Goal: Task Accomplishment & Management: Manage account settings

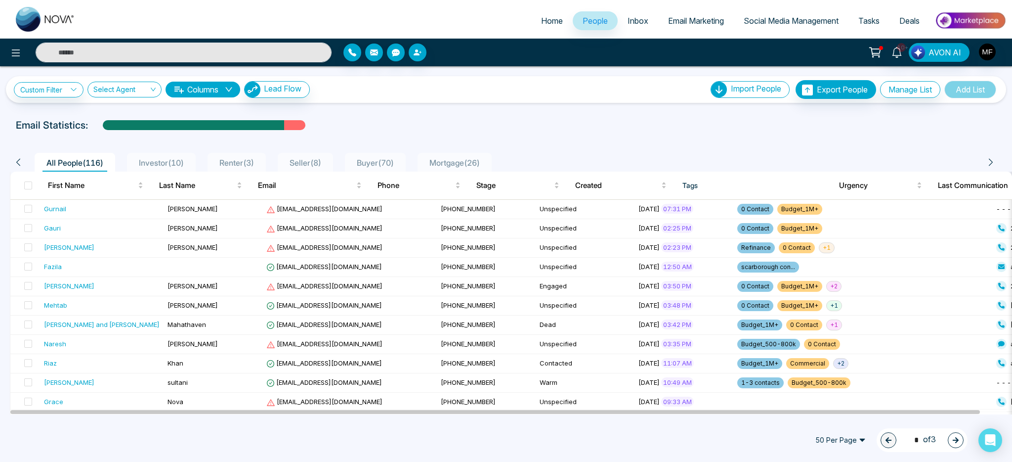
click at [541, 20] on span "Home" at bounding box center [552, 21] width 22 height 10
select select "*"
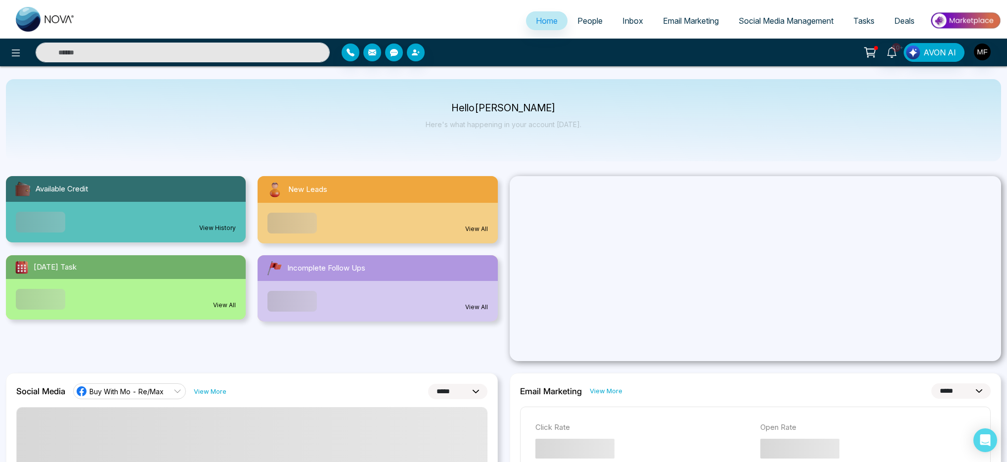
click at [510, 151] on div "Hello [PERSON_NAME] Here's what happening in your account [DATE]." at bounding box center [503, 120] width 995 height 82
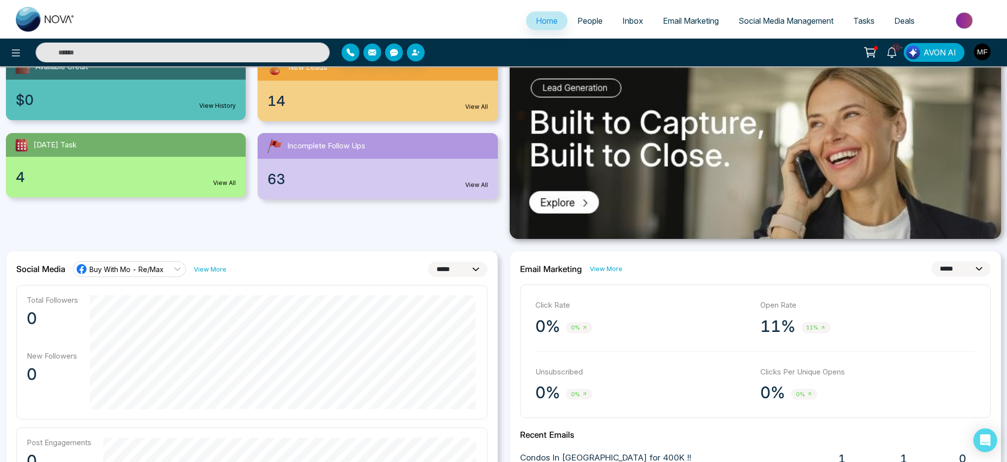
scroll to position [244, 0]
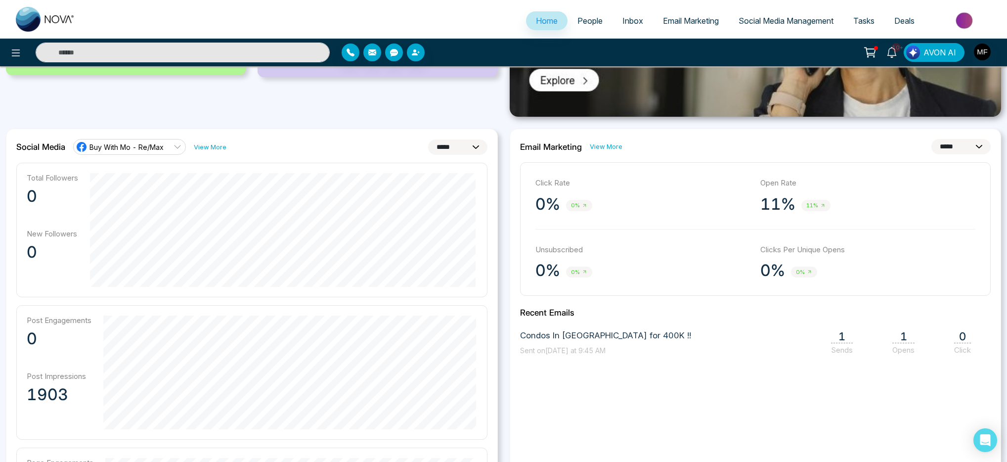
click at [506, 237] on div "**********" at bounding box center [756, 359] width 504 height 463
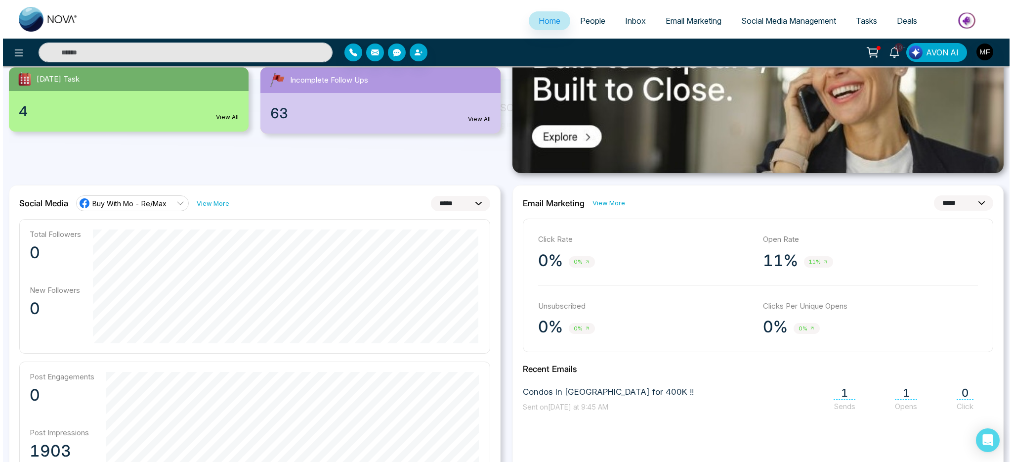
scroll to position [0, 0]
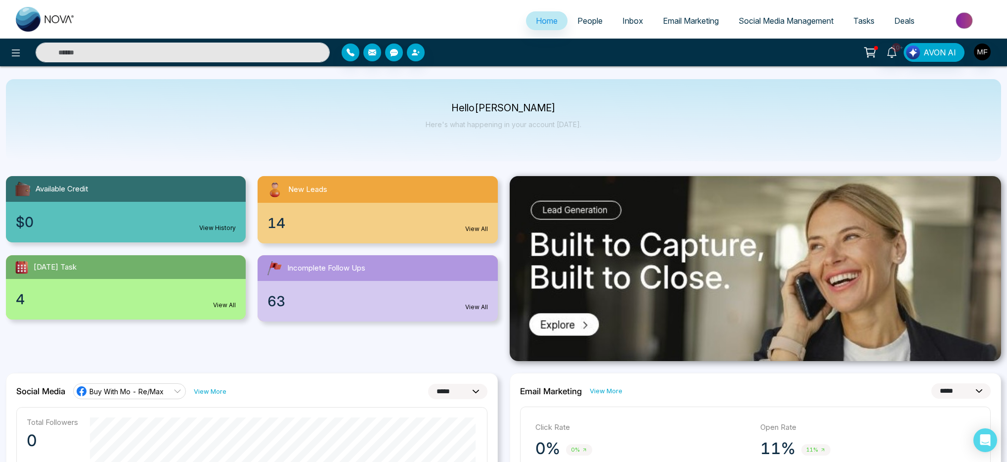
click at [675, 21] on span "Email Marketing" at bounding box center [691, 21] width 56 height 10
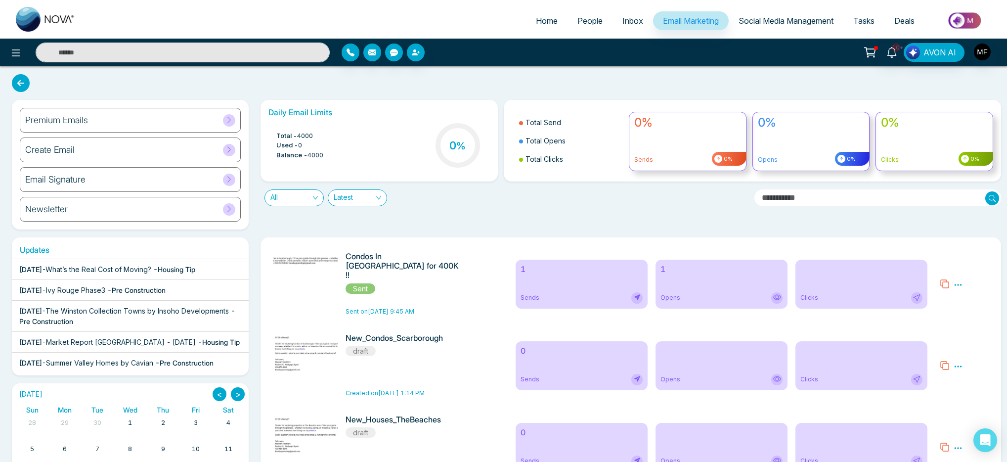
click at [637, 23] on link "Inbox" at bounding box center [632, 20] width 41 height 19
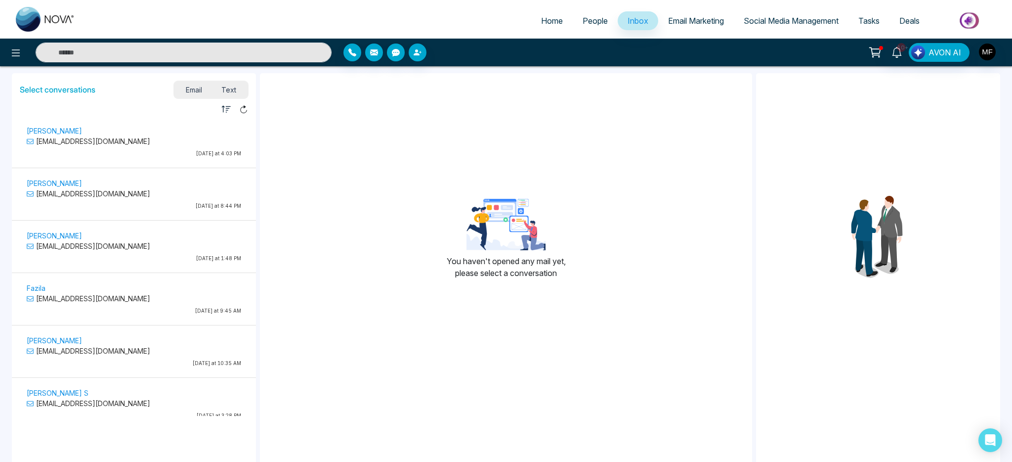
click at [127, 153] on p "[DATE] at 4:03 PM" at bounding box center [134, 153] width 214 height 7
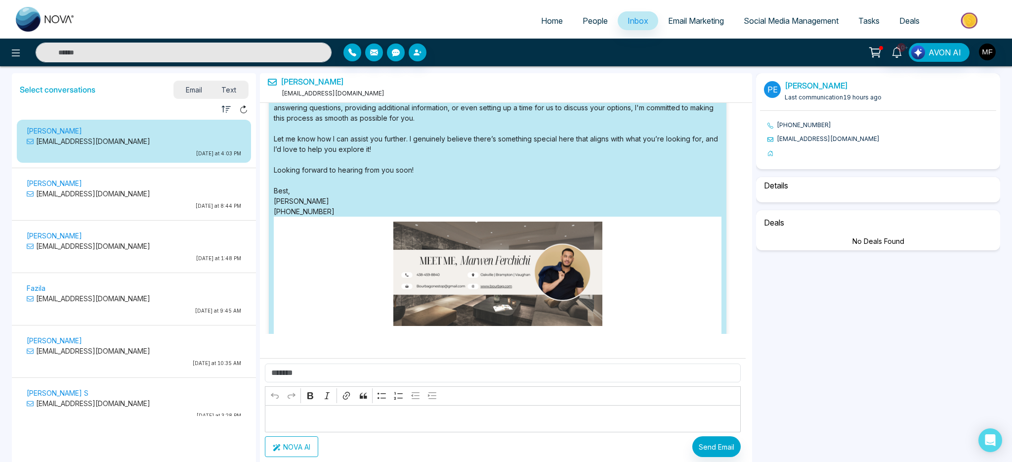
click at [162, 205] on p "[DATE] at 8:44 PM" at bounding box center [134, 205] width 214 height 7
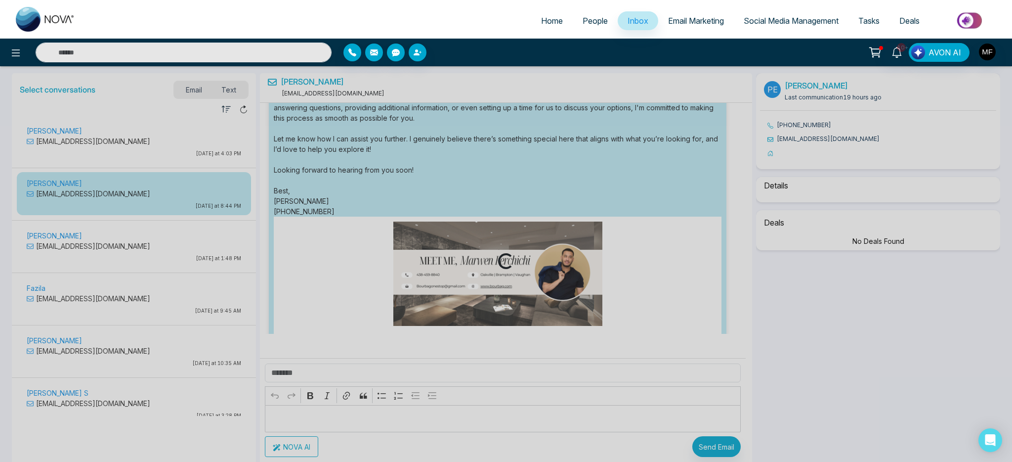
select select "*"
select select "********"
select select "*****"
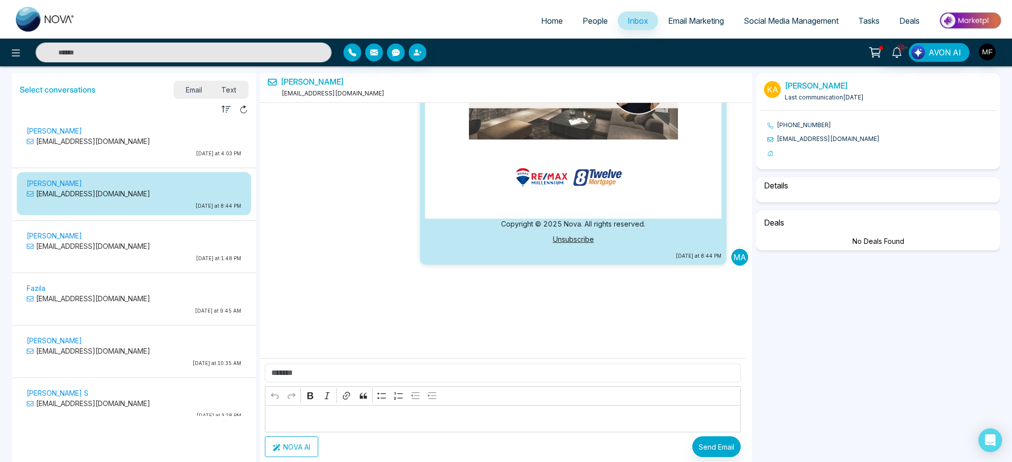
click at [161, 251] on div "[PERSON_NAME] [EMAIL_ADDRESS][DOMAIN_NAME] [DATE] at 1:48 PM" at bounding box center [134, 247] width 224 height 37
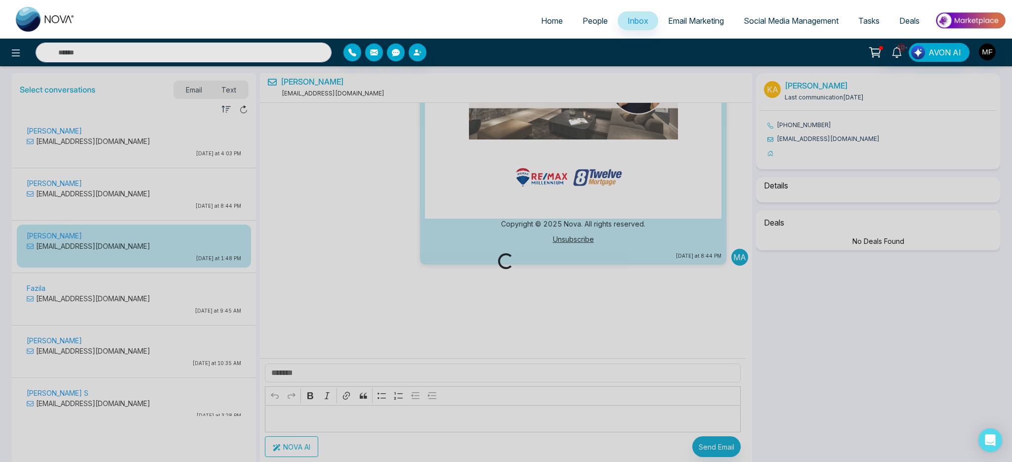
select select "****"
select select "*****"
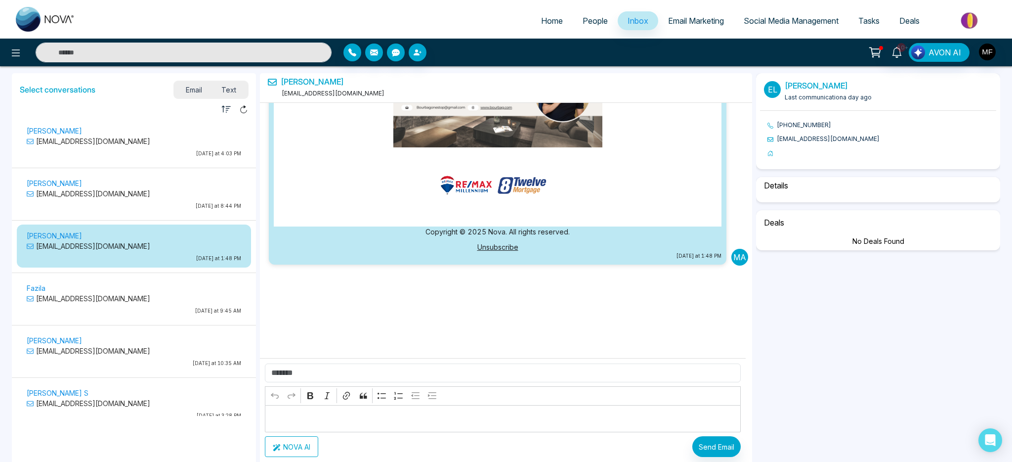
click at [173, 298] on p "[EMAIL_ADDRESS][DOMAIN_NAME]" at bounding box center [134, 298] width 214 height 10
select select "*"
select select "********"
select select "*****"
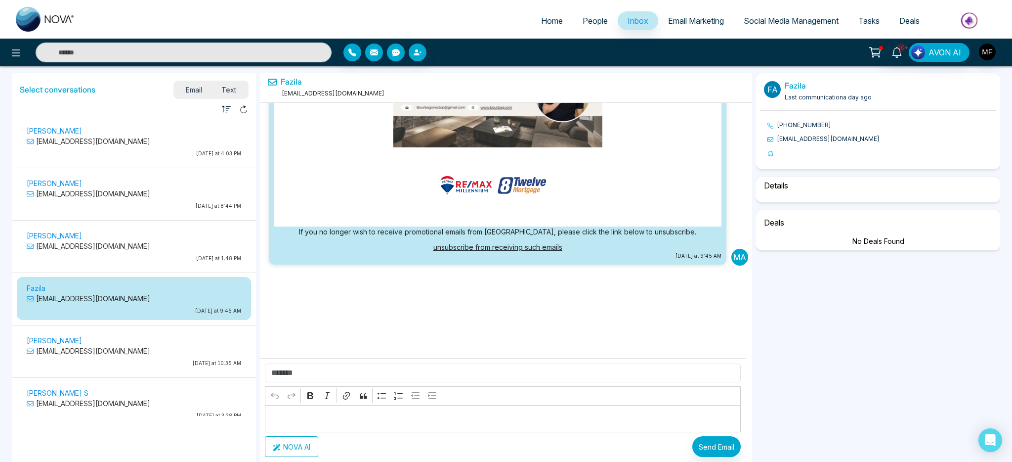
scroll to position [105, 0]
click at [583, 24] on span "People" at bounding box center [595, 21] width 25 height 10
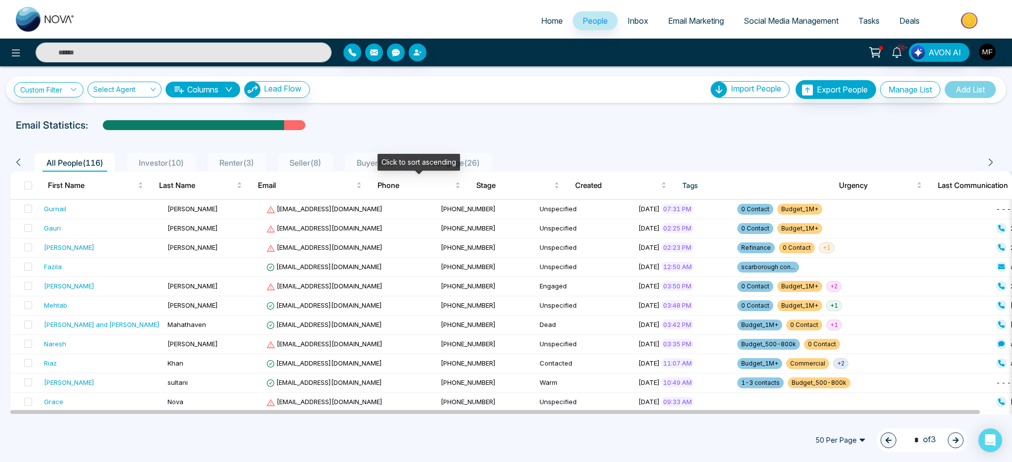
click at [378, 158] on div "Click to sort ascending" at bounding box center [419, 162] width 83 height 17
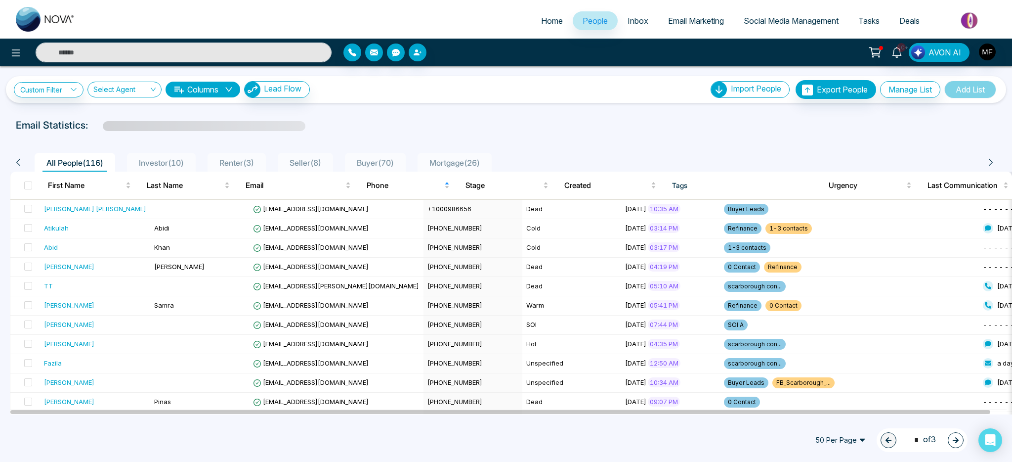
click at [372, 164] on span "Buyer ( 70 )" at bounding box center [375, 163] width 45 height 10
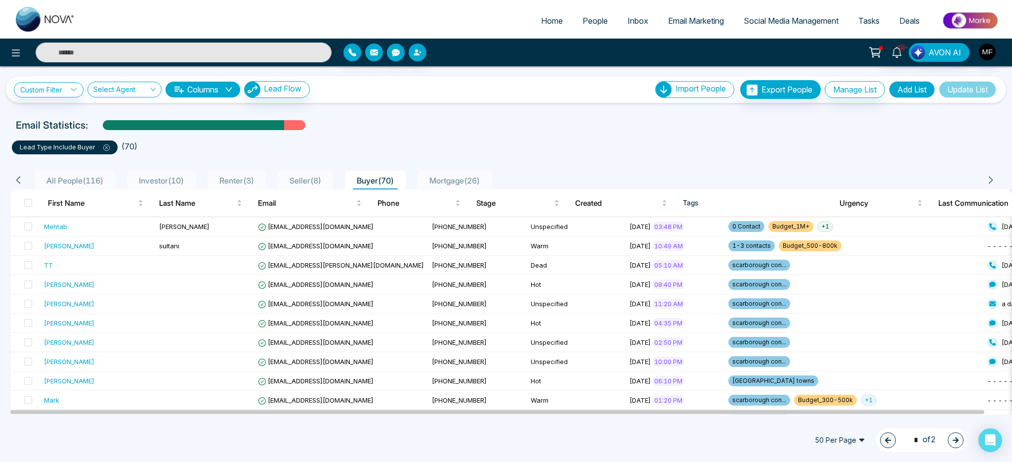
click at [24, 25] on img at bounding box center [45, 19] width 59 height 25
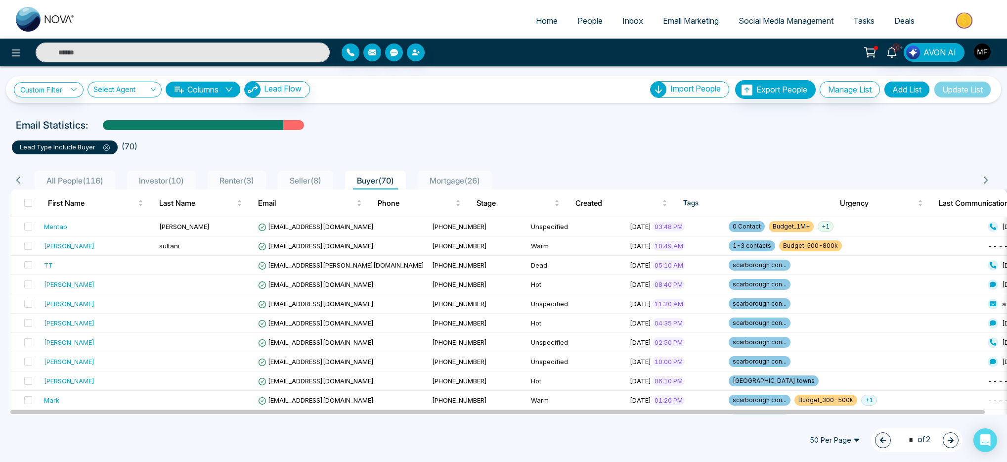
select select "*"
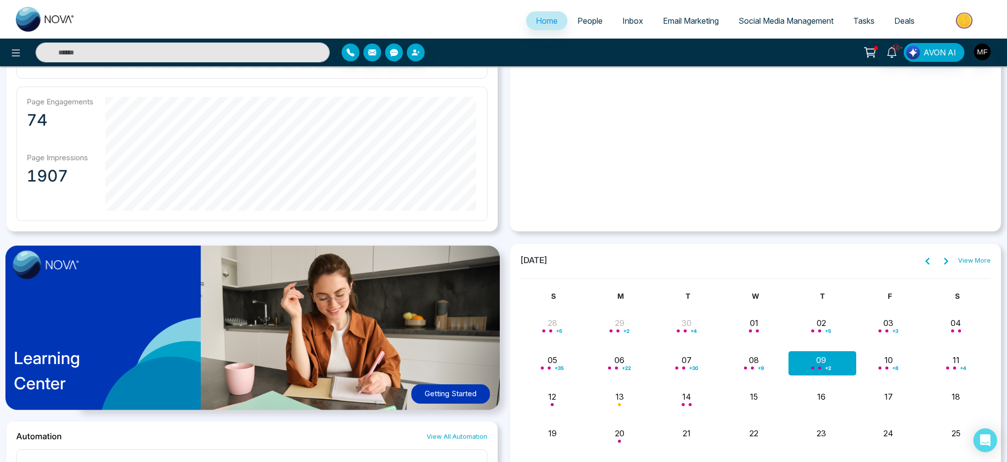
scroll to position [635, 0]
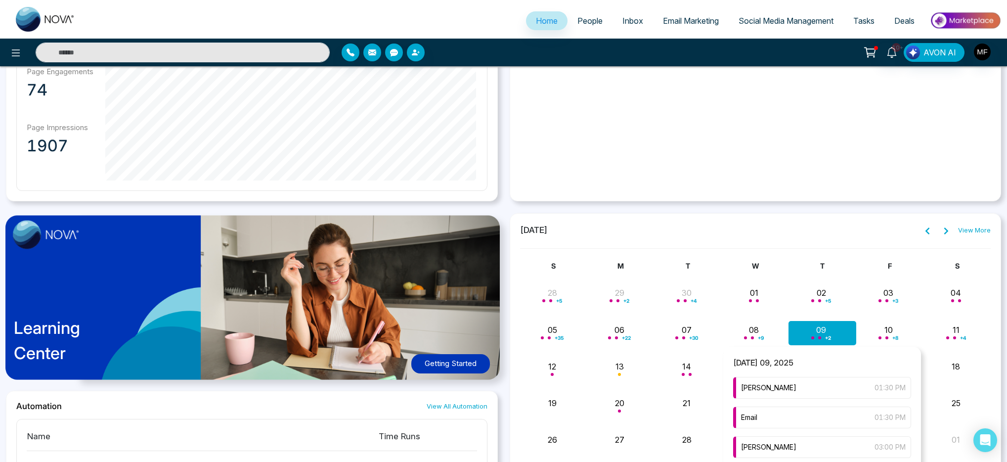
click at [827, 334] on div "+ 2" at bounding box center [822, 333] width 67 height 24
click at [829, 336] on span "+ 2" at bounding box center [828, 338] width 6 height 4
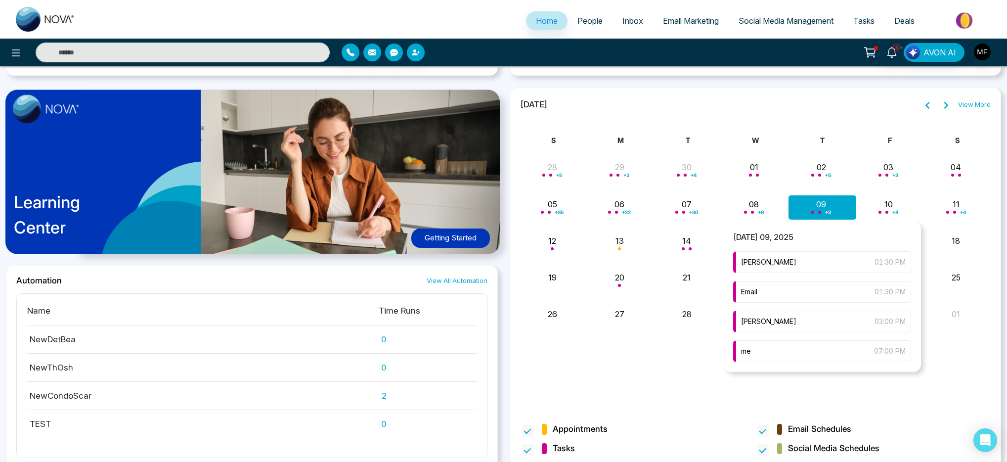
scroll to position [766, 0]
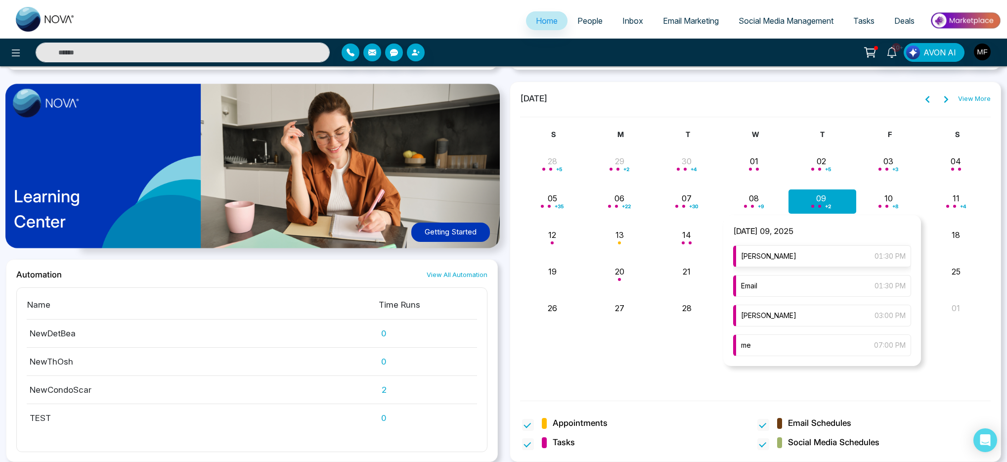
click at [801, 253] on div "[PERSON_NAME] 01:30 PM" at bounding box center [822, 256] width 178 height 22
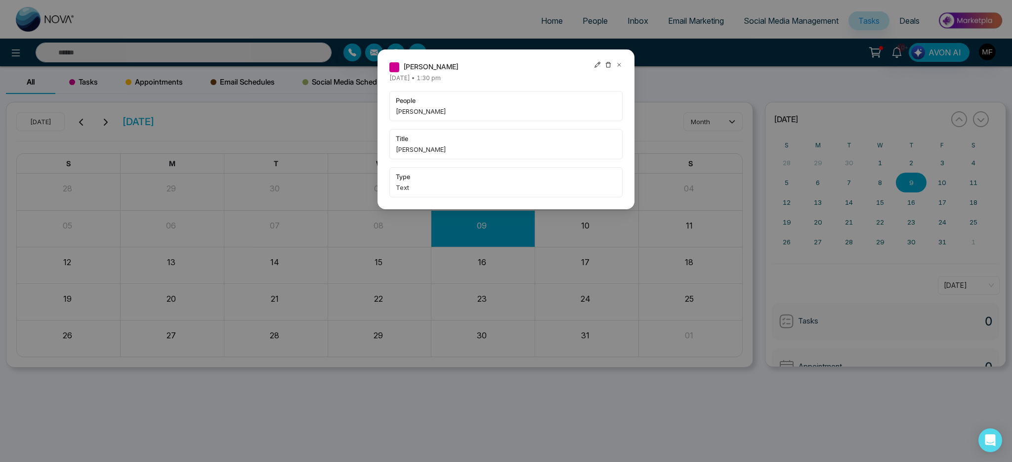
click at [620, 66] on icon at bounding box center [619, 64] width 7 height 7
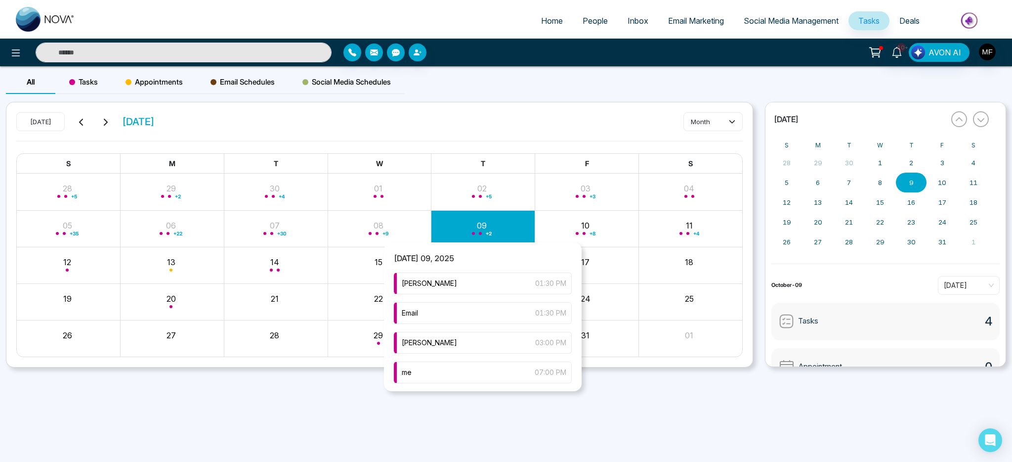
click at [481, 230] on div "+ 2" at bounding box center [483, 228] width 104 height 24
click at [476, 292] on div "[PERSON_NAME] 01:30 PM" at bounding box center [483, 283] width 178 height 22
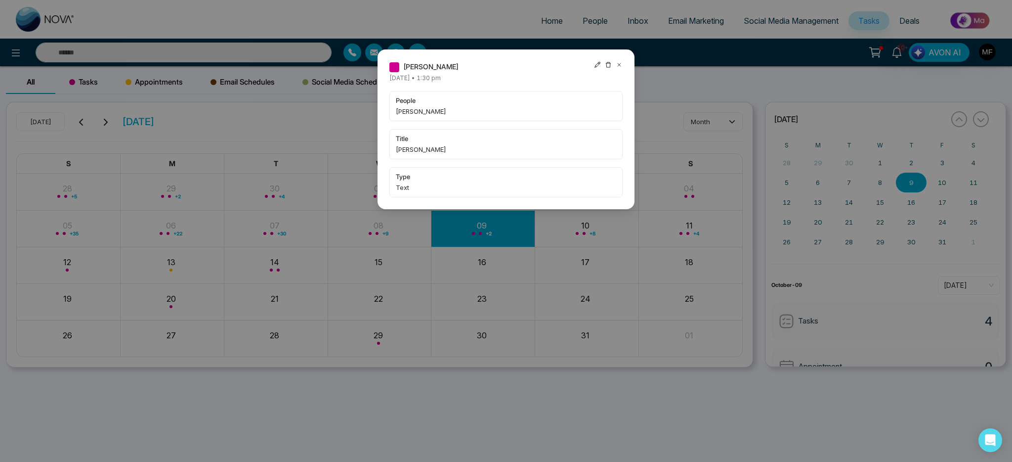
click at [476, 292] on div "[PERSON_NAME] [DATE] • 1:30 pm people [PERSON_NAME] title [PERSON_NAME] type Te…" at bounding box center [506, 231] width 1012 height 462
click at [474, 245] on div "[PERSON_NAME] [DATE] • 1:30 pm people [PERSON_NAME] title [PERSON_NAME] type Te…" at bounding box center [506, 231] width 1012 height 462
click at [620, 64] on icon at bounding box center [619, 64] width 7 height 7
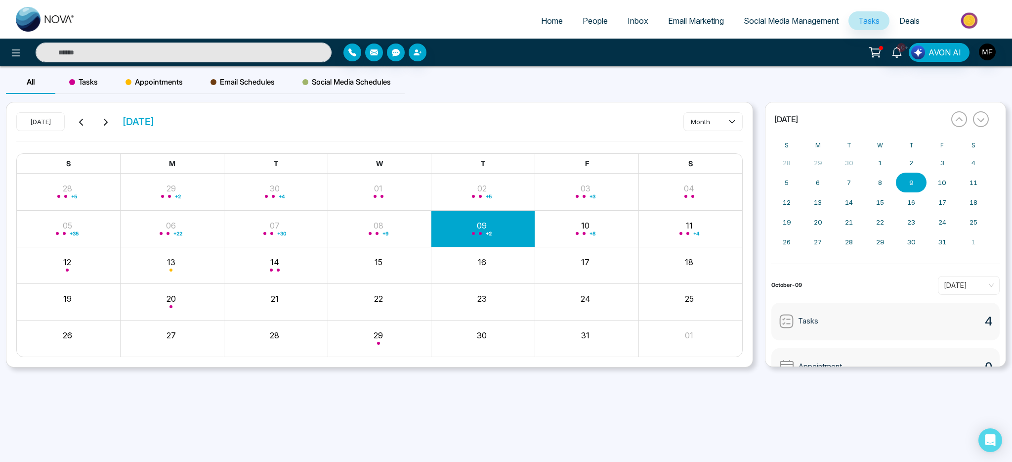
drag, startPoint x: 525, startPoint y: 202, endPoint x: 509, endPoint y: 227, distance: 29.3
click at [525, 202] on div "+ 5" at bounding box center [483, 191] width 104 height 24
click at [535, 179] on div "+ 3" at bounding box center [587, 191] width 104 height 24
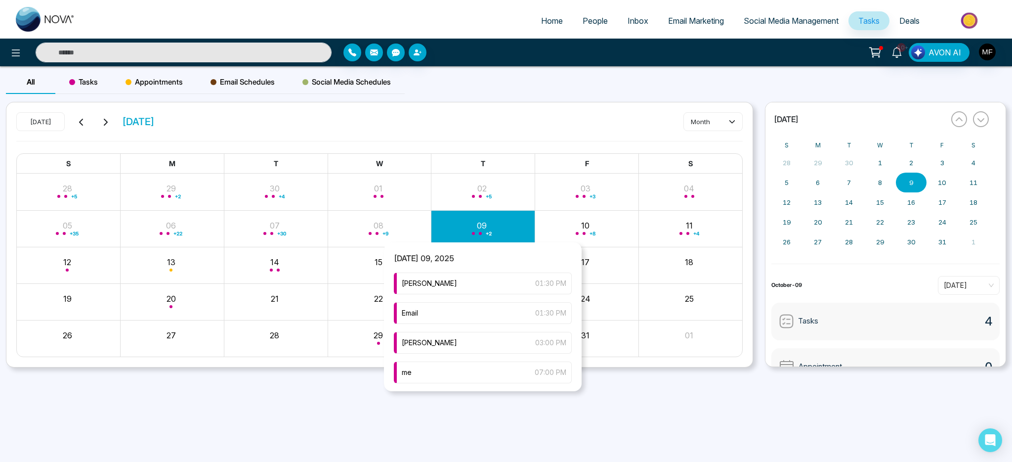
click at [472, 233] on span "Month View" at bounding box center [473, 233] width 3 height 3
click at [478, 323] on div "Email 01:30 PM" at bounding box center [483, 313] width 178 height 22
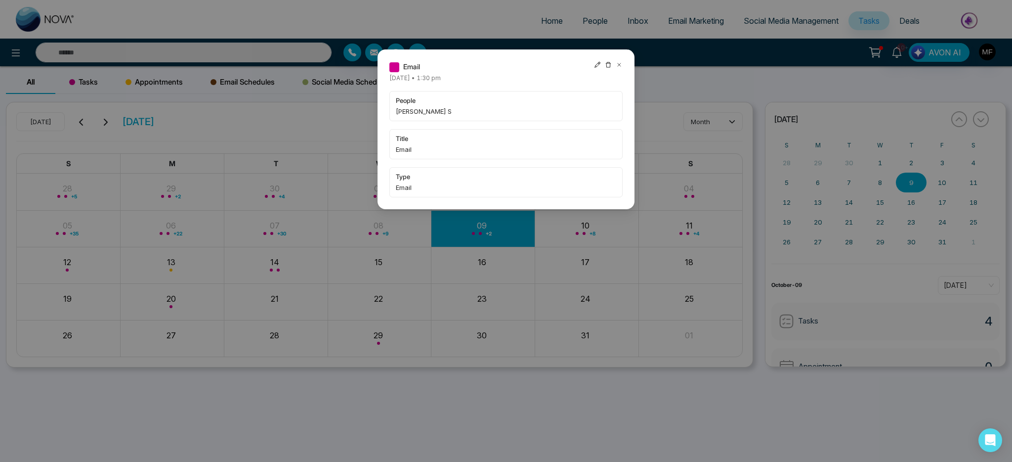
click at [620, 65] on icon at bounding box center [619, 64] width 7 height 7
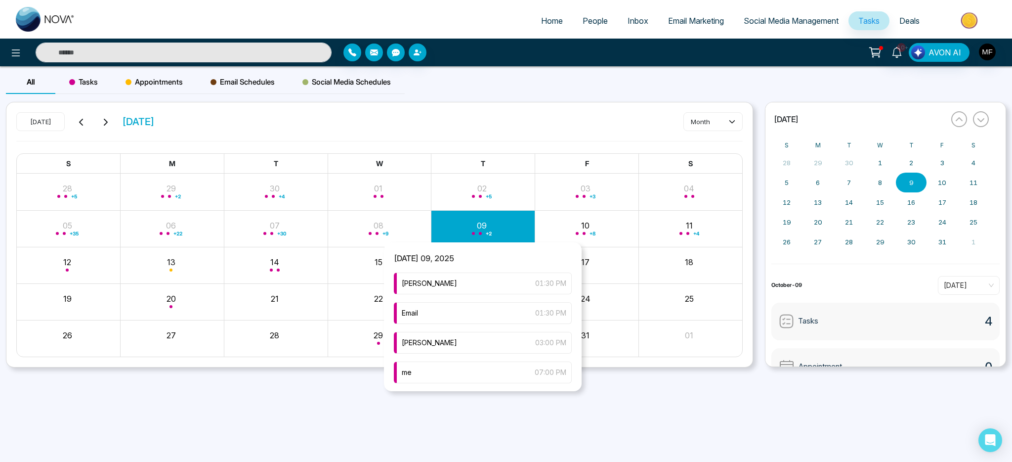
click at [496, 237] on div "+ 2" at bounding box center [483, 228] width 104 height 24
click at [471, 348] on div "[PERSON_NAME] 03:00 PM" at bounding box center [483, 343] width 178 height 22
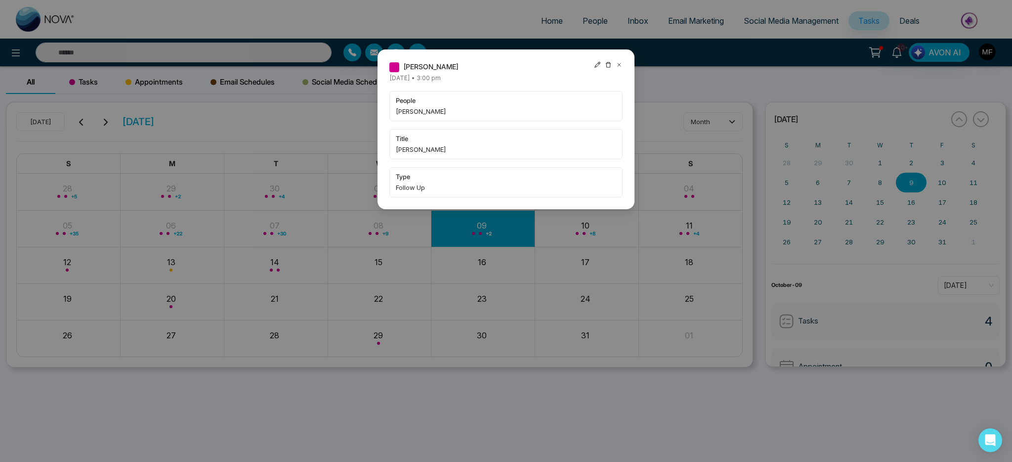
click at [619, 64] on icon at bounding box center [619, 64] width 7 height 7
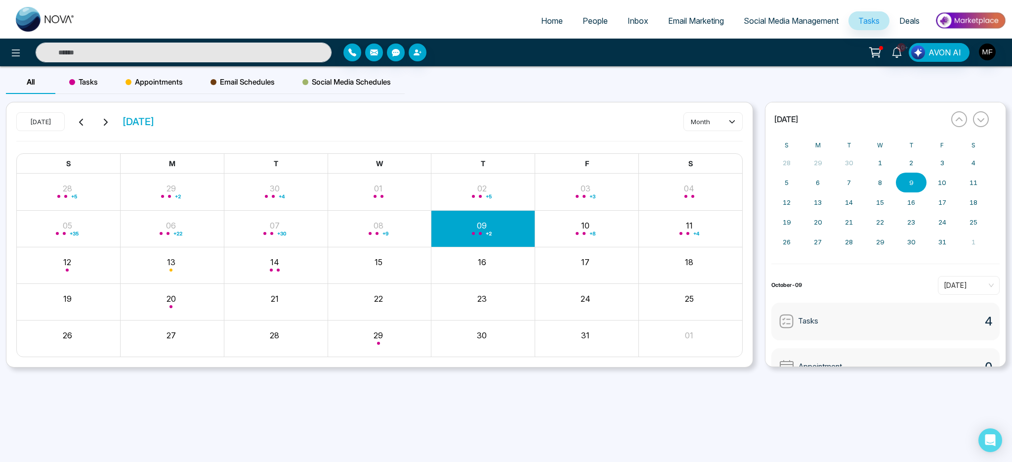
click at [458, 233] on div "+ 2" at bounding box center [483, 228] width 104 height 24
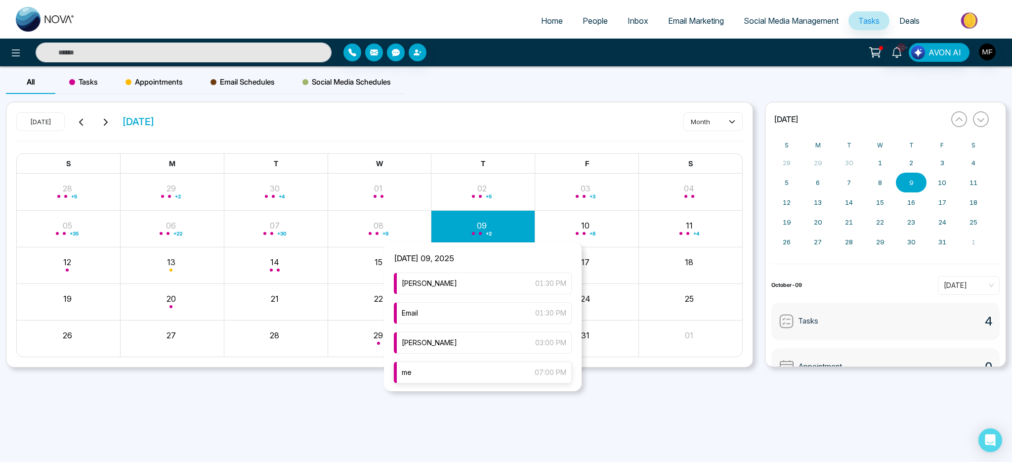
click at [464, 379] on div "me 07:00 PM" at bounding box center [483, 372] width 178 height 22
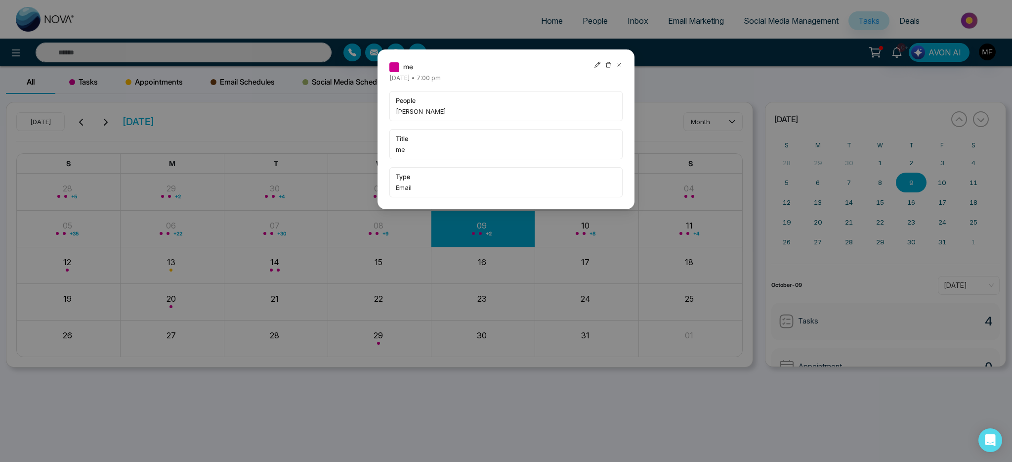
click at [459, 316] on div "me [DATE] • 7:00 pm people [PERSON_NAME] title me type Email" at bounding box center [506, 231] width 1012 height 462
click at [624, 62] on div "me [DATE] • 7:00 pm people [PERSON_NAME] title me type Email" at bounding box center [506, 129] width 257 height 160
click at [619, 66] on icon at bounding box center [619, 64] width 7 height 7
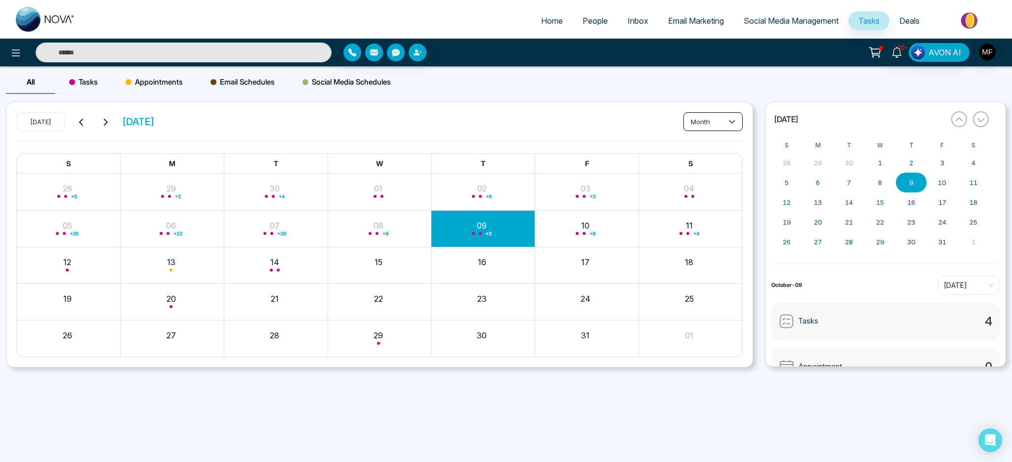
click at [691, 120] on button "month" at bounding box center [712, 121] width 59 height 19
click at [693, 145] on span "day" at bounding box center [713, 142] width 46 height 11
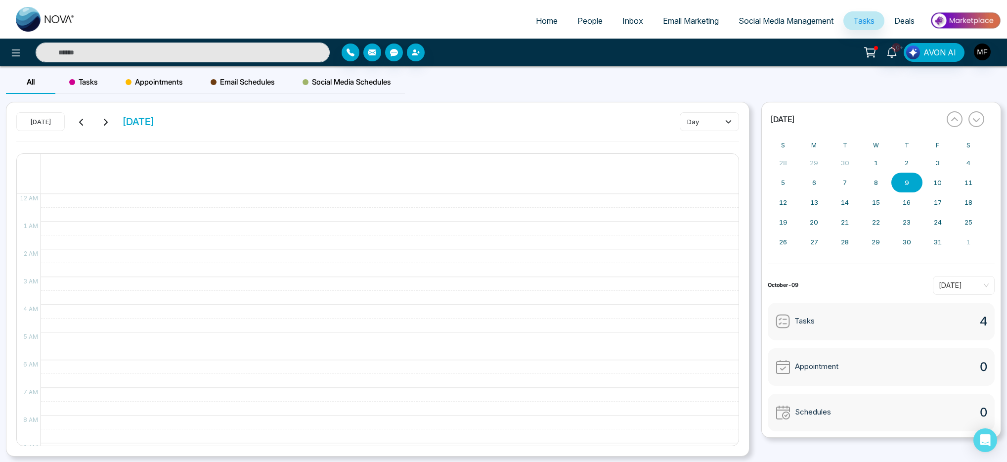
click at [219, 51] on input "text" at bounding box center [183, 52] width 294 height 20
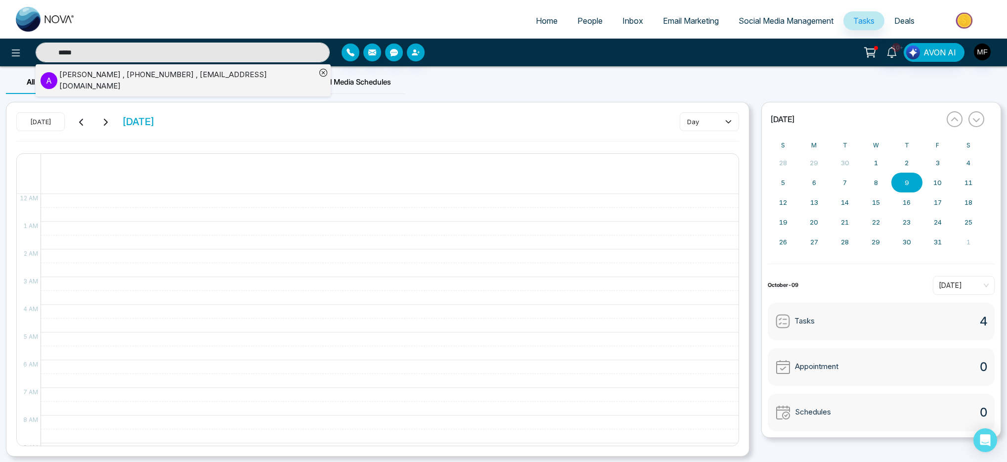
type input "*****"
click at [98, 76] on div "[PERSON_NAME] , [PHONE_NUMBER] , [EMAIL_ADDRESS][DOMAIN_NAME]" at bounding box center [187, 80] width 256 height 22
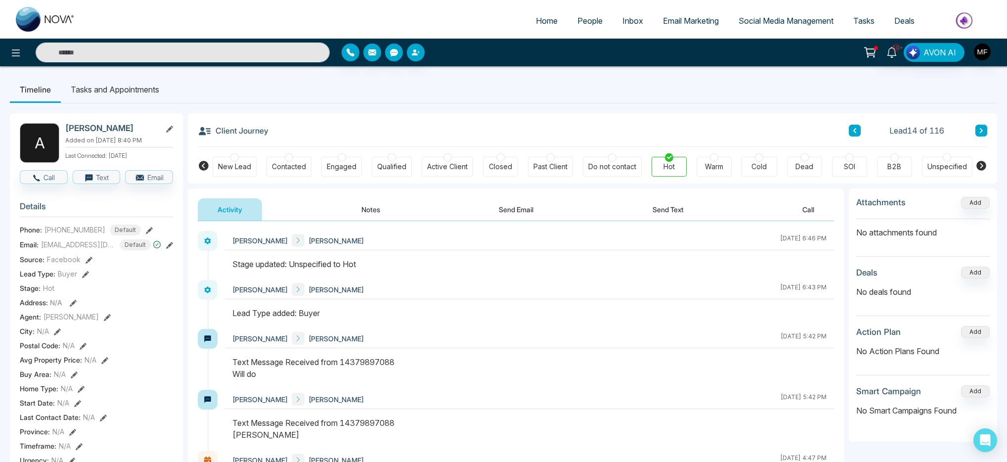
click at [117, 90] on li "Tasks and Appointments" at bounding box center [115, 89] width 108 height 27
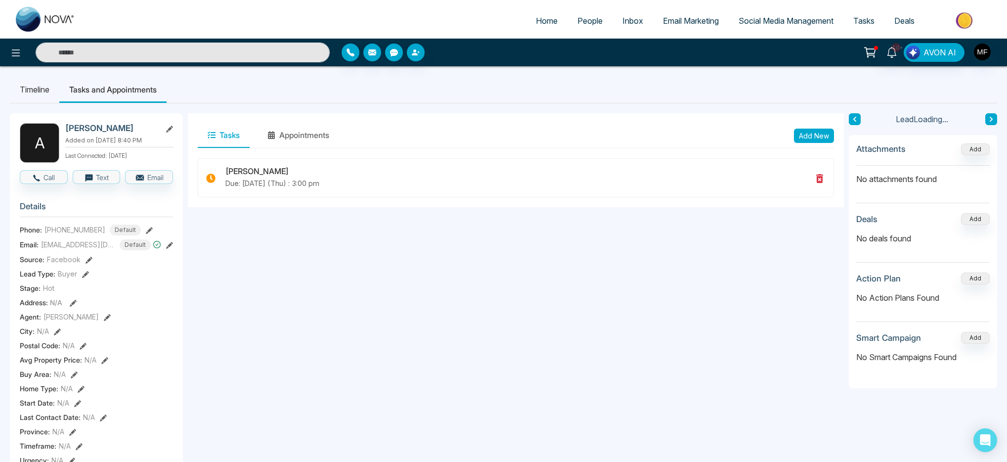
click at [26, 92] on li "Timeline" at bounding box center [34, 89] width 49 height 27
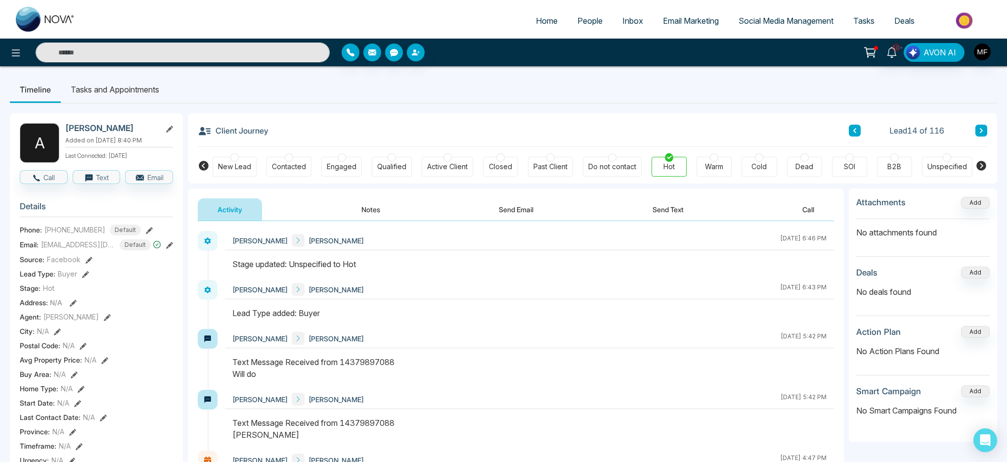
click at [361, 203] on button "Notes" at bounding box center [370, 209] width 58 height 22
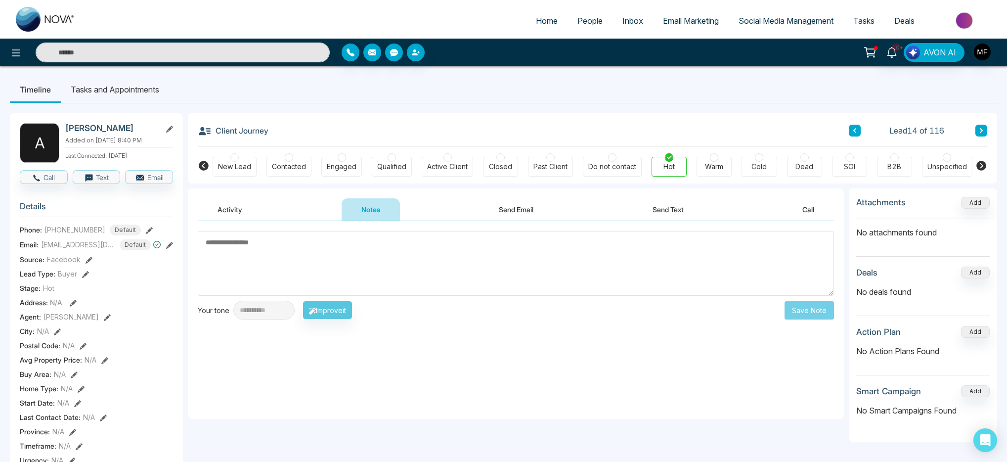
click at [110, 80] on li "Tasks and Appointments" at bounding box center [115, 89] width 108 height 27
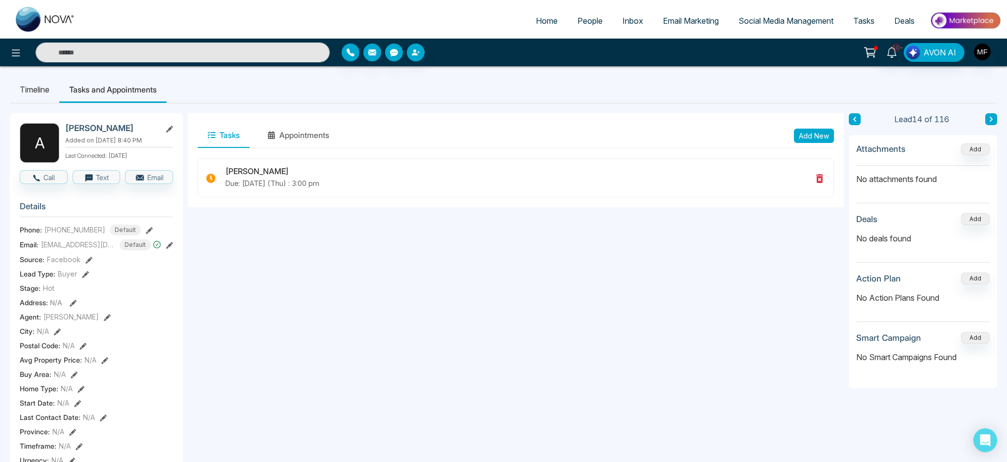
click at [35, 84] on li "Timeline" at bounding box center [34, 89] width 49 height 27
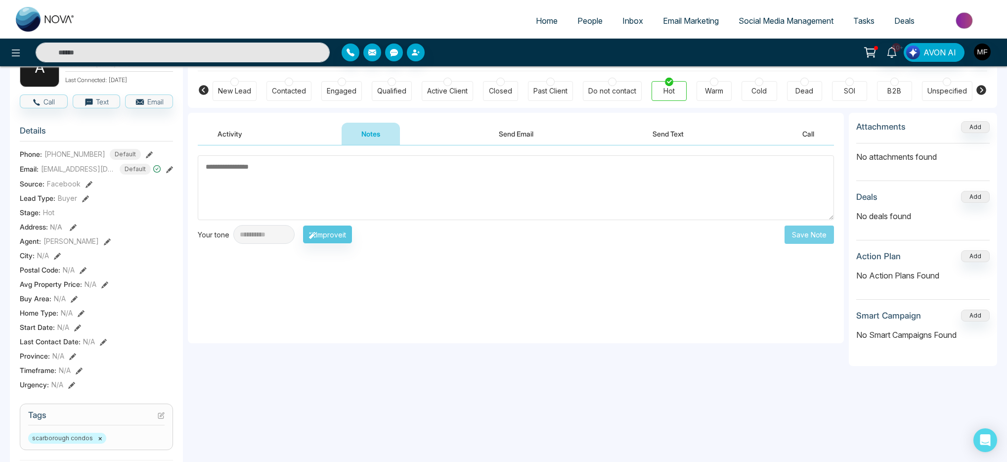
scroll to position [80, 0]
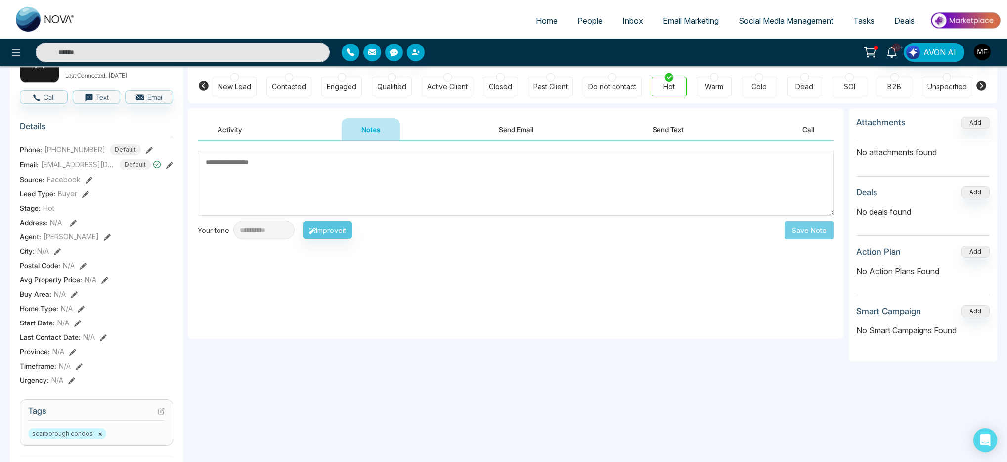
click at [255, 130] on button "Activity" at bounding box center [230, 129] width 64 height 22
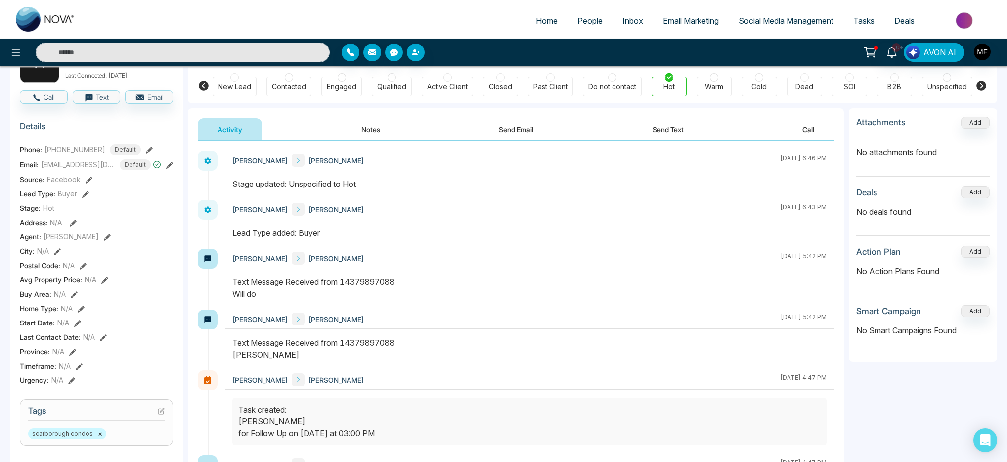
click at [662, 135] on button "Send Text" at bounding box center [667, 129] width 71 height 22
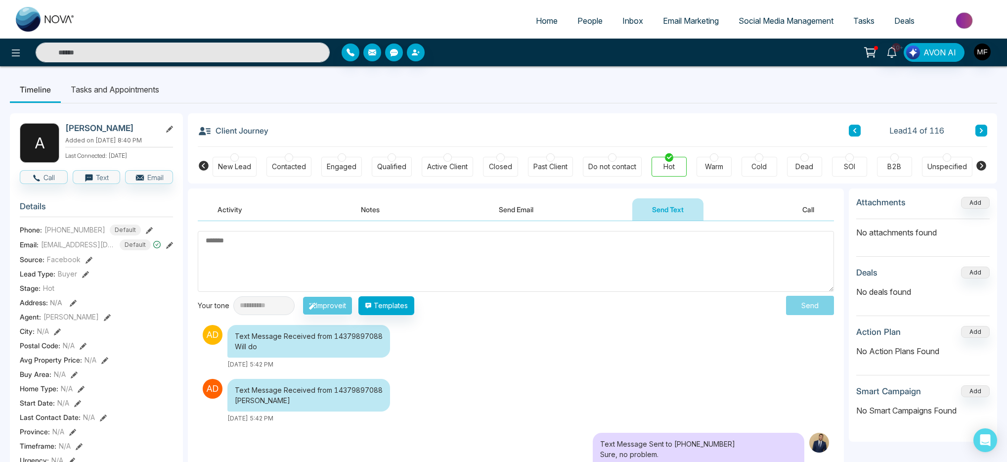
click at [38, 22] on img at bounding box center [45, 19] width 59 height 25
select select "*"
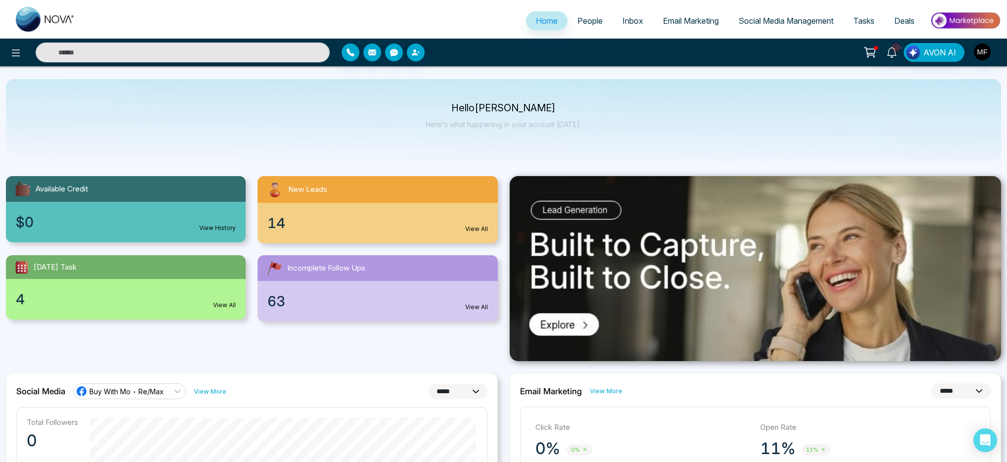
click at [862, 54] on button at bounding box center [870, 52] width 20 height 19
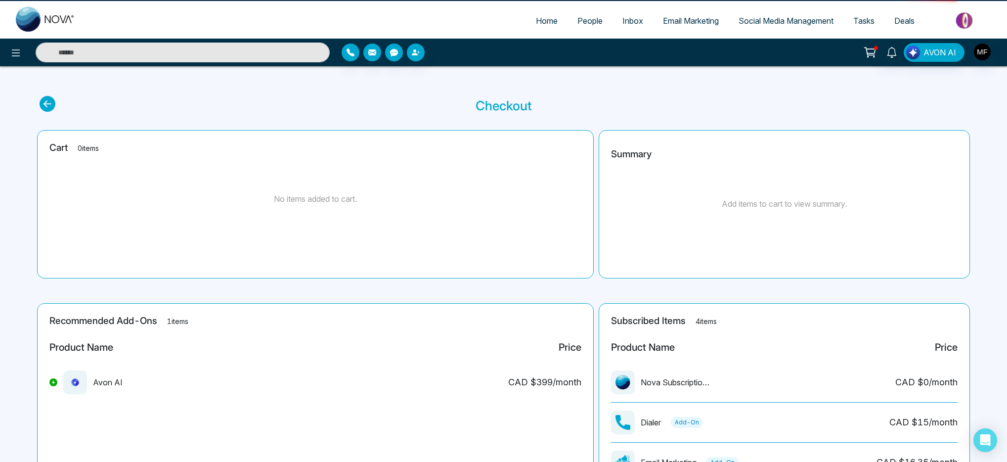
click at [867, 54] on icon at bounding box center [870, 52] width 14 height 14
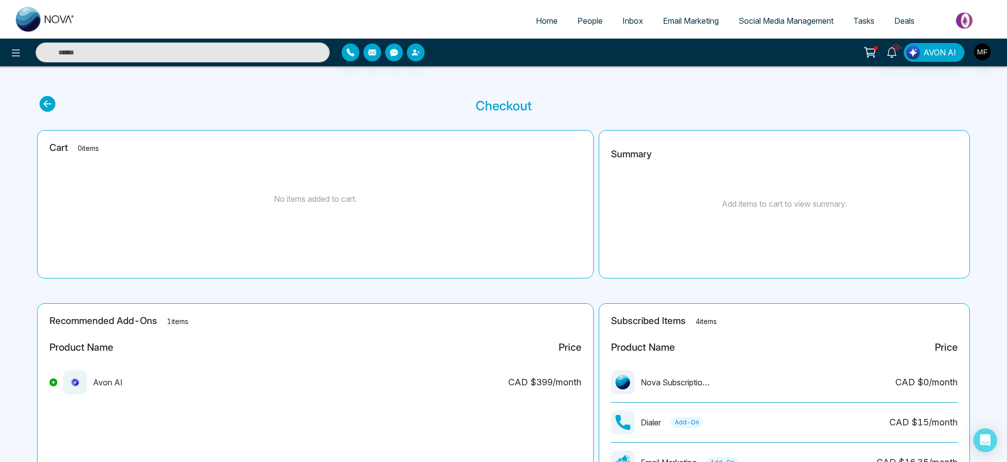
click at [686, 19] on span "Email Marketing" at bounding box center [691, 21] width 56 height 10
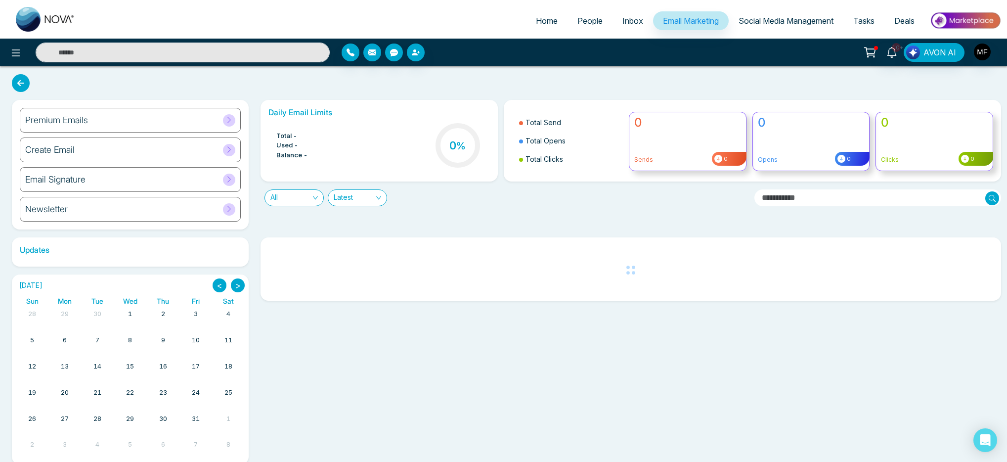
click at [631, 16] on span "Inbox" at bounding box center [632, 21] width 21 height 10
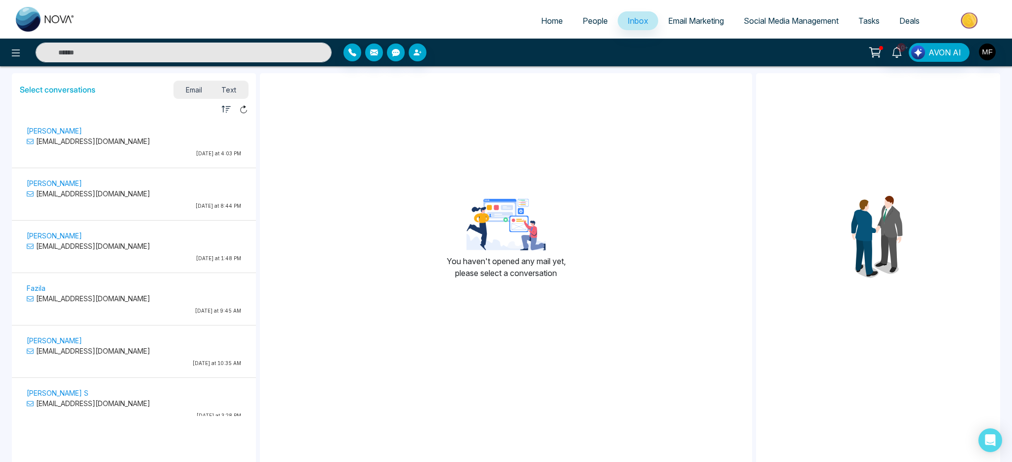
click at [549, 19] on span "Home" at bounding box center [552, 21] width 22 height 10
select select "*"
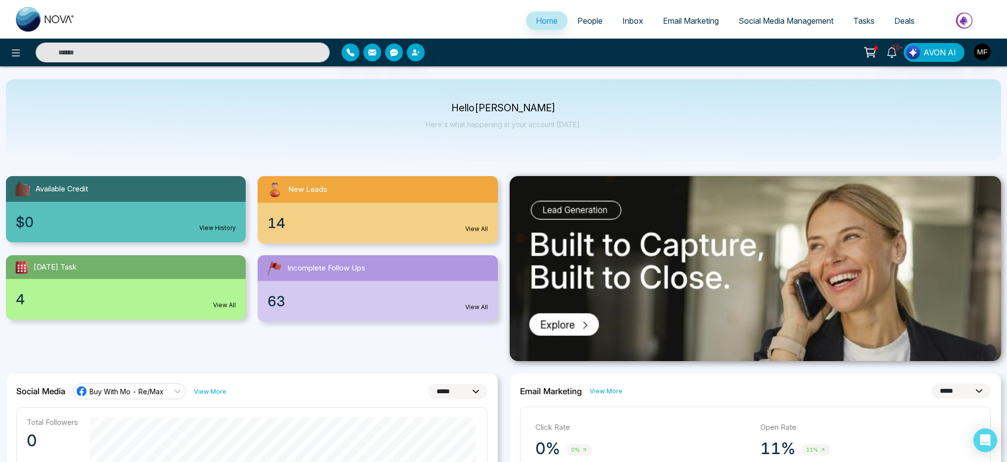
click at [586, 22] on span "People" at bounding box center [589, 21] width 25 height 10
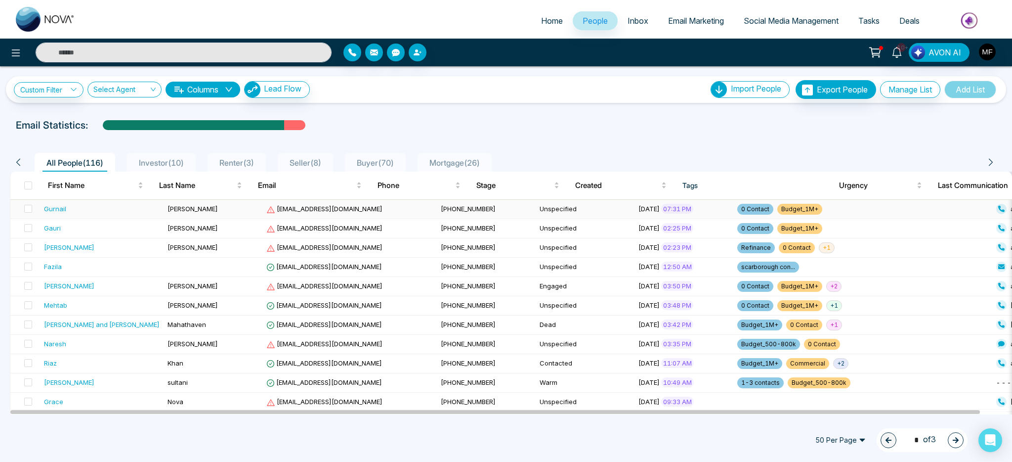
click at [99, 210] on div "Gurnail" at bounding box center [102, 209] width 116 height 10
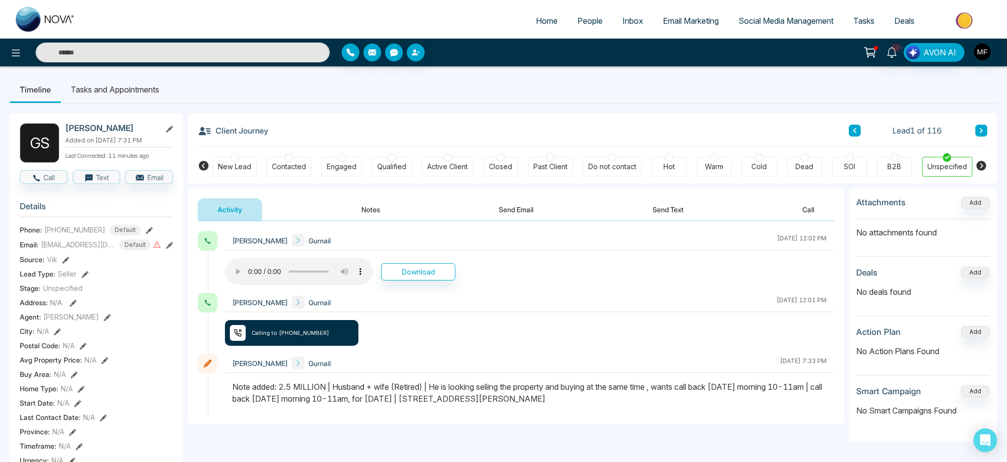
click at [29, 20] on img at bounding box center [45, 19] width 59 height 25
select select "*"
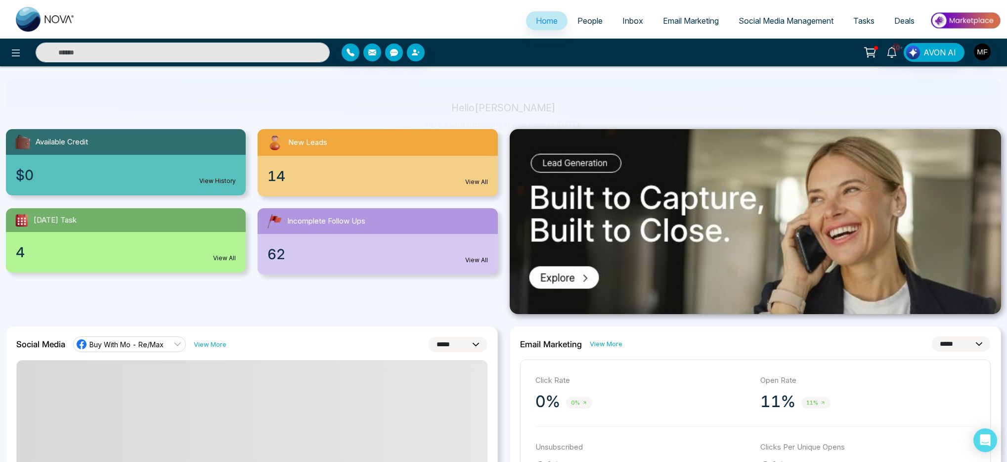
scroll to position [46, 0]
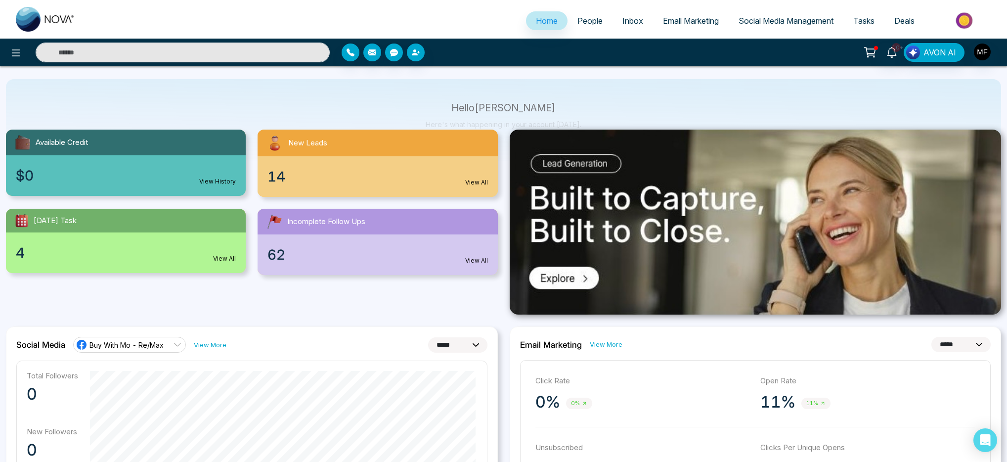
click at [350, 178] on div "14 View All" at bounding box center [377, 176] width 240 height 41
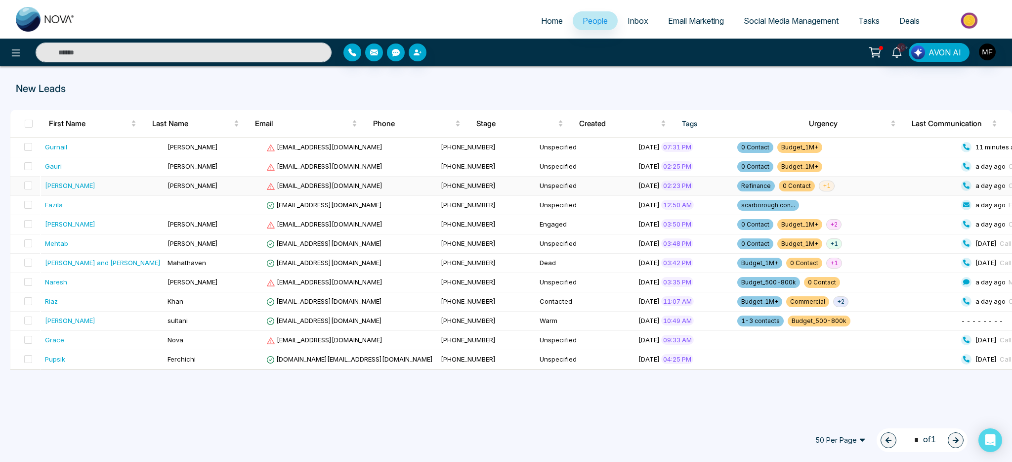
click at [95, 186] on div "[PERSON_NAME]" at bounding box center [103, 185] width 116 height 10
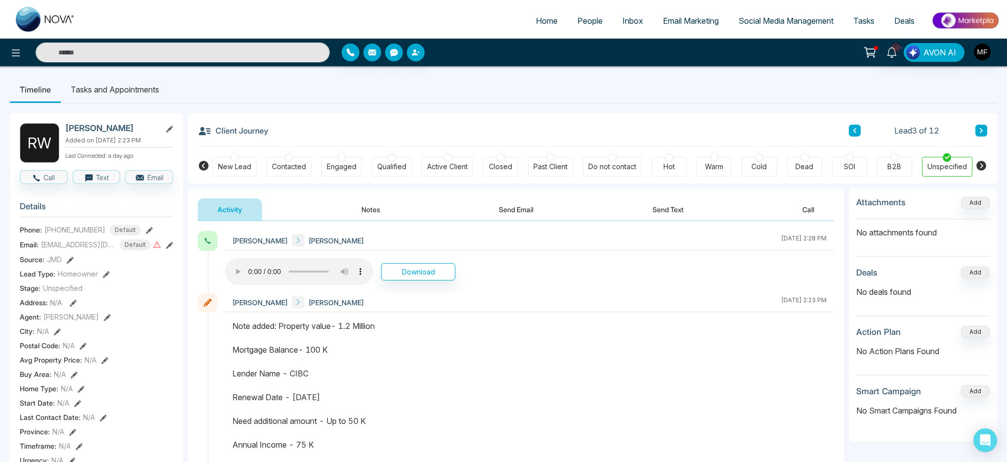
click at [99, 90] on li "Tasks and Appointments" at bounding box center [115, 89] width 108 height 27
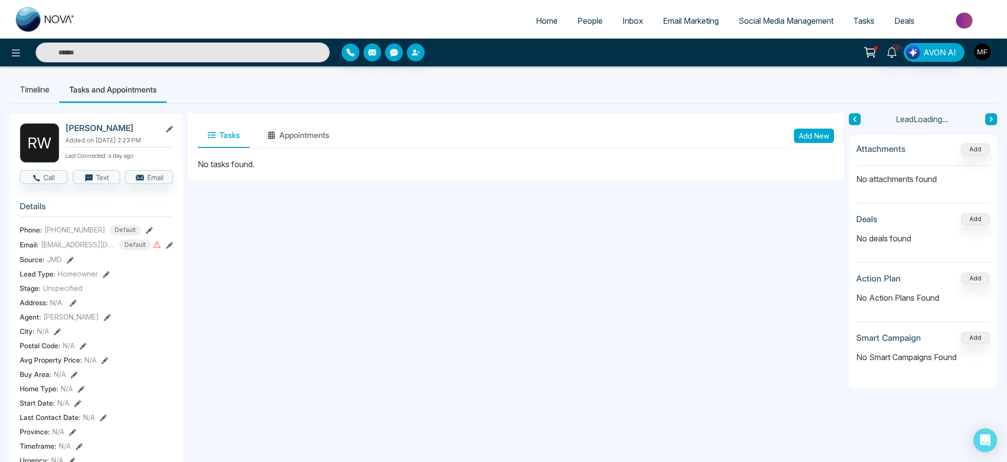
click at [23, 86] on li "Timeline" at bounding box center [34, 89] width 49 height 27
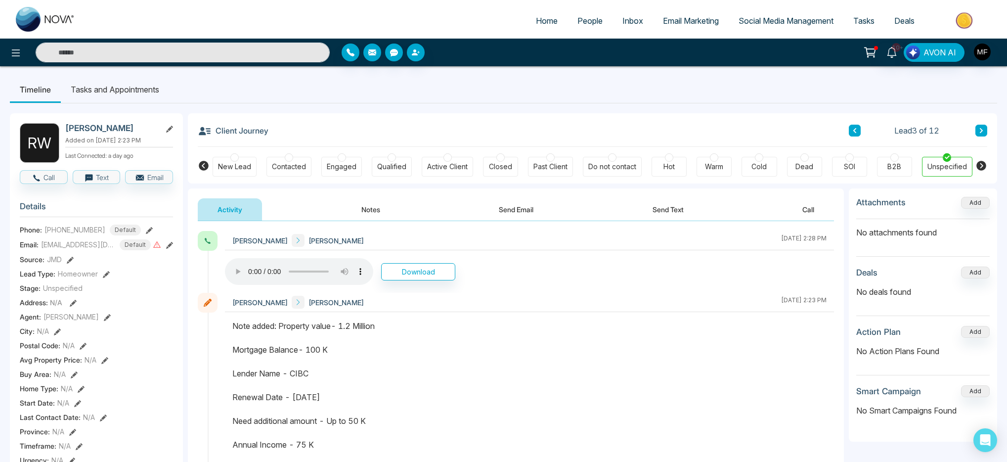
click at [680, 214] on button "Send Text" at bounding box center [667, 209] width 71 height 22
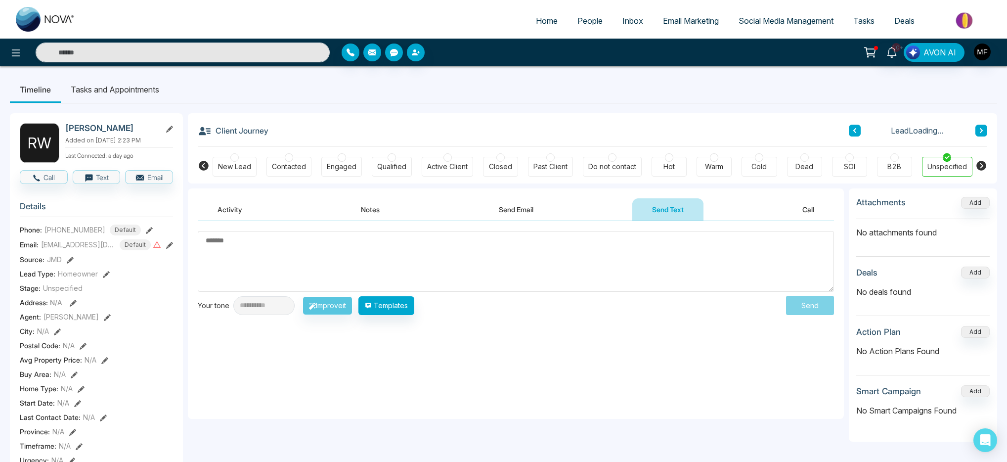
click at [238, 210] on button "Activity" at bounding box center [230, 209] width 64 height 22
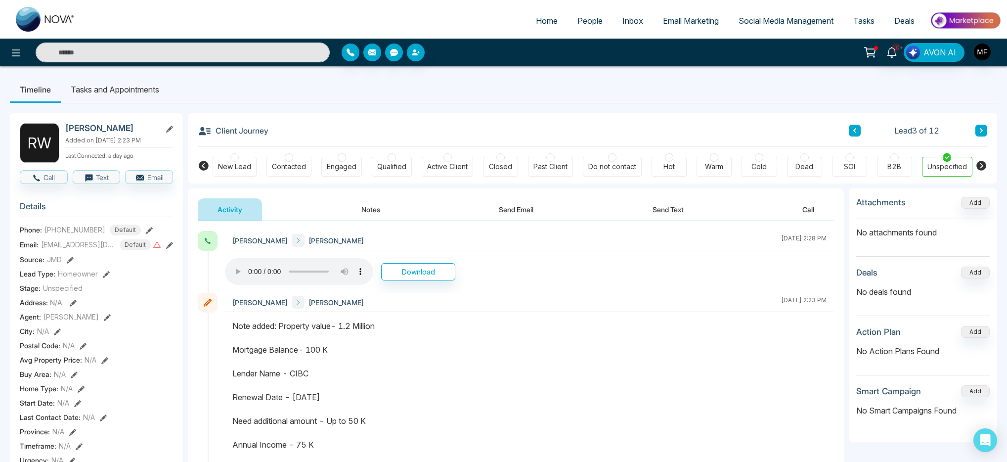
click at [977, 129] on button at bounding box center [981, 131] width 12 height 12
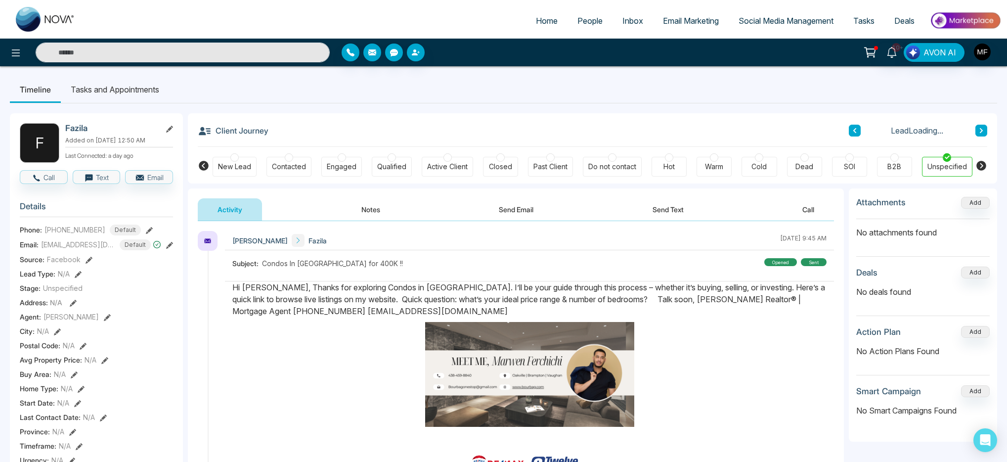
click at [977, 129] on button at bounding box center [981, 131] width 12 height 12
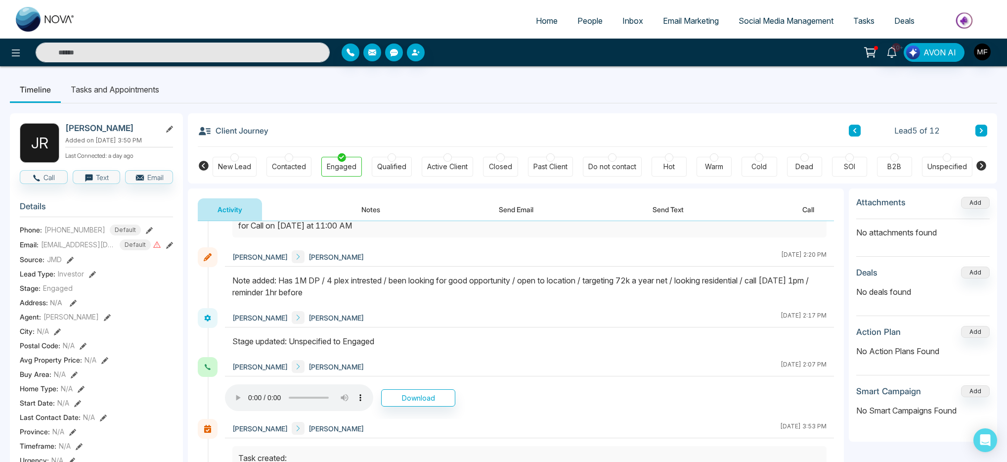
click at [978, 131] on icon at bounding box center [980, 130] width 5 height 6
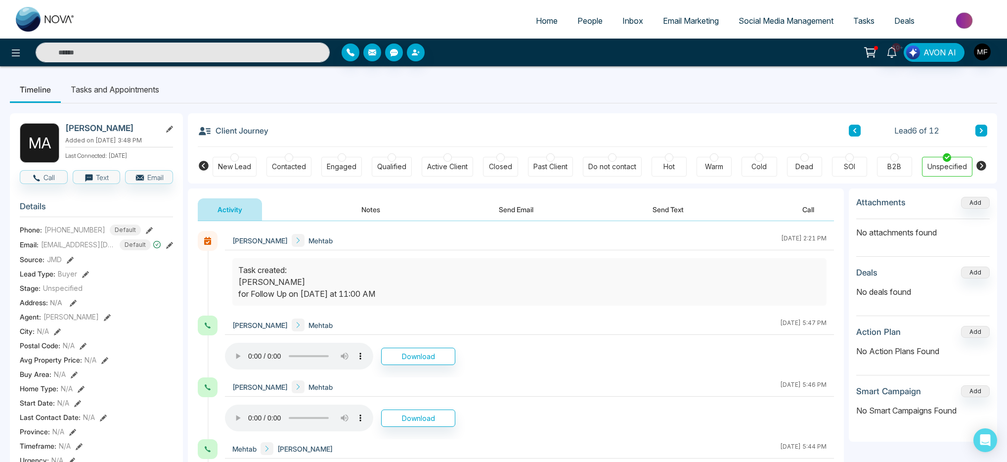
click at [379, 212] on button "Notes" at bounding box center [370, 209] width 58 height 22
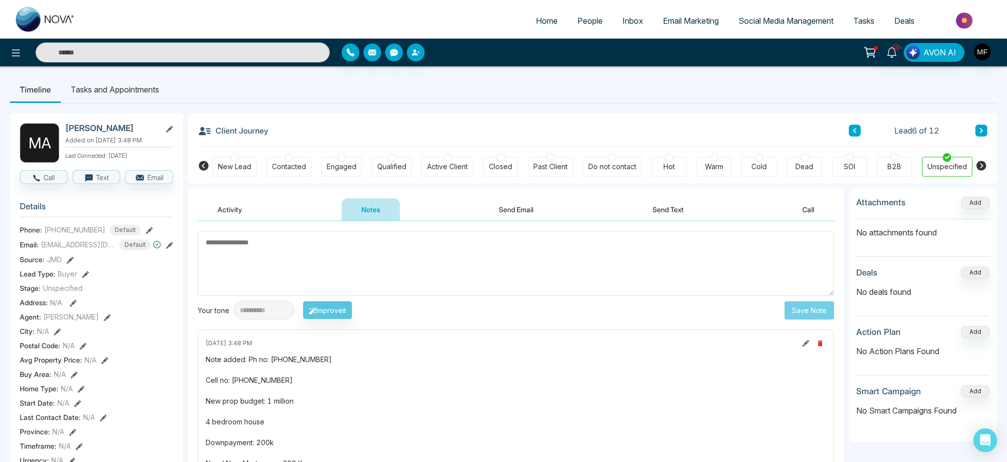
click at [119, 85] on li "Tasks and Appointments" at bounding box center [115, 89] width 108 height 27
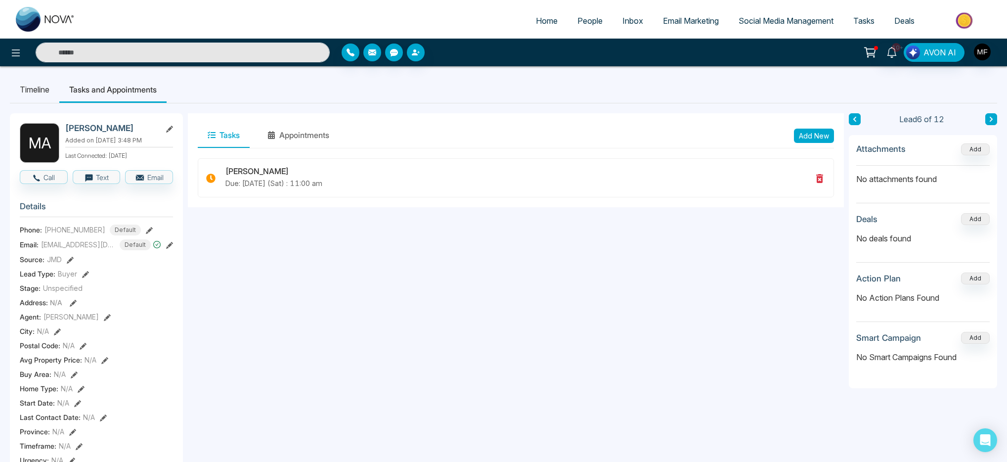
click at [988, 120] on icon at bounding box center [990, 119] width 5 height 6
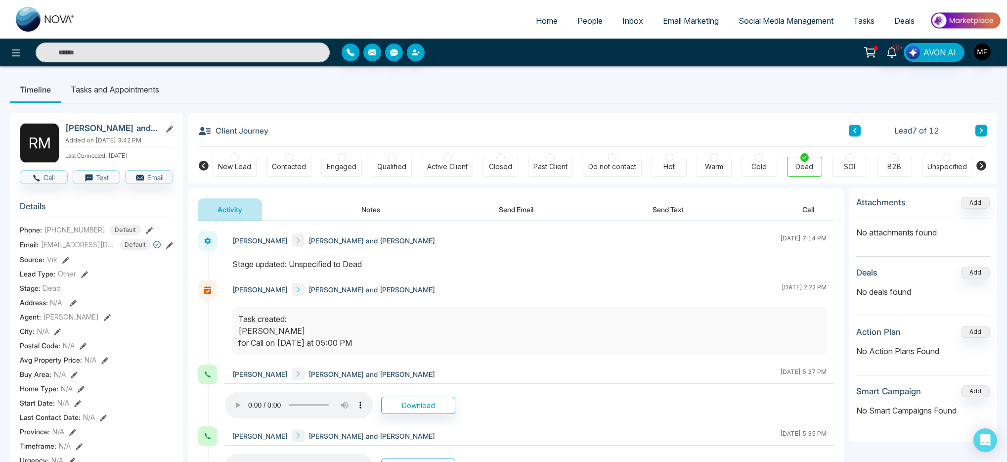
click at [978, 130] on icon at bounding box center [980, 130] width 5 height 6
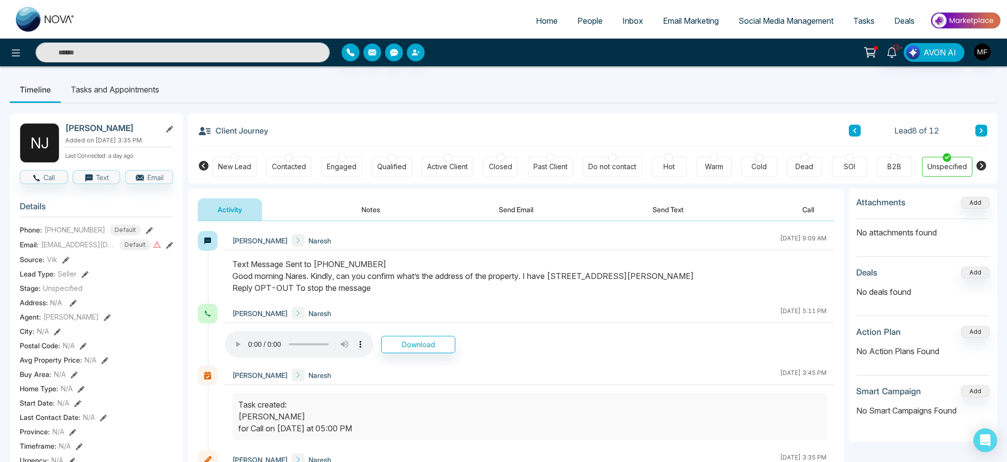
click at [333, 163] on div "Engaged" at bounding box center [342, 167] width 30 height 10
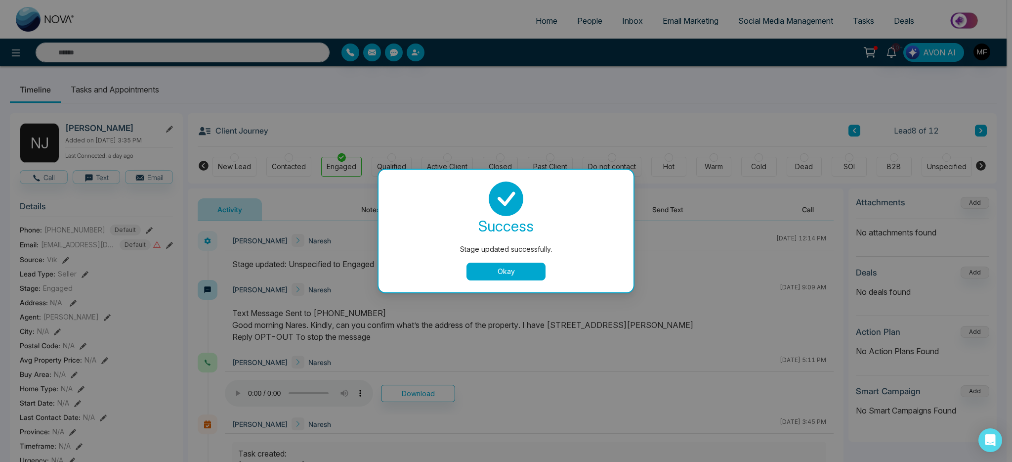
click at [494, 268] on button "Okay" at bounding box center [505, 271] width 79 height 18
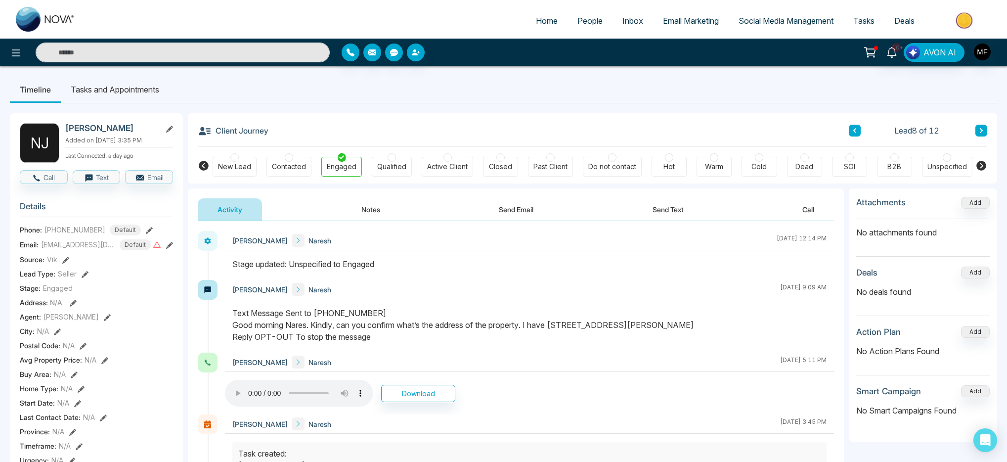
click at [976, 130] on button at bounding box center [981, 131] width 12 height 12
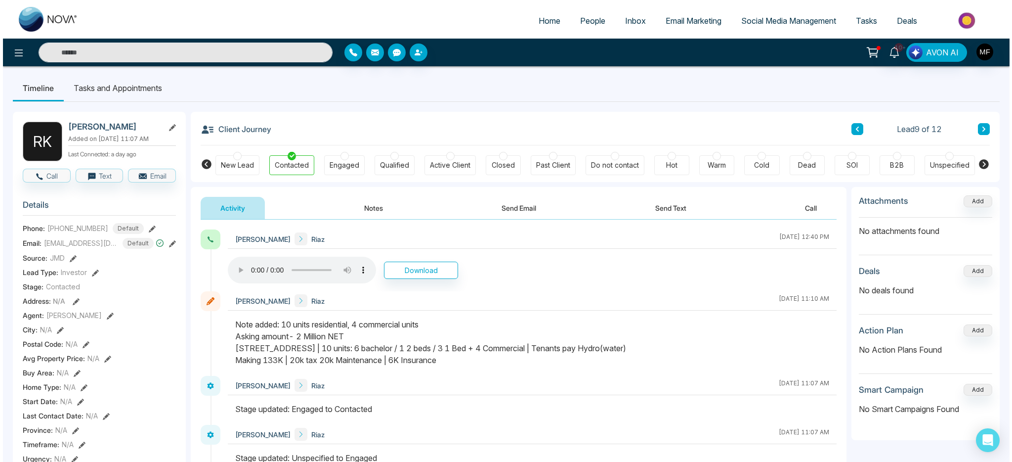
scroll to position [2, 0]
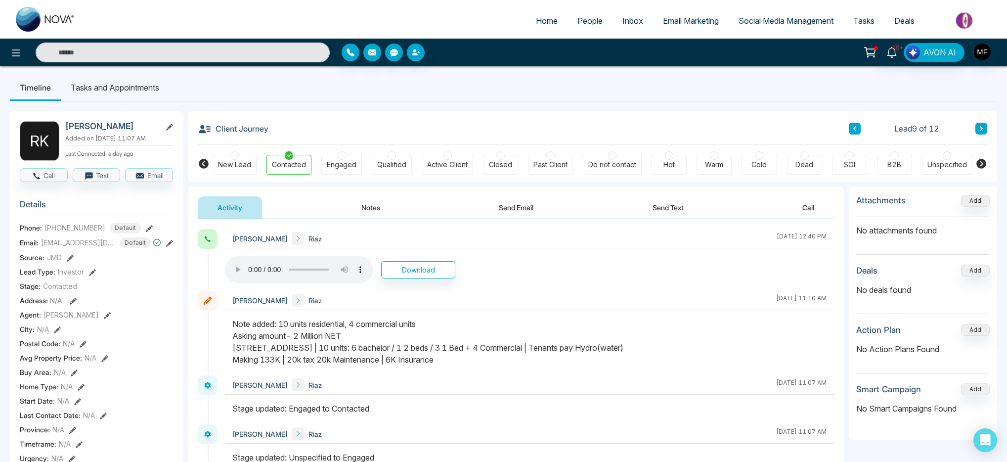
click at [114, 102] on div "R K [PERSON_NAME] Added on [DATE] 11:07 AM Last Connected: a day ago Call Text …" at bounding box center [503, 461] width 987 height 721
click at [119, 93] on li "Tasks and Appointments" at bounding box center [115, 87] width 108 height 27
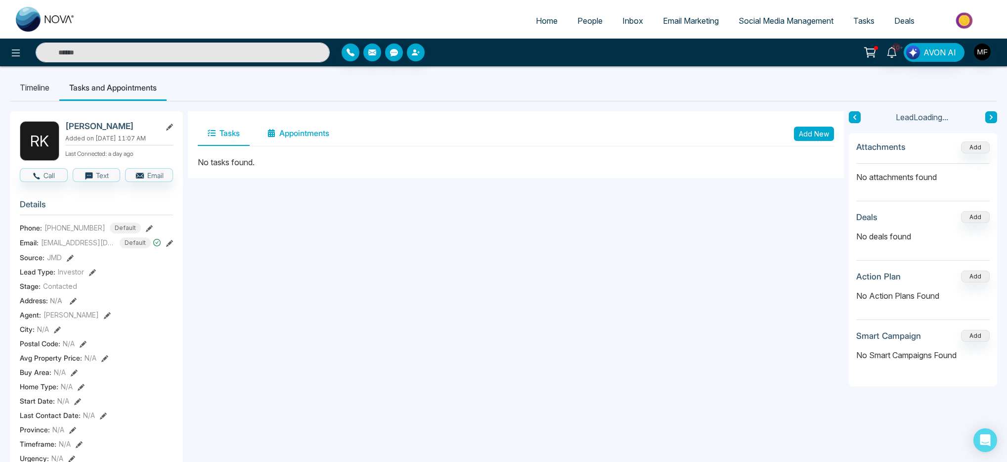
click at [308, 135] on button "Appointments" at bounding box center [298, 133] width 82 height 25
click at [230, 137] on button "Tasks" at bounding box center [224, 133] width 52 height 25
click at [826, 135] on button "Add New" at bounding box center [814, 133] width 40 height 14
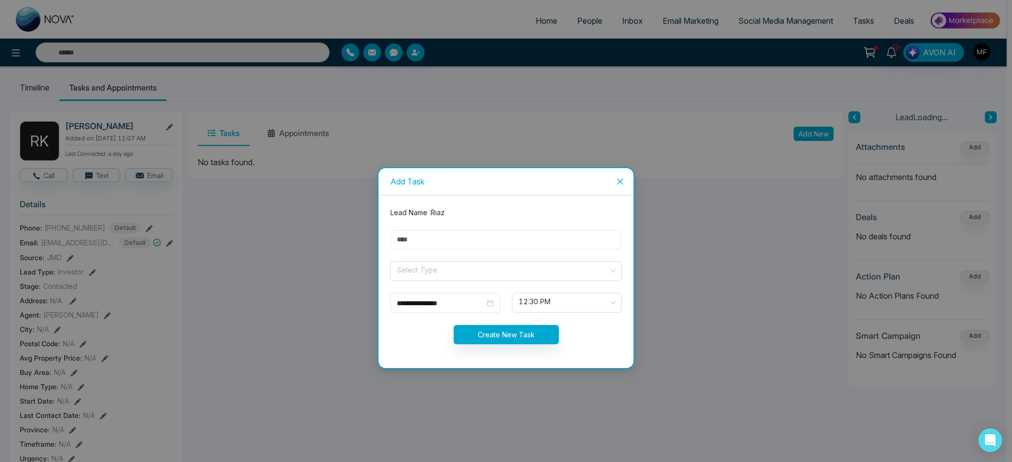
click at [519, 238] on input "text" at bounding box center [505, 239] width 231 height 19
type input "**********"
click at [450, 267] on input "search" at bounding box center [502, 268] width 212 height 15
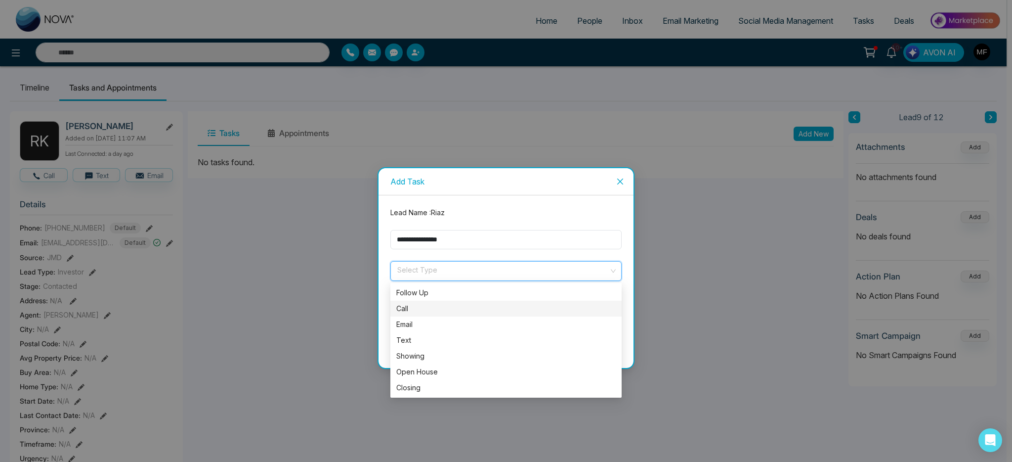
click at [411, 312] on div "Call" at bounding box center [505, 308] width 219 height 11
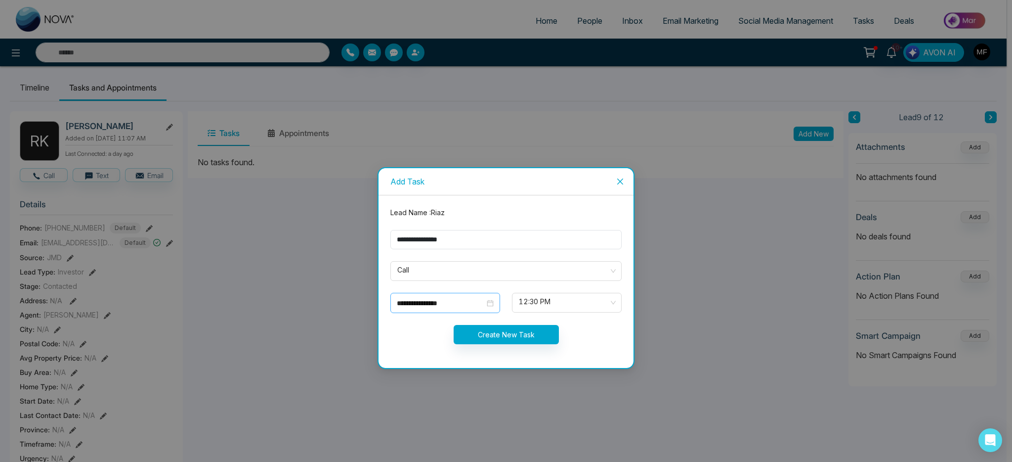
click at [426, 309] on div "**********" at bounding box center [445, 303] width 110 height 20
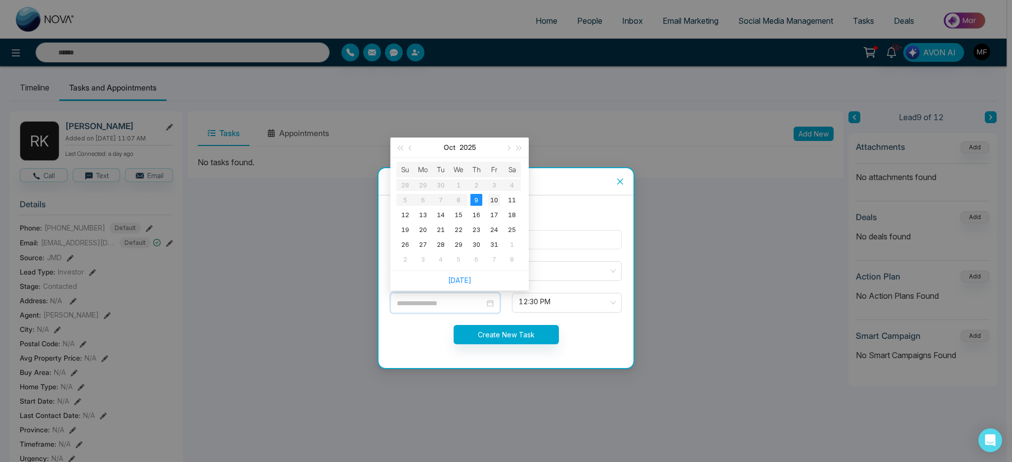
type input "**********"
click at [498, 199] on div "10" at bounding box center [494, 200] width 12 height 12
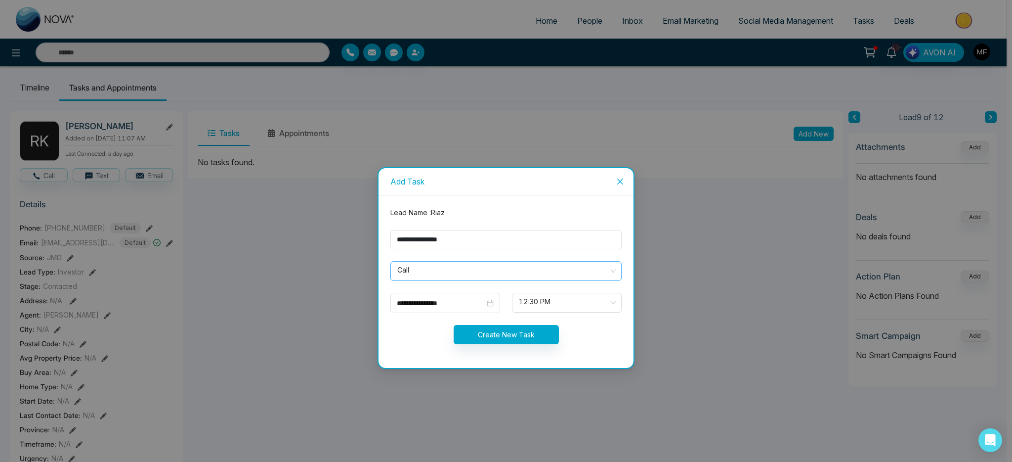
drag, startPoint x: 544, startPoint y: 279, endPoint x: 544, endPoint y: 284, distance: 5.4
click at [544, 281] on form "**********" at bounding box center [505, 281] width 243 height 149
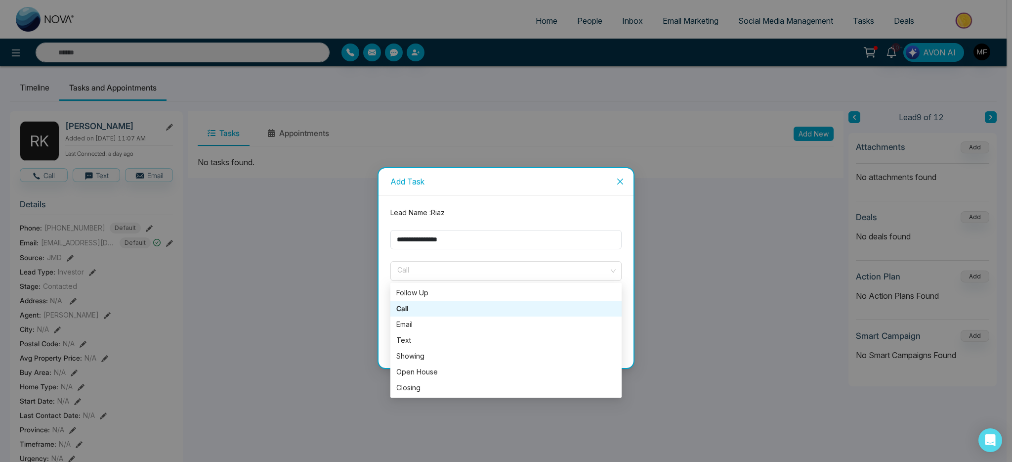
click at [625, 309] on div "12:30 PM" at bounding box center [567, 303] width 122 height 20
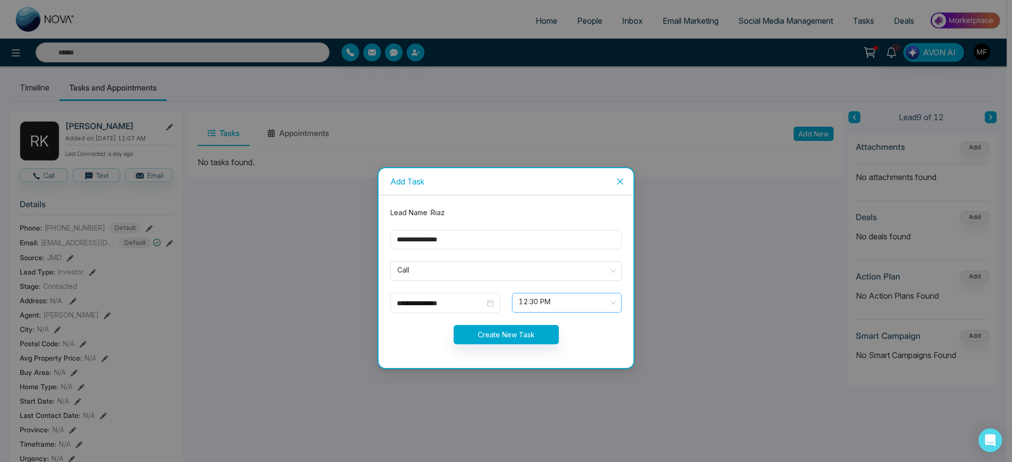
click at [572, 301] on span "12:30 PM" at bounding box center [567, 302] width 96 height 17
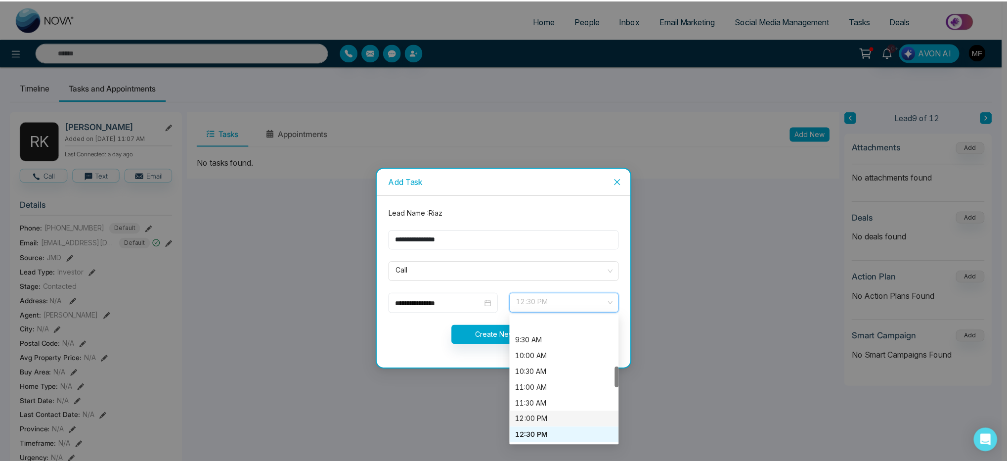
scroll to position [410, 0]
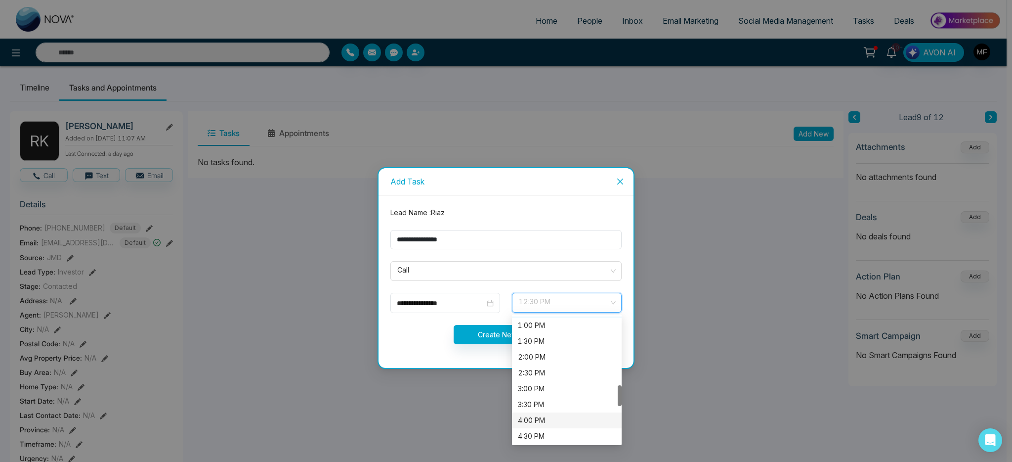
click at [548, 420] on div "4:00 PM" at bounding box center [567, 420] width 98 height 11
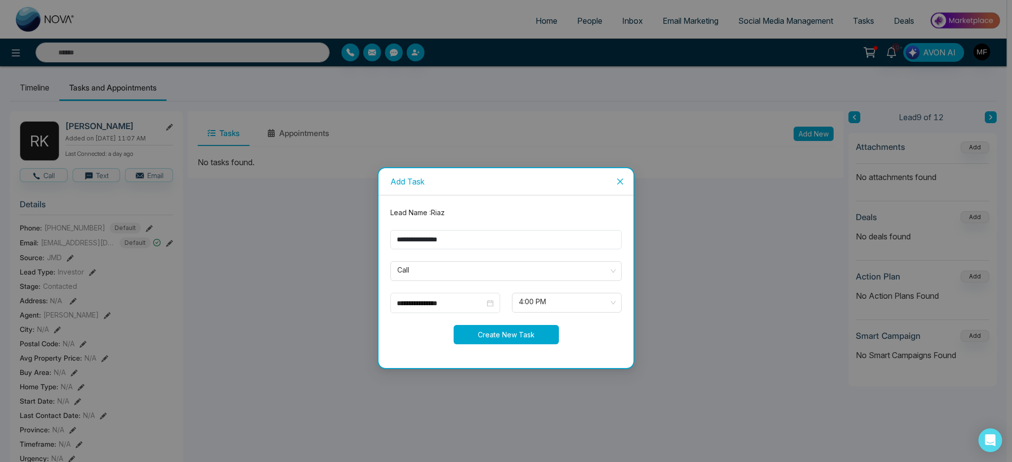
click at [522, 335] on button "Create New Task" at bounding box center [506, 334] width 105 height 19
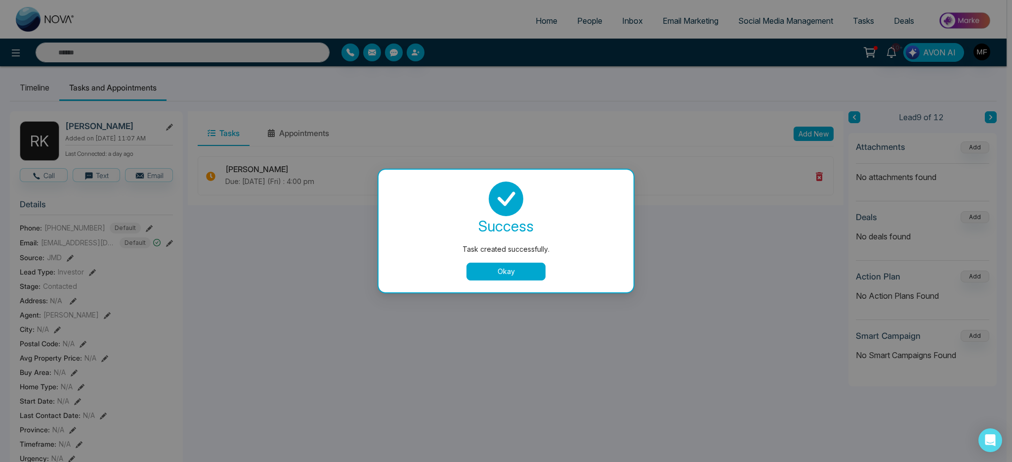
click at [518, 273] on button "Okay" at bounding box center [505, 271] width 79 height 18
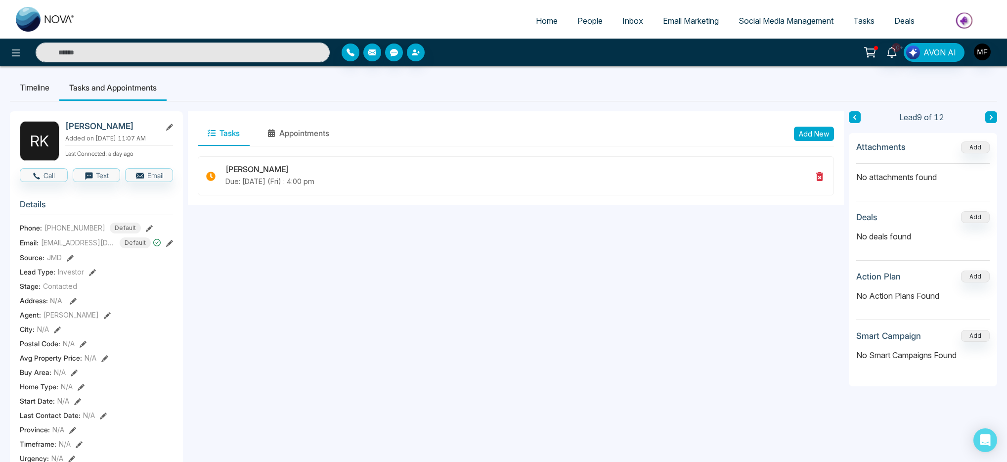
click at [855, 120] on button at bounding box center [854, 117] width 12 height 12
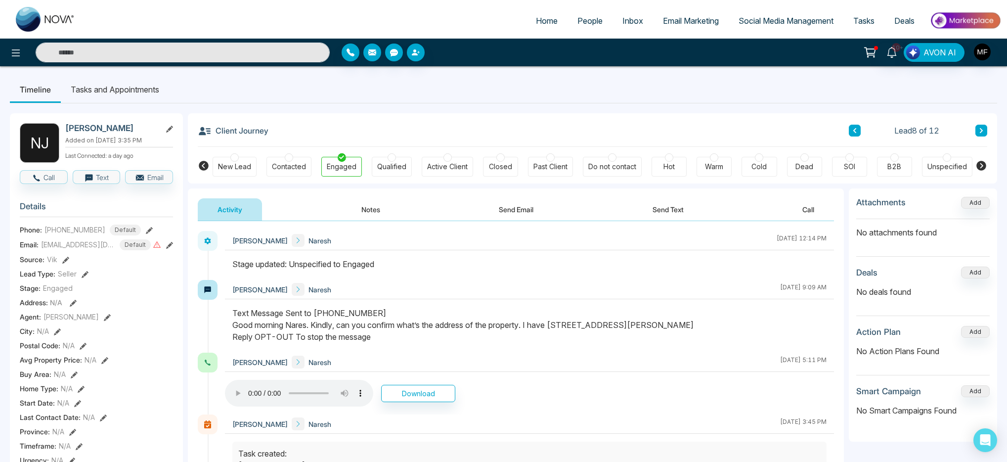
click at [979, 130] on icon at bounding box center [980, 130] width 5 height 6
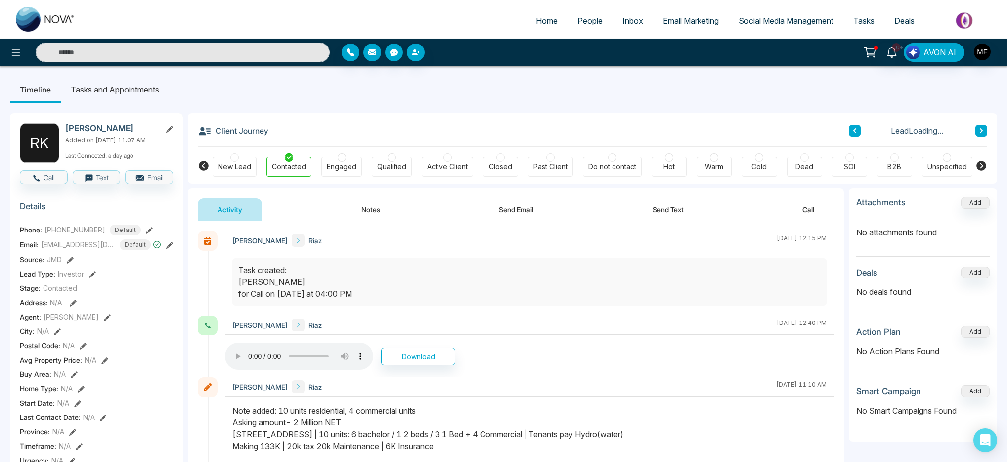
click at [979, 130] on icon at bounding box center [980, 130] width 5 height 6
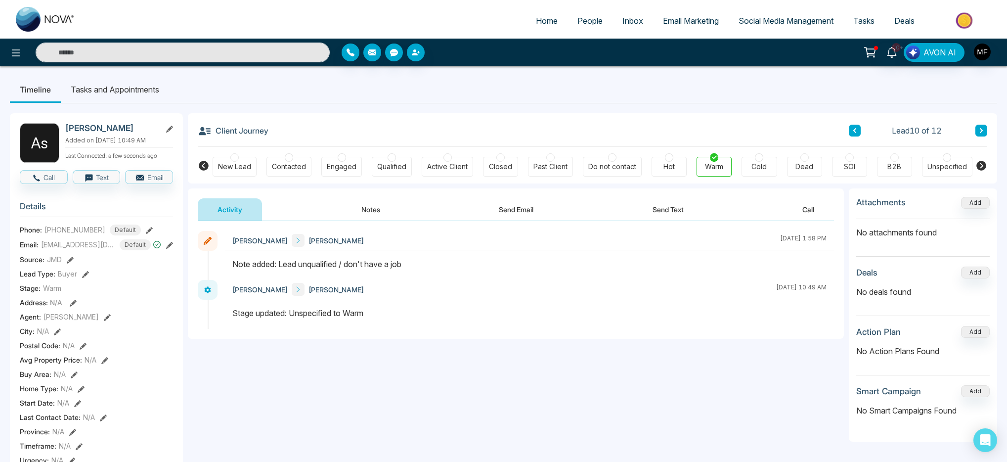
click at [122, 92] on li "Tasks and Appointments" at bounding box center [115, 89] width 108 height 27
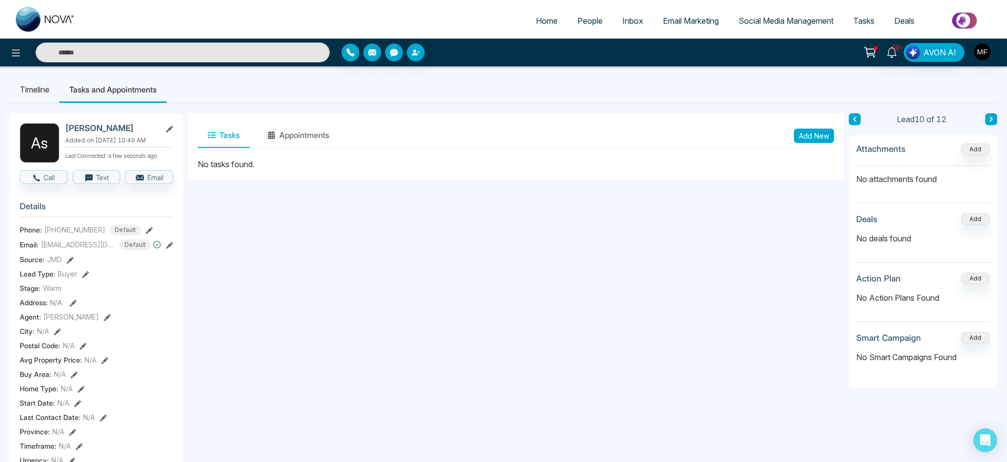
click at [11, 91] on li "Timeline" at bounding box center [34, 89] width 49 height 27
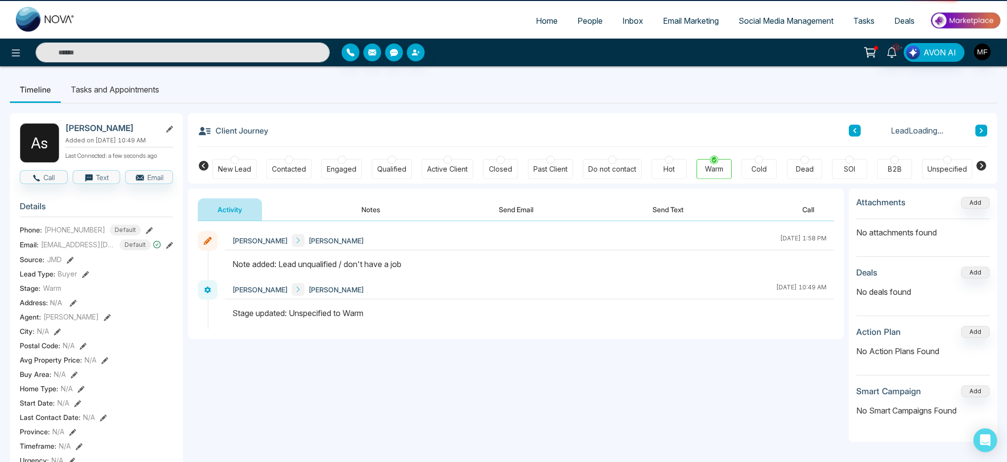
click at [21, 91] on li "Timeline" at bounding box center [35, 89] width 51 height 27
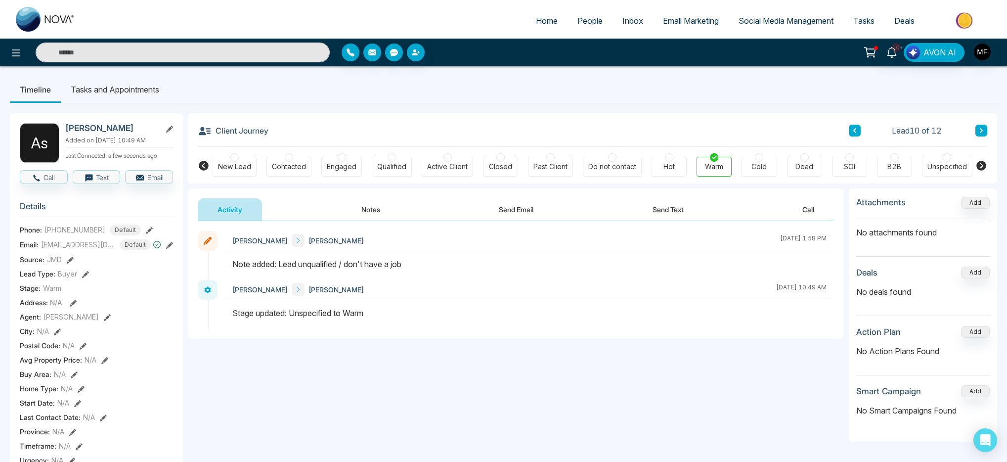
click at [759, 164] on div "Cold" at bounding box center [758, 167] width 15 height 10
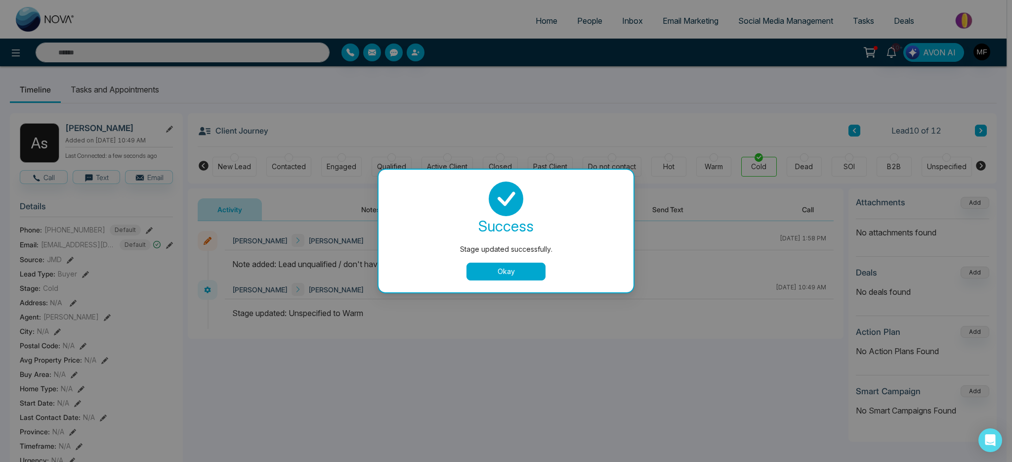
click at [492, 271] on button "Okay" at bounding box center [505, 271] width 79 height 18
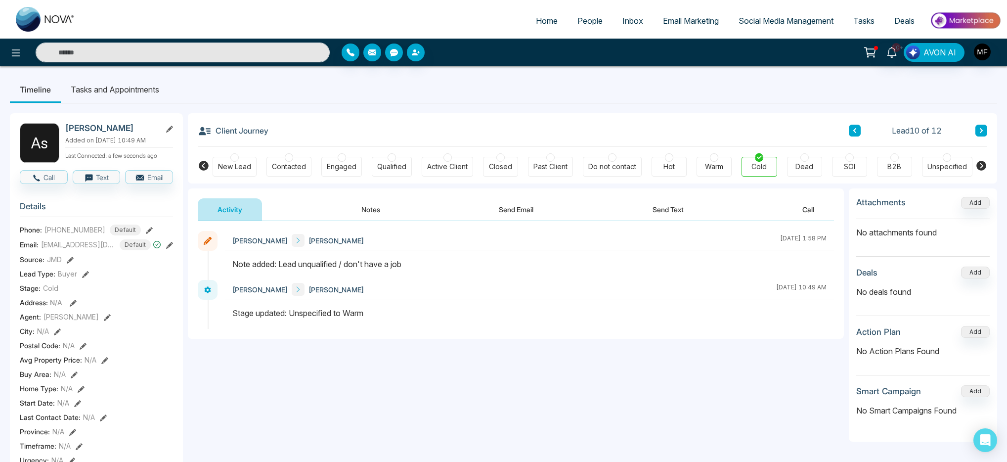
click at [982, 132] on icon at bounding box center [980, 130] width 5 height 6
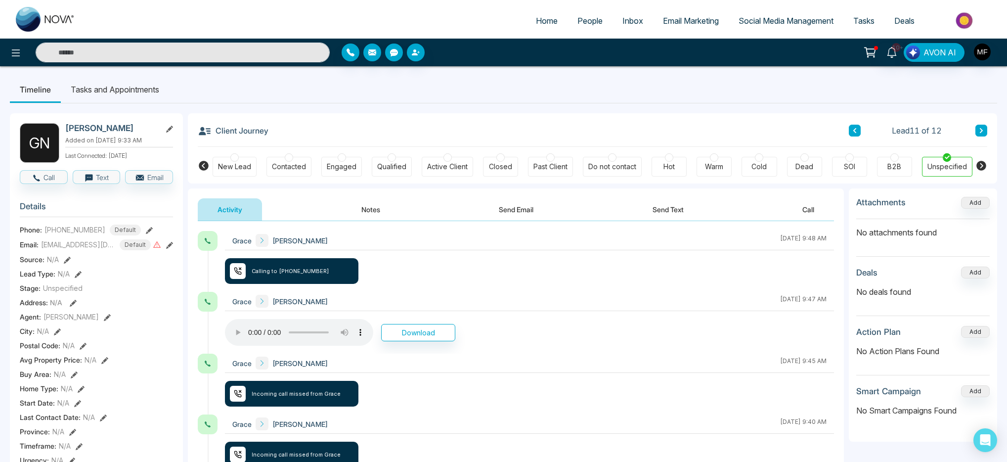
click at [982, 129] on icon at bounding box center [980, 130] width 5 height 6
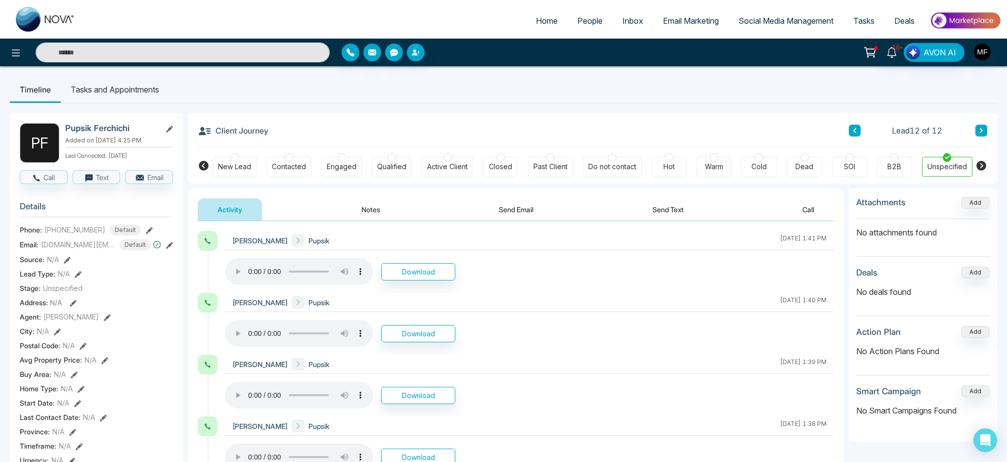
click at [614, 173] on div "Do not contact" at bounding box center [612, 167] width 59 height 20
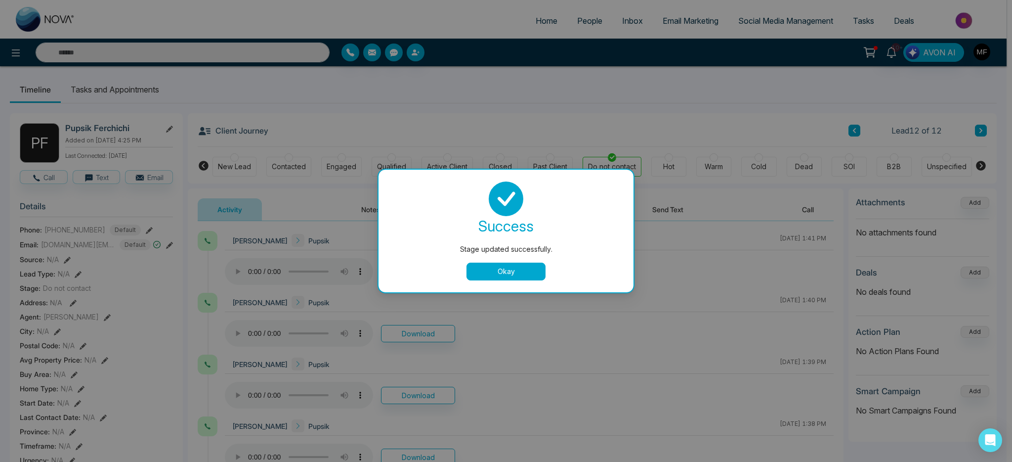
click at [852, 129] on div "Stage updated successfully. success Stage updated successfully. Okay" at bounding box center [506, 231] width 1012 height 462
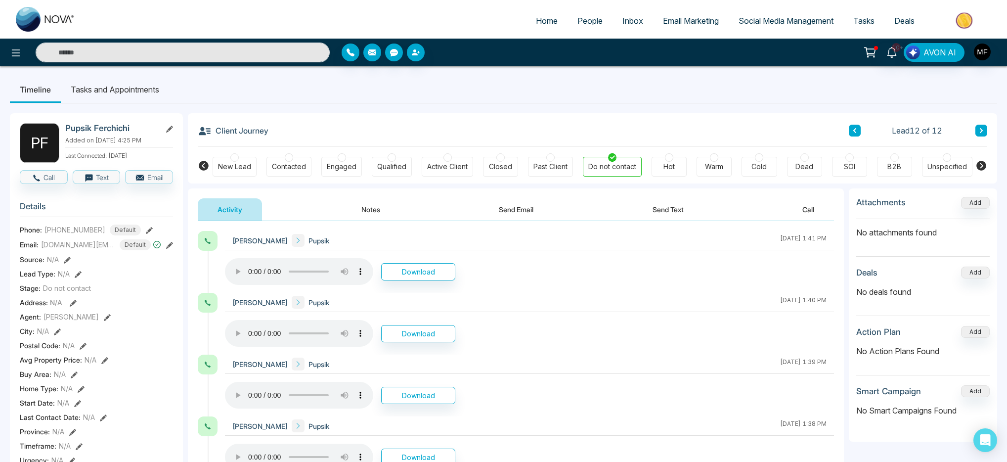
click at [853, 129] on icon at bounding box center [854, 130] width 5 height 6
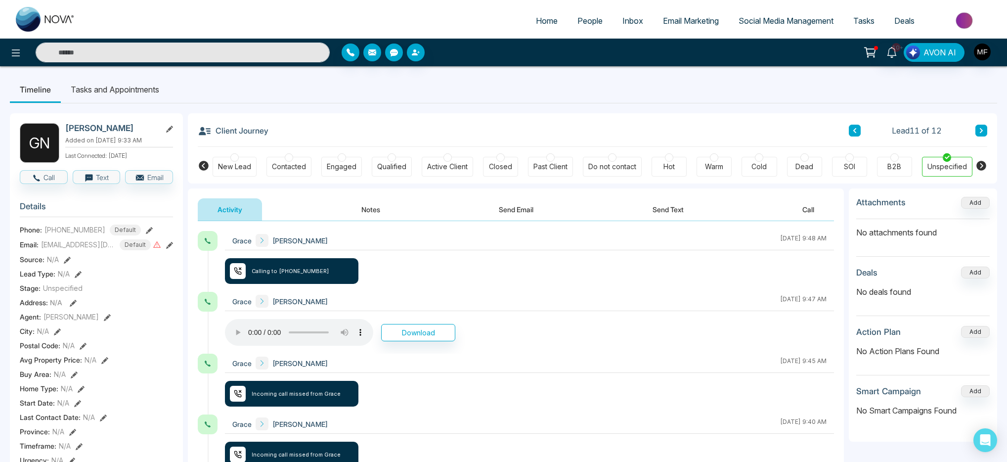
click at [595, 162] on div "Do not contact" at bounding box center [612, 167] width 48 height 10
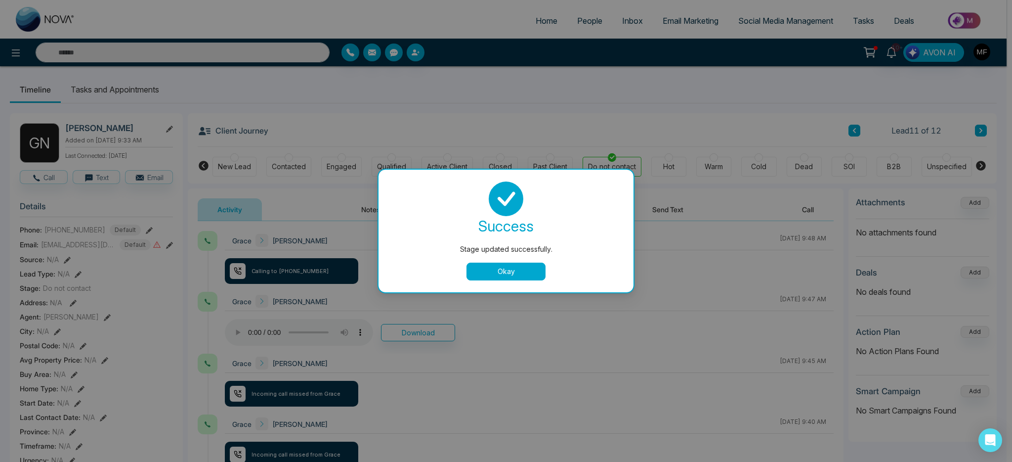
click at [989, 130] on div "Stage updated successfully. success Stage updated successfully. Okay" at bounding box center [506, 231] width 1012 height 462
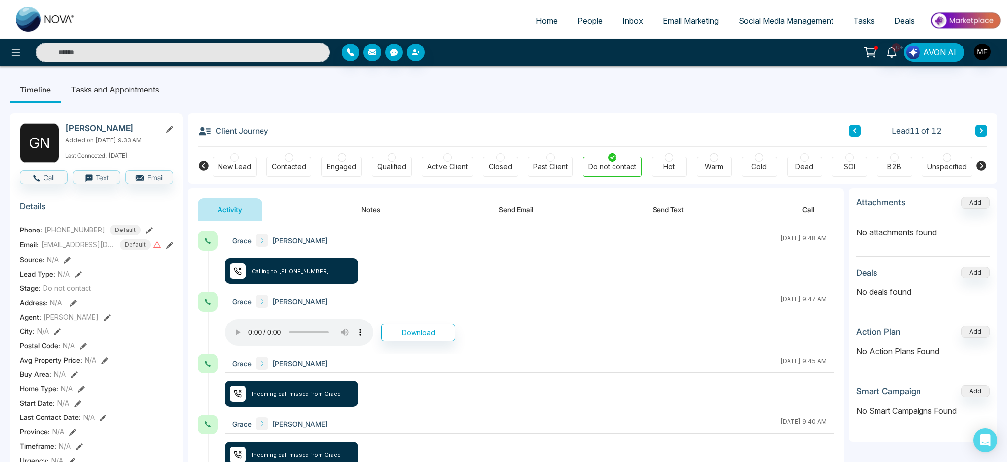
click at [985, 133] on button at bounding box center [981, 131] width 12 height 12
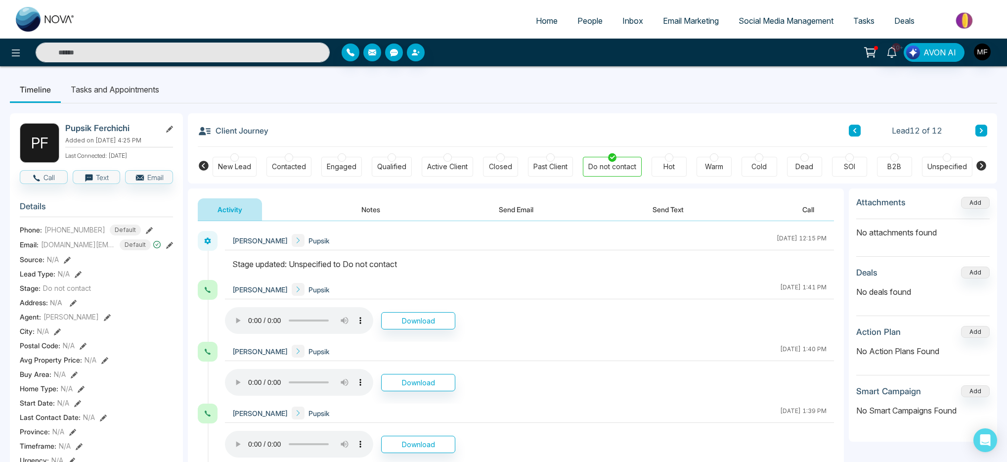
click at [854, 133] on icon at bounding box center [854, 130] width 5 height 6
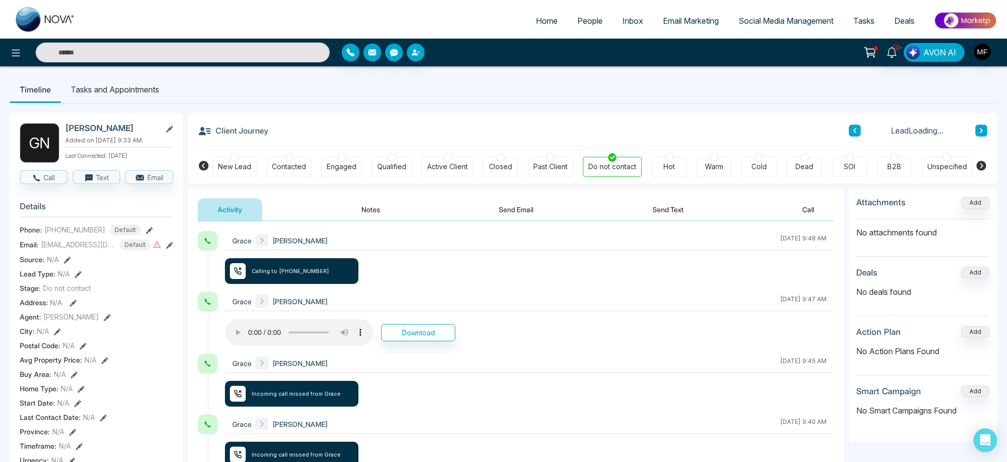
click at [854, 133] on icon at bounding box center [854, 130] width 5 height 6
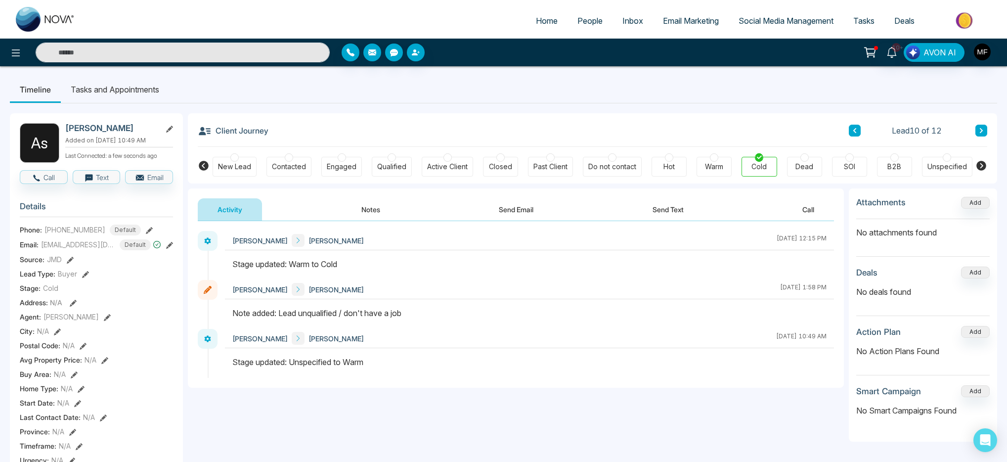
click at [854, 133] on icon at bounding box center [854, 130] width 5 height 6
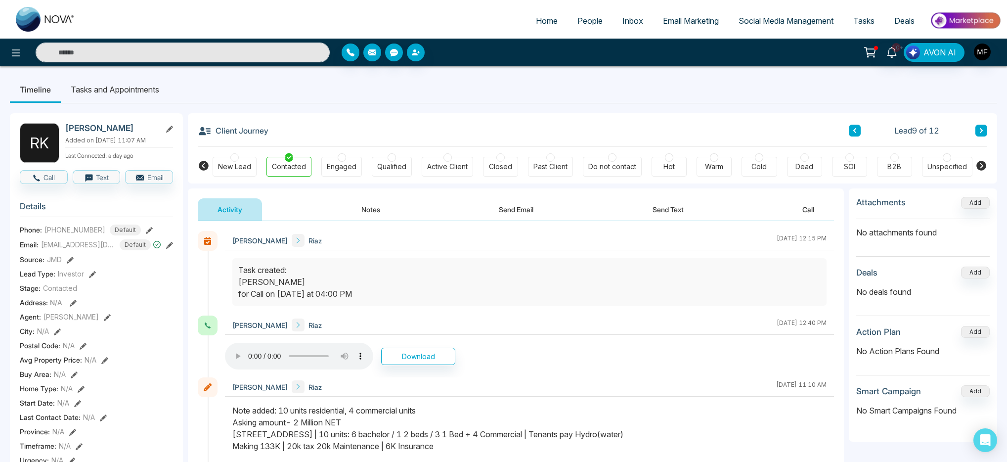
click at [136, 95] on li "Tasks and Appointments" at bounding box center [115, 89] width 108 height 27
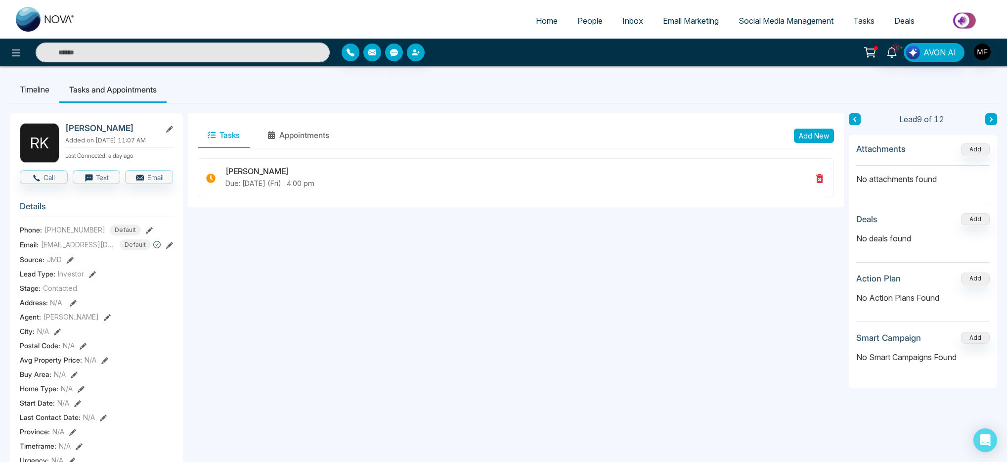
click at [856, 125] on aside "Lead 9 of 12 Attachments Add No attachments found Deals Add No deals found Acti…" at bounding box center [922, 463] width 148 height 701
click at [856, 119] on icon at bounding box center [854, 119] width 5 height 6
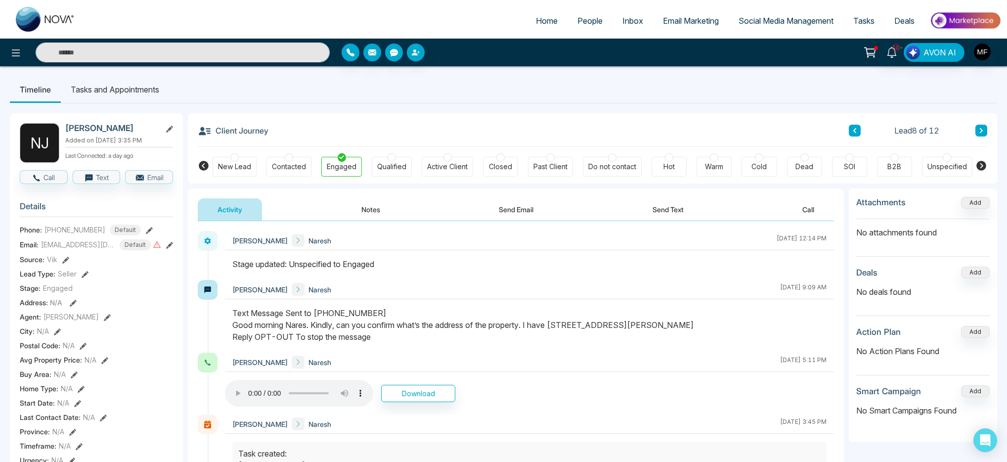
click at [857, 129] on button at bounding box center [854, 131] width 12 height 12
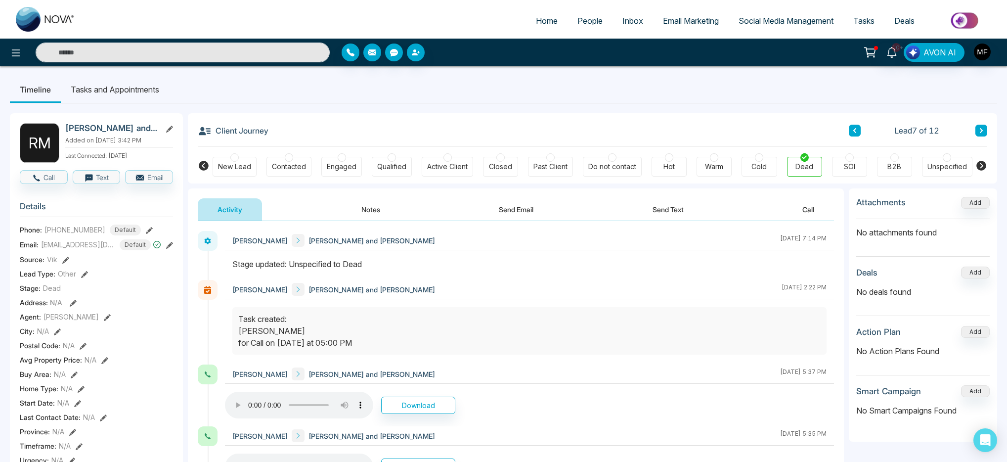
click at [100, 94] on li "Tasks and Appointments" at bounding box center [115, 89] width 108 height 27
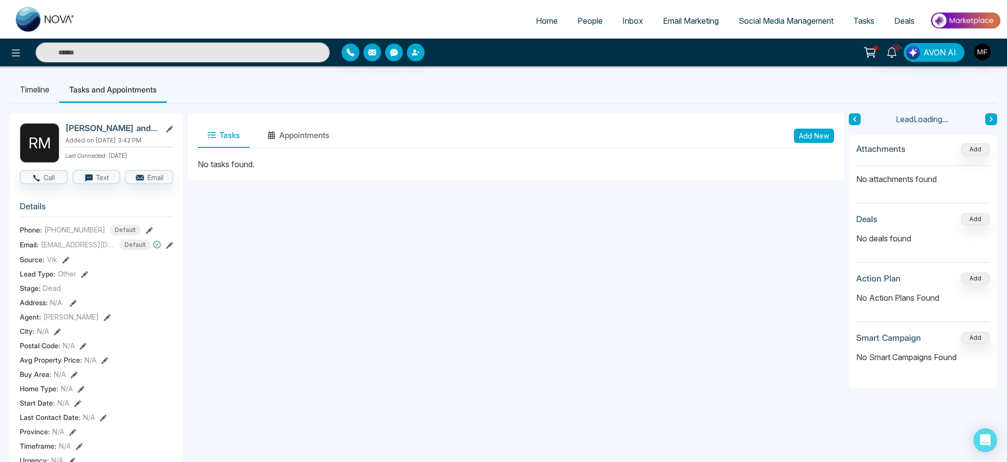
click at [858, 123] on button at bounding box center [854, 119] width 12 height 12
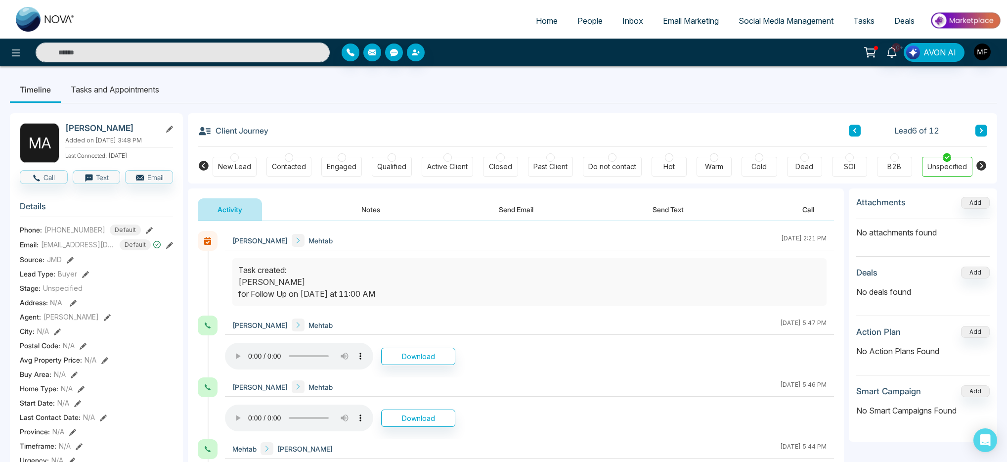
click at [157, 94] on li "Tasks and Appointments" at bounding box center [115, 89] width 108 height 27
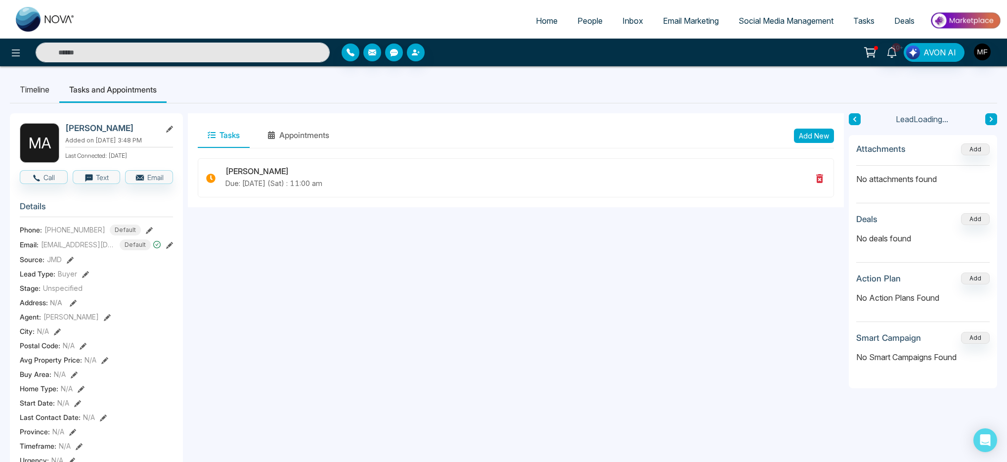
click at [857, 116] on button at bounding box center [854, 119] width 12 height 12
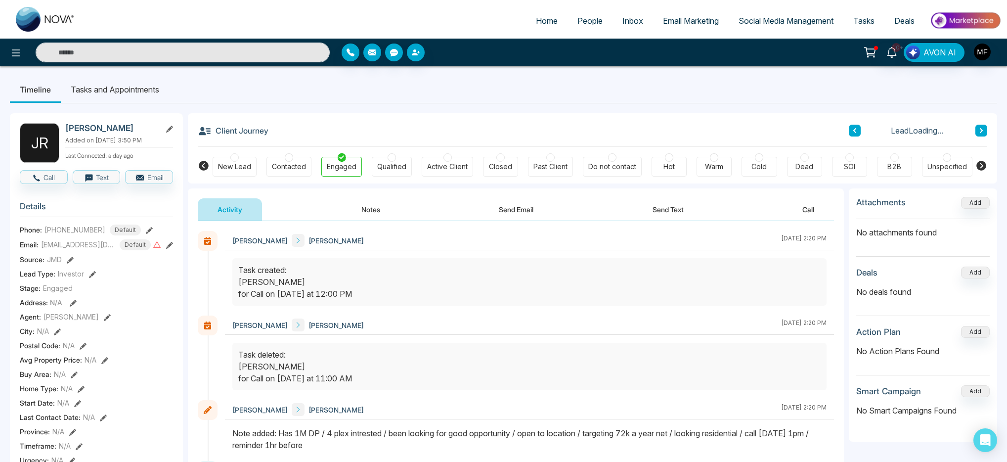
click at [127, 91] on li "Tasks and Appointments" at bounding box center [115, 89] width 108 height 27
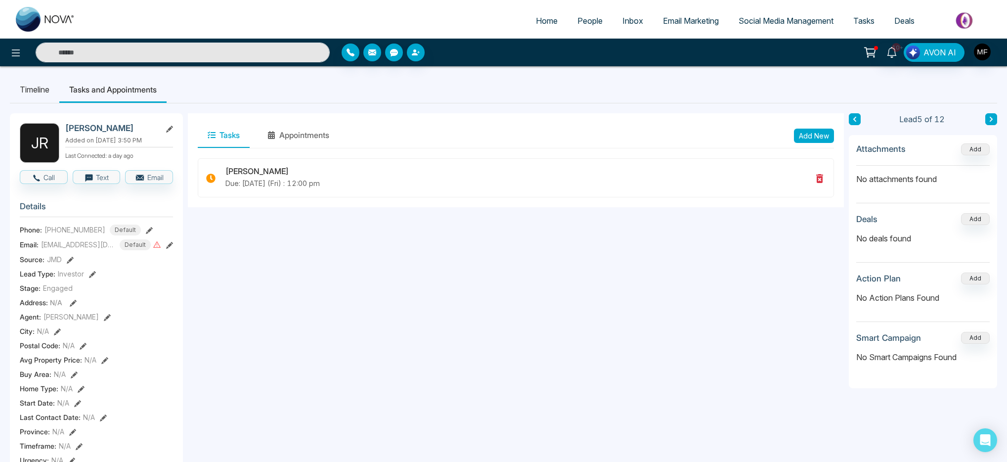
click at [856, 120] on icon at bounding box center [854, 119] width 5 height 6
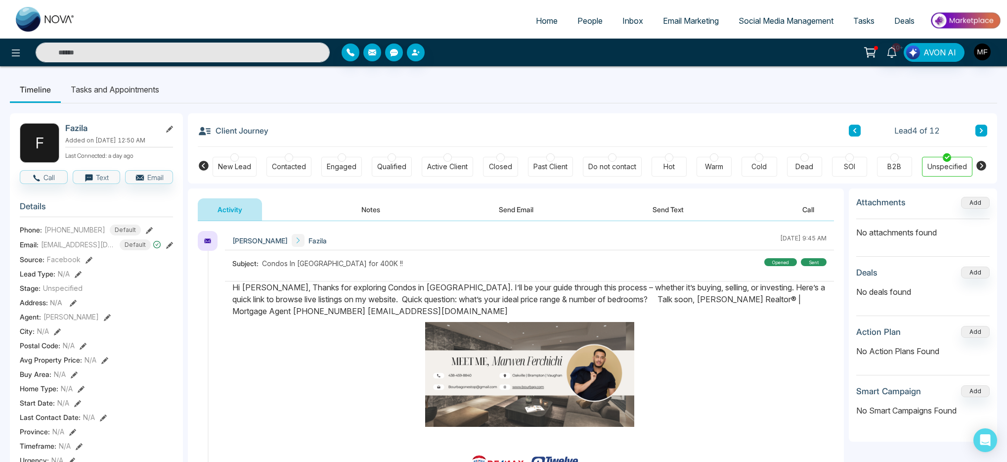
click at [126, 102] on li "Tasks and Appointments" at bounding box center [115, 89] width 108 height 27
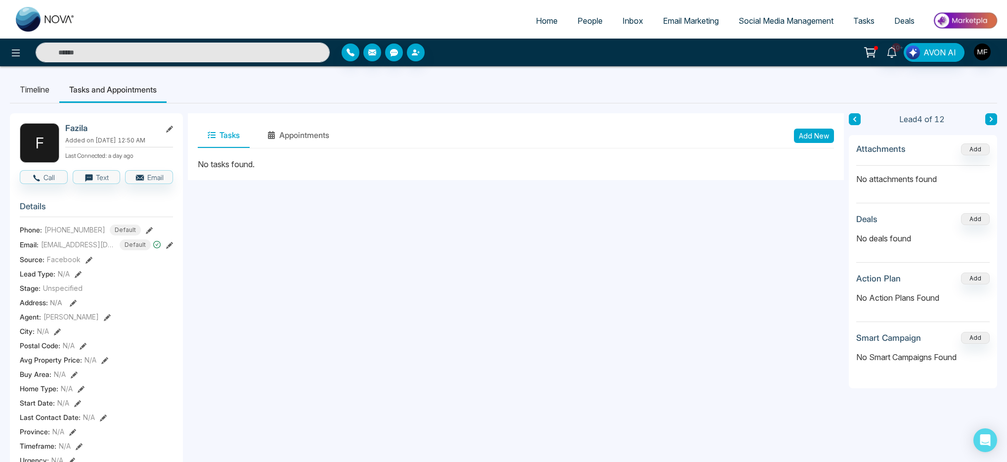
click at [33, 94] on li "Timeline" at bounding box center [34, 89] width 49 height 27
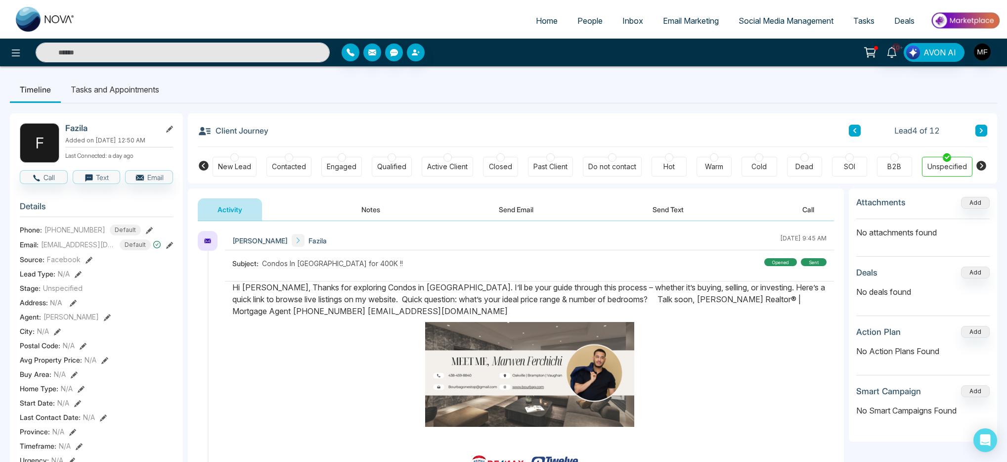
click at [380, 215] on button "Notes" at bounding box center [370, 209] width 58 height 22
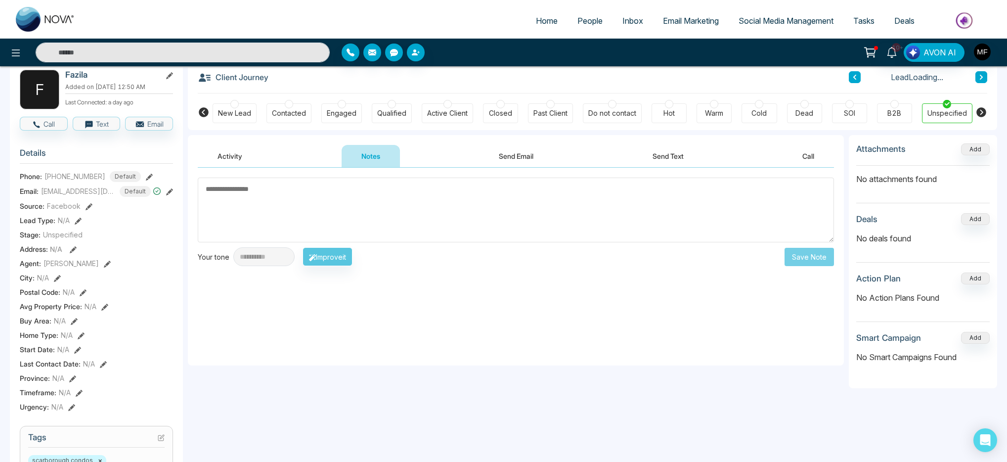
scroll to position [65, 0]
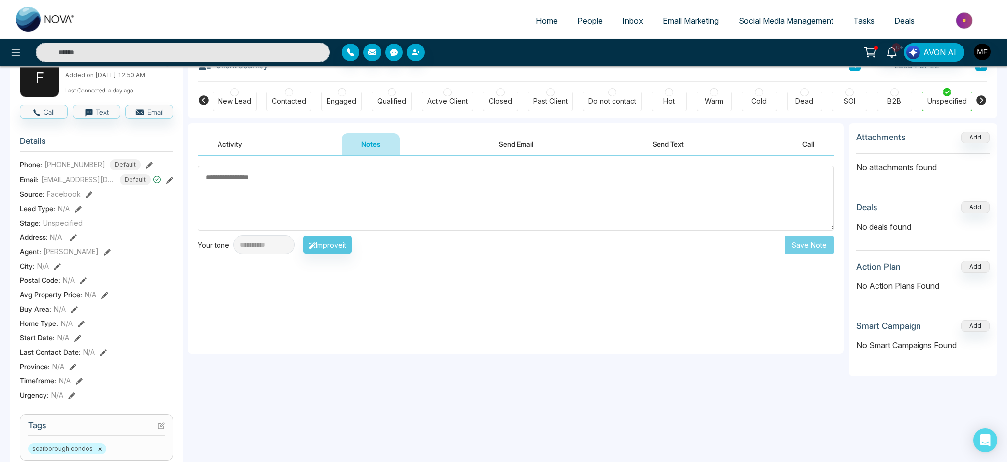
click at [226, 148] on button "Activity" at bounding box center [230, 144] width 64 height 22
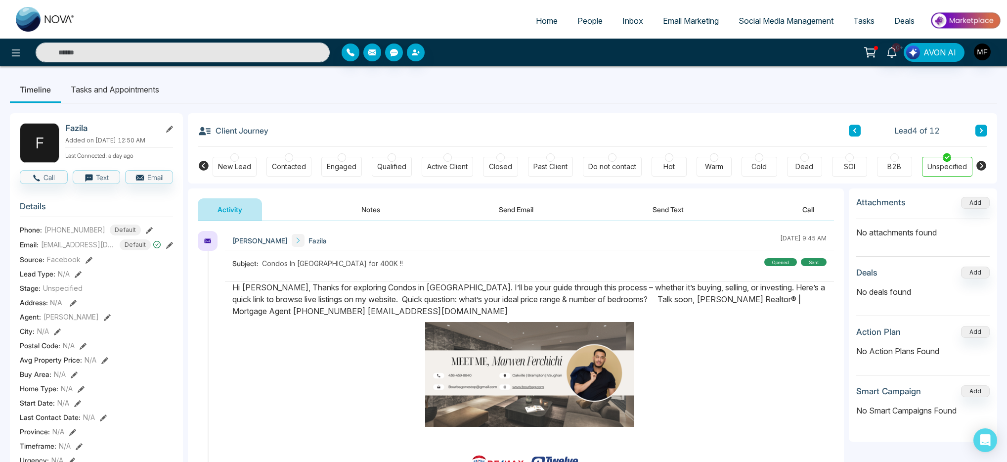
click at [678, 197] on div "Activity Notes Send Email Send Text Call" at bounding box center [516, 204] width 656 height 33
click at [667, 210] on button "Send Text" at bounding box center [667, 209] width 71 height 22
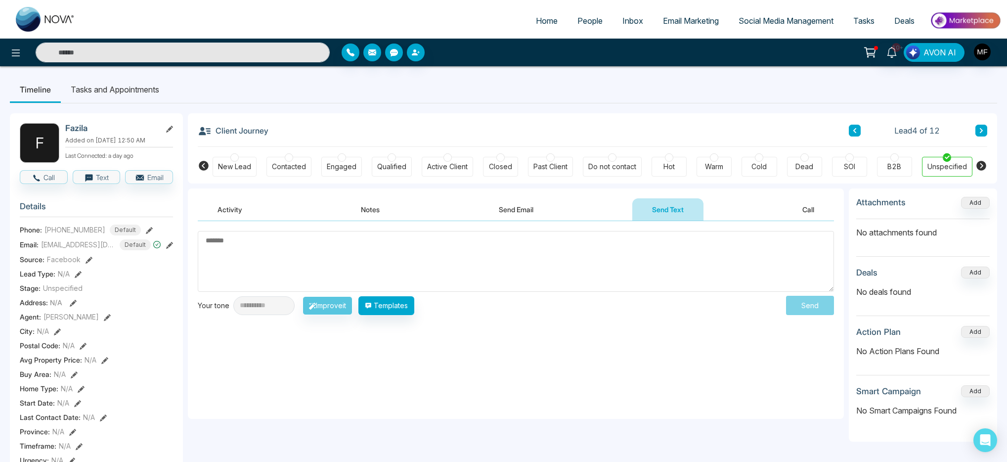
click at [242, 204] on button "Activity" at bounding box center [230, 209] width 64 height 22
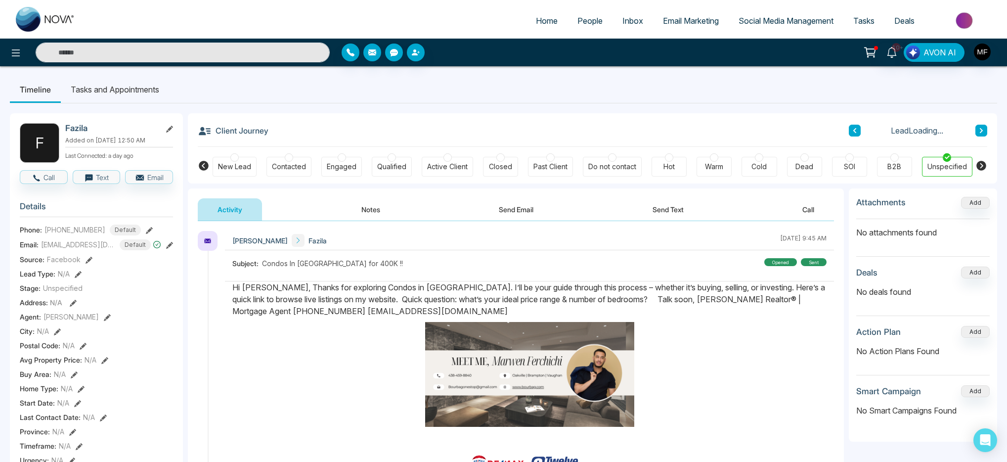
click at [538, 207] on button "Send Email" at bounding box center [516, 209] width 74 height 22
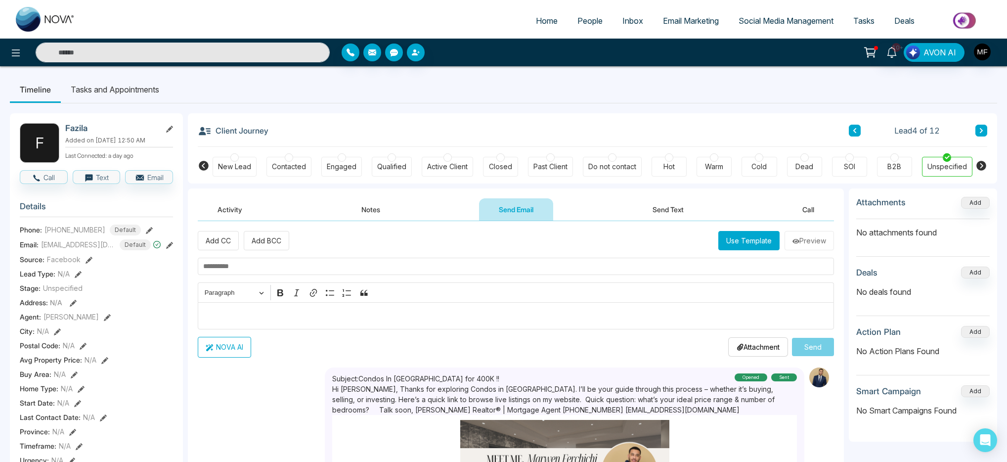
click at [352, 209] on button "Notes" at bounding box center [370, 209] width 58 height 22
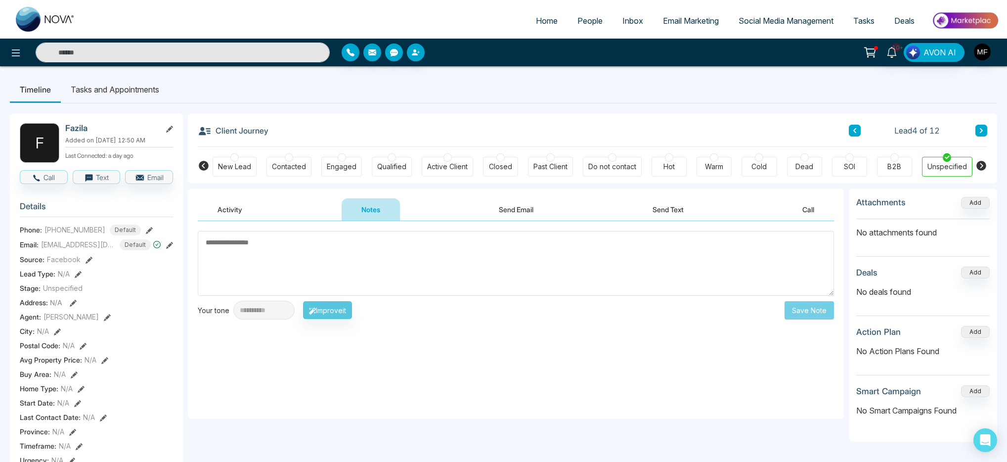
click at [226, 208] on button "Activity" at bounding box center [230, 209] width 64 height 22
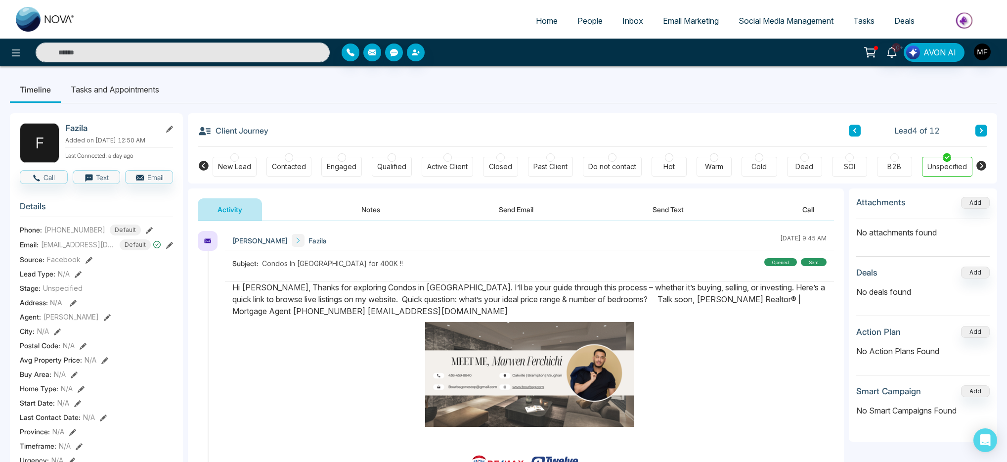
click at [527, 213] on button "Send Email" at bounding box center [516, 209] width 74 height 22
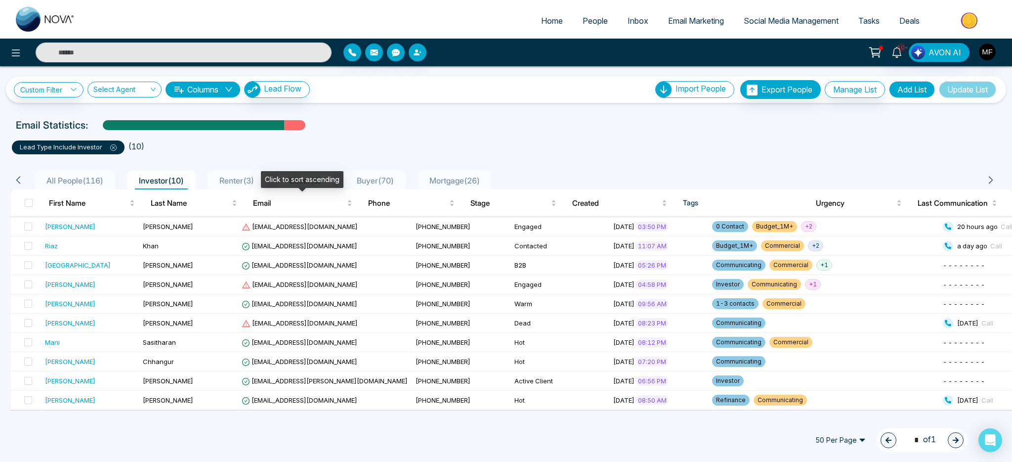
click at [245, 184] on span "Renter ( 3 )" at bounding box center [236, 180] width 42 height 10
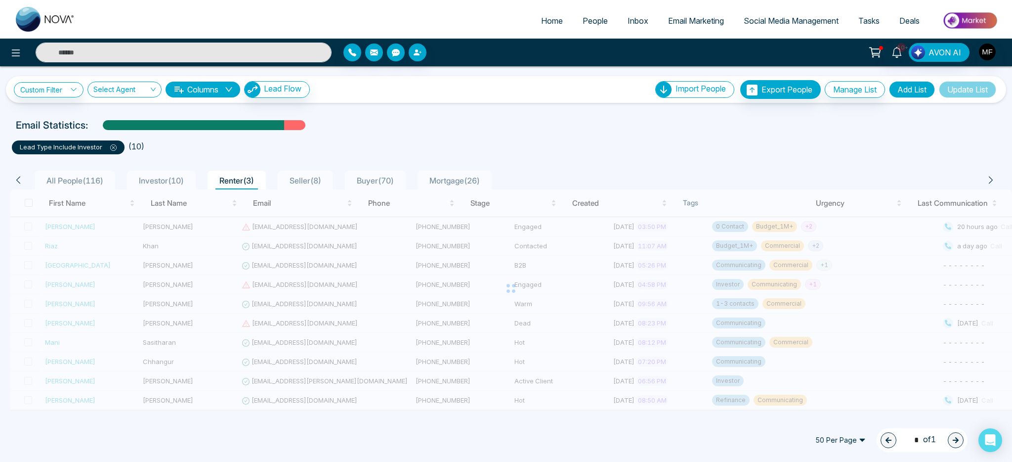
click at [307, 183] on span "Seller ( 8 )" at bounding box center [306, 180] width 40 height 10
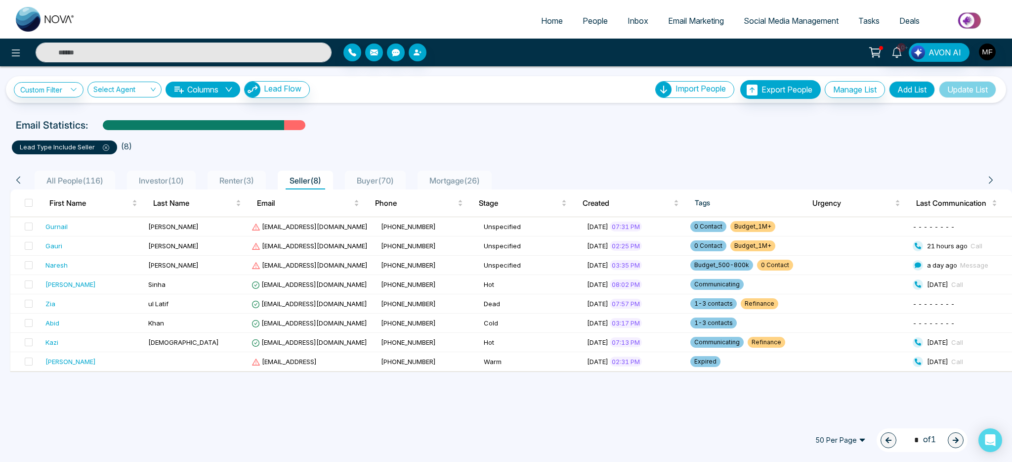
click at [81, 182] on span "All People ( 116 )" at bounding box center [74, 180] width 65 height 10
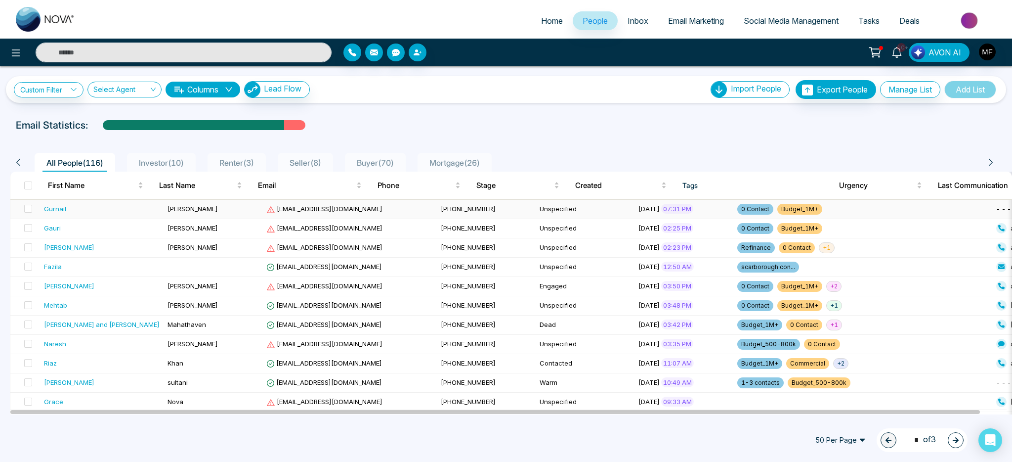
click at [129, 216] on td "Gurnail" at bounding box center [102, 209] width 124 height 19
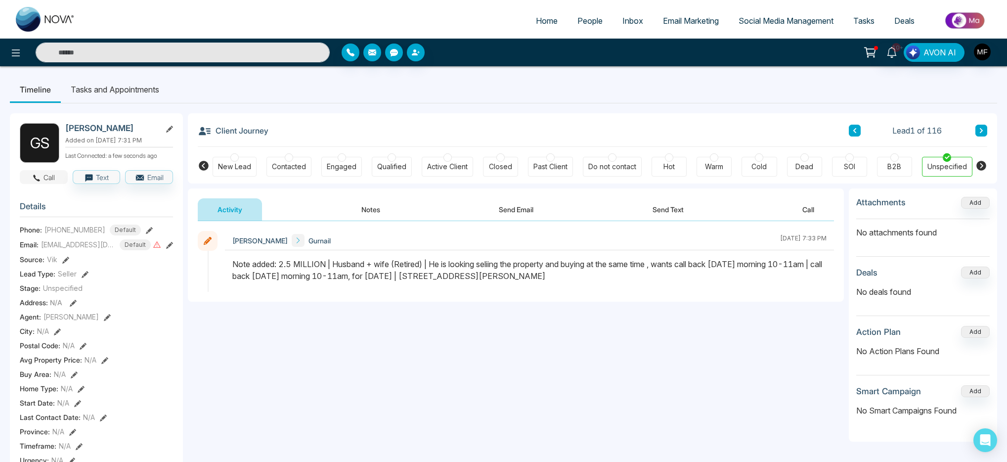
click at [42, 178] on button "Call" at bounding box center [44, 177] width 48 height 14
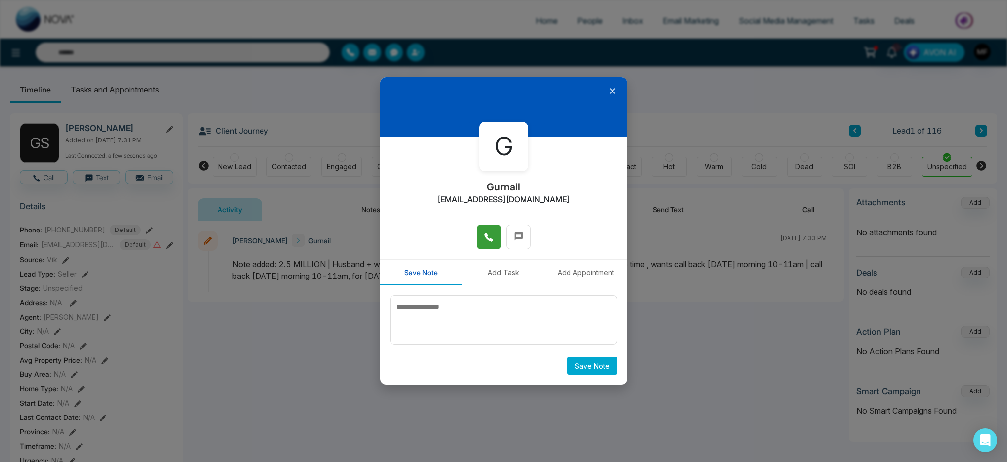
click at [484, 239] on icon at bounding box center [489, 237] width 10 height 10
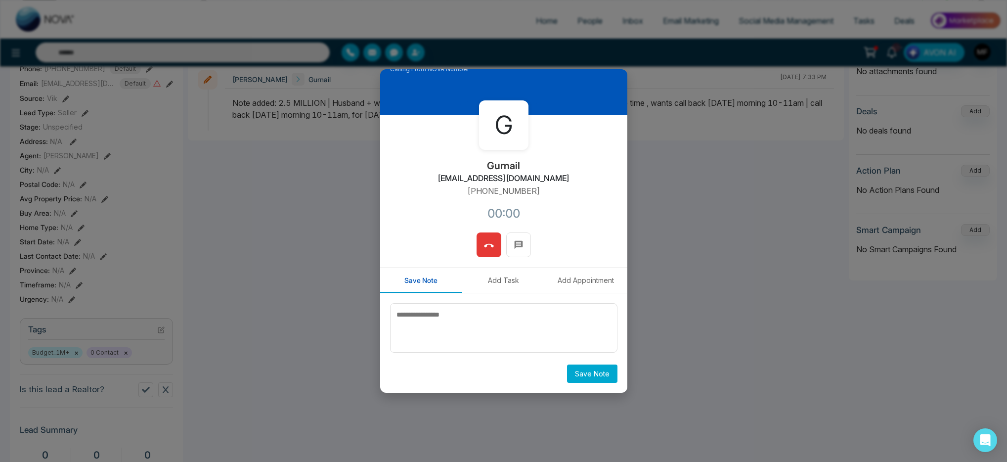
scroll to position [144, 0]
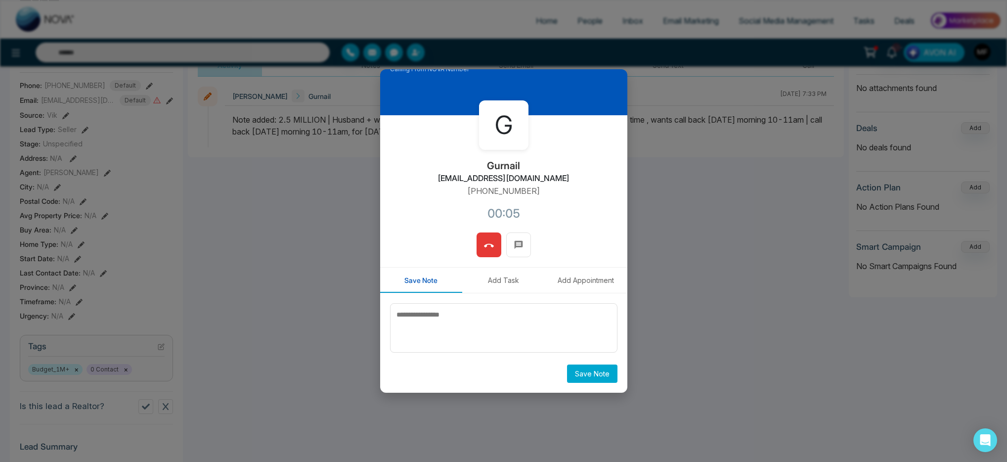
click at [487, 245] on icon at bounding box center [489, 246] width 10 height 10
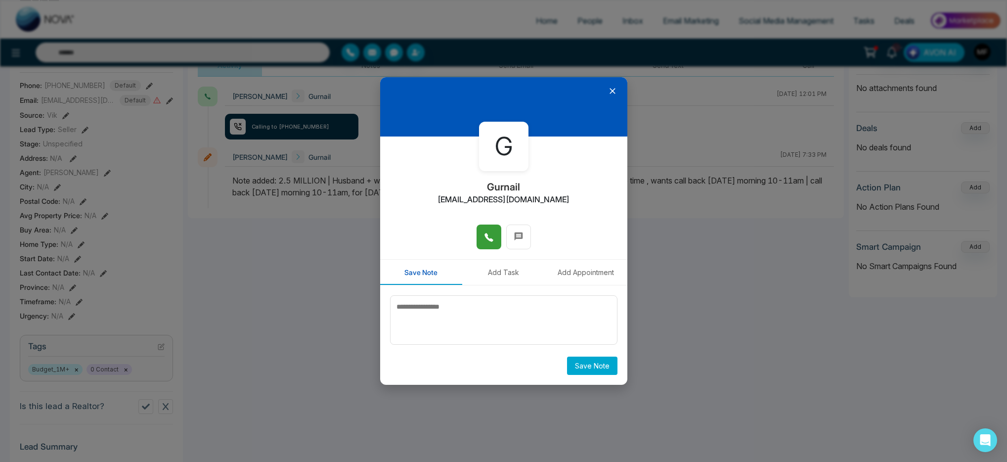
click at [774, 127] on div "G Gurnail dfsv@fggh.ca Save Note Add Task Add Appointment Save Note" at bounding box center [503, 231] width 1007 height 462
click at [489, 244] on button at bounding box center [488, 236] width 25 height 25
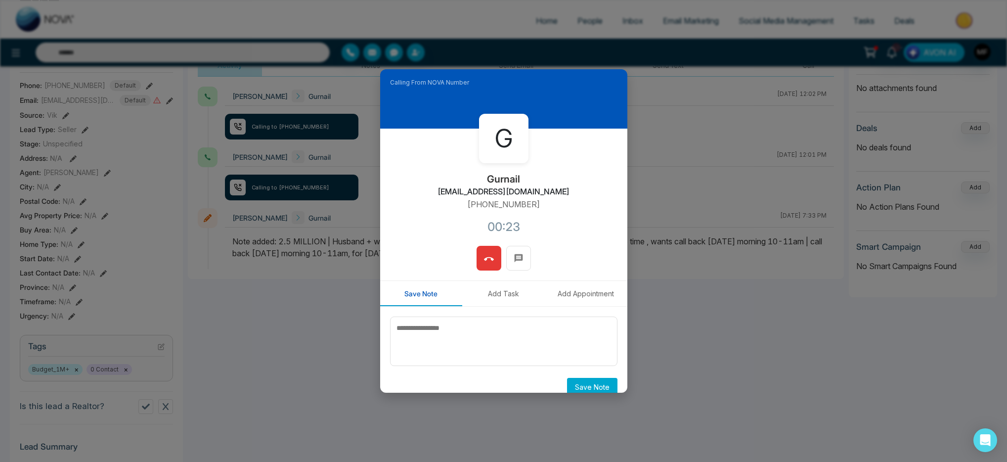
click at [478, 259] on button at bounding box center [488, 258] width 25 height 25
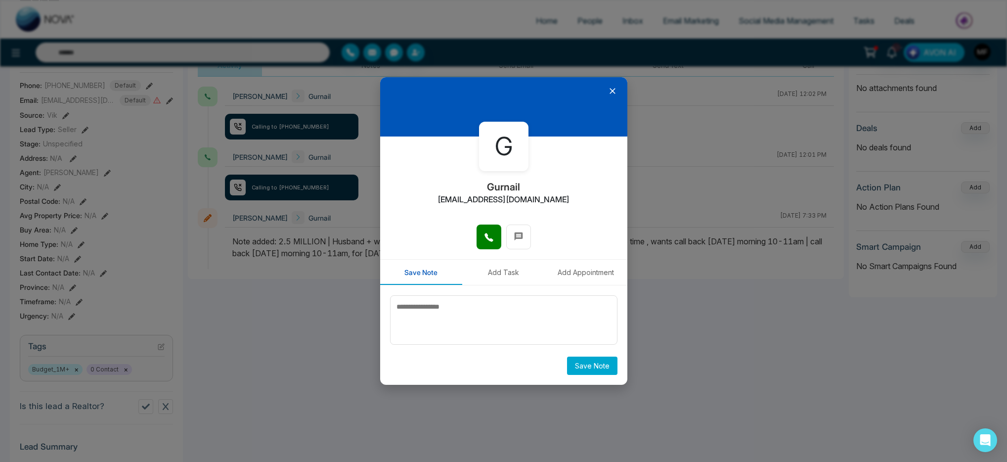
click at [614, 95] on icon at bounding box center [612, 91] width 10 height 10
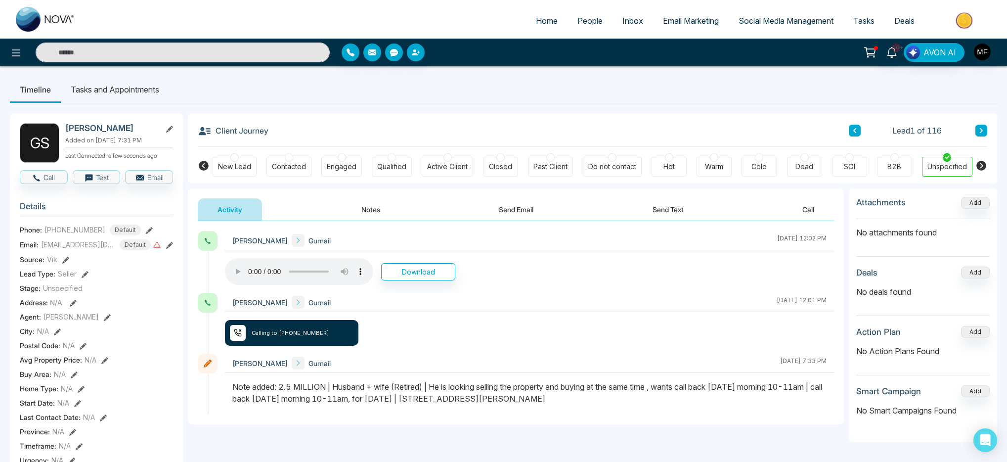
click at [977, 130] on button at bounding box center [981, 131] width 12 height 12
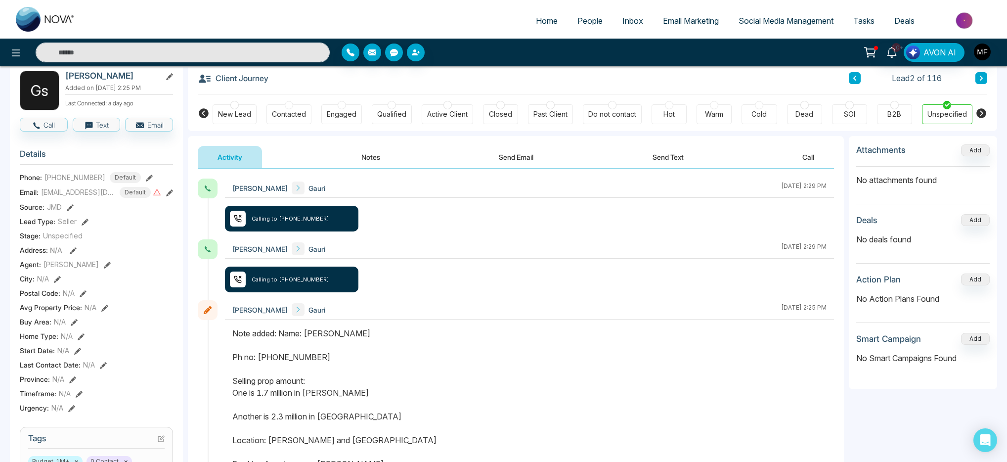
scroll to position [11, 0]
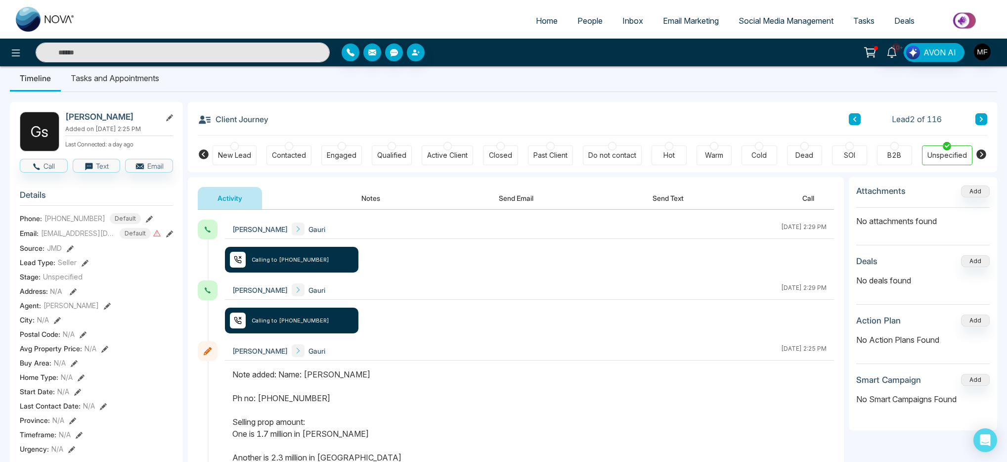
click at [384, 198] on button "Notes" at bounding box center [370, 198] width 58 height 22
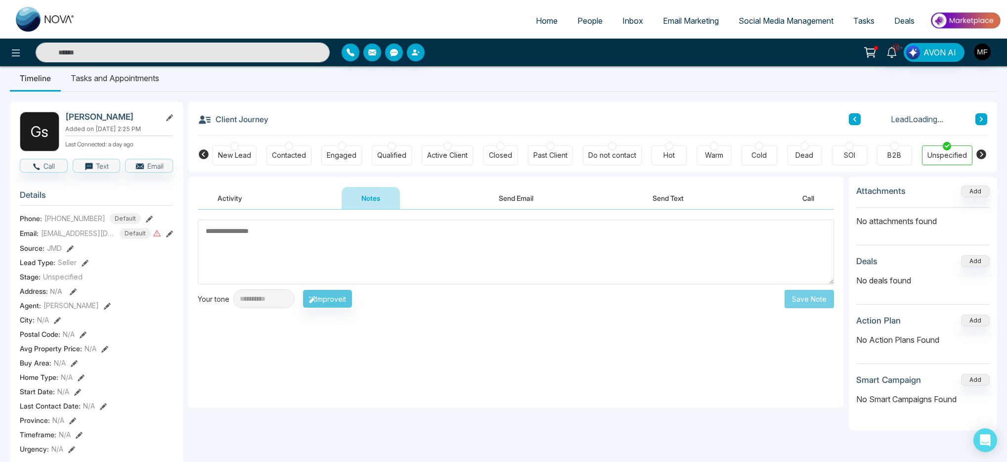
click at [356, 260] on textarea at bounding box center [516, 251] width 636 height 65
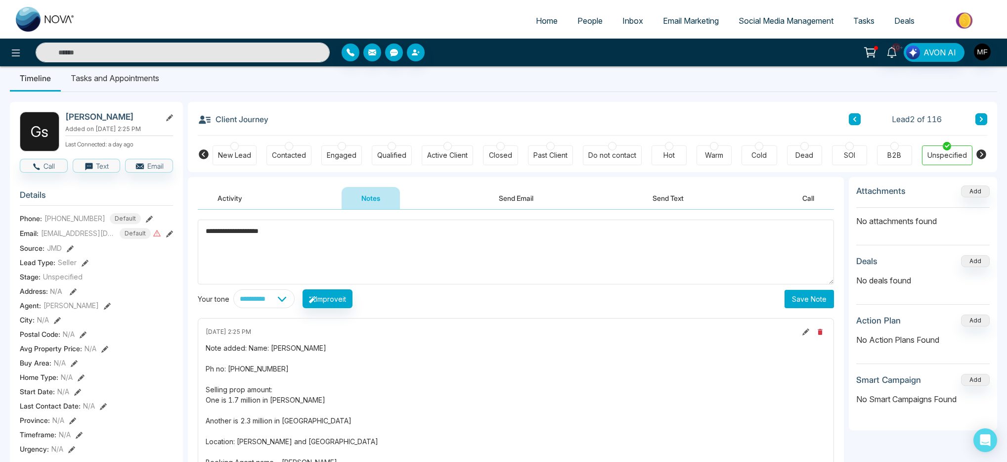
type textarea "**********"
click at [793, 302] on button "Save Note" at bounding box center [808, 299] width 49 height 18
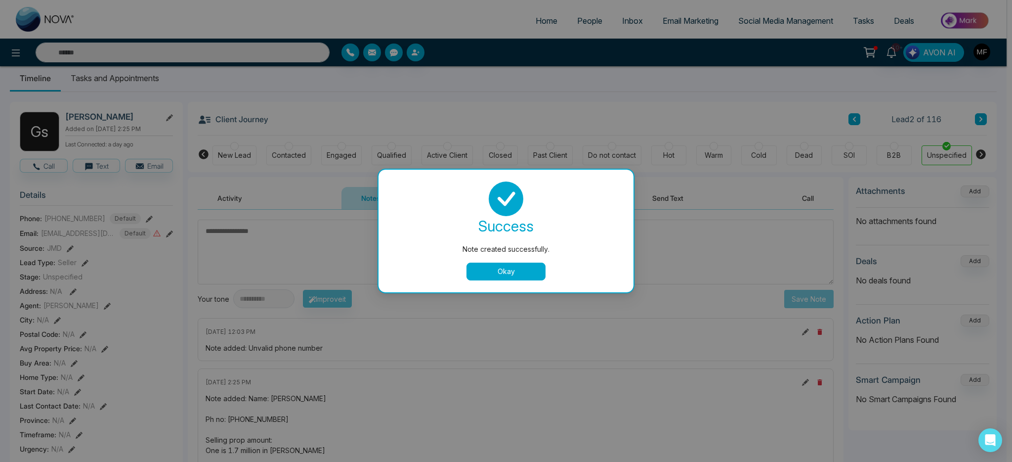
click at [526, 268] on button "Okay" at bounding box center [505, 271] width 79 height 18
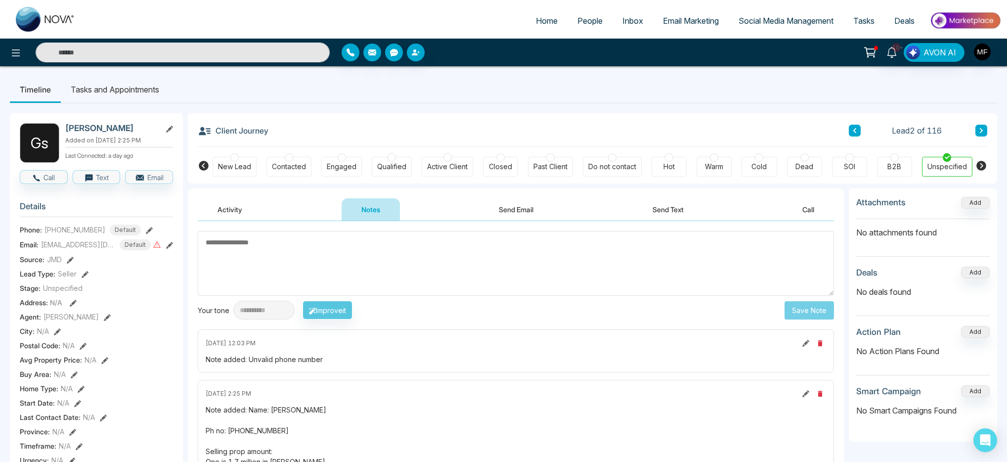
click at [854, 129] on icon at bounding box center [854, 130] width 3 height 5
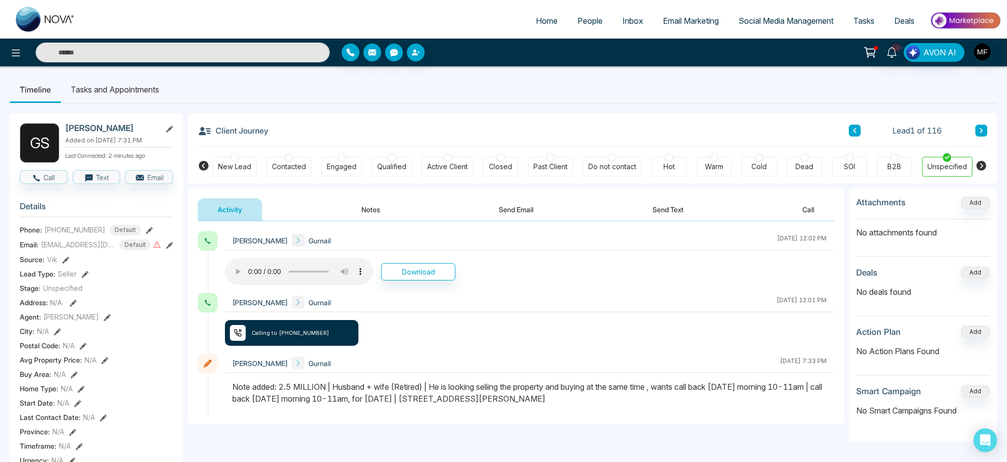
click at [977, 131] on button at bounding box center [981, 131] width 12 height 12
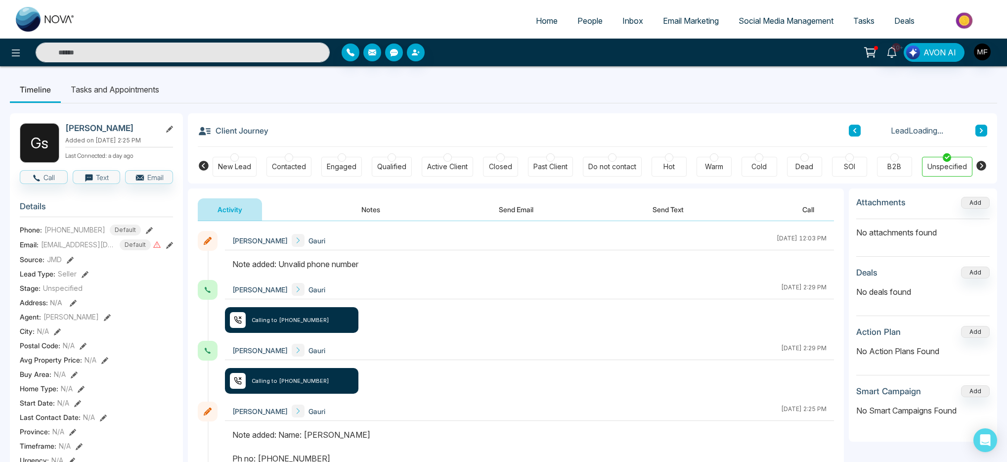
click at [978, 131] on icon at bounding box center [980, 130] width 5 height 6
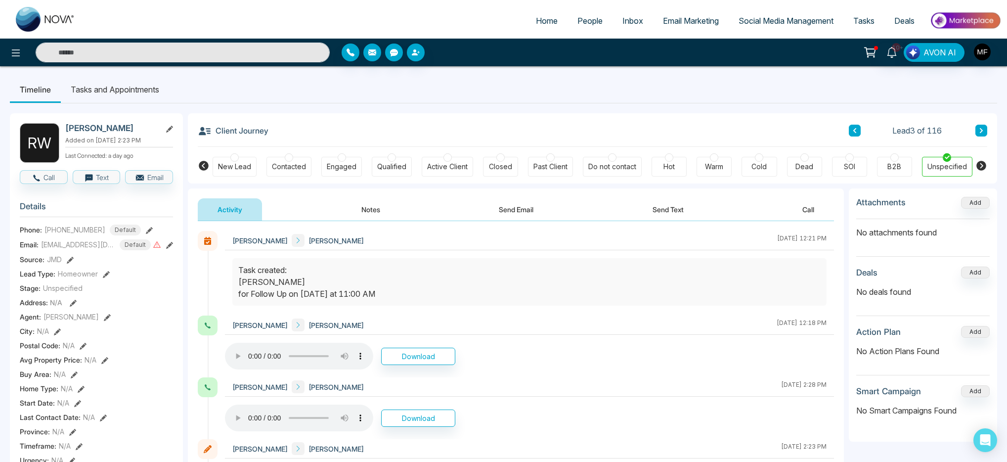
click at [577, 21] on span "People" at bounding box center [589, 21] width 25 height 10
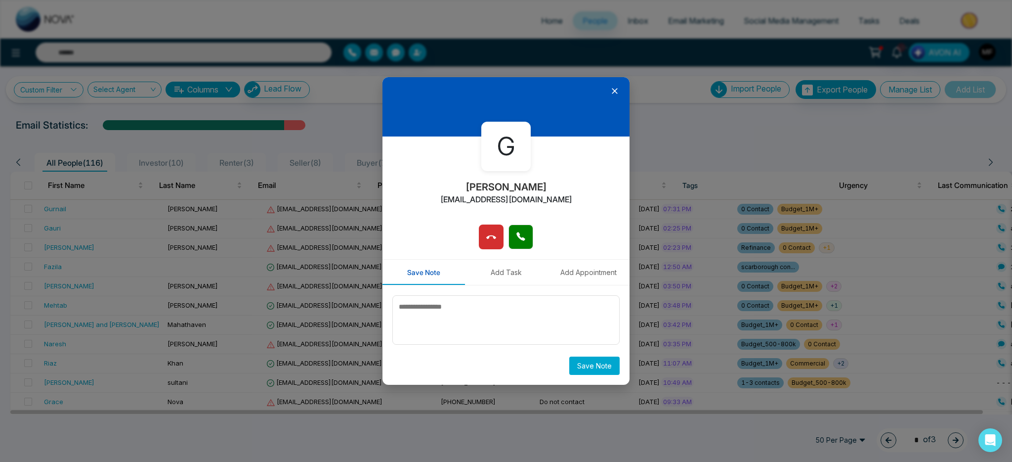
click at [616, 91] on icon at bounding box center [615, 91] width 10 height 10
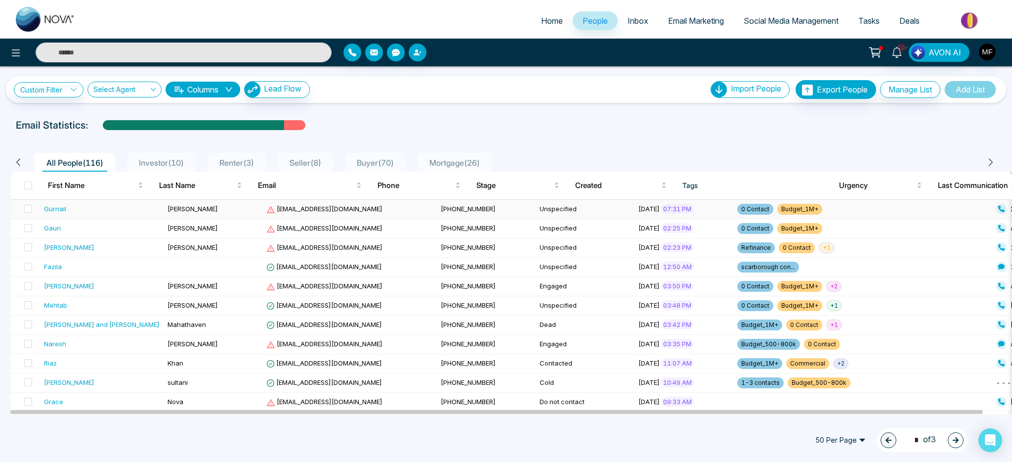
click at [102, 210] on div "Gurnail" at bounding box center [102, 209] width 116 height 10
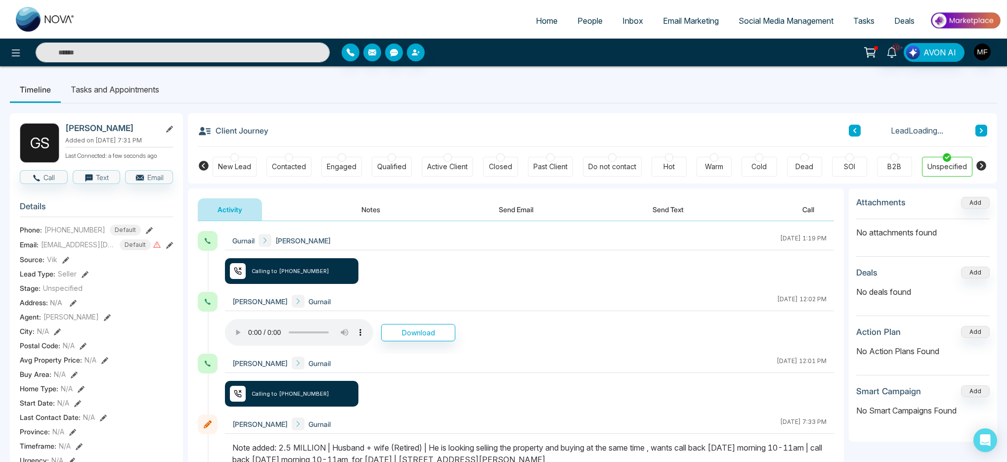
click at [364, 214] on button "Notes" at bounding box center [370, 209] width 58 height 22
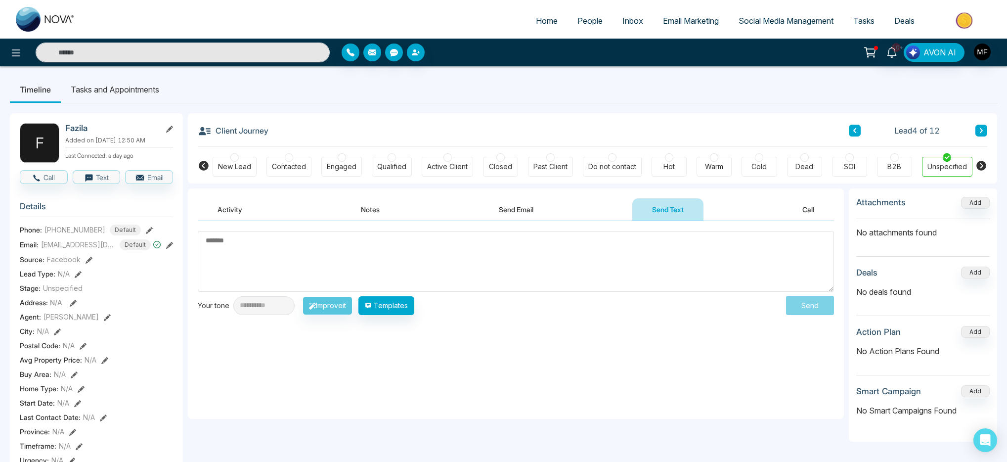
click at [617, 244] on textarea at bounding box center [516, 261] width 636 height 61
click at [385, 213] on button "Notes" at bounding box center [370, 209] width 58 height 22
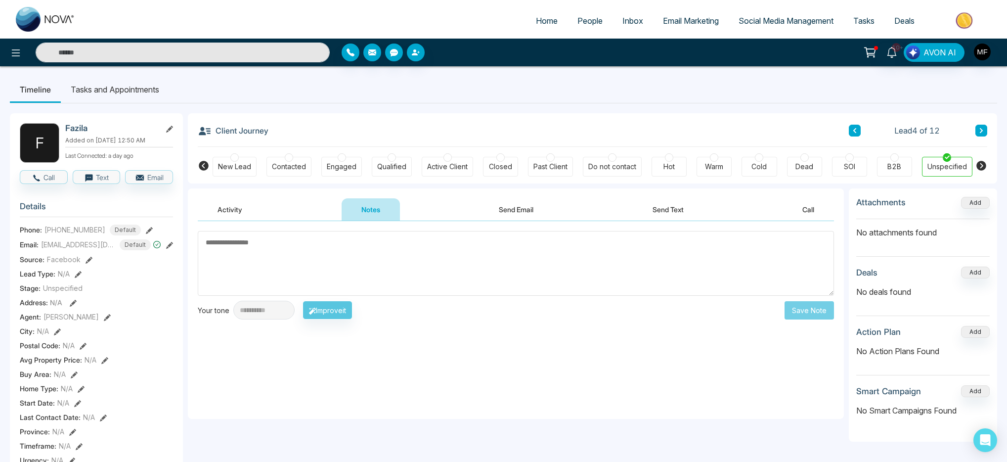
click at [625, 212] on div "Activity Notes Send Email Send Text Call" at bounding box center [516, 209] width 636 height 23
click at [672, 211] on button "Send Text" at bounding box center [667, 209] width 71 height 22
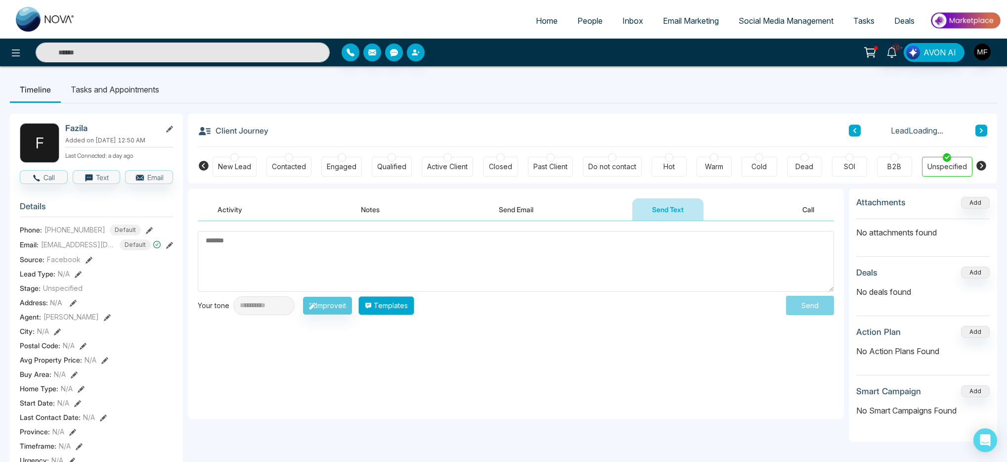
click at [407, 307] on button "Templates" at bounding box center [386, 305] width 56 height 19
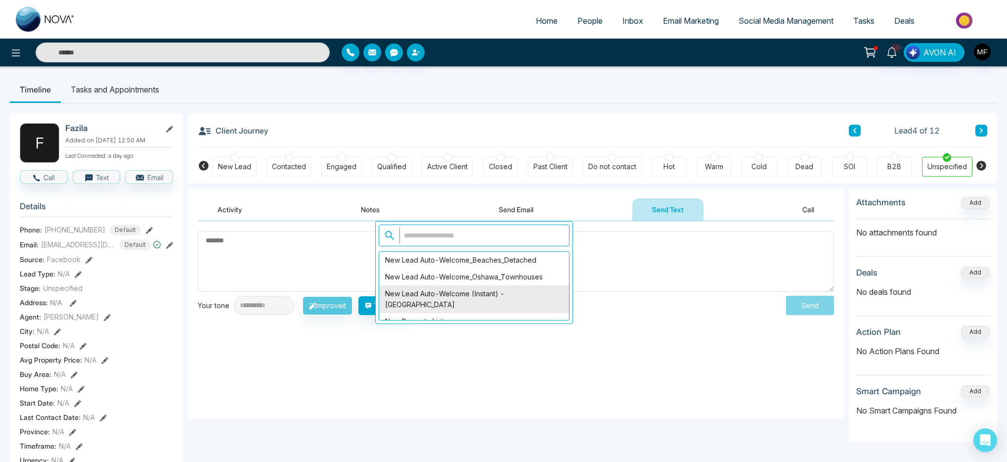
click at [450, 286] on div "New Lead Auto-Welcome (Instant) - Scarborough" at bounding box center [474, 299] width 190 height 28
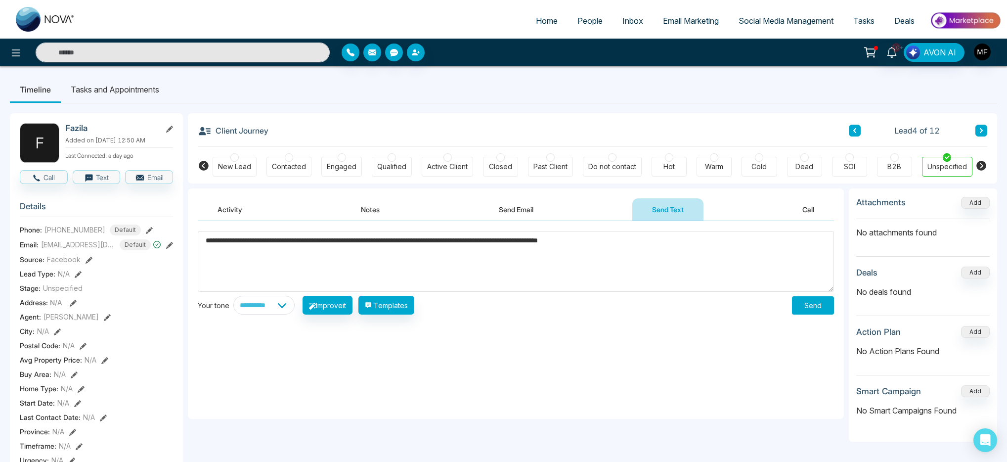
drag, startPoint x: 251, startPoint y: 241, endPoint x: 213, endPoint y: 246, distance: 37.8
click at [213, 246] on textarea "**********" at bounding box center [516, 261] width 636 height 61
click at [475, 279] on textarea "**********" at bounding box center [516, 261] width 636 height 61
click at [603, 242] on textarea "**********" at bounding box center [516, 261] width 636 height 61
type textarea "**********"
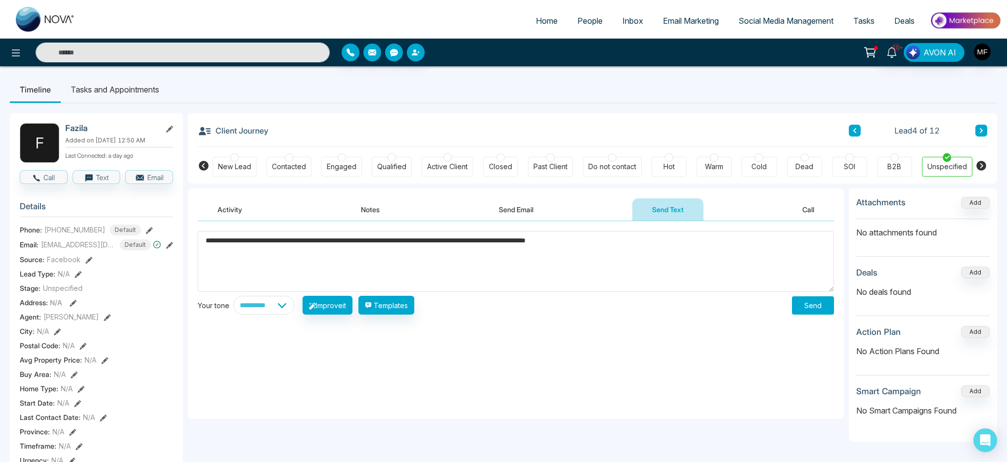
click at [797, 308] on button "Send" at bounding box center [813, 305] width 42 height 18
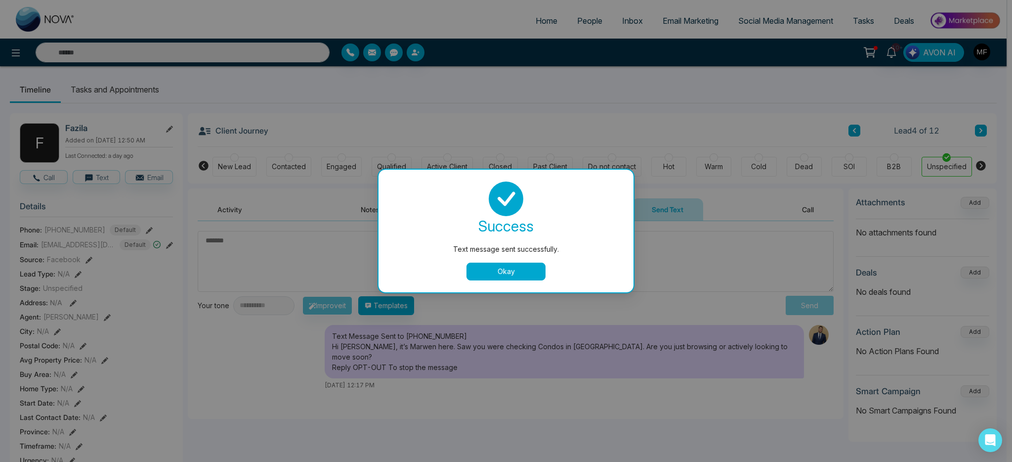
click at [515, 272] on button "Okay" at bounding box center [505, 271] width 79 height 18
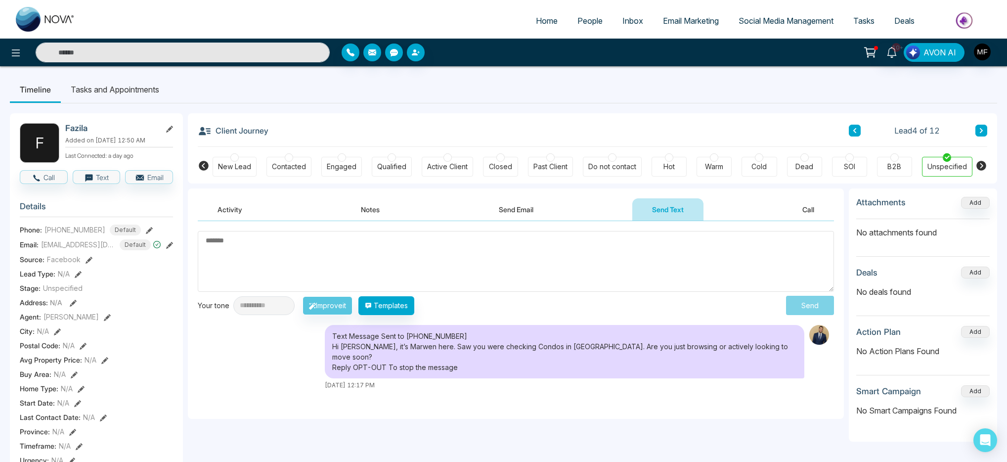
click at [854, 132] on icon at bounding box center [854, 130] width 5 height 6
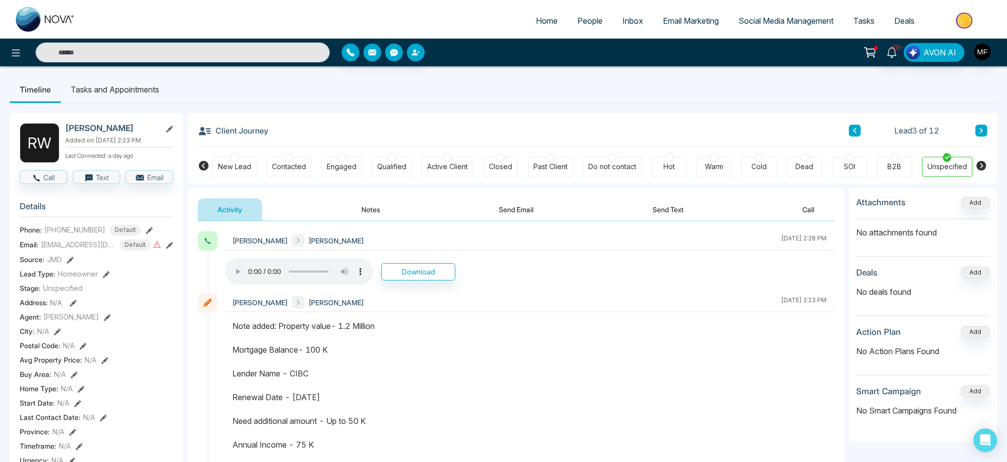
click at [978, 130] on icon at bounding box center [980, 130] width 5 height 6
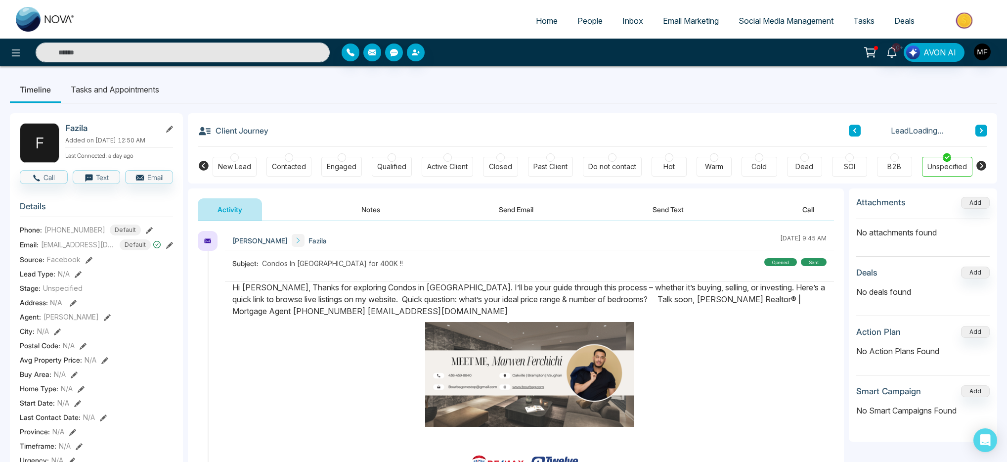
click at [145, 90] on li "Tasks and Appointments" at bounding box center [115, 89] width 108 height 27
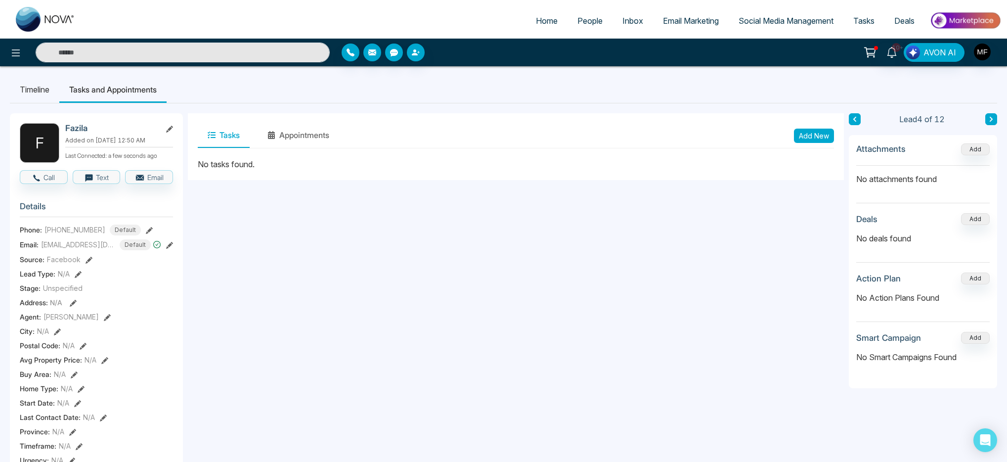
click at [813, 138] on button "Add New" at bounding box center [814, 135] width 40 height 14
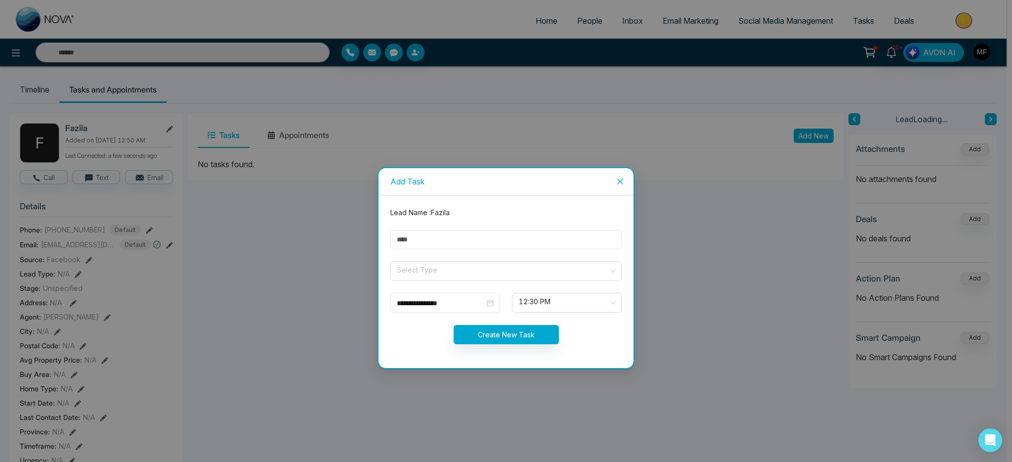
click at [439, 240] on input "text" at bounding box center [505, 239] width 231 height 19
type input "**********"
click at [431, 275] on input "search" at bounding box center [502, 268] width 212 height 15
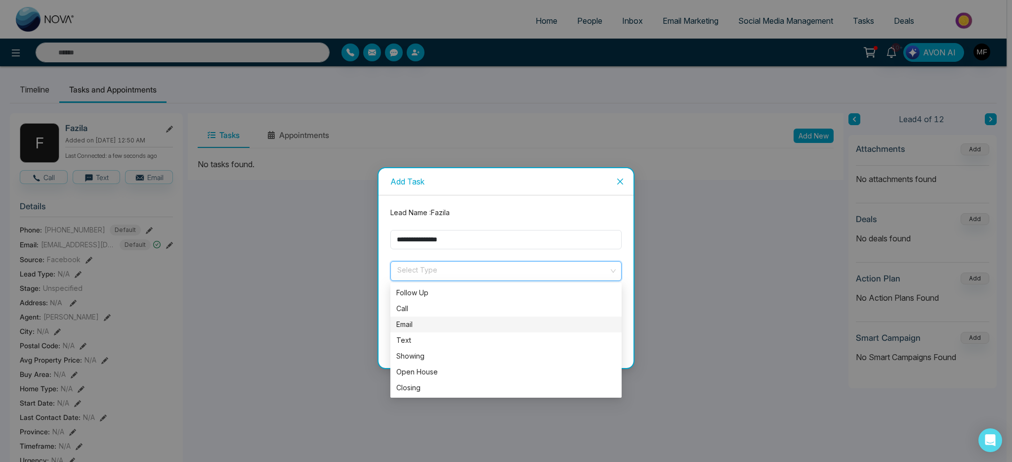
click at [415, 321] on div "Email" at bounding box center [505, 324] width 219 height 11
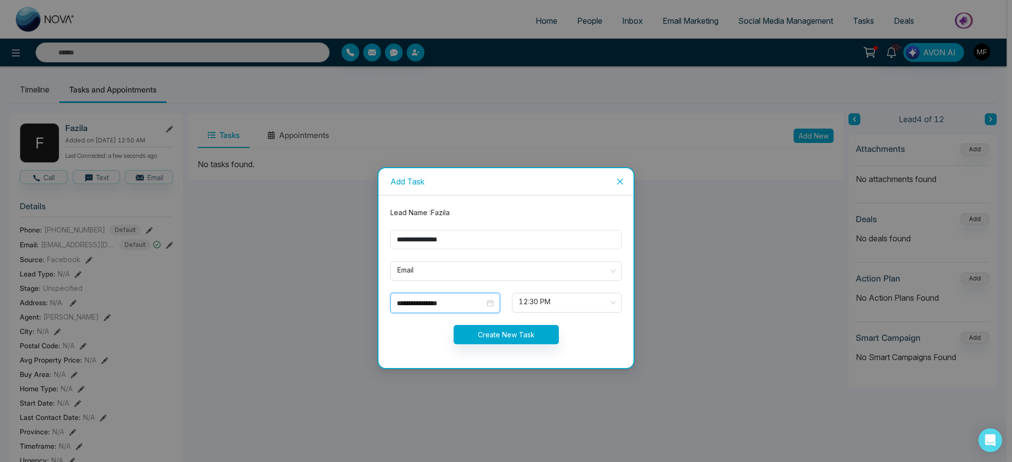
click at [451, 303] on input "**********" at bounding box center [441, 302] width 88 height 11
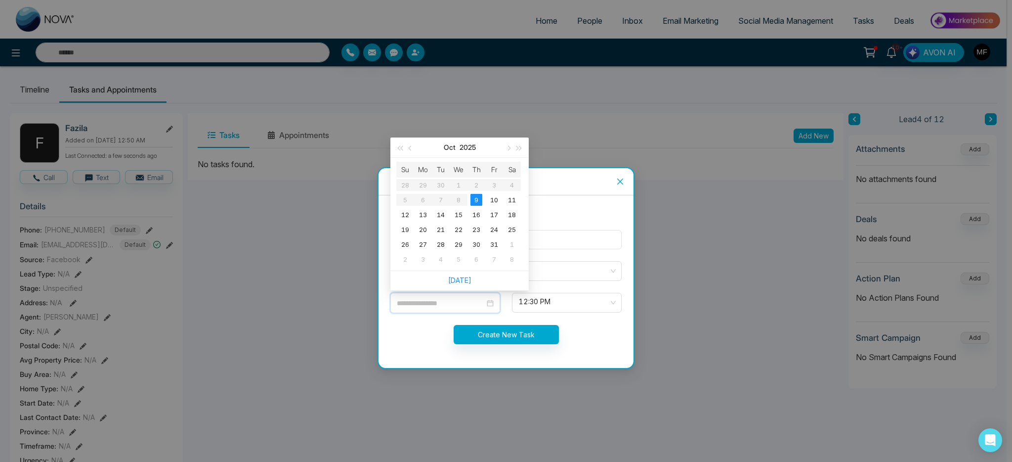
type input "**********"
click at [483, 200] on td "9" at bounding box center [476, 199] width 18 height 15
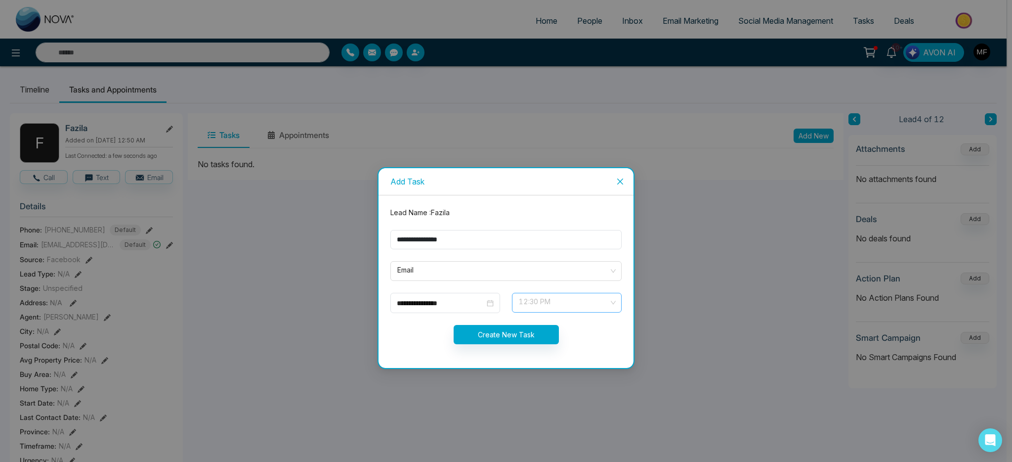
click at [535, 308] on span "12:30 PM" at bounding box center [567, 302] width 96 height 17
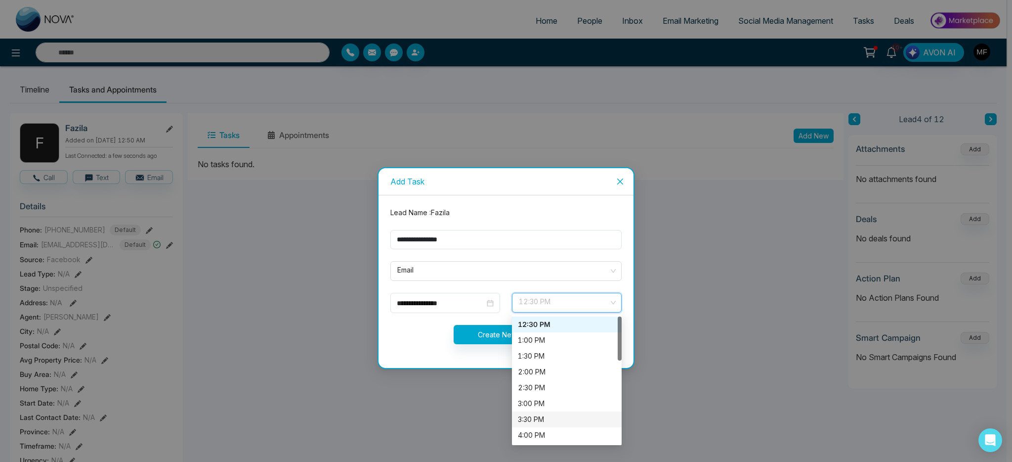
click at [543, 419] on div "3:30 PM" at bounding box center [567, 419] width 98 height 11
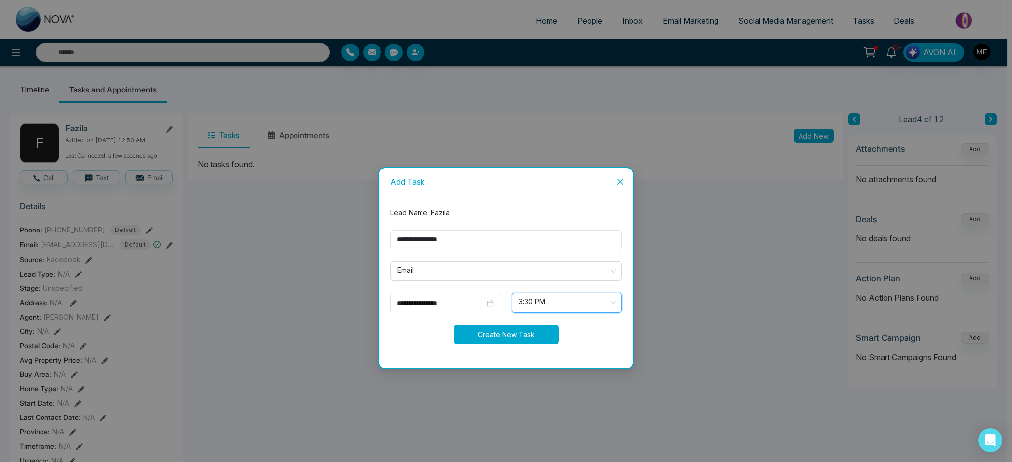
click at [518, 325] on button "Create New Task" at bounding box center [506, 334] width 105 height 19
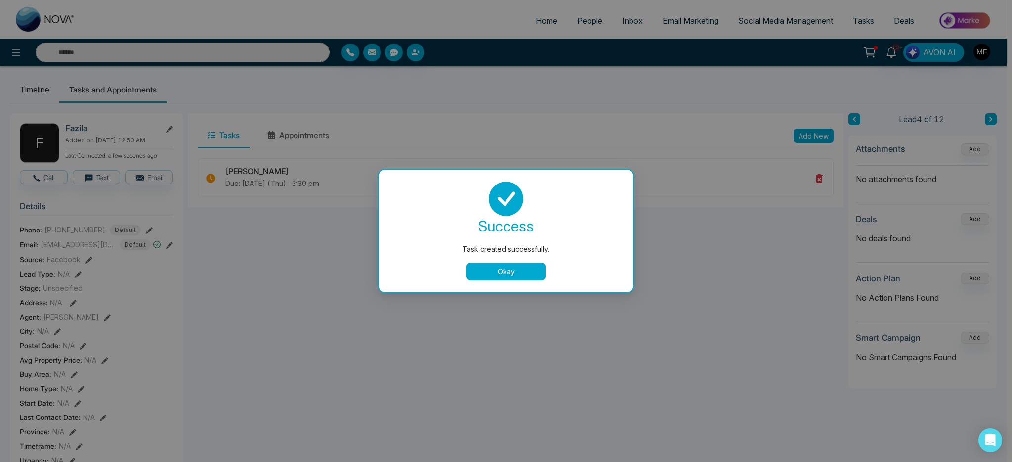
click at [519, 274] on button "Okay" at bounding box center [505, 271] width 79 height 18
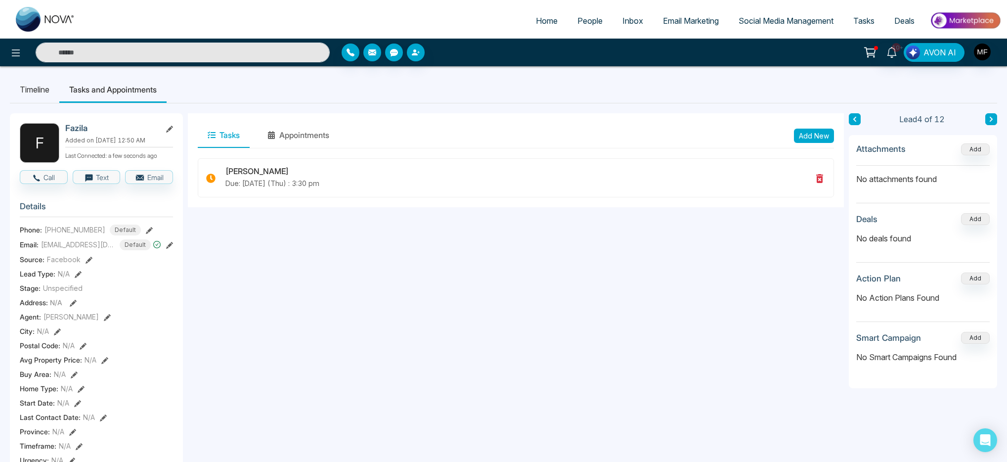
click at [987, 118] on button at bounding box center [991, 119] width 12 height 12
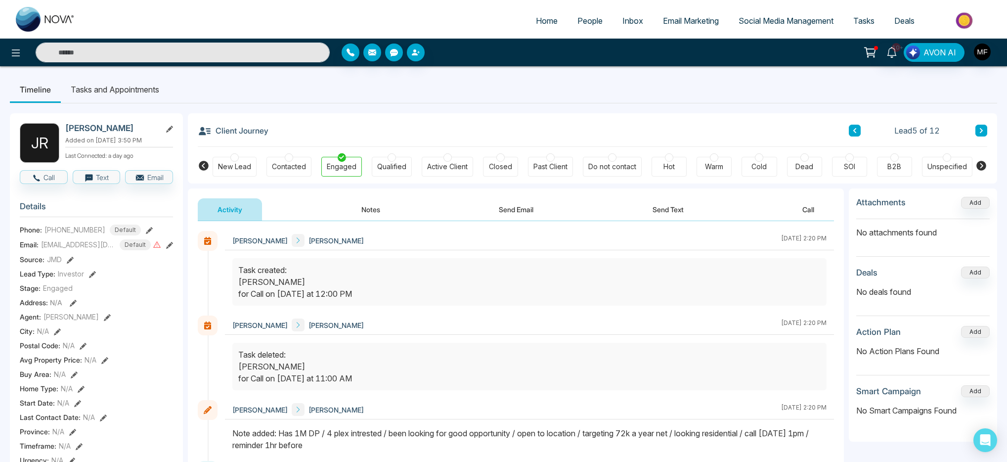
click at [847, 129] on div "Client Journey Lead 5 of 12" at bounding box center [592, 130] width 789 height 34
click at [853, 129] on icon at bounding box center [854, 130] width 5 height 6
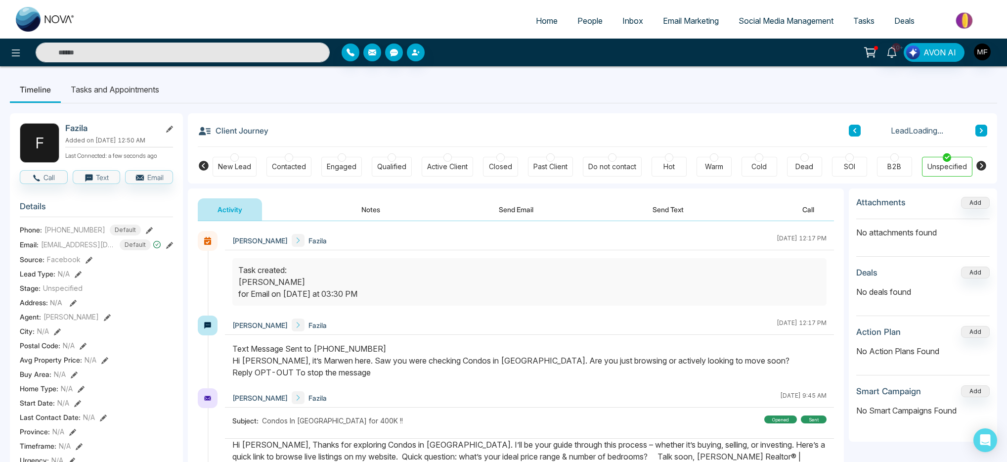
click at [854, 131] on icon at bounding box center [854, 130] width 3 height 5
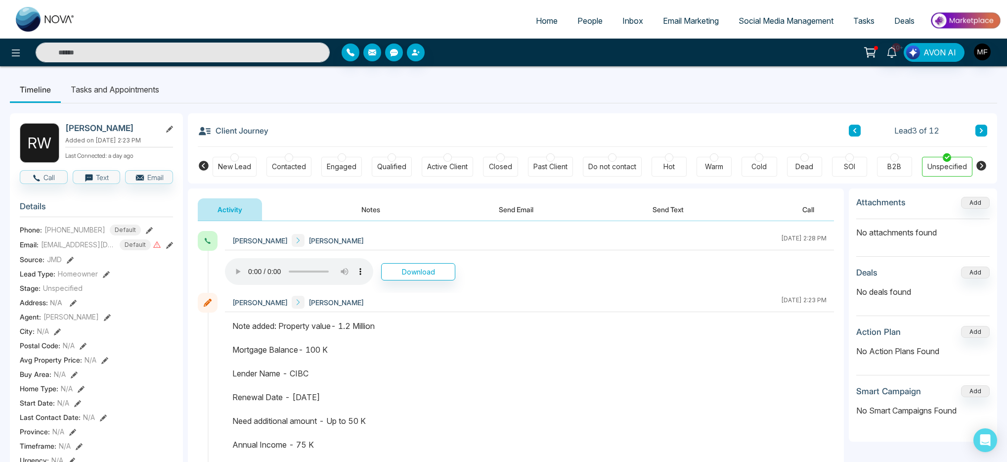
click at [365, 208] on button "Notes" at bounding box center [370, 209] width 58 height 22
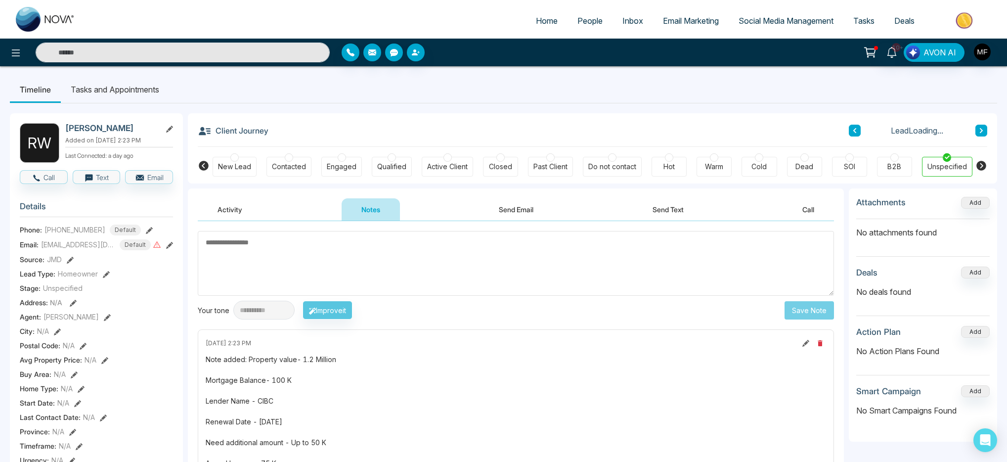
click at [219, 214] on button "Activity" at bounding box center [230, 209] width 64 height 22
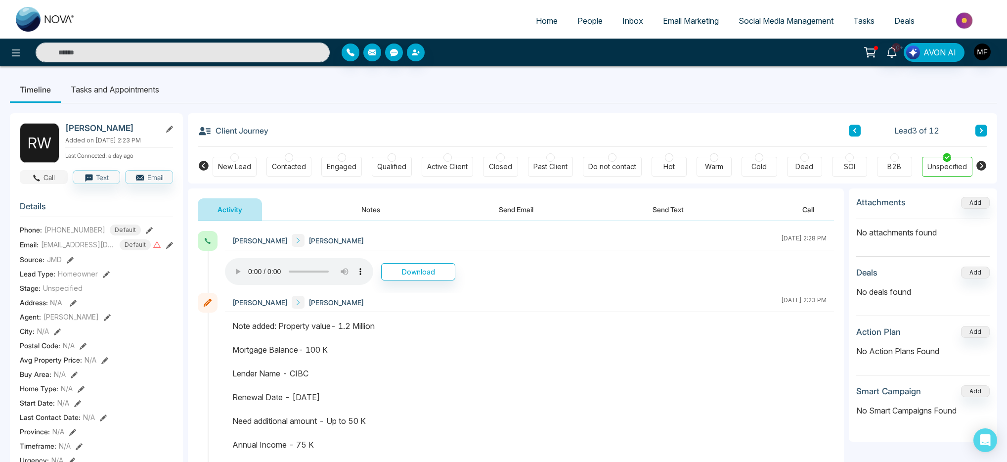
click at [43, 178] on button "Call" at bounding box center [44, 177] width 48 height 14
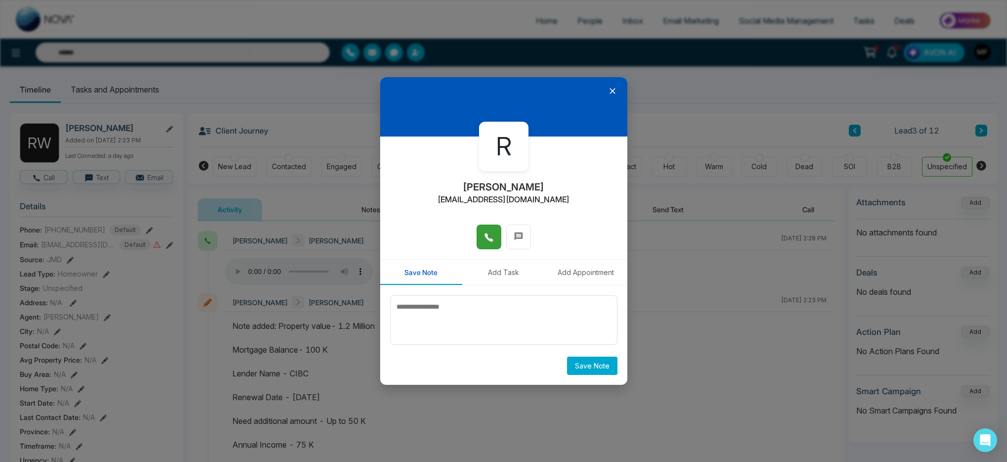
click at [492, 240] on icon at bounding box center [489, 237] width 10 height 10
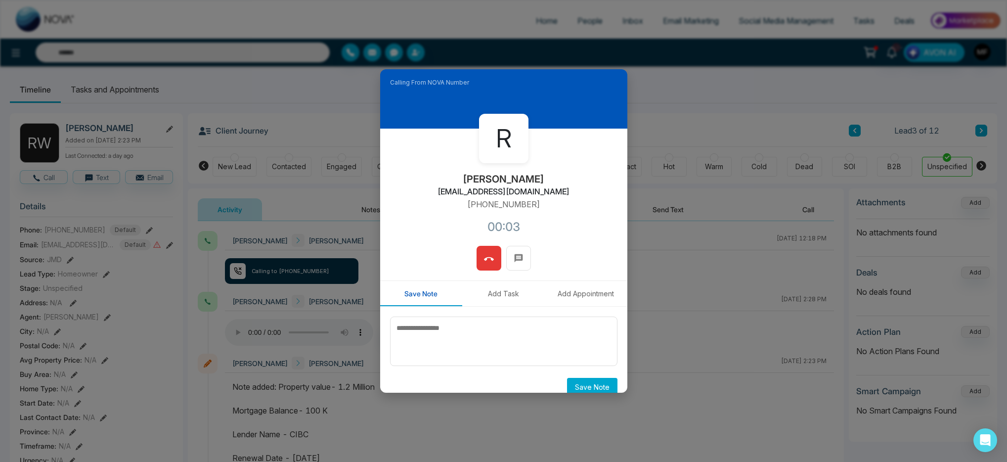
click at [486, 262] on icon at bounding box center [489, 259] width 10 height 10
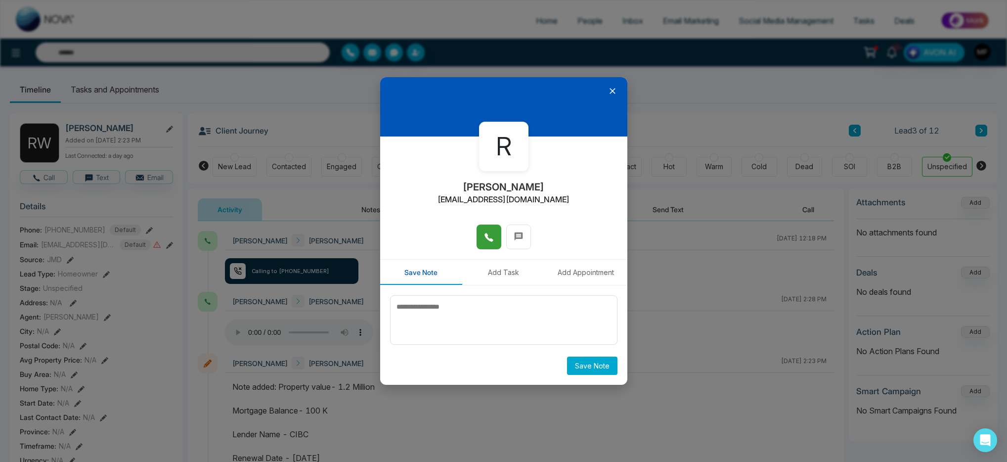
click at [614, 91] on icon at bounding box center [612, 91] width 10 height 10
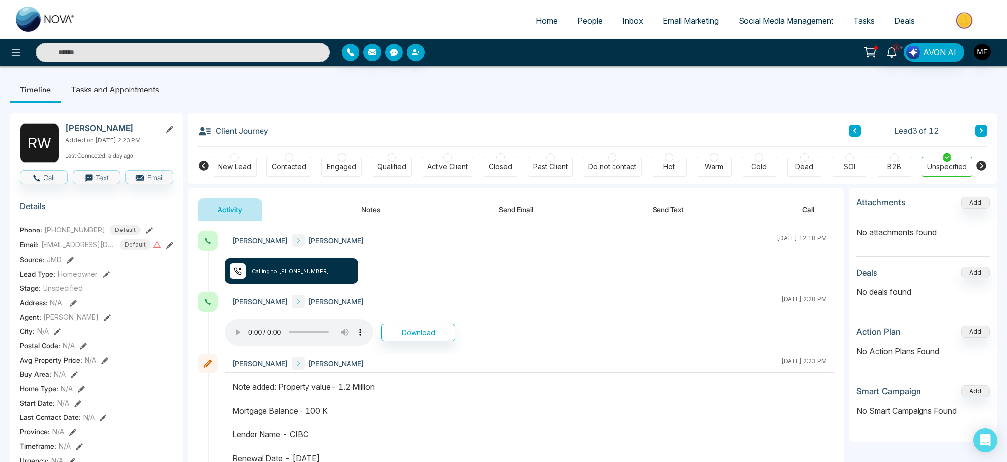
click at [661, 210] on button "Send Text" at bounding box center [667, 209] width 71 height 22
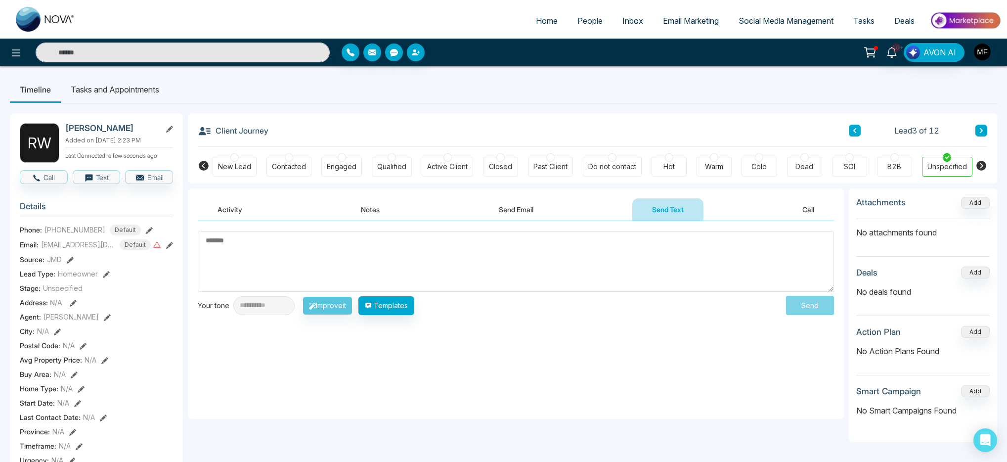
click at [231, 203] on button "Activity" at bounding box center [230, 209] width 64 height 22
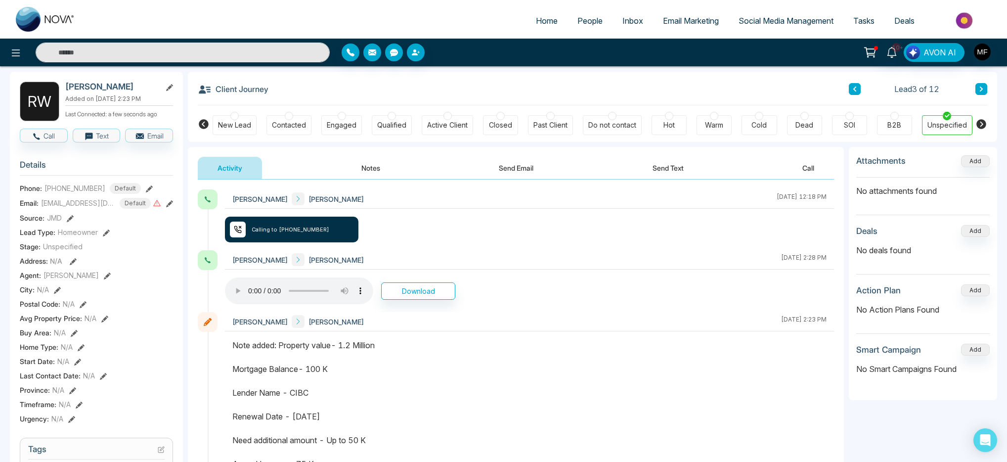
scroll to position [24, 0]
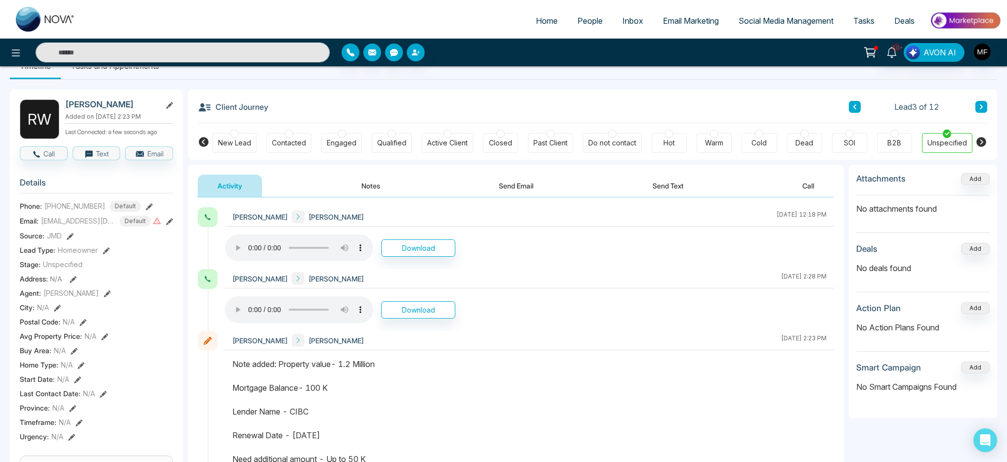
click at [430, 260] on div "Download" at bounding box center [529, 247] width 609 height 27
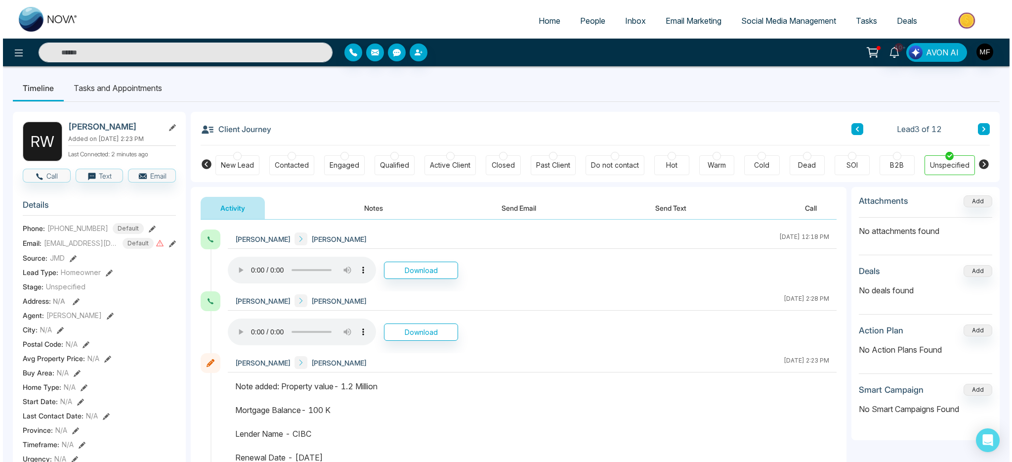
scroll to position [0, 0]
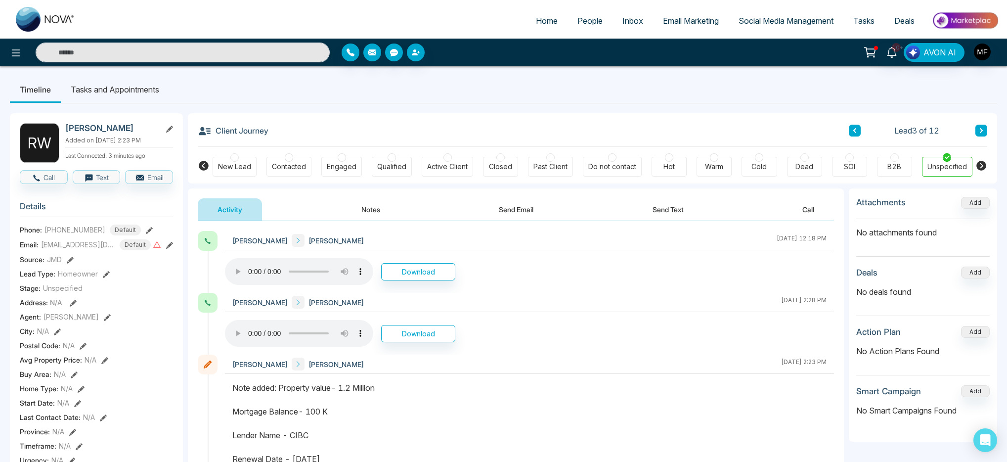
click at [141, 90] on li "Tasks and Appointments" at bounding box center [115, 89] width 108 height 27
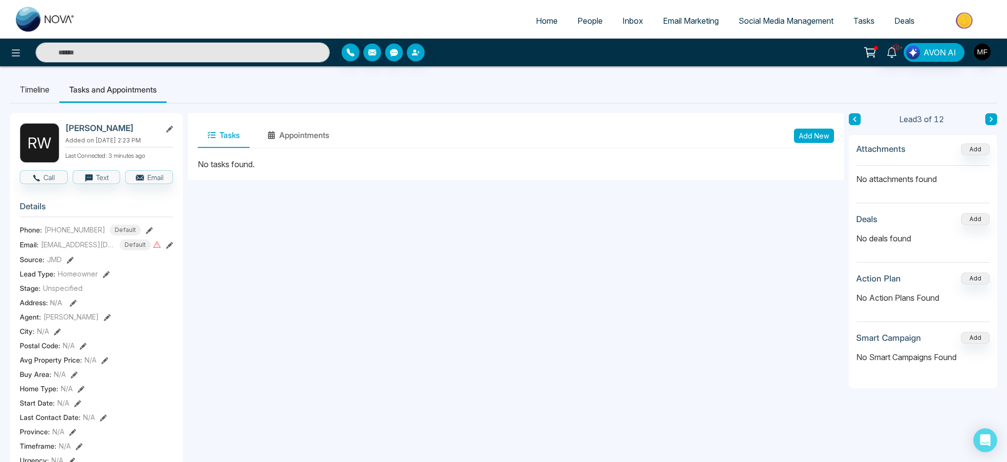
click at [826, 137] on button "Add New" at bounding box center [814, 135] width 40 height 14
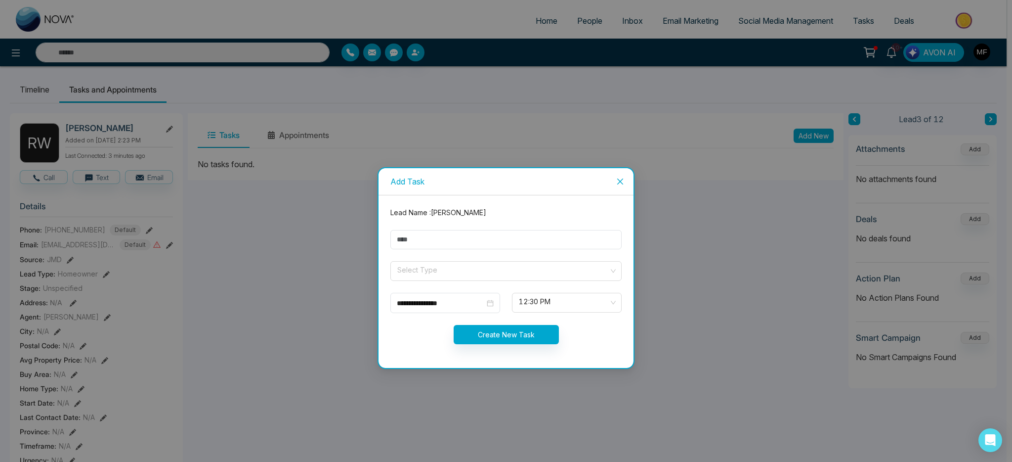
click at [475, 249] on form "**********" at bounding box center [505, 281] width 243 height 149
click at [456, 243] on input "text" at bounding box center [505, 239] width 231 height 19
type input "**********"
click at [426, 275] on input "search" at bounding box center [502, 268] width 212 height 15
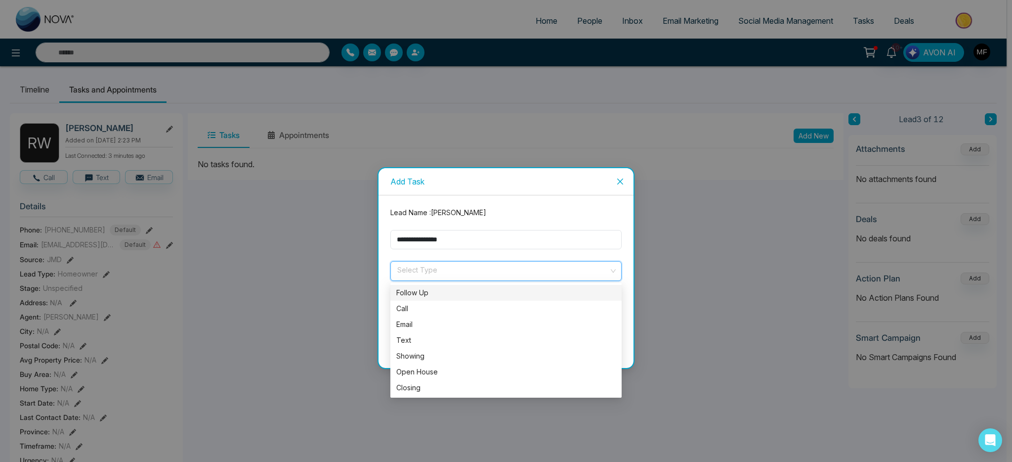
click at [423, 291] on div "Follow Up" at bounding box center [505, 292] width 219 height 11
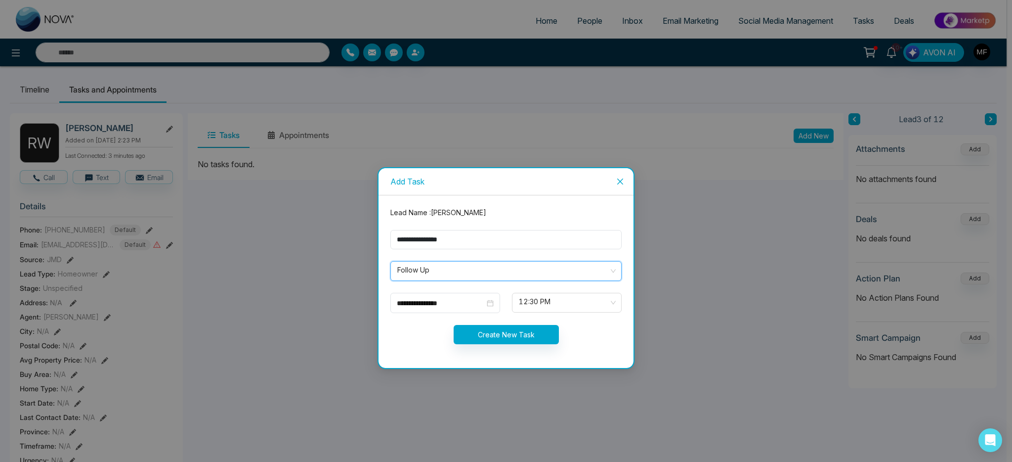
click at [423, 314] on form "**********" at bounding box center [505, 281] width 243 height 149
click at [426, 307] on input "**********" at bounding box center [441, 302] width 88 height 11
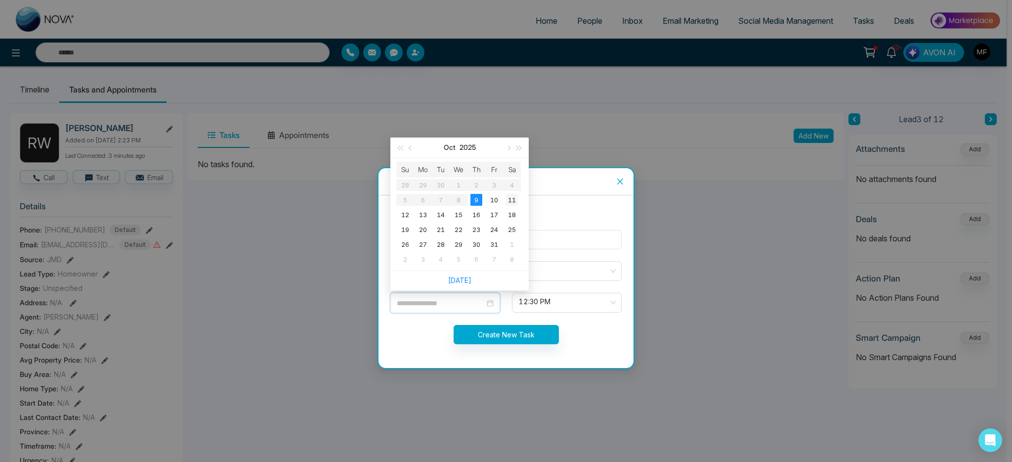
type input "**********"
click at [511, 201] on div "11" at bounding box center [512, 200] width 12 height 12
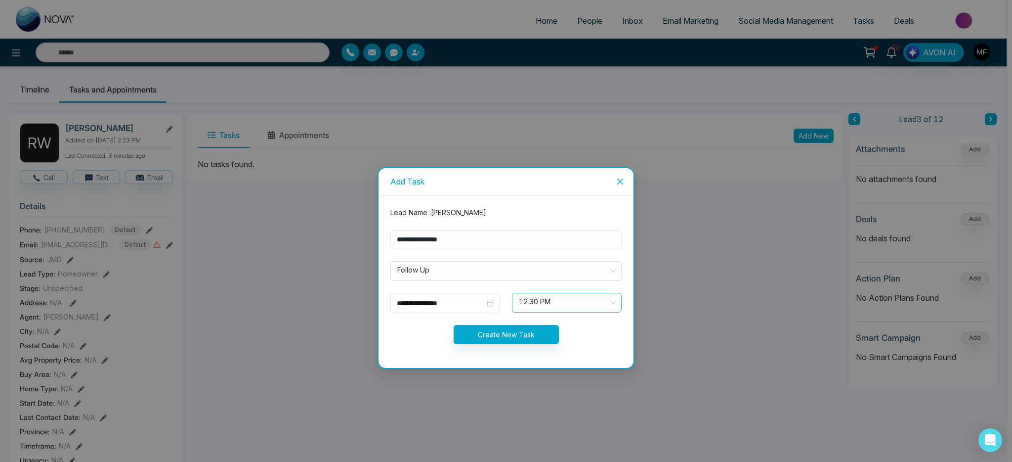
click at [552, 297] on span "12:30 PM" at bounding box center [567, 302] width 96 height 17
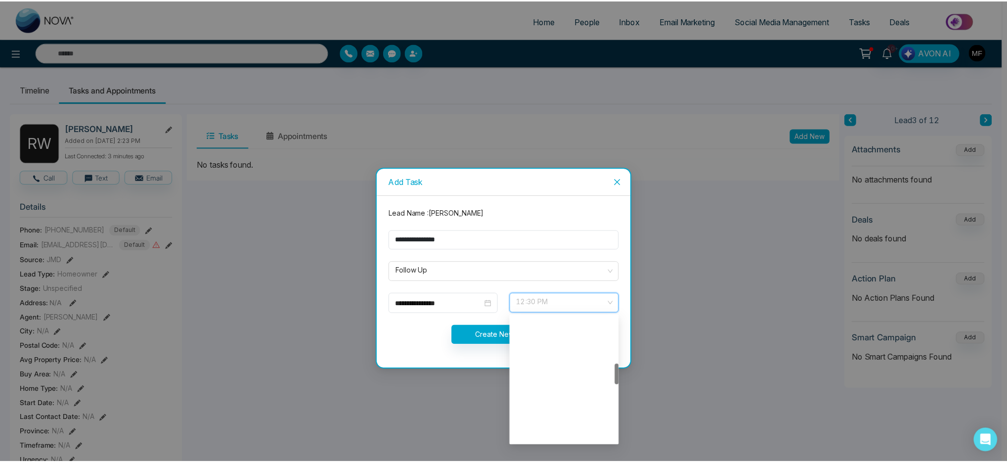
scroll to position [285, 0]
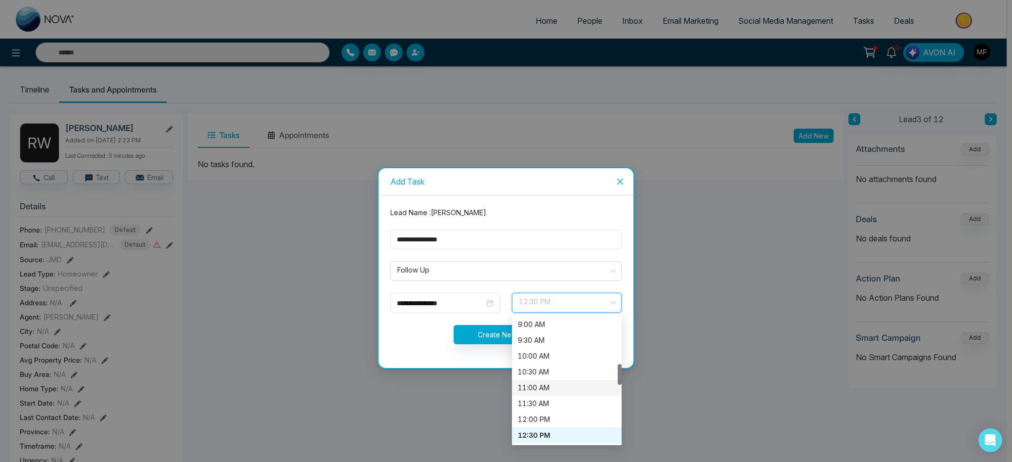
click at [559, 385] on div "11:00 AM" at bounding box center [567, 387] width 98 height 11
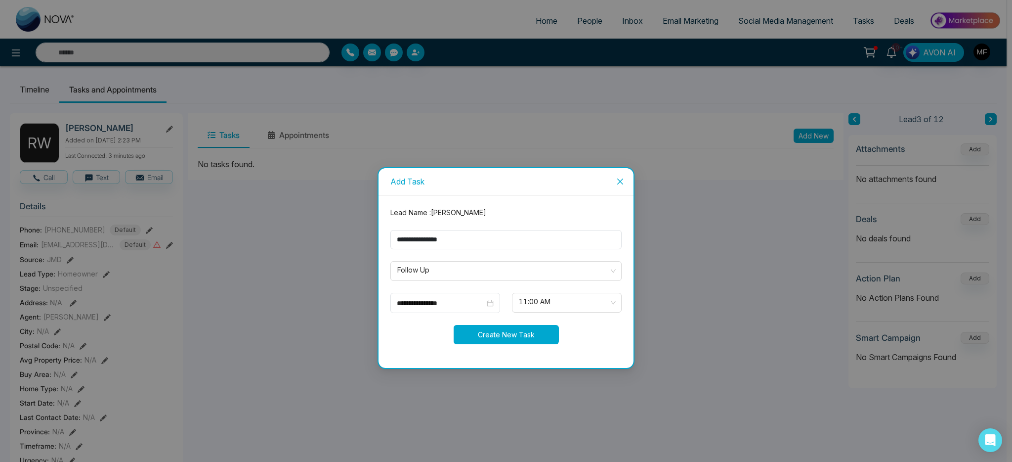
click at [502, 331] on button "Create New Task" at bounding box center [506, 334] width 105 height 19
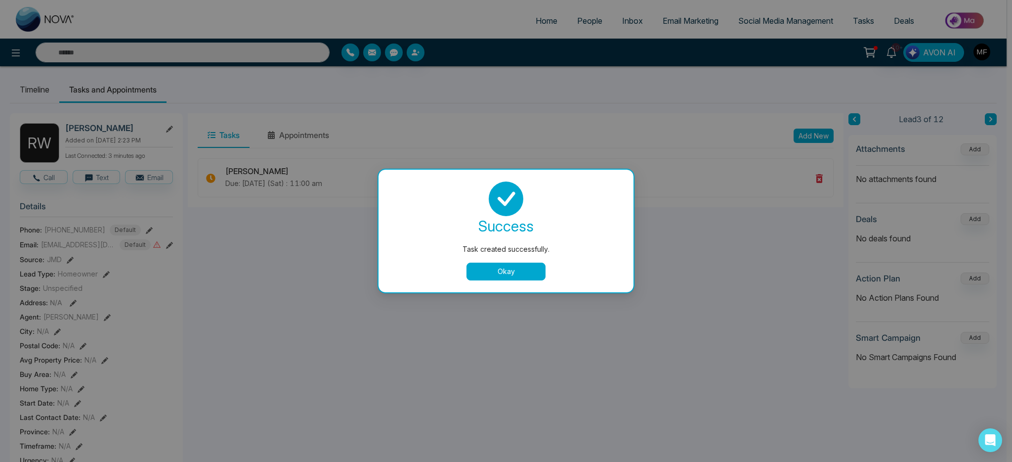
click at [512, 259] on div "success Task created successfully. Okay" at bounding box center [505, 230] width 231 height 99
click at [474, 269] on button "Okay" at bounding box center [505, 271] width 79 height 18
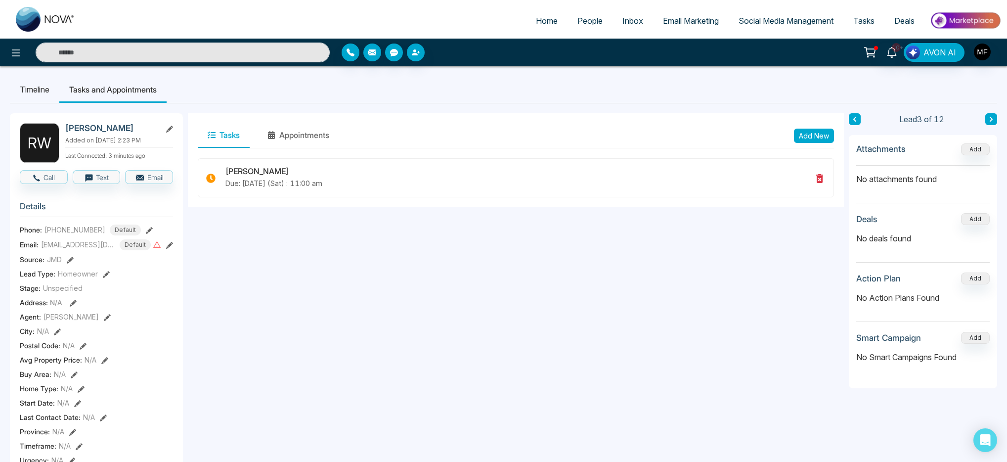
click at [856, 117] on icon at bounding box center [854, 119] width 5 height 6
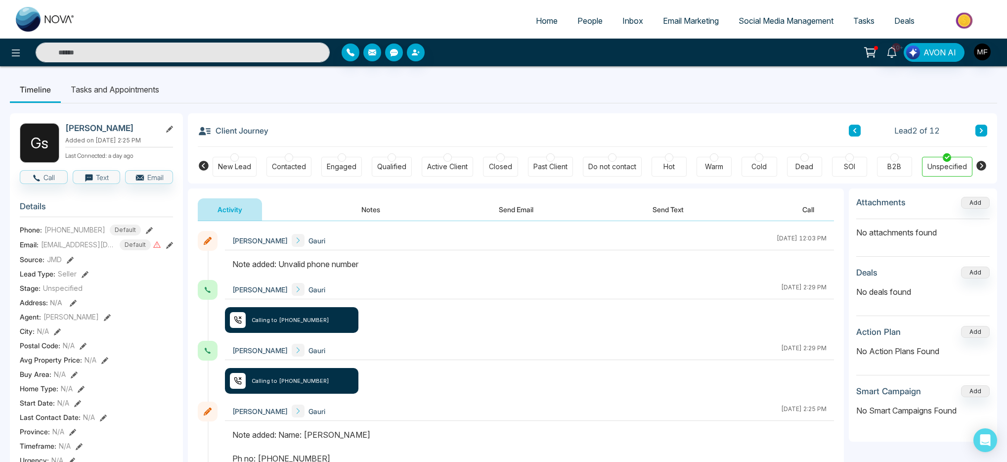
click at [356, 202] on button "Notes" at bounding box center [370, 209] width 58 height 22
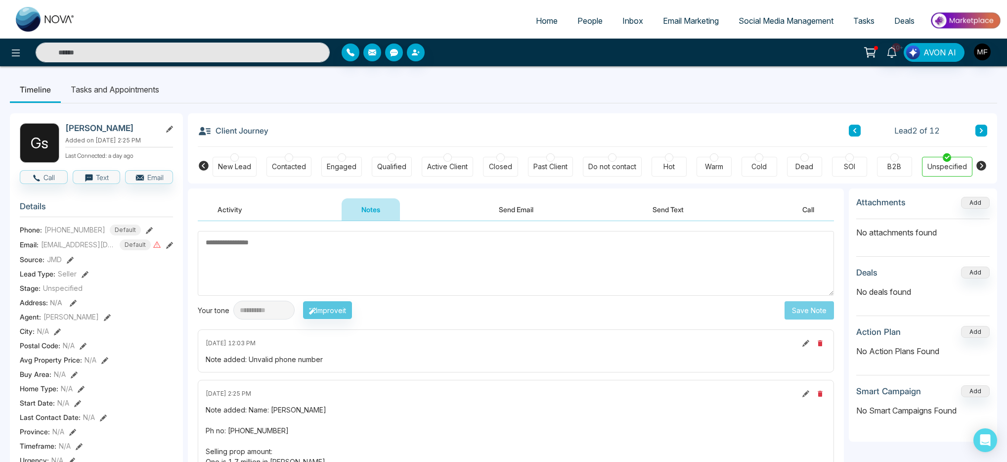
click at [850, 130] on button at bounding box center [854, 131] width 12 height 12
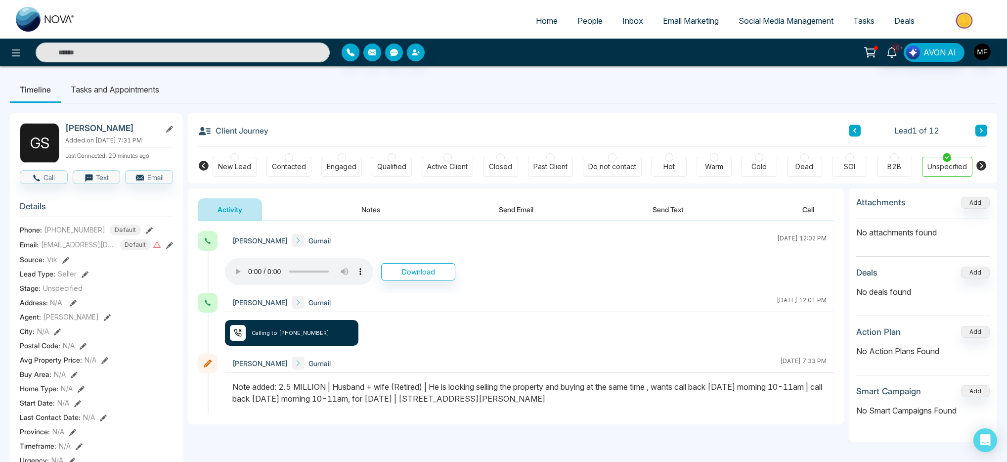
click at [111, 87] on li "Tasks and Appointments" at bounding box center [115, 89] width 108 height 27
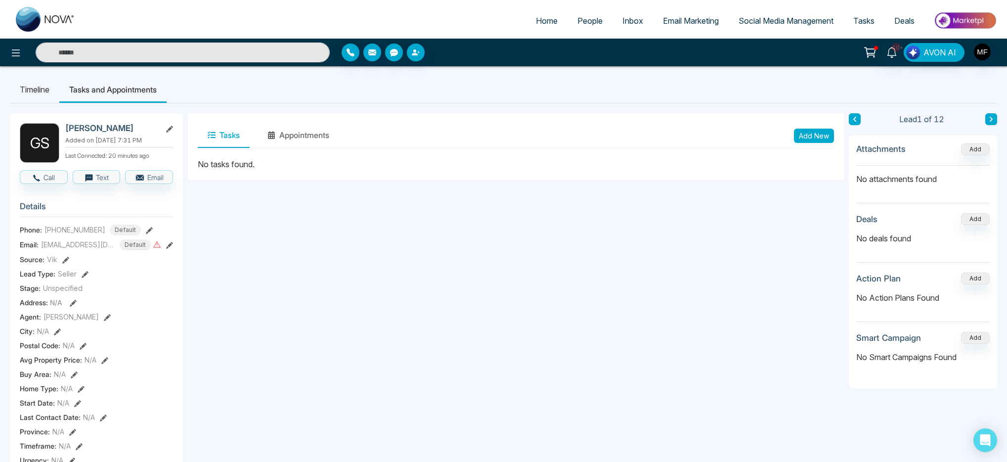
click at [174, 56] on input "text" at bounding box center [183, 52] width 294 height 20
type input "******"
click at [127, 61] on input "******" at bounding box center [183, 52] width 294 height 20
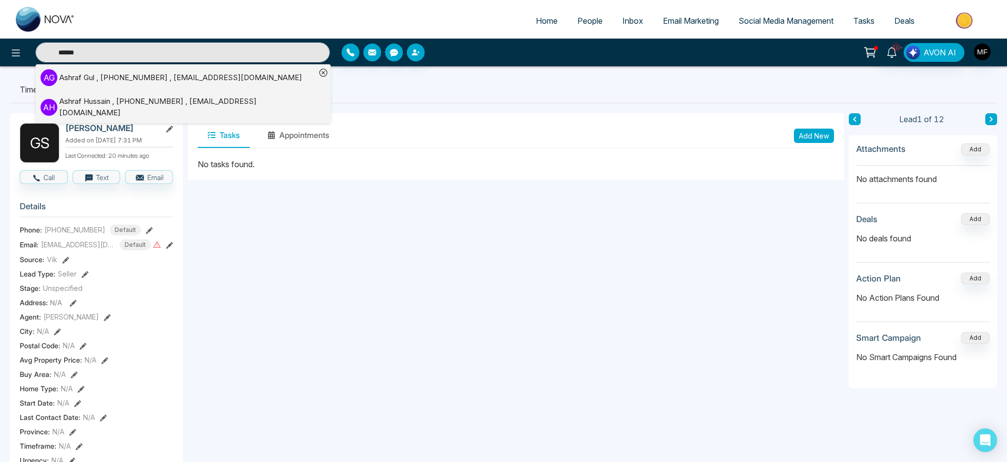
click at [130, 75] on div "Ashraf Gul , +14167975652 , ashraf_sarwari@yahoo.ca" at bounding box center [180, 77] width 243 height 11
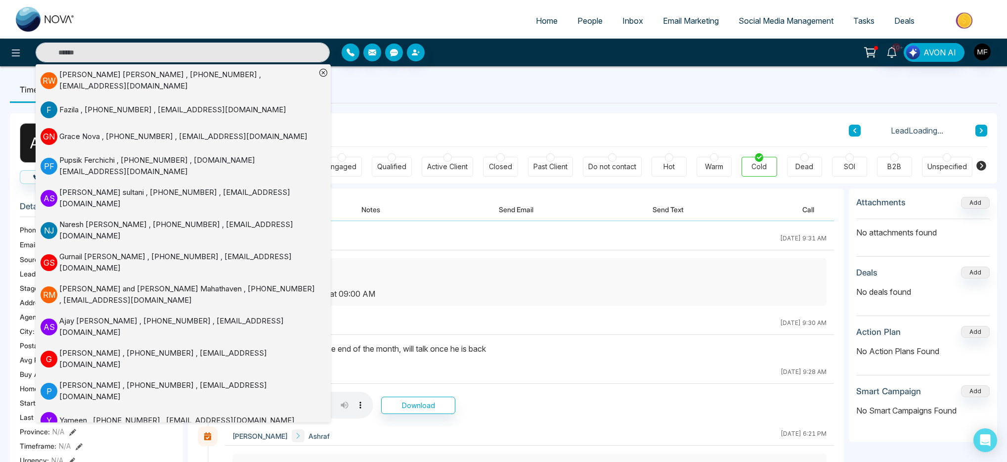
click at [442, 114] on div "Client Journey Lead Loading..." at bounding box center [592, 130] width 789 height 34
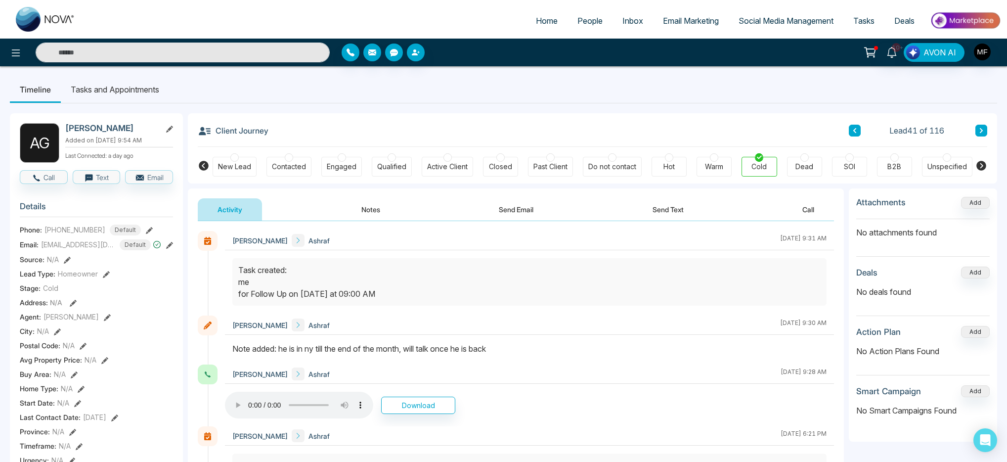
click at [128, 90] on li "Tasks and Appointments" at bounding box center [115, 89] width 108 height 27
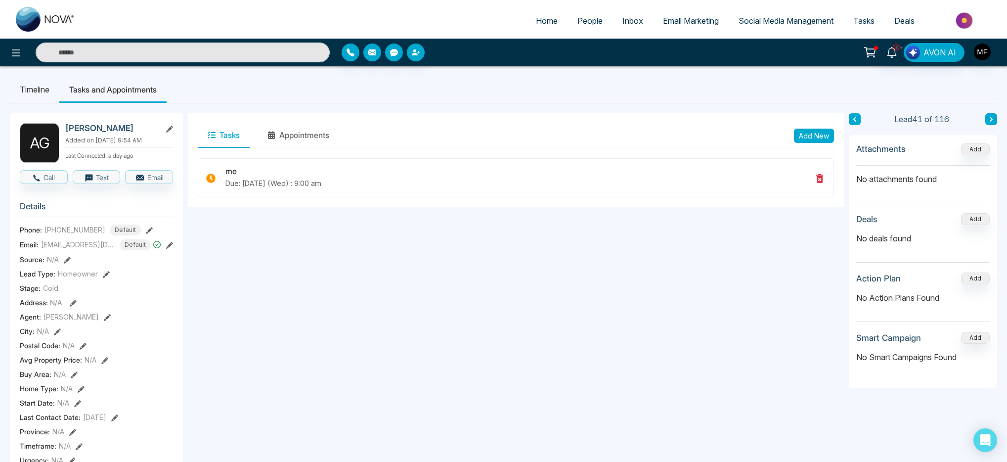
click at [202, 48] on input "text" at bounding box center [183, 52] width 294 height 20
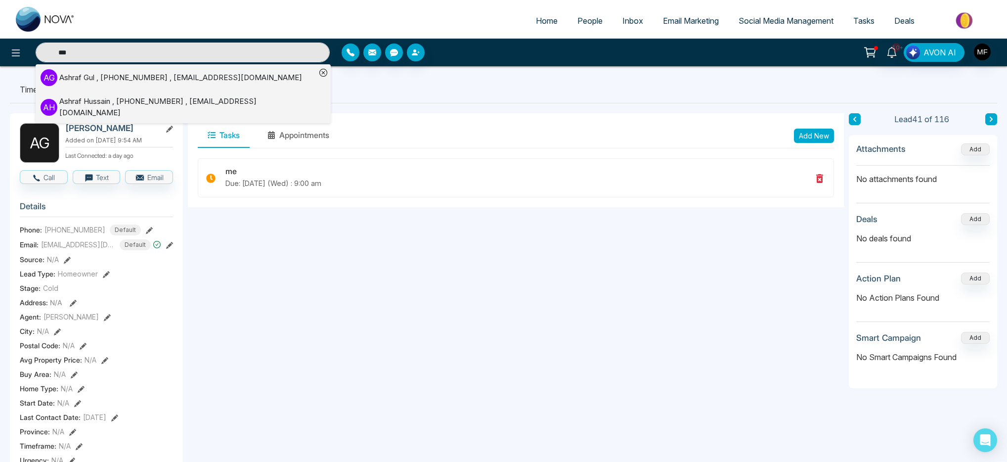
type input "***"
click at [61, 103] on div "Ashraf Hussain , +14167356177 , ashussain75@gmail.com" at bounding box center [187, 107] width 256 height 22
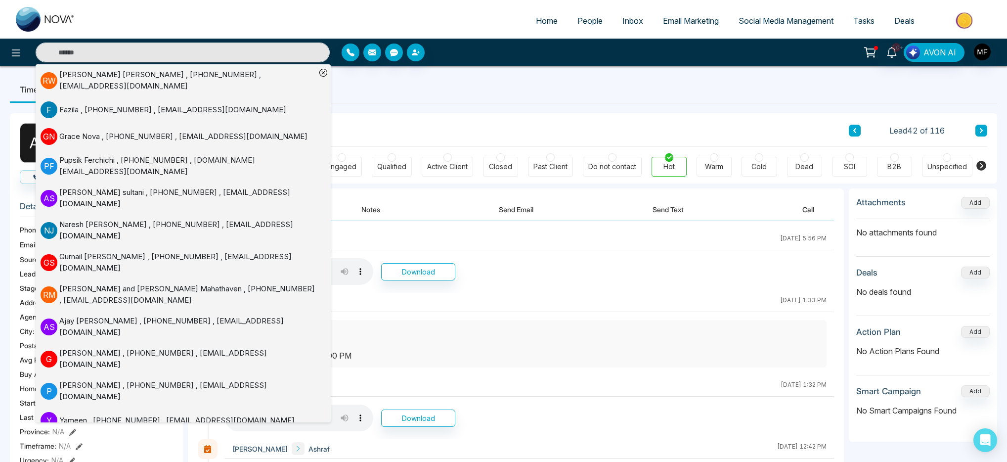
click at [486, 114] on div "Client Journey Lead 42 of 116" at bounding box center [592, 130] width 789 height 34
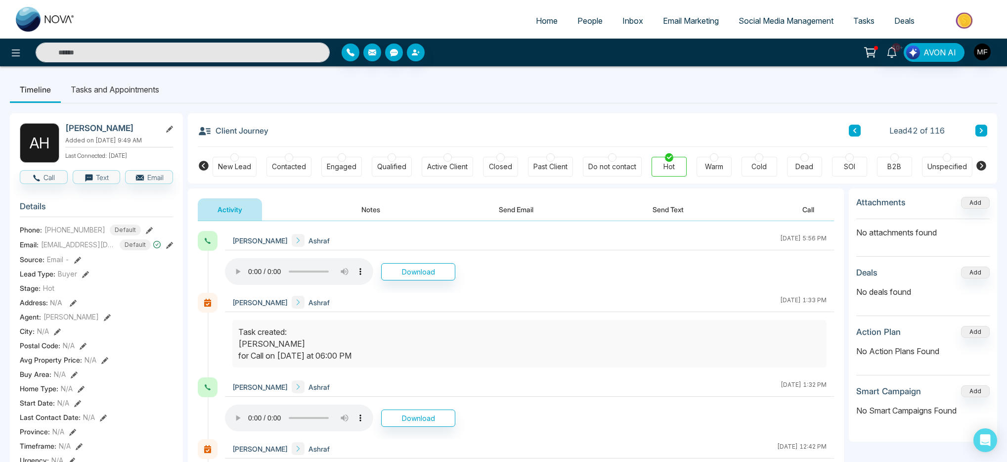
click at [128, 86] on li "Tasks and Appointments" at bounding box center [115, 89] width 108 height 27
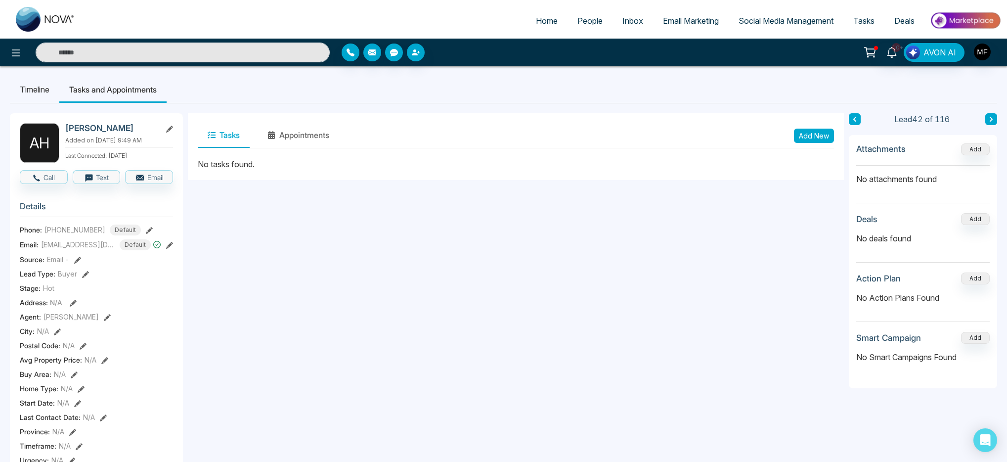
click at [32, 85] on li "Timeline" at bounding box center [34, 89] width 49 height 27
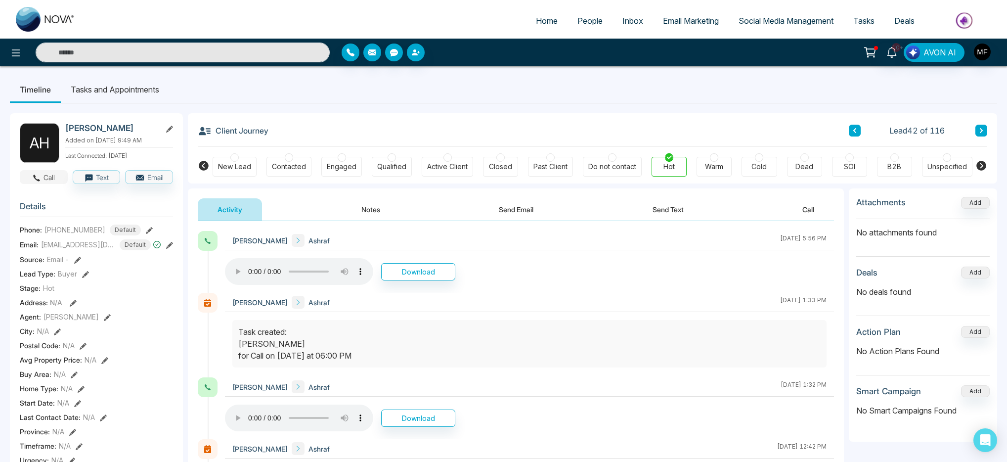
click at [44, 183] on button "Call" at bounding box center [44, 177] width 48 height 14
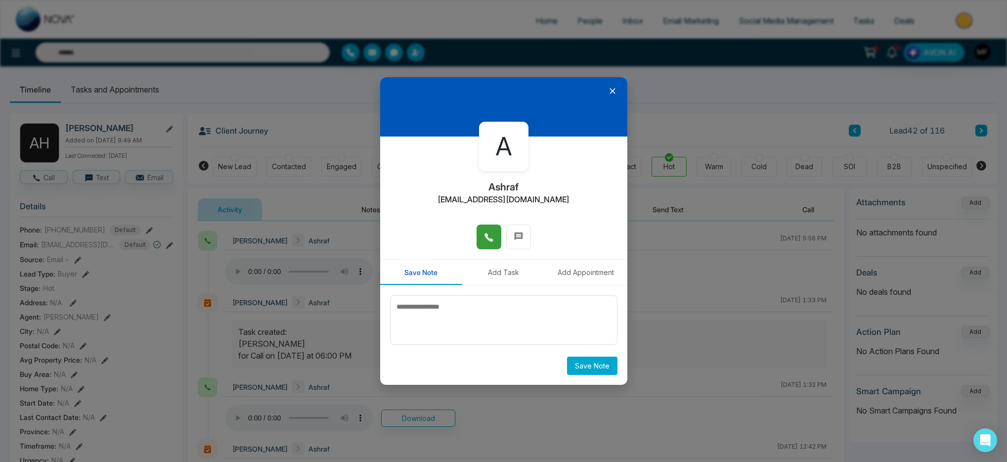
click at [489, 245] on button at bounding box center [488, 236] width 25 height 25
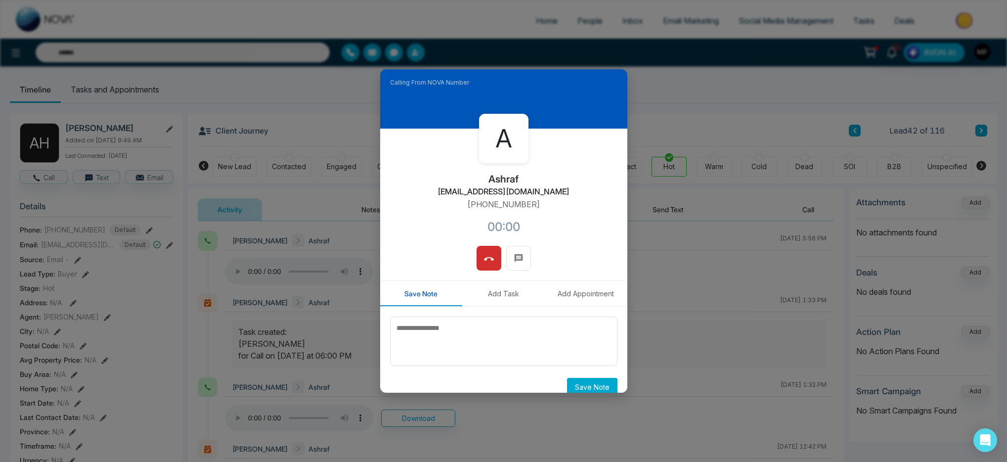
click at [435, 232] on div "A Ashraf ashussain75@gmail.com +14167356177 00:00" at bounding box center [503, 186] width 247 height 117
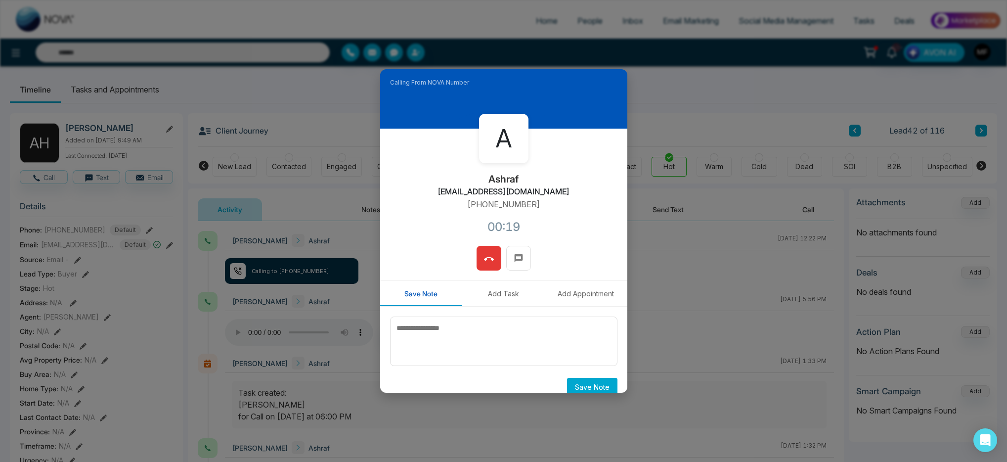
click at [491, 262] on button at bounding box center [488, 258] width 25 height 25
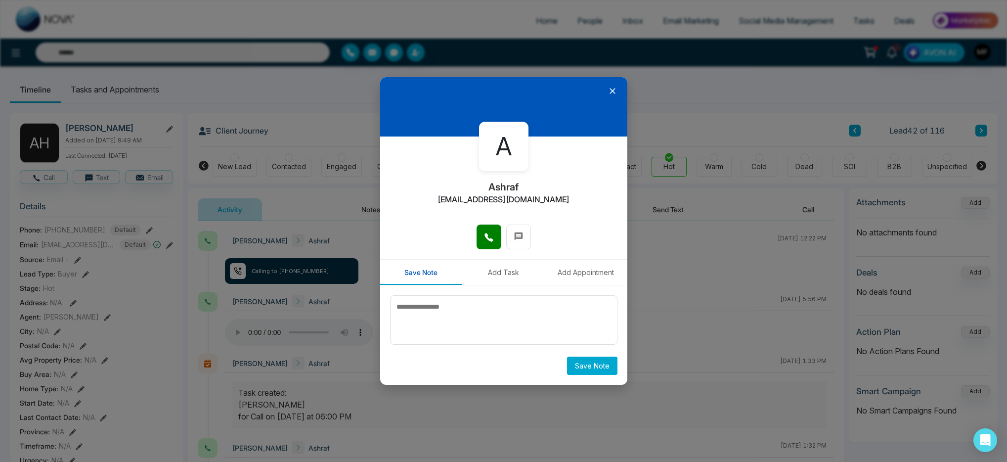
click at [615, 92] on icon at bounding box center [612, 91] width 10 height 10
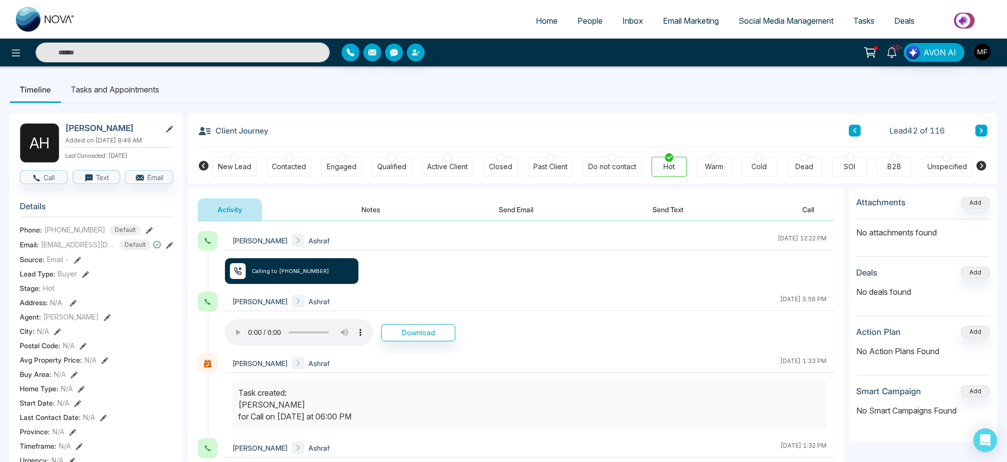
click at [646, 205] on button "Send Text" at bounding box center [667, 209] width 71 height 22
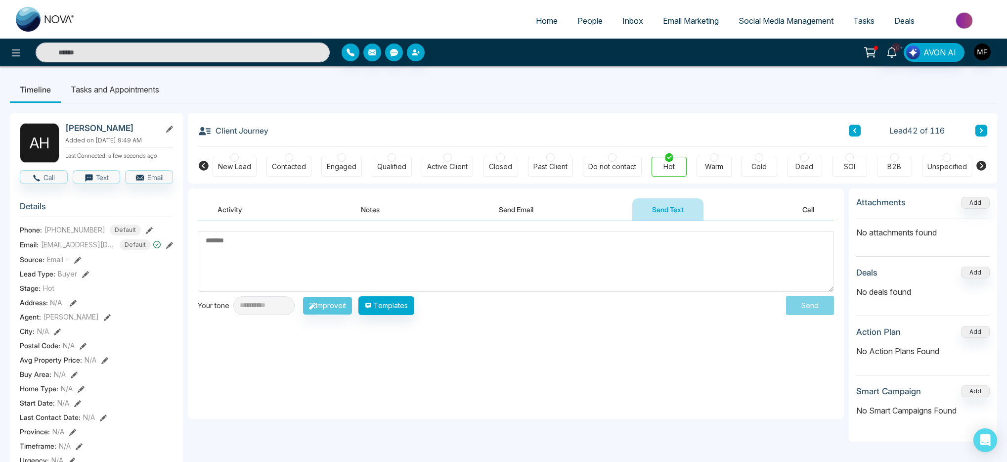
click at [128, 90] on li "Tasks and Appointments" at bounding box center [115, 89] width 108 height 27
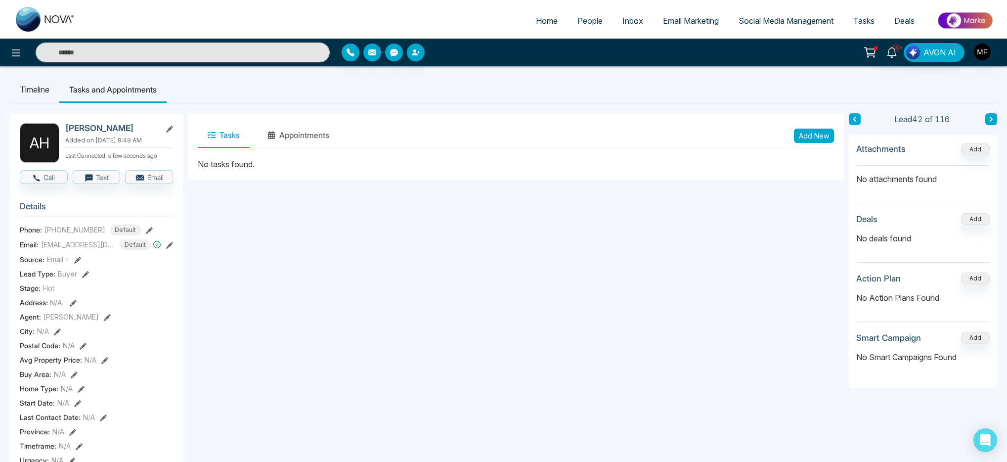
click at [828, 137] on button "Add New" at bounding box center [814, 135] width 40 height 14
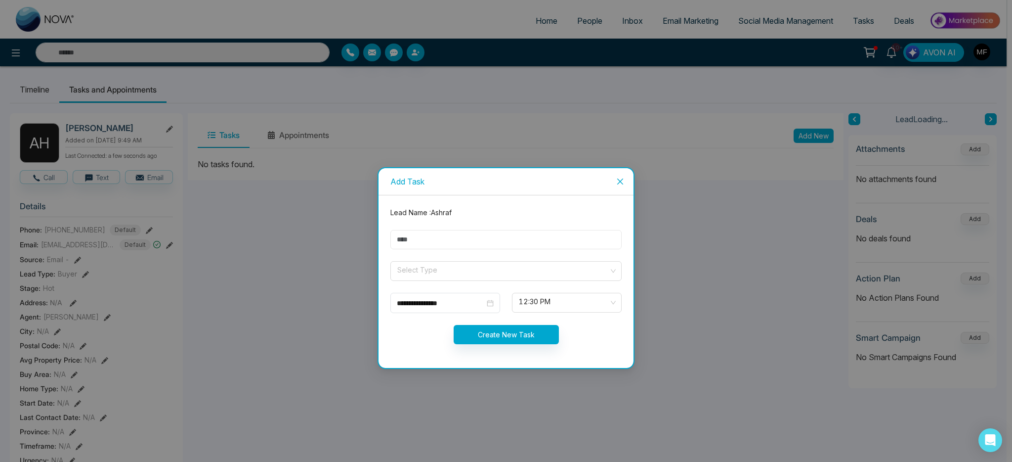
click at [538, 235] on input "text" at bounding box center [505, 239] width 231 height 19
type input "**********"
click at [463, 265] on input "search" at bounding box center [502, 268] width 212 height 15
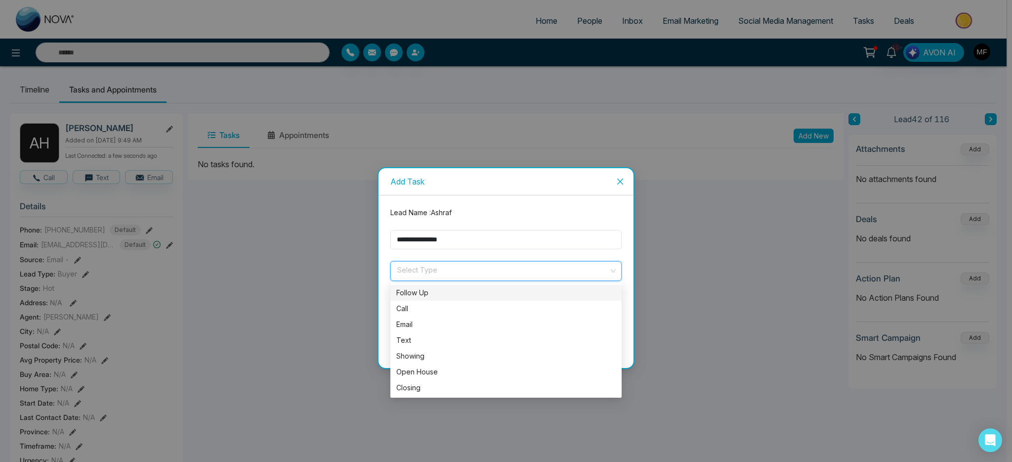
click at [413, 297] on div "Follow Up" at bounding box center [505, 292] width 219 height 11
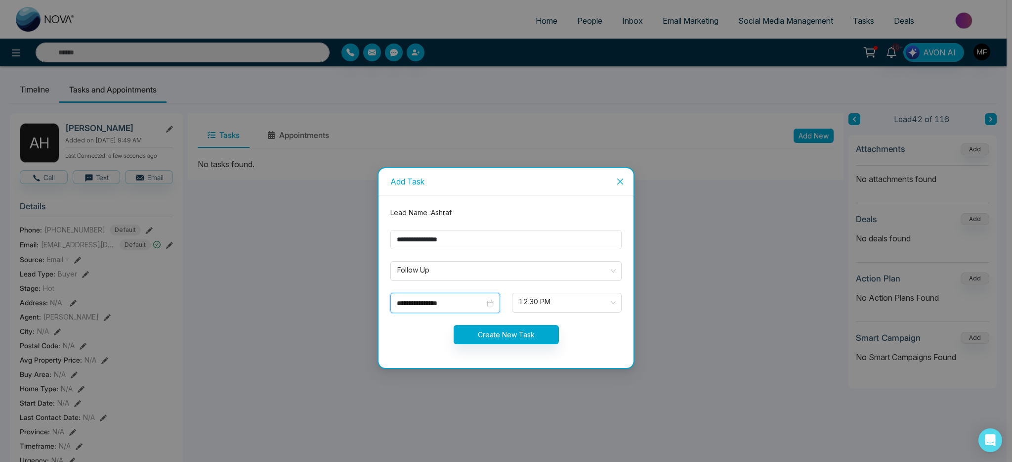
click at [454, 304] on input "**********" at bounding box center [441, 302] width 88 height 11
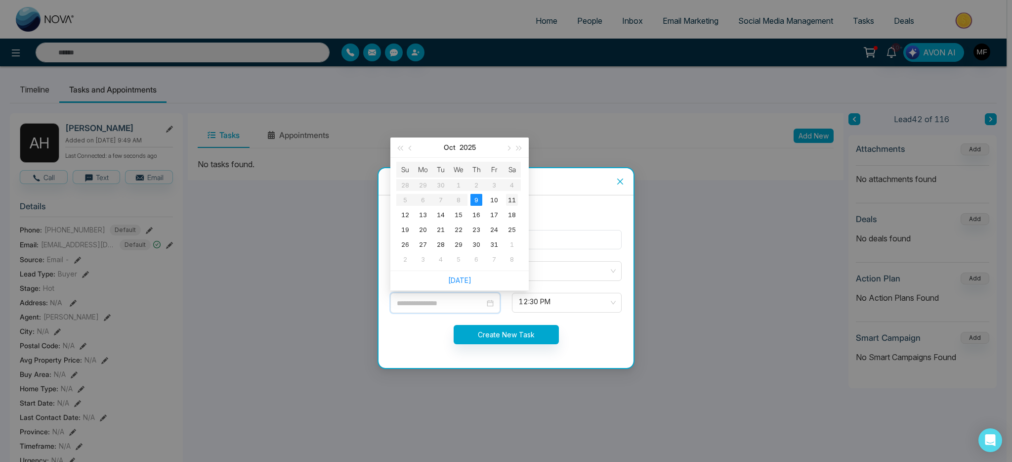
type input "**********"
click at [520, 193] on td "11" at bounding box center [512, 199] width 18 height 15
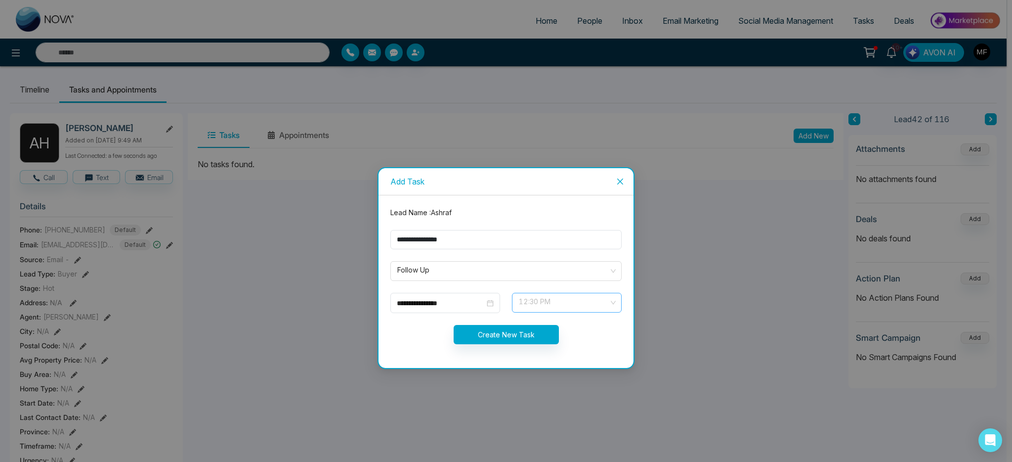
click at [529, 299] on span "12:30 PM" at bounding box center [567, 302] width 96 height 17
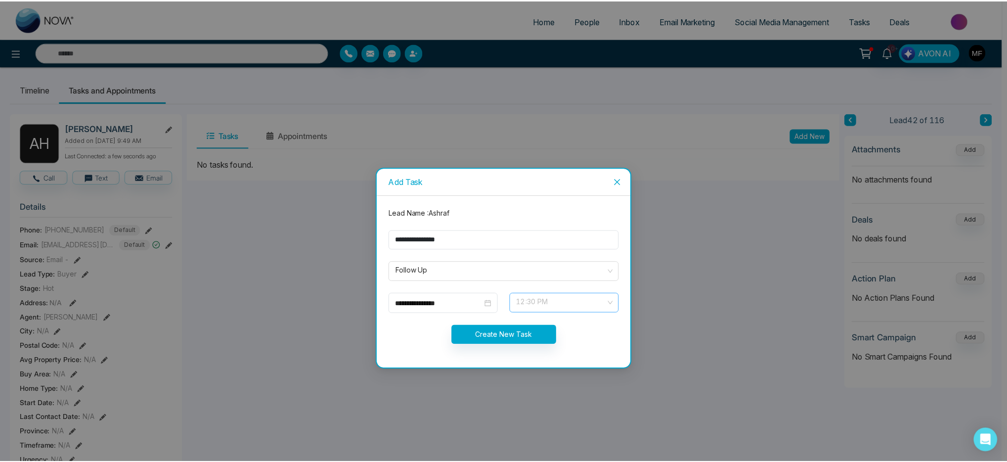
scroll to position [285, 0]
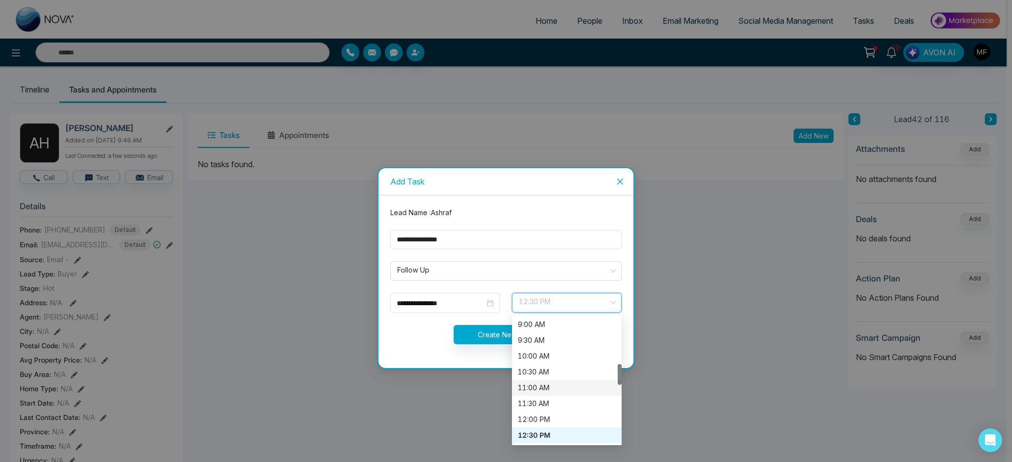
click at [551, 392] on div "11:00 AM" at bounding box center [567, 387] width 98 height 11
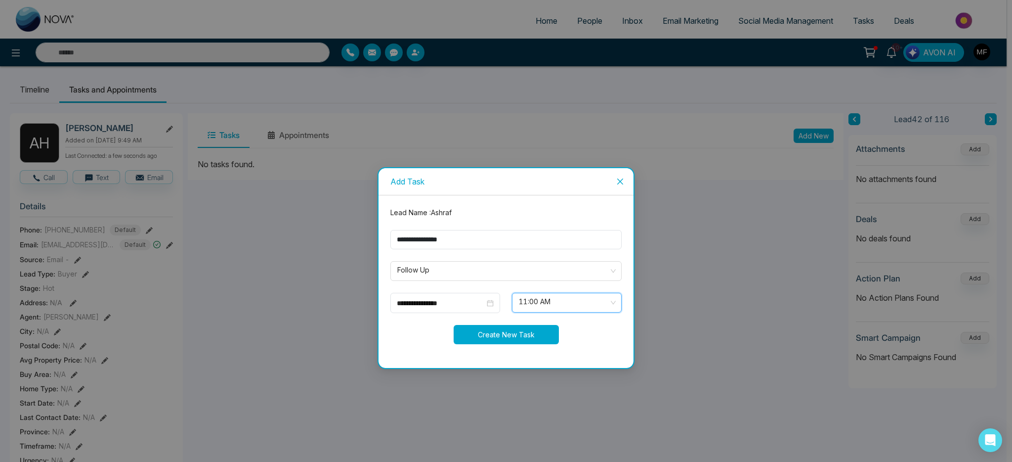
click at [521, 334] on button "Create New Task" at bounding box center [506, 334] width 105 height 19
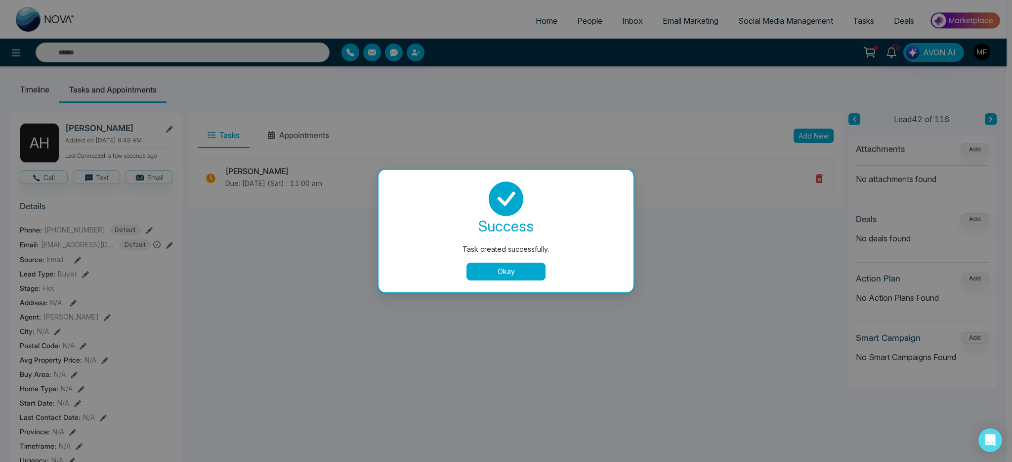
click at [493, 265] on button "Okay" at bounding box center [505, 271] width 79 height 18
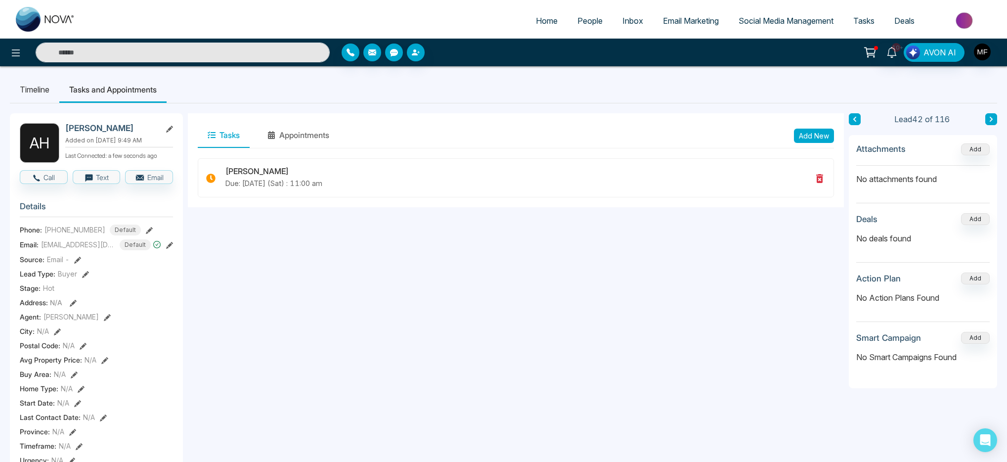
click at [30, 22] on img at bounding box center [45, 19] width 59 height 25
select select "*"
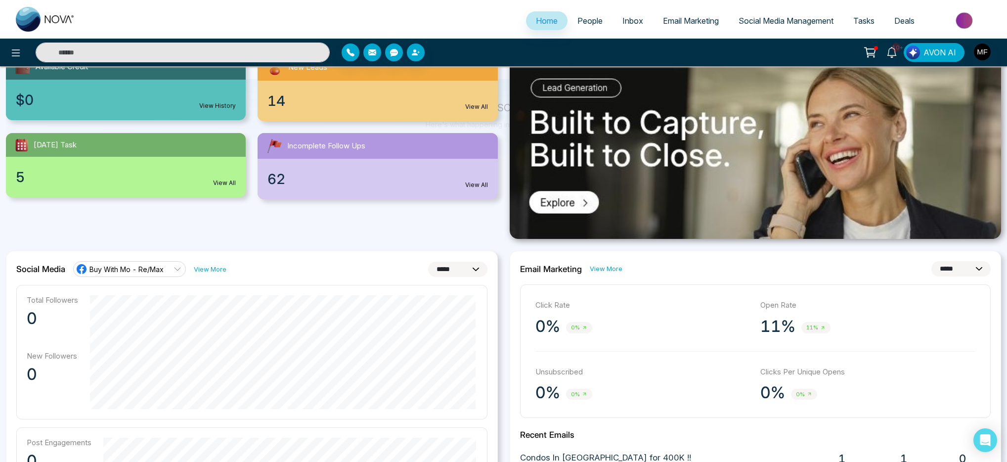
scroll to position [129, 0]
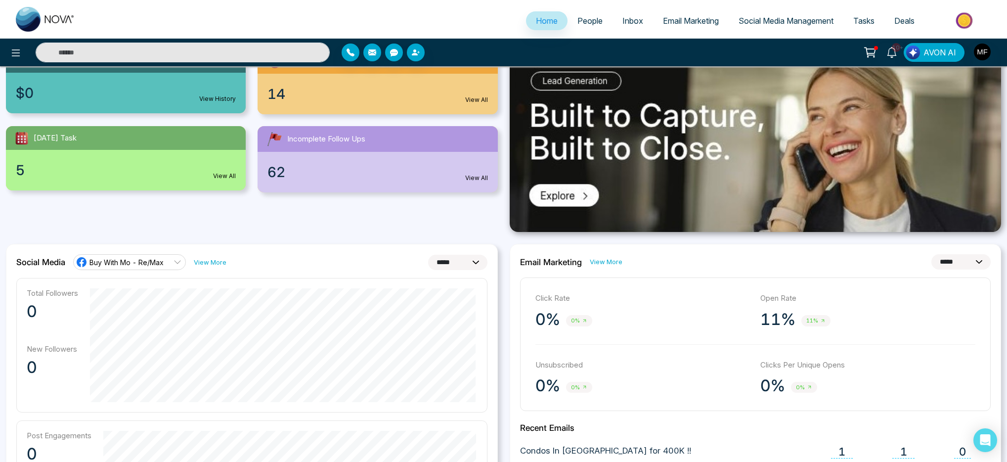
click at [216, 52] on input "text" at bounding box center [183, 52] width 294 height 20
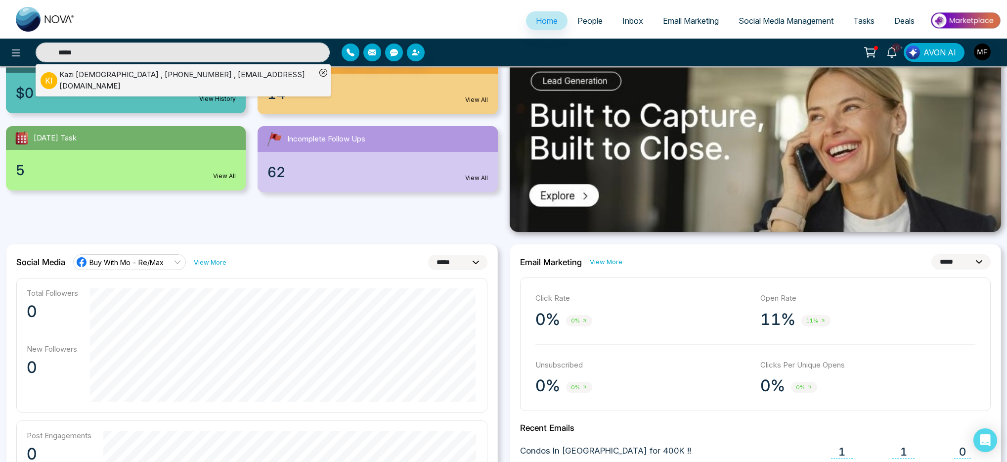
type input "*****"
click at [154, 81] on div "Kazi Islam , +14167921715 , reazul08@gmail.com" at bounding box center [187, 80] width 256 height 22
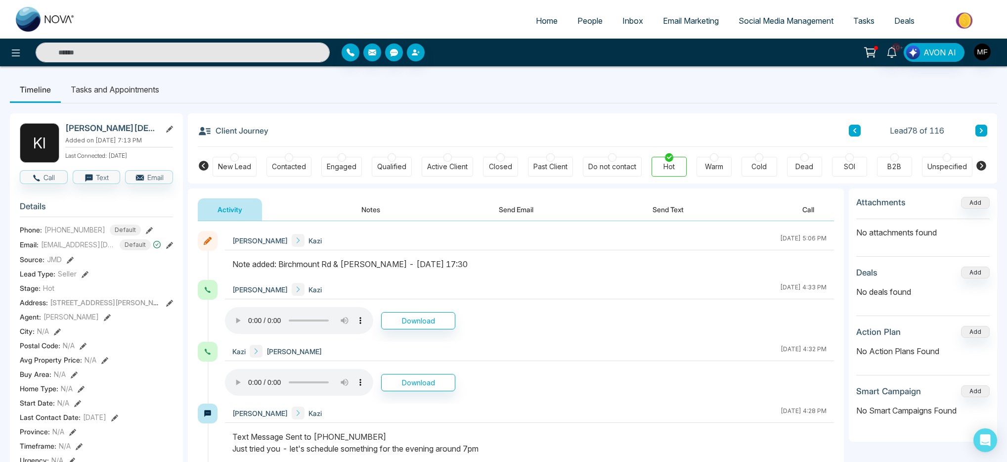
click at [357, 211] on button "Notes" at bounding box center [370, 209] width 58 height 22
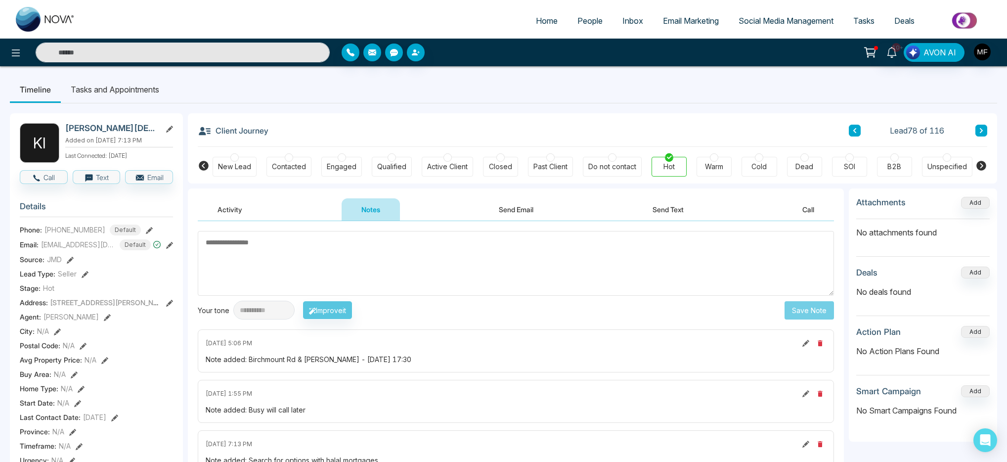
click at [583, 26] on link "People" at bounding box center [589, 20] width 45 height 19
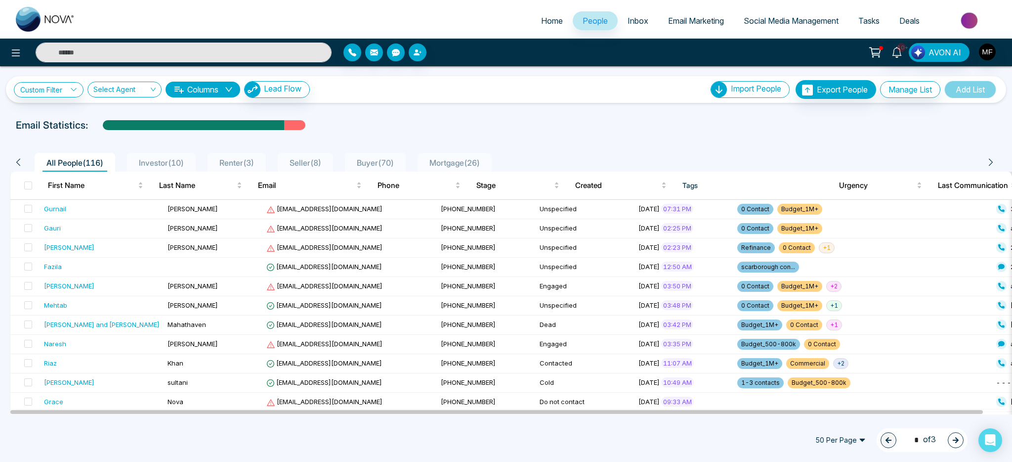
click at [388, 164] on span "Buyer ( 70 )" at bounding box center [375, 163] width 45 height 10
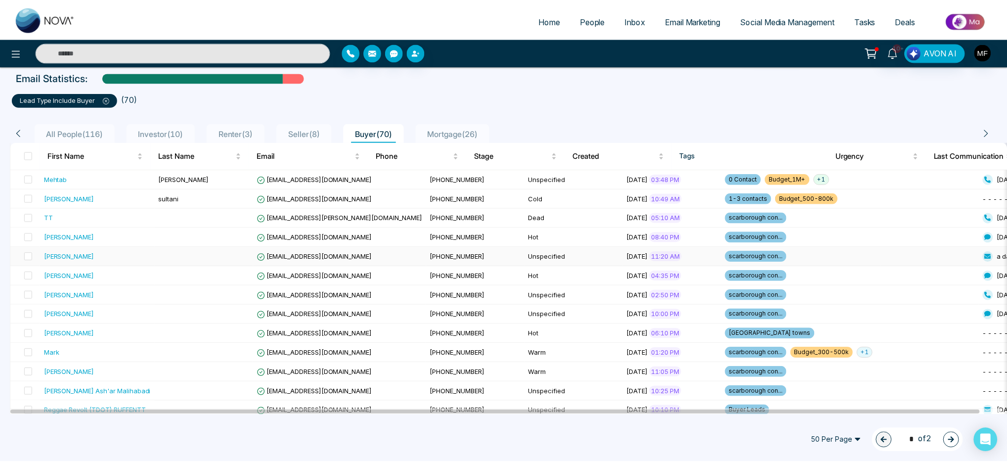
scroll to position [93, 0]
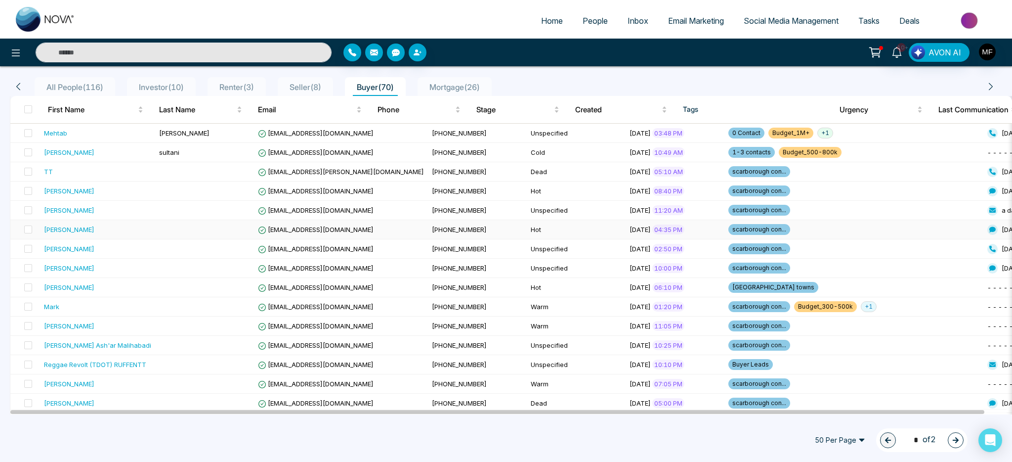
click at [138, 233] on div "[PERSON_NAME]" at bounding box center [97, 229] width 107 height 10
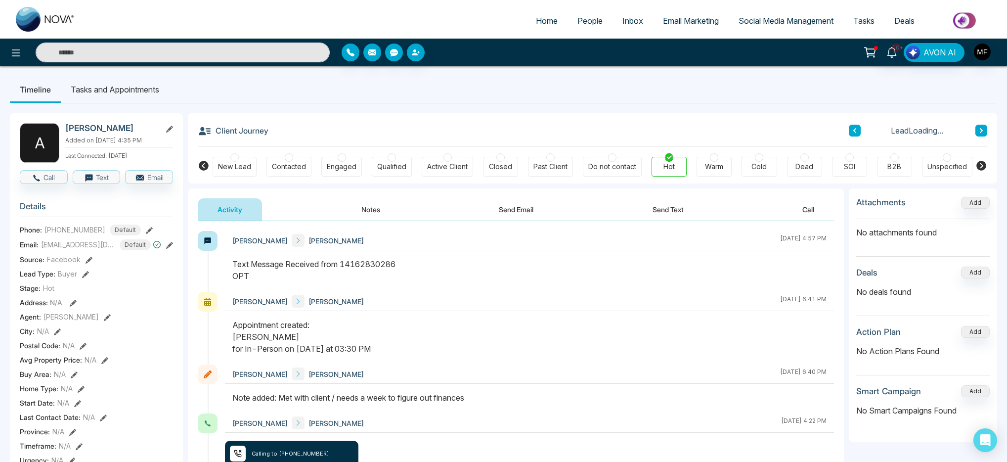
click at [359, 212] on button "Notes" at bounding box center [370, 209] width 58 height 22
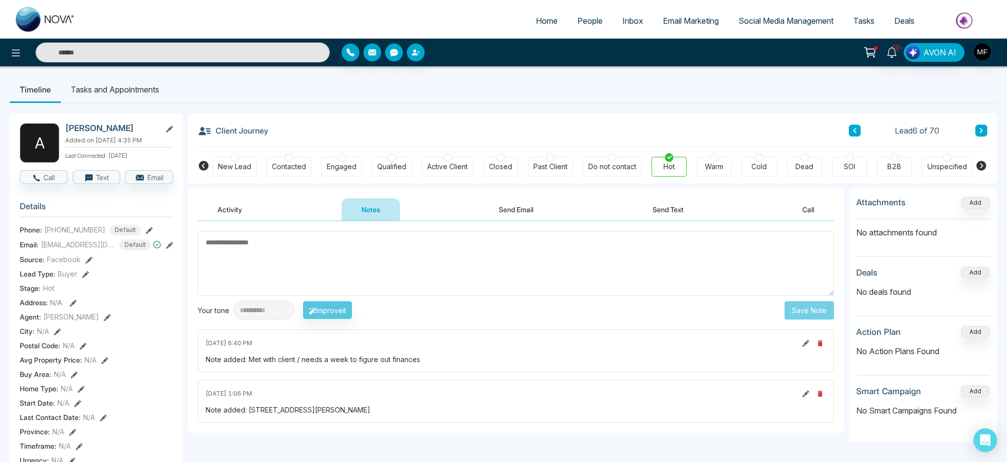
click at [315, 114] on div "Client Journey Lead 6 of 70" at bounding box center [592, 130] width 789 height 34
click at [856, 130] on icon at bounding box center [854, 130] width 5 height 6
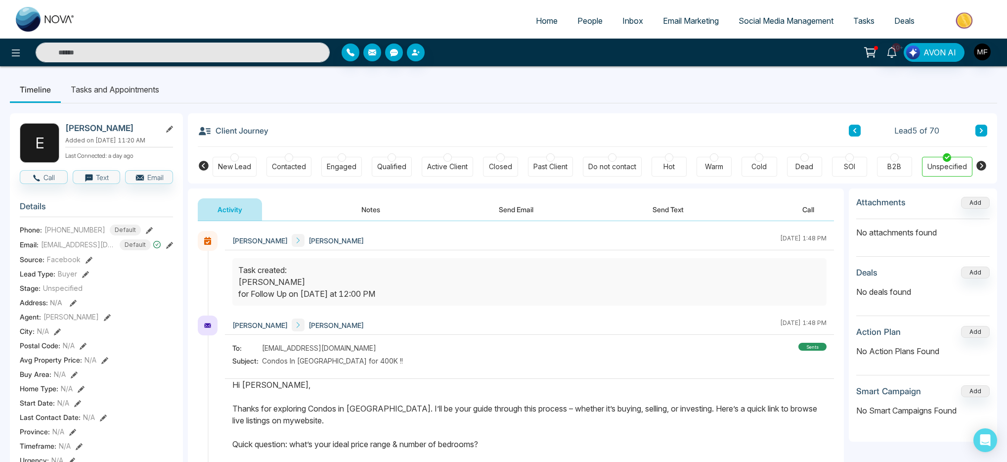
click at [981, 129] on icon at bounding box center [980, 130] width 5 height 6
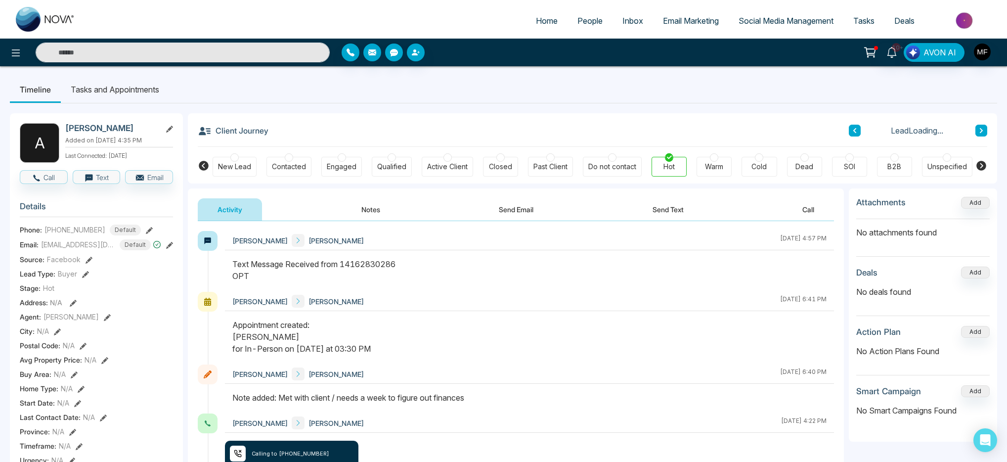
click at [981, 129] on icon at bounding box center [980, 130] width 5 height 6
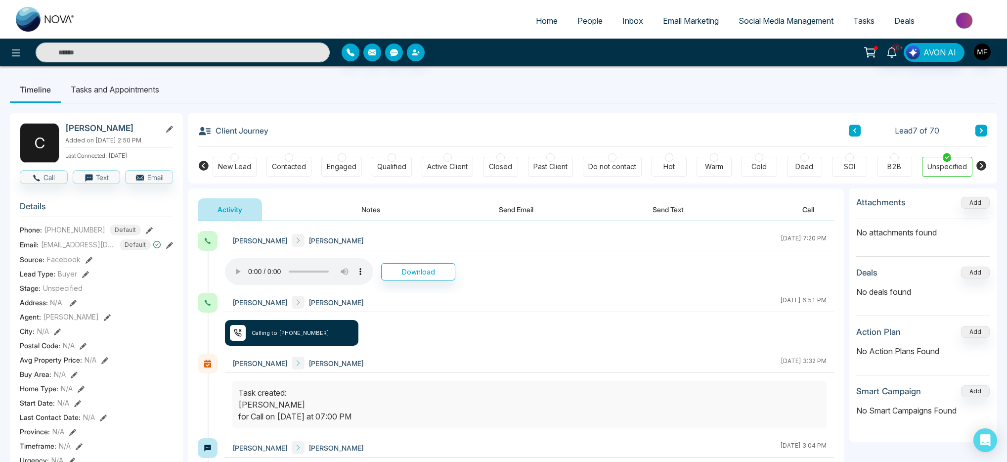
click at [981, 129] on icon at bounding box center [980, 130] width 5 height 6
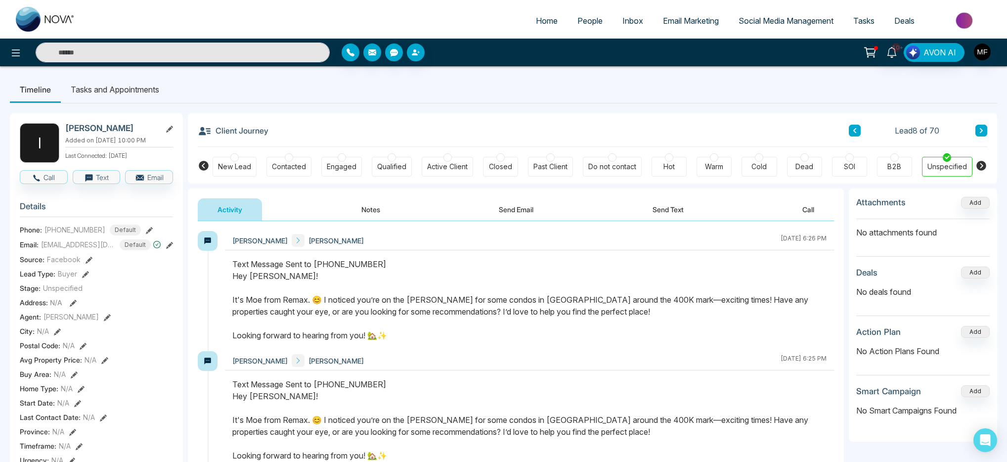
click at [981, 129] on icon at bounding box center [980, 130] width 5 height 6
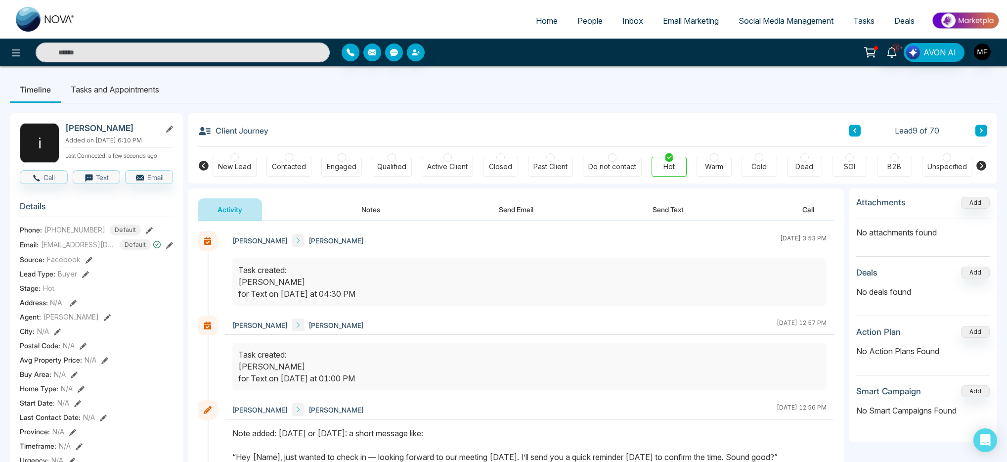
click at [861, 132] on div "Lead 9 of 70" at bounding box center [917, 131] width 138 height 12
click at [858, 132] on button at bounding box center [854, 131] width 12 height 12
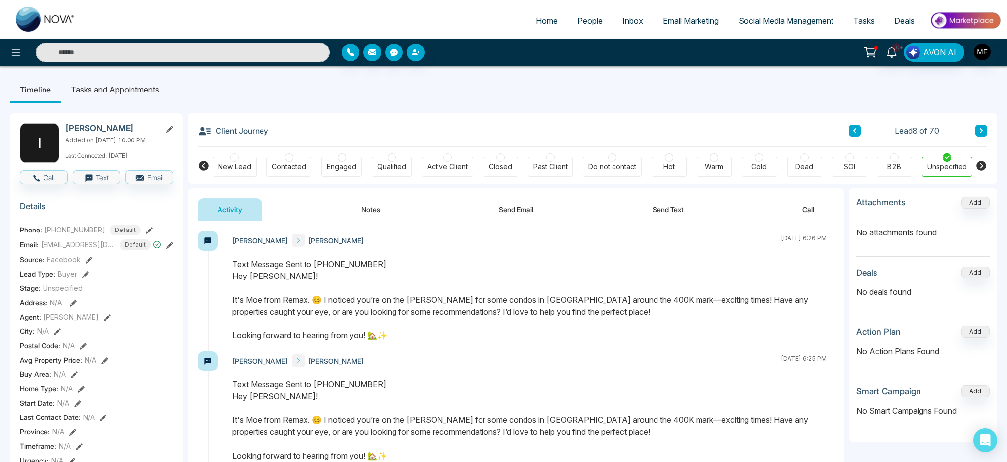
click at [105, 82] on li "Tasks and Appointments" at bounding box center [115, 89] width 108 height 27
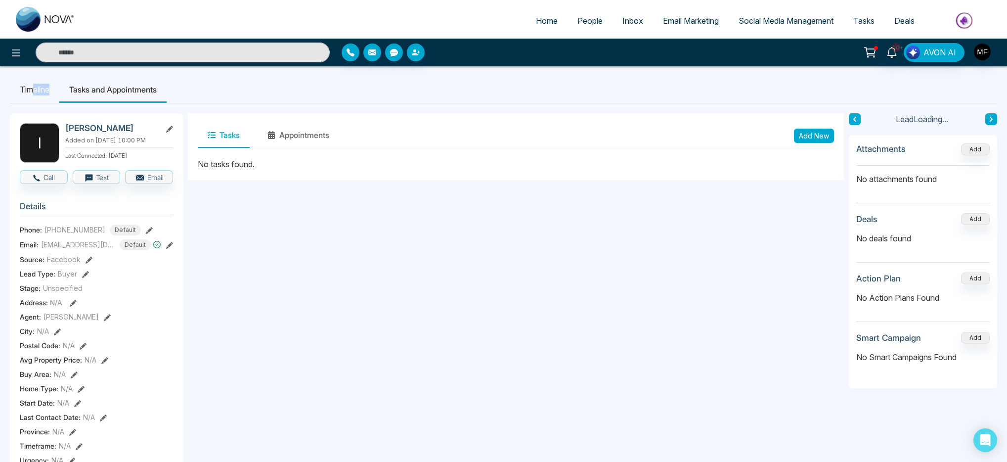
click at [31, 95] on li "Timeline" at bounding box center [34, 89] width 49 height 27
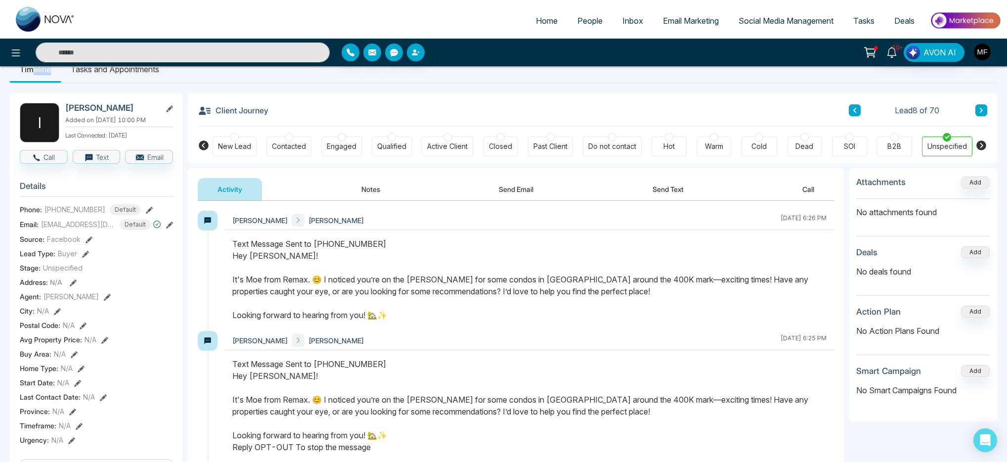
scroll to position [19, 0]
click at [119, 73] on li "Tasks and Appointments" at bounding box center [115, 70] width 108 height 27
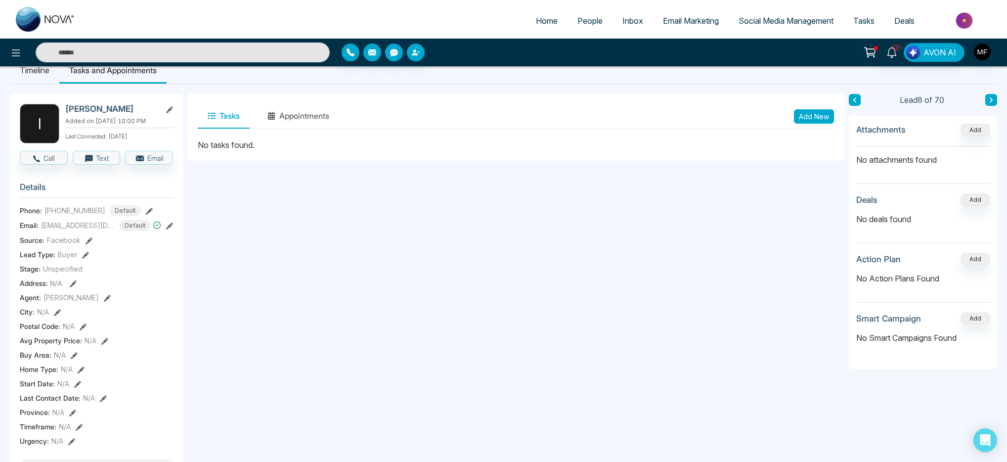
click at [49, 79] on li "Timeline" at bounding box center [34, 70] width 49 height 27
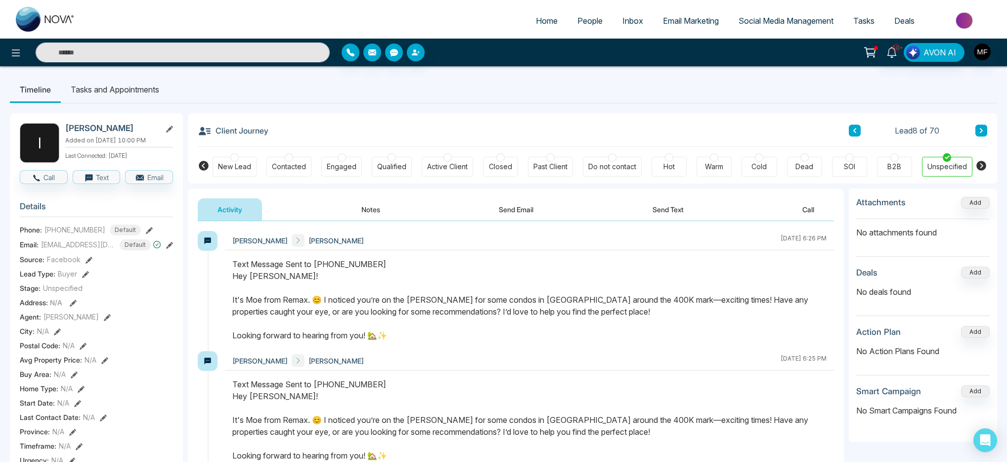
click at [139, 97] on li "Tasks and Appointments" at bounding box center [115, 89] width 108 height 27
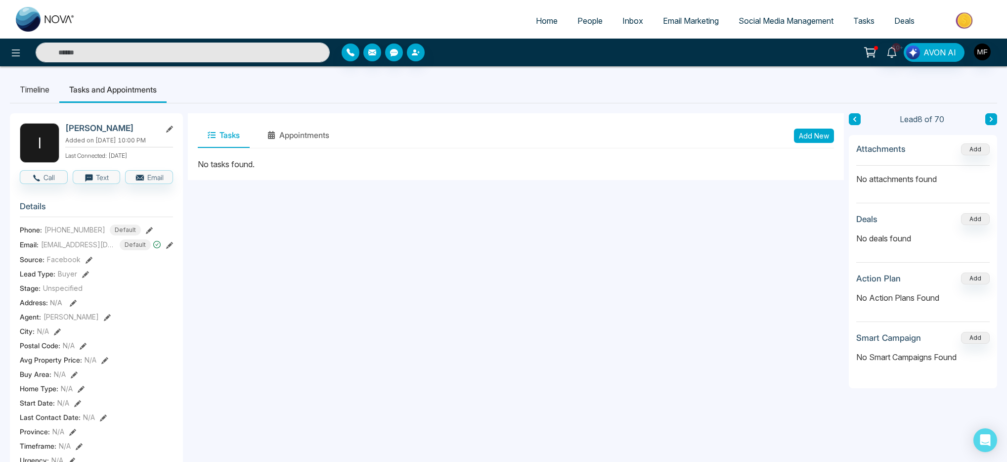
click at [821, 137] on button "Add New" at bounding box center [814, 135] width 40 height 14
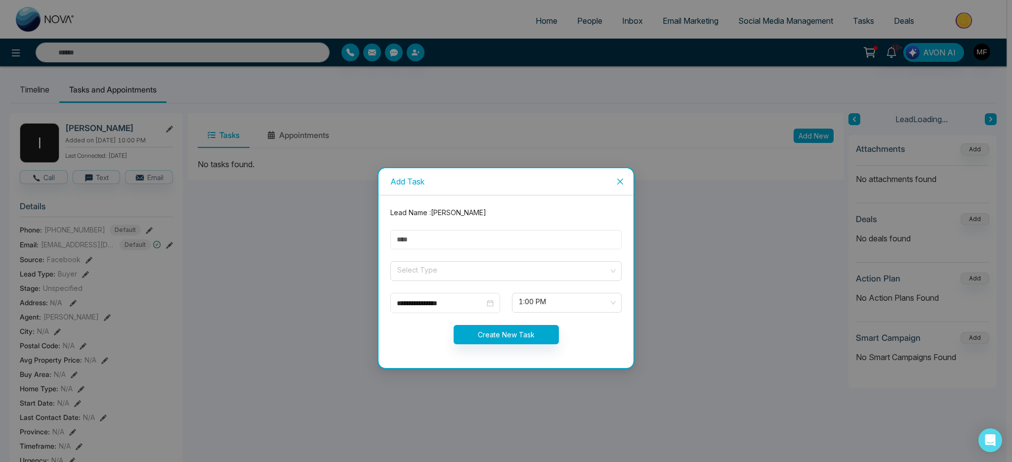
click at [519, 241] on input "text" at bounding box center [505, 239] width 231 height 19
type input "**********"
click at [443, 273] on input "search" at bounding box center [502, 268] width 212 height 15
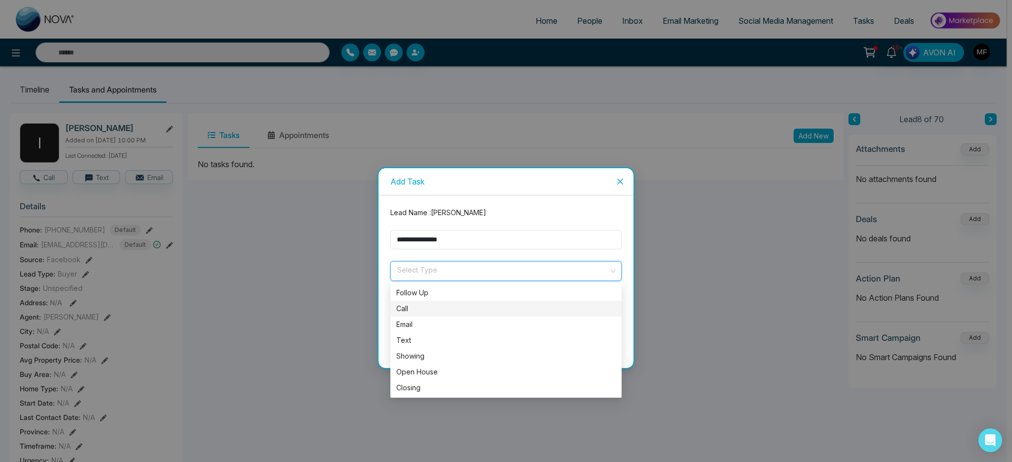
click at [416, 307] on div "Call" at bounding box center [505, 308] width 219 height 11
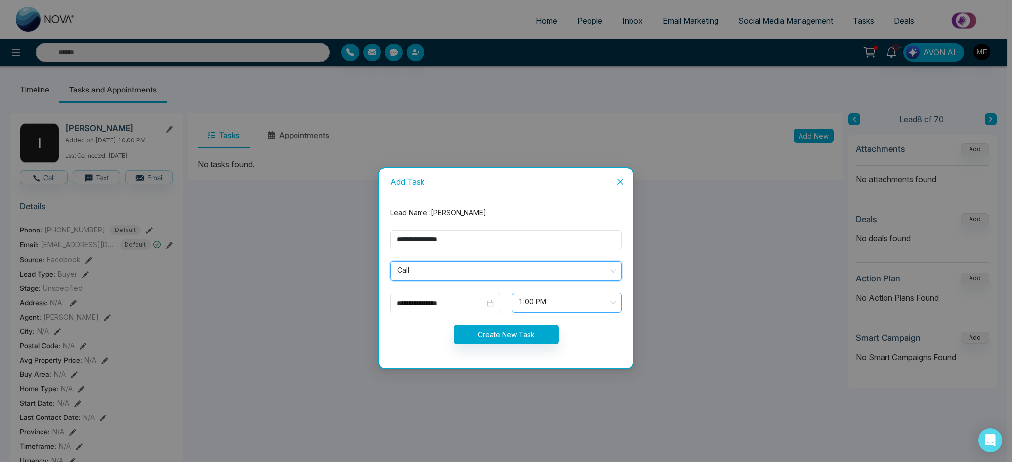
click at [560, 300] on span "1:00 PM" at bounding box center [567, 302] width 96 height 17
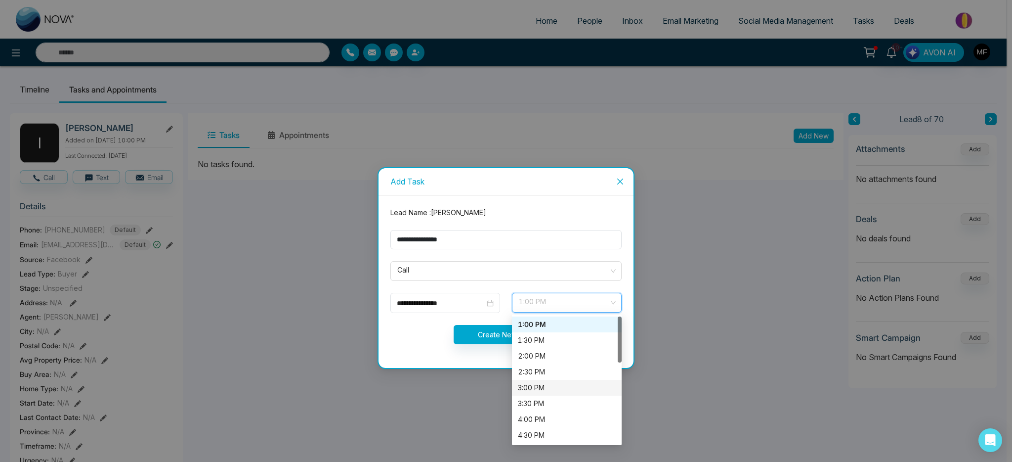
click at [550, 387] on div "3:00 PM" at bounding box center [567, 387] width 98 height 11
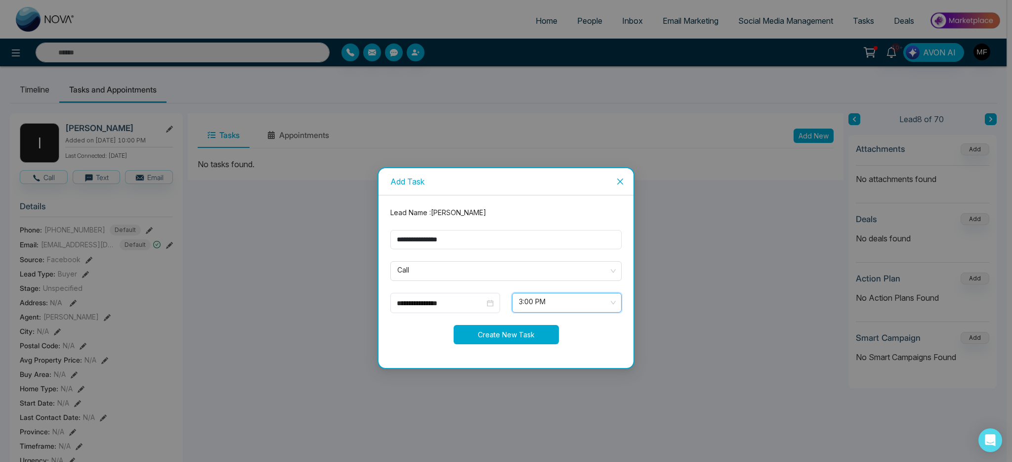
click at [495, 333] on button "Create New Task" at bounding box center [506, 334] width 105 height 19
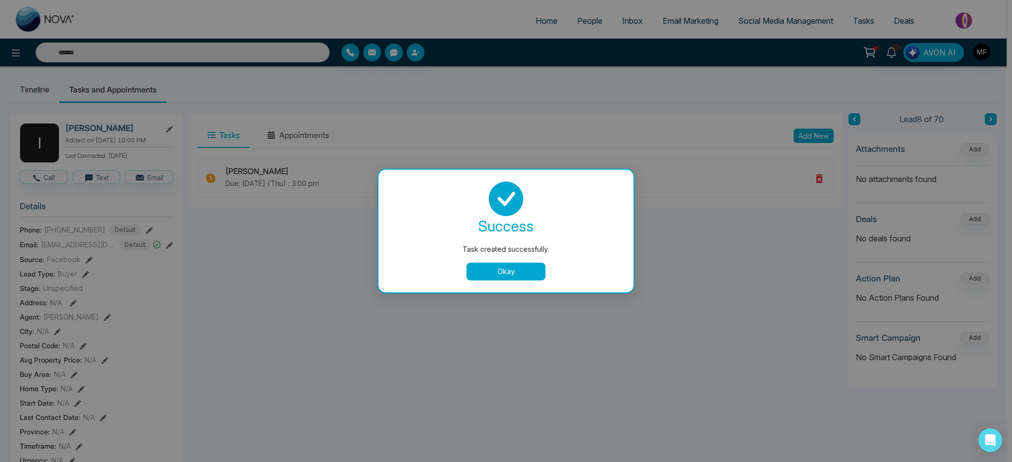
click at [512, 275] on button "Okay" at bounding box center [505, 271] width 79 height 18
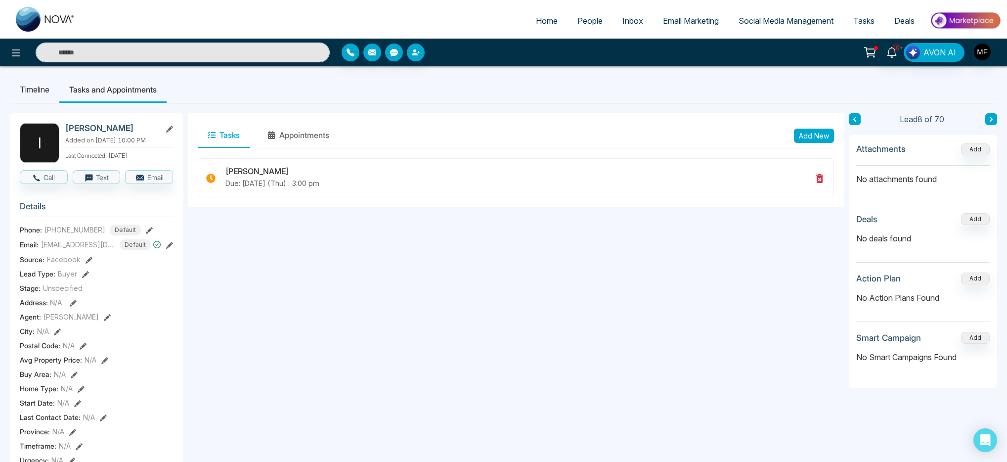
click at [993, 116] on button at bounding box center [991, 119] width 12 height 12
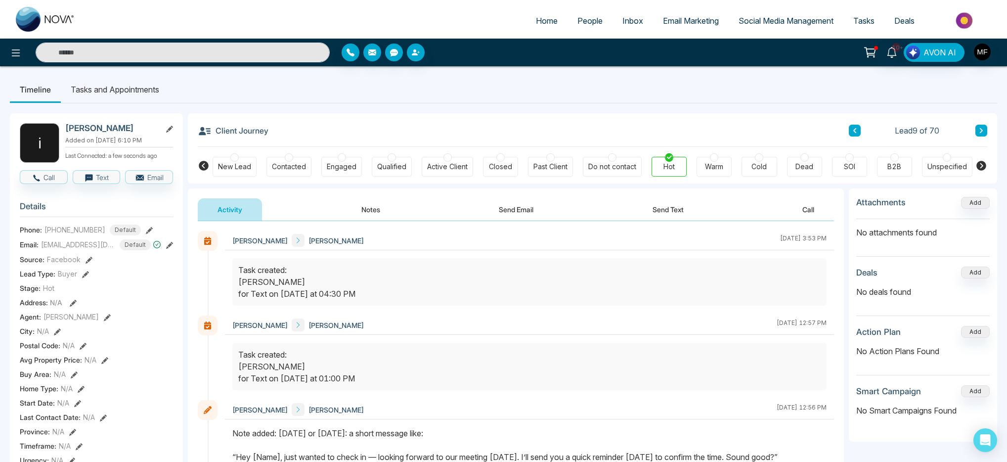
click at [993, 116] on div "Client Journey Lead 9 of 70 New Lead Contacted Engaged Qualified Active Client …" at bounding box center [592, 148] width 809 height 70
click at [290, 164] on div "Contacted" at bounding box center [289, 167] width 34 height 10
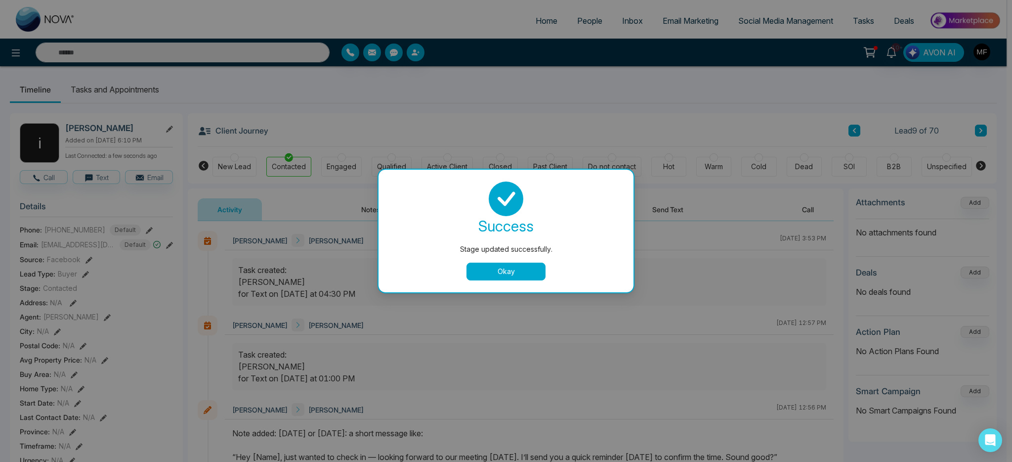
click at [985, 135] on div "Stage updated successfully. success Stage updated successfully. Okay" at bounding box center [506, 231] width 1012 height 462
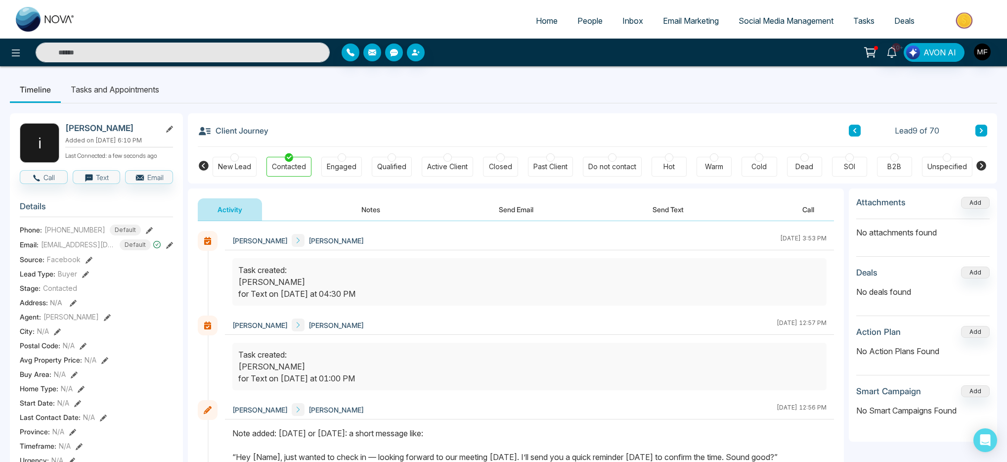
click at [982, 135] on button at bounding box center [981, 131] width 12 height 12
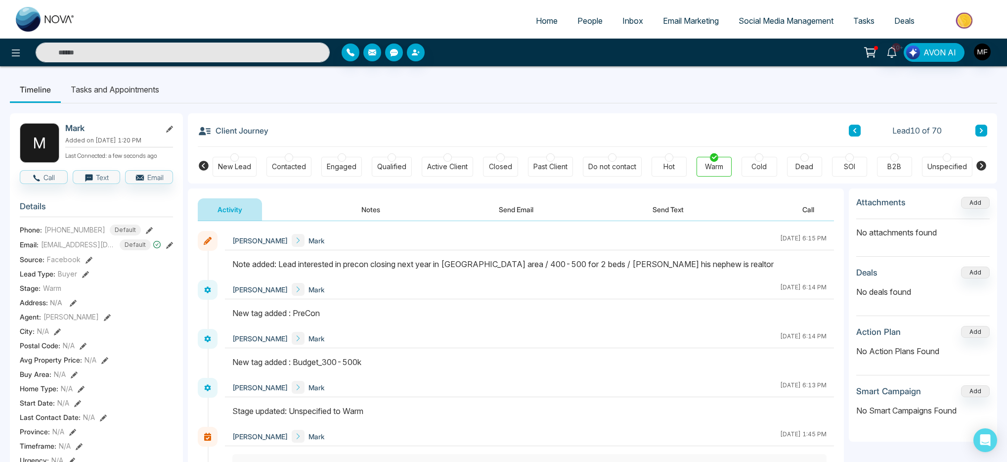
click at [980, 130] on icon at bounding box center [980, 130] width 5 height 6
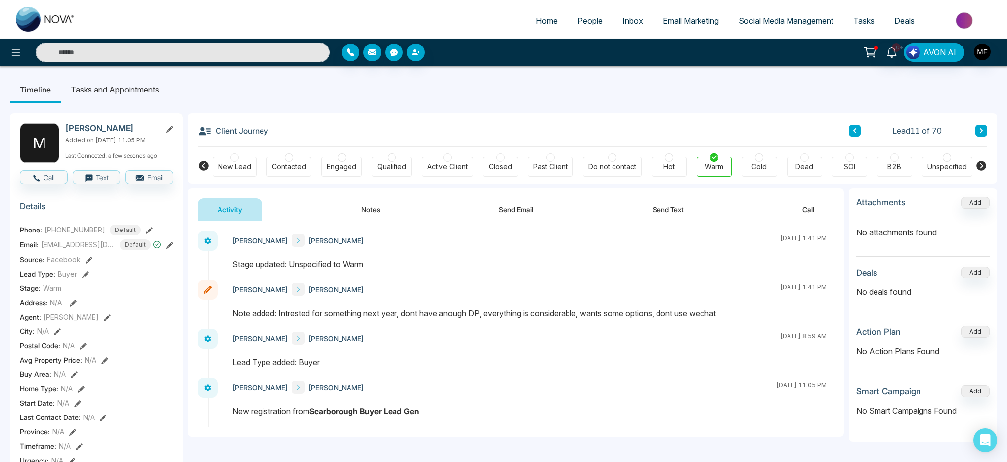
click at [984, 131] on button at bounding box center [981, 131] width 12 height 12
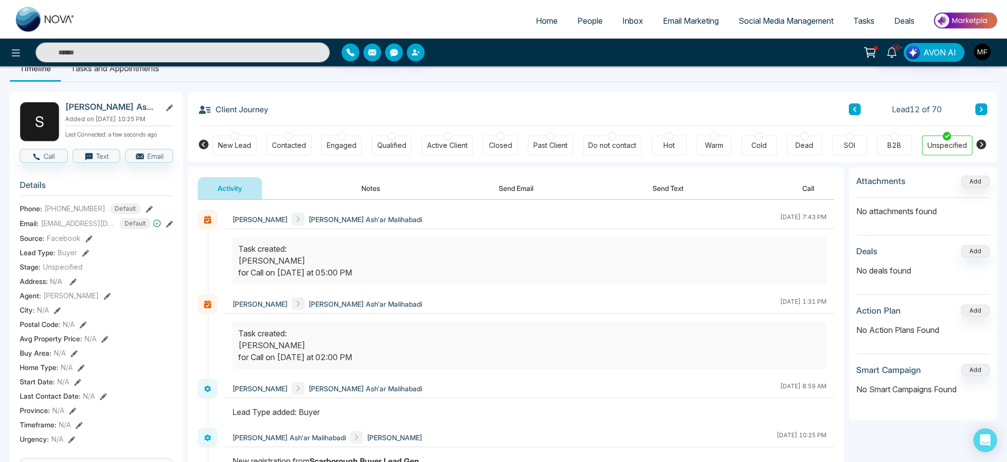
scroll to position [3, 0]
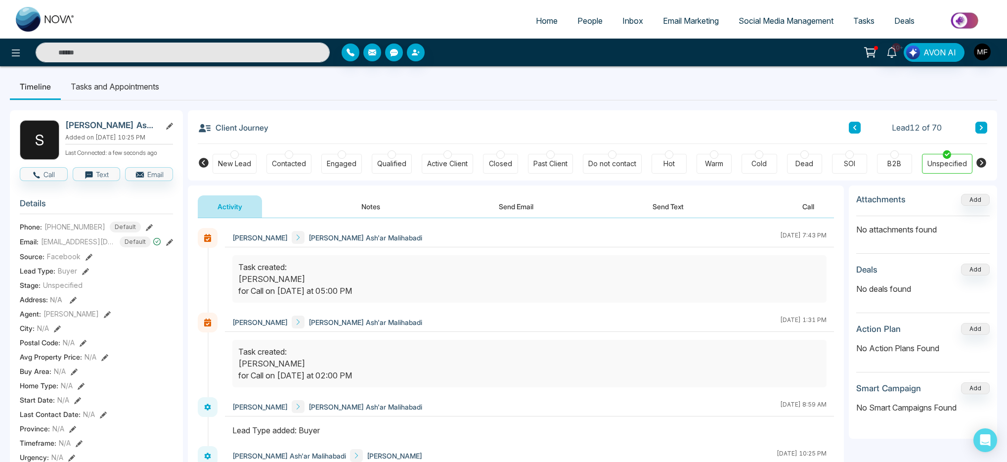
click at [982, 126] on icon at bounding box center [980, 128] width 5 height 6
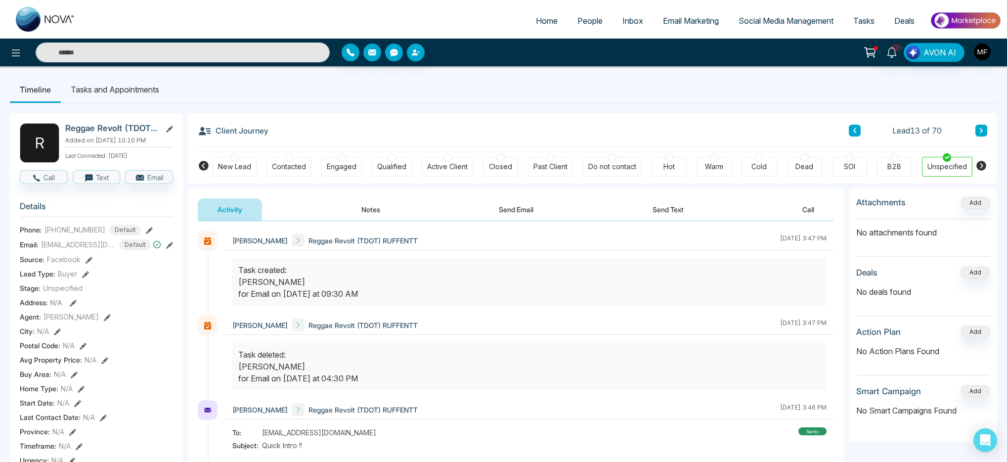
click at [588, 24] on span "People" at bounding box center [589, 21] width 25 height 10
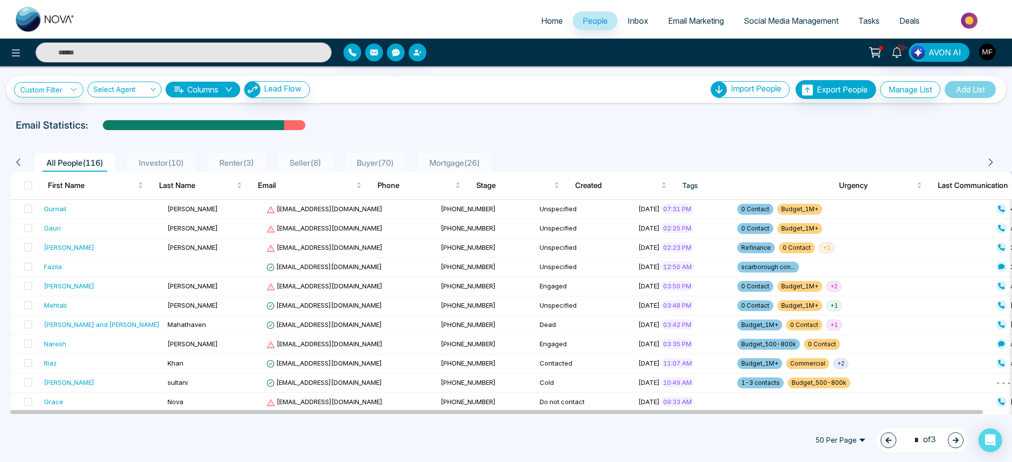
click at [245, 168] on div "Renter ( 3 )" at bounding box center [236, 163] width 42 height 12
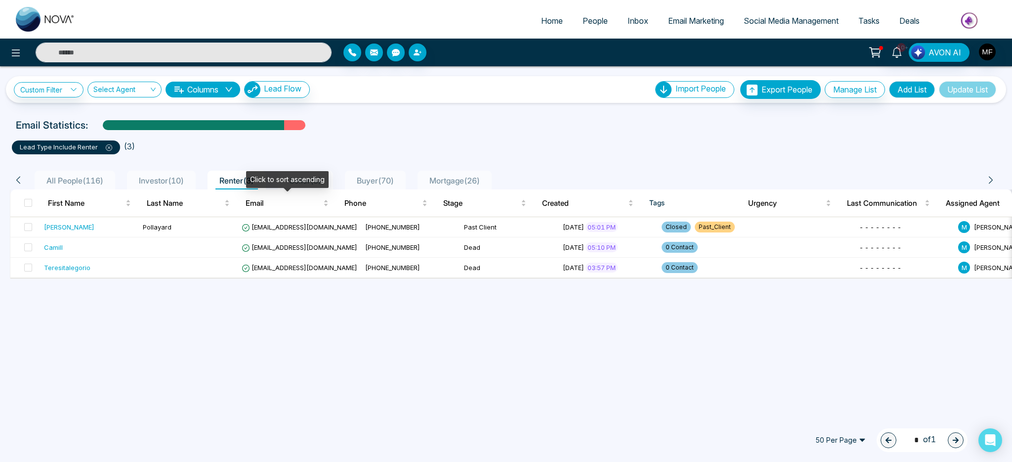
click at [317, 178] on div "Click to sort ascending" at bounding box center [287, 179] width 83 height 17
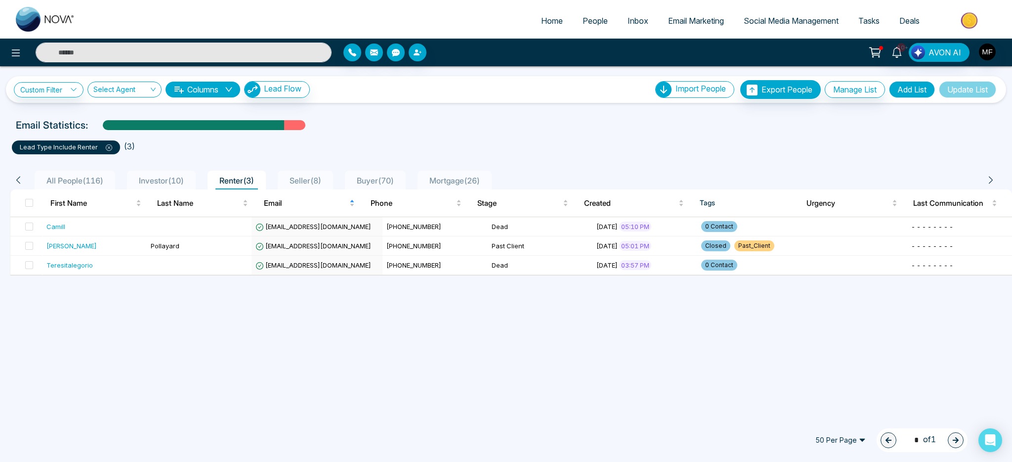
click at [325, 181] on span "Seller ( 8 )" at bounding box center [306, 180] width 40 height 10
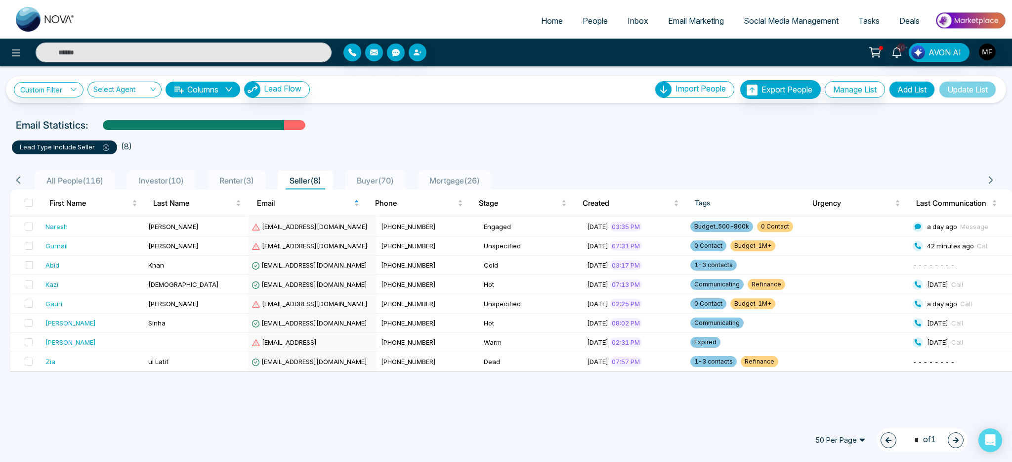
click at [343, 132] on div "lead type include Seller ( 8 )" at bounding box center [506, 143] width 1000 height 22
click at [400, 183] on div "Click to sort ascending" at bounding box center [419, 179] width 83 height 17
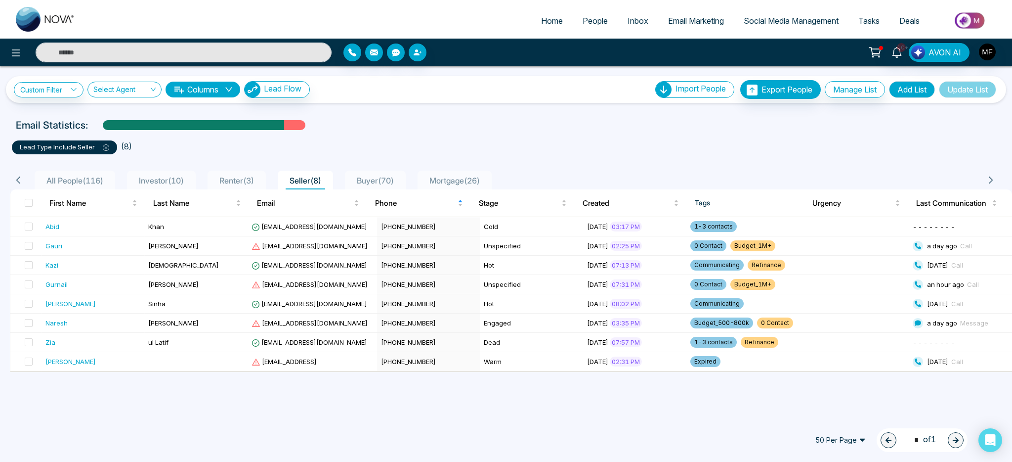
click at [449, 182] on span "Mortgage ( 26 )" at bounding box center [454, 180] width 58 height 10
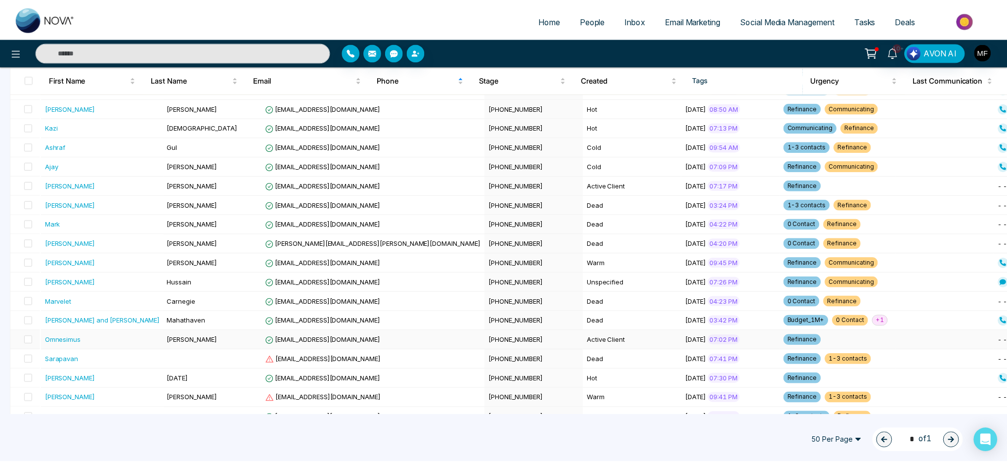
scroll to position [234, 0]
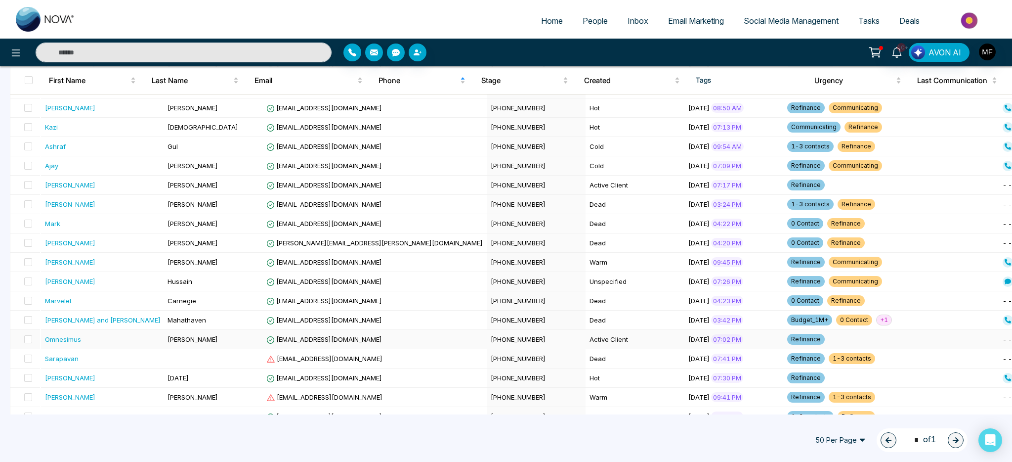
click at [98, 348] on td "Omnesimus" at bounding box center [103, 339] width 124 height 19
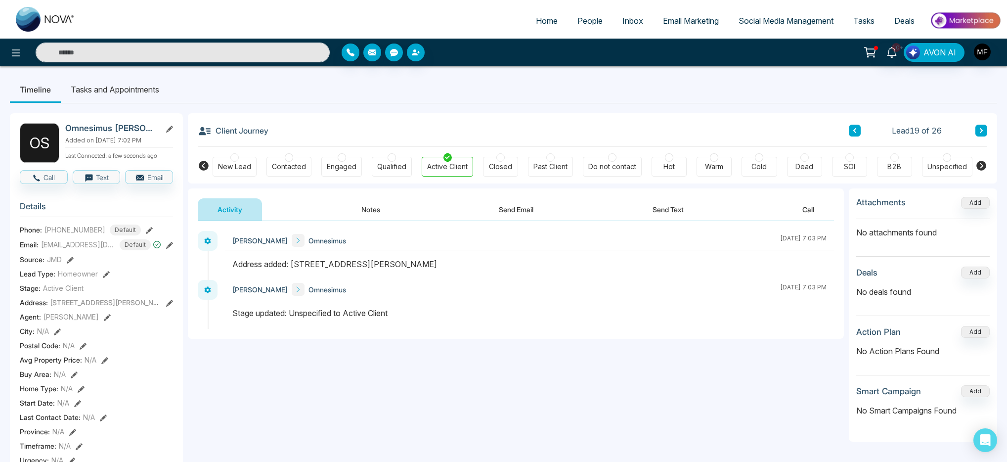
click at [374, 212] on button "Notes" at bounding box center [370, 209] width 58 height 22
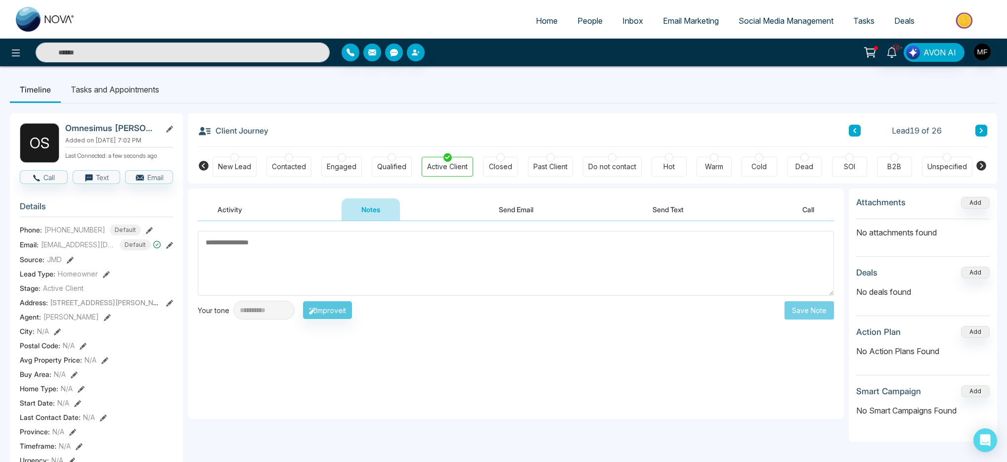
click at [241, 201] on button "Activity" at bounding box center [230, 209] width 64 height 22
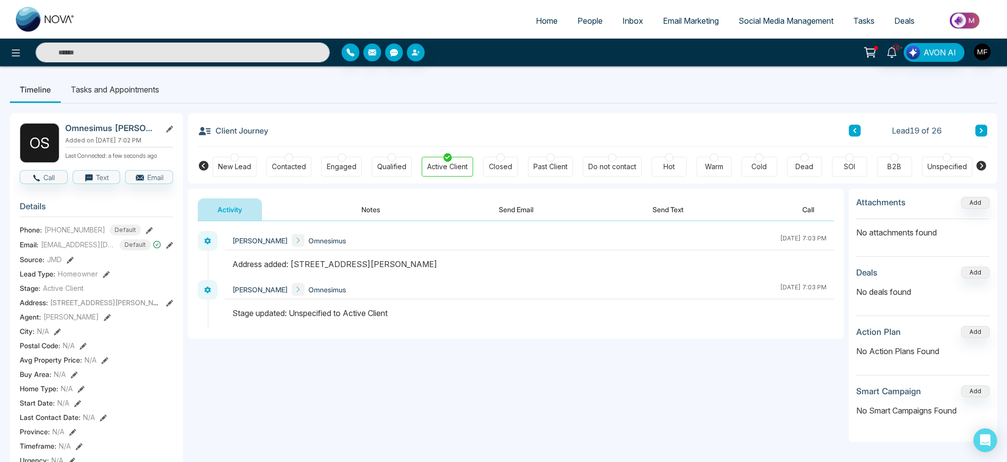
click at [542, 22] on span "Home" at bounding box center [547, 21] width 22 height 10
select select "*"
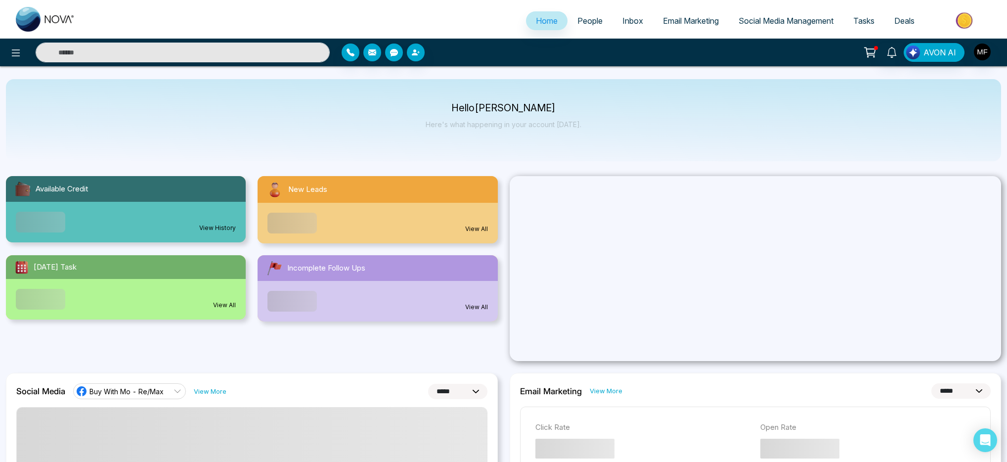
click at [596, 18] on link "People" at bounding box center [589, 20] width 45 height 19
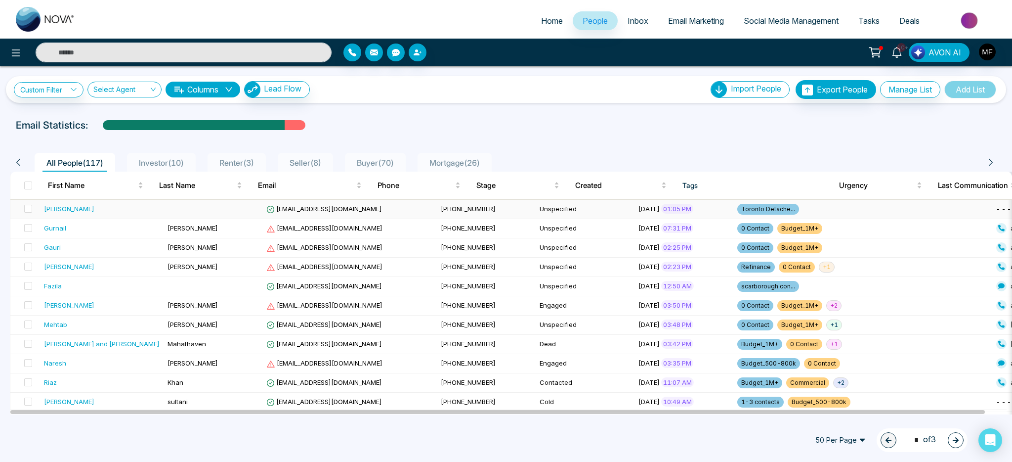
click at [181, 211] on td at bounding box center [213, 209] width 99 height 19
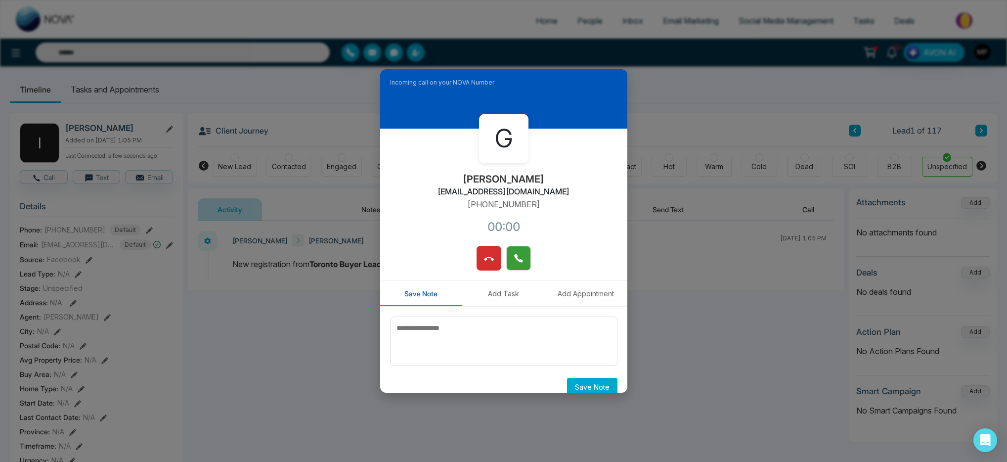
click at [521, 253] on button at bounding box center [518, 258] width 25 height 25
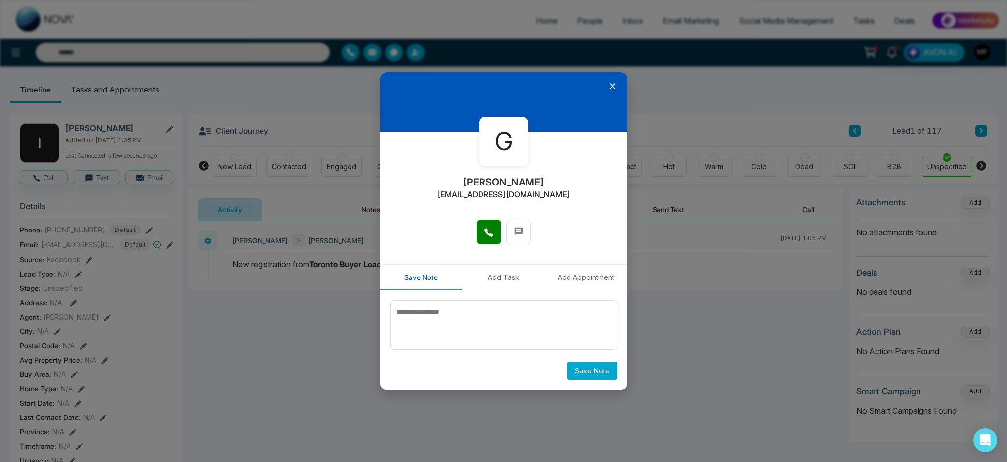
click at [616, 88] on icon at bounding box center [612, 86] width 10 height 10
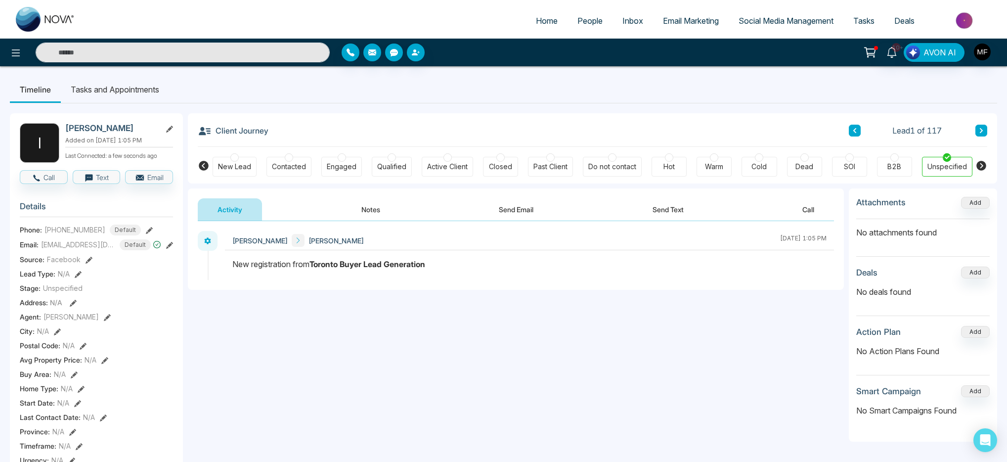
click at [612, 17] on link "Inbox" at bounding box center [632, 20] width 41 height 19
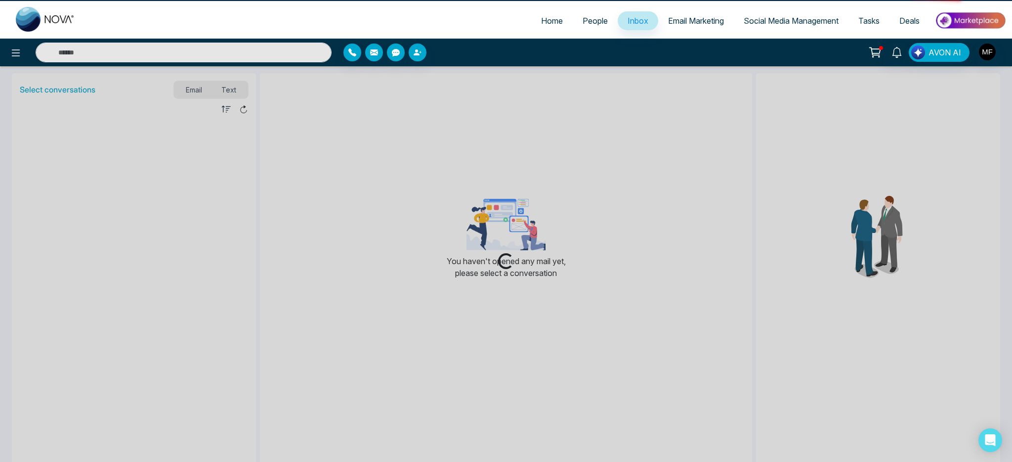
click at [594, 19] on span "People" at bounding box center [595, 21] width 25 height 10
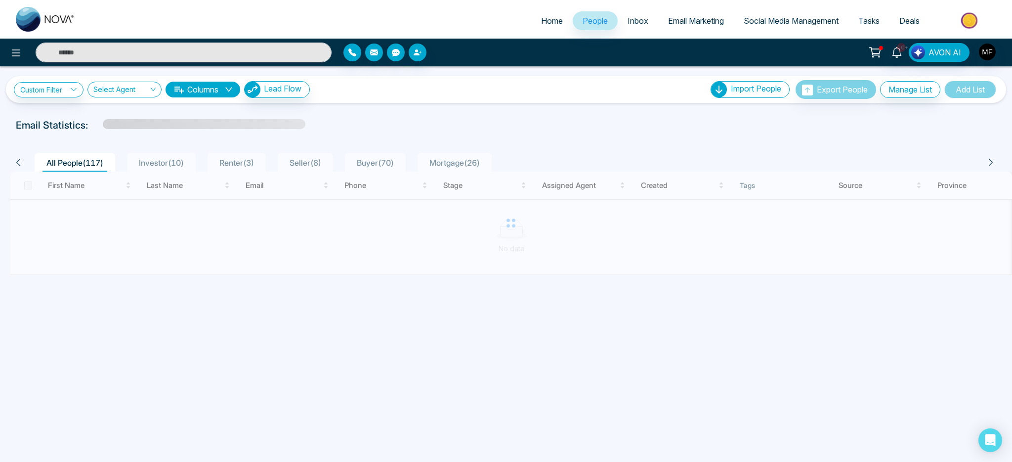
click at [439, 122] on div "Email Statistics:" at bounding box center [341, 125] width 650 height 15
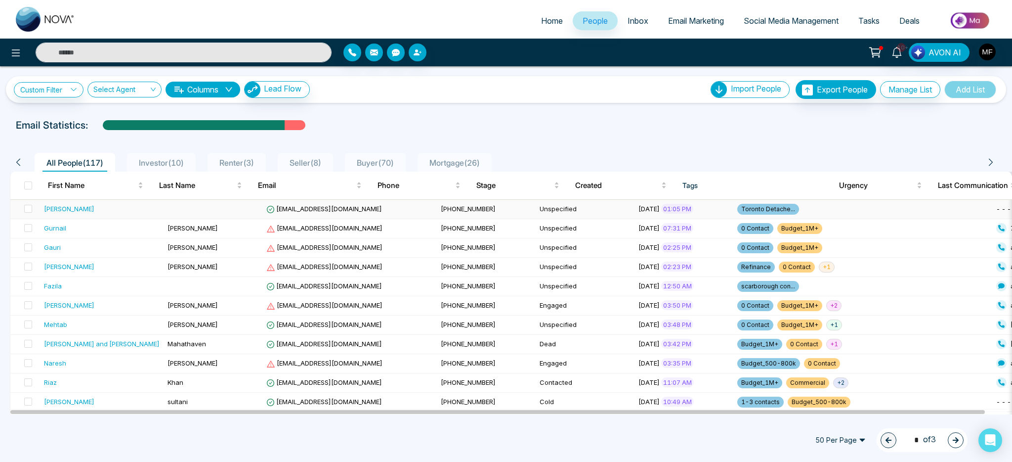
click at [179, 215] on td at bounding box center [213, 209] width 99 height 19
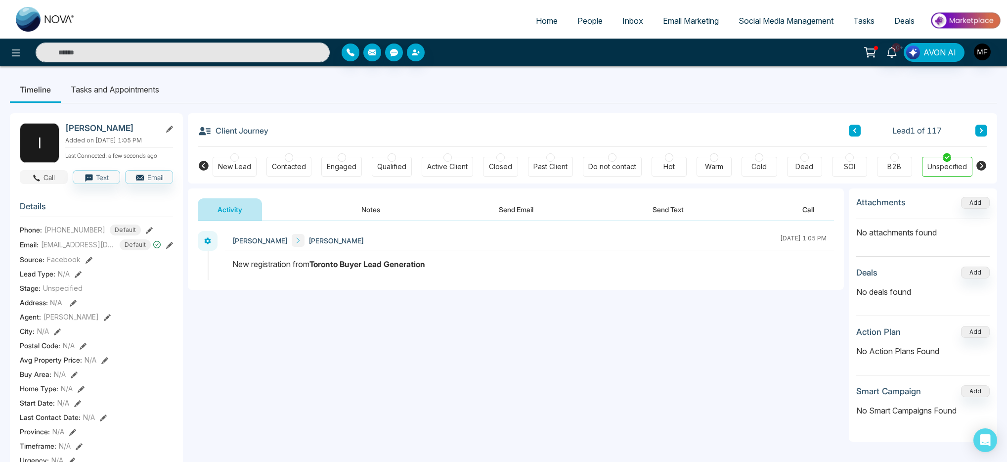
click at [29, 174] on button "Call" at bounding box center [44, 177] width 48 height 14
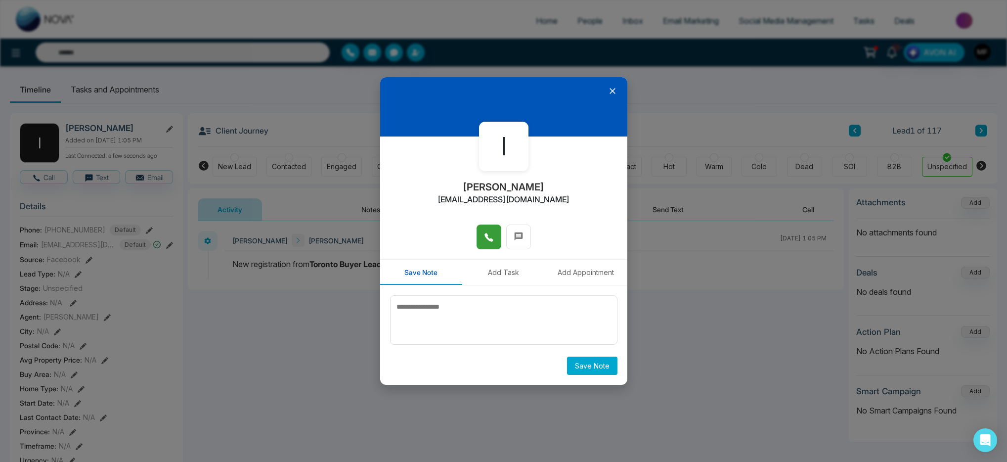
click at [483, 230] on button at bounding box center [488, 236] width 25 height 25
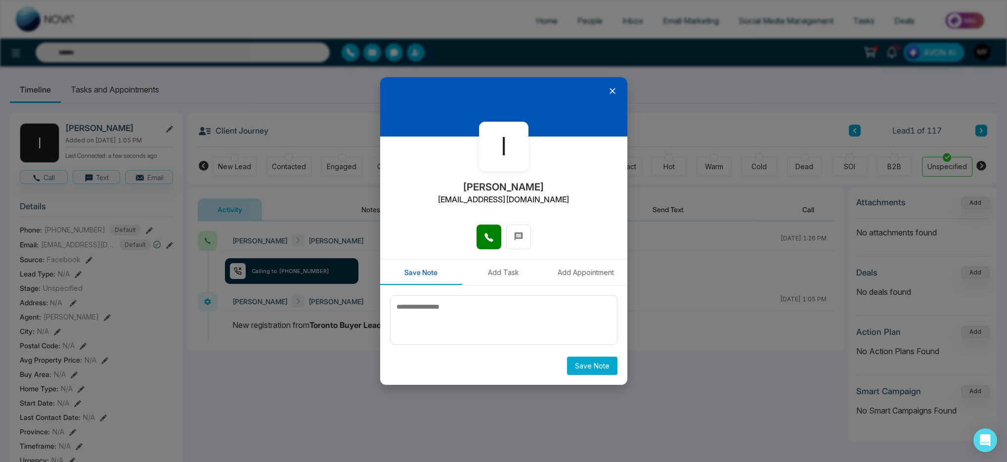
click at [613, 91] on icon at bounding box center [612, 91] width 10 height 10
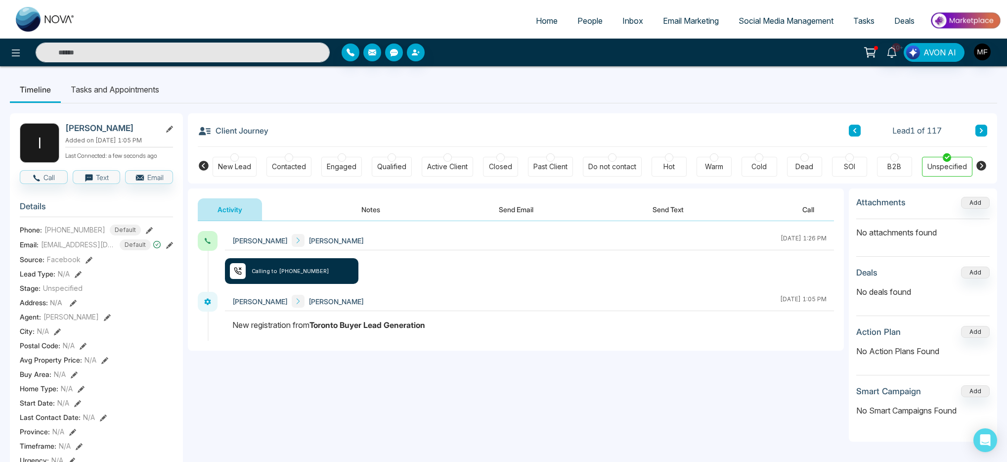
click at [673, 210] on button "Send Text" at bounding box center [667, 209] width 71 height 22
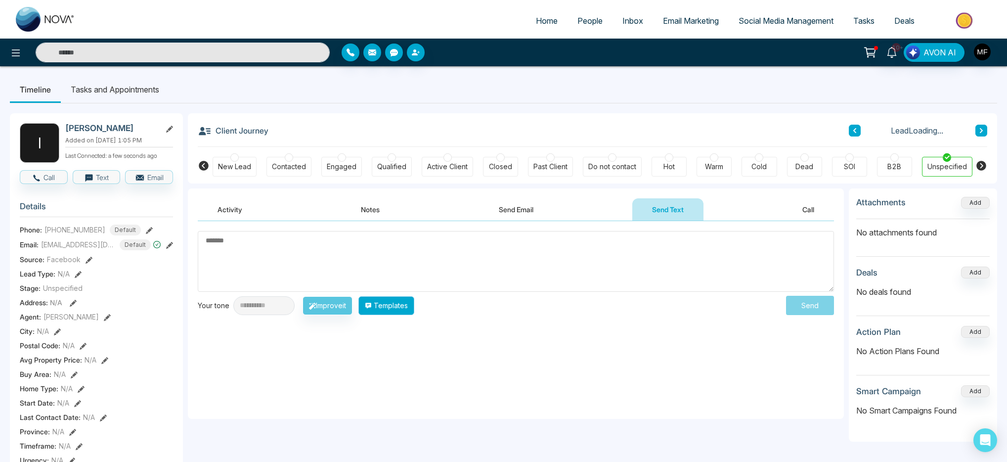
click at [414, 309] on button "Templates" at bounding box center [386, 305] width 56 height 19
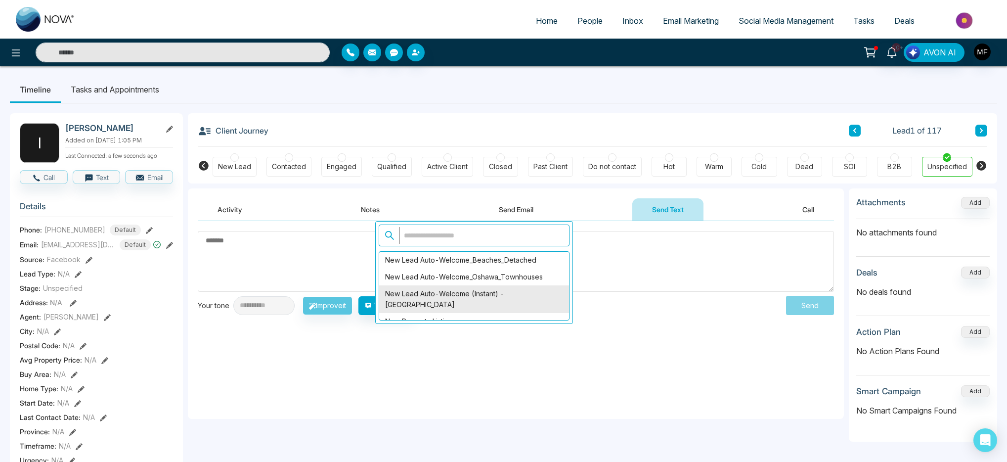
click at [500, 295] on div "New Lead Auto-Welcome (Instant) - Scarborough" at bounding box center [474, 299] width 190 height 28
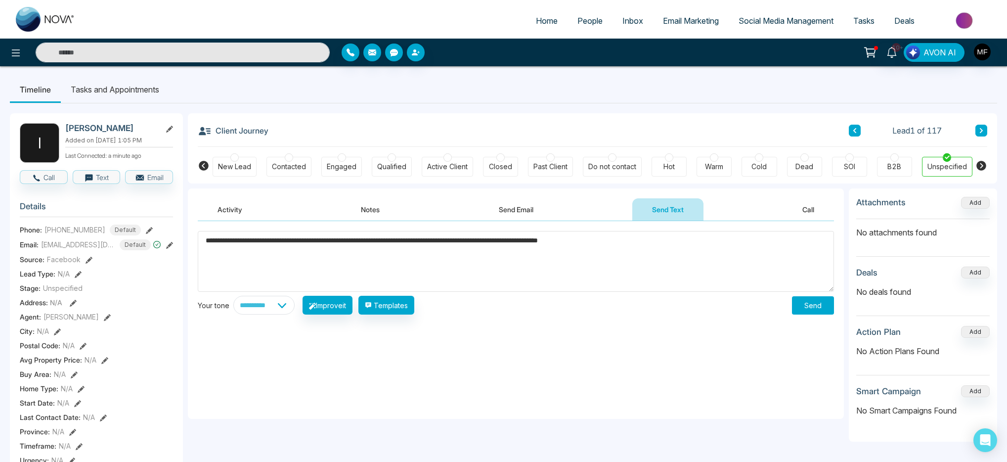
drag, startPoint x: 252, startPoint y: 241, endPoint x: 214, endPoint y: 244, distance: 37.7
click at [214, 244] on textarea "**********" at bounding box center [516, 261] width 636 height 61
click at [437, 243] on textarea "**********" at bounding box center [516, 261] width 636 height 61
type textarea "**********"
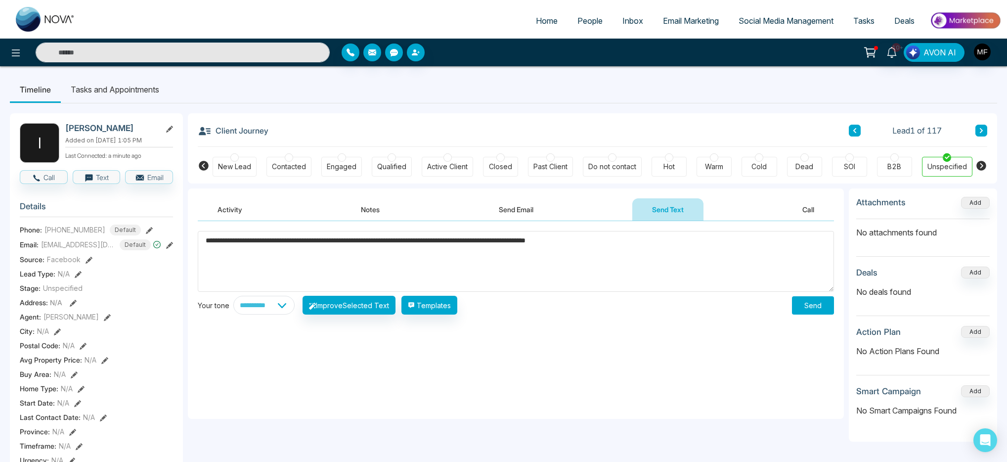
click at [825, 311] on button "Send" at bounding box center [813, 305] width 42 height 18
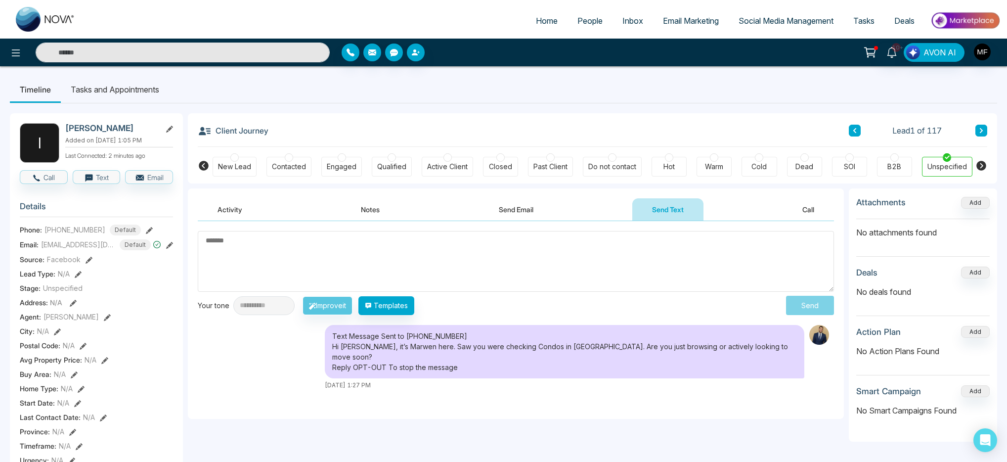
click at [389, 102] on ul "Timeline Tasks and Appointments" at bounding box center [503, 89] width 987 height 27
click at [590, 112] on div "**********" at bounding box center [503, 468] width 987 height 731
click at [38, 15] on img at bounding box center [45, 19] width 59 height 25
select select "*"
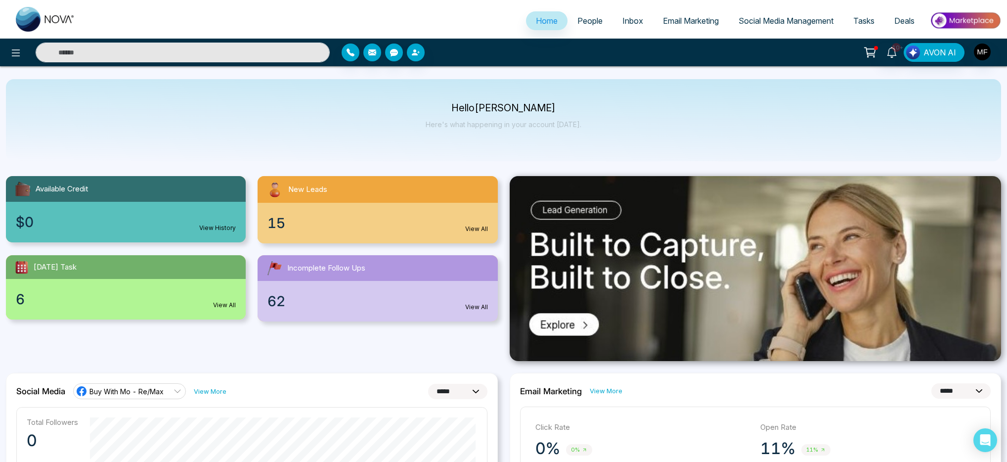
click at [579, 25] on span "People" at bounding box center [589, 21] width 25 height 10
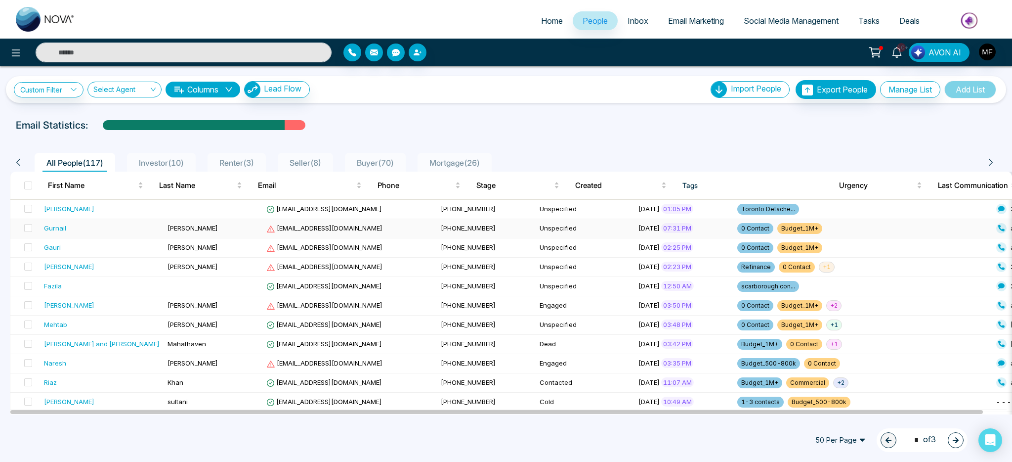
click at [86, 228] on div "Gurnail" at bounding box center [102, 228] width 116 height 10
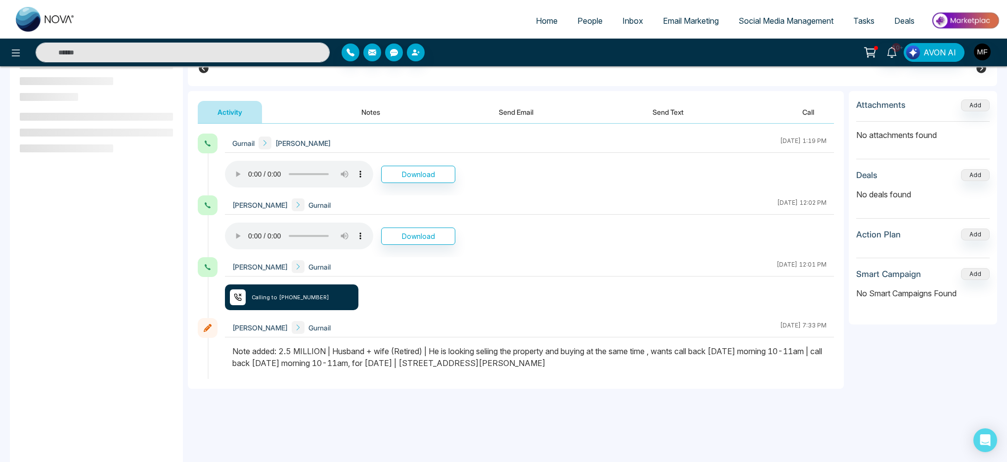
scroll to position [133, 0]
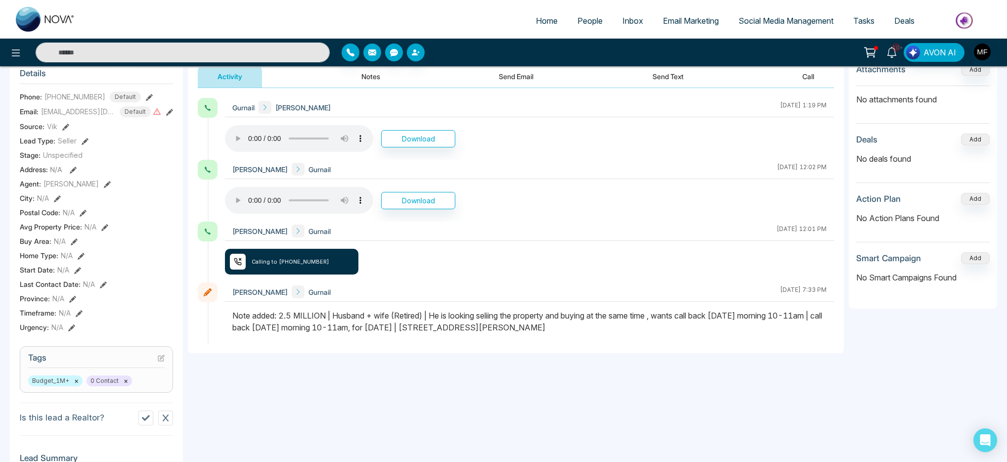
click at [484, 328] on div "Note added: 2.5 MILLION | Husband + wife (Retired) | He is looking seliing the …" at bounding box center [529, 321] width 594 height 24
drag, startPoint x: 483, startPoint y: 327, endPoint x: 576, endPoint y: 327, distance: 92.4
click at [576, 327] on div "Note added: 2.5 MILLION | Husband + wife (Retired) | He is looking seliing the …" at bounding box center [529, 321] width 594 height 24
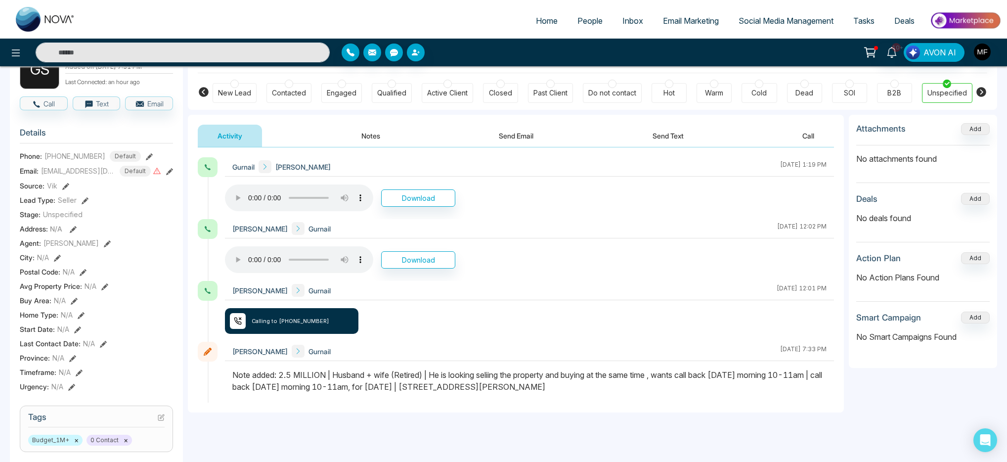
scroll to position [62, 0]
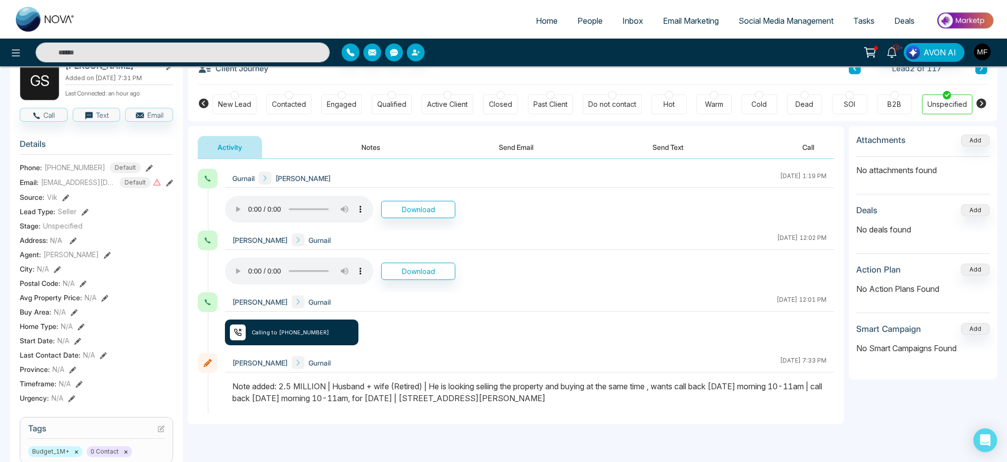
click at [551, 392] on div "Note added: 2.5 MILLION | Husband + wife (Retired) | He is looking seliing the …" at bounding box center [529, 392] width 594 height 24
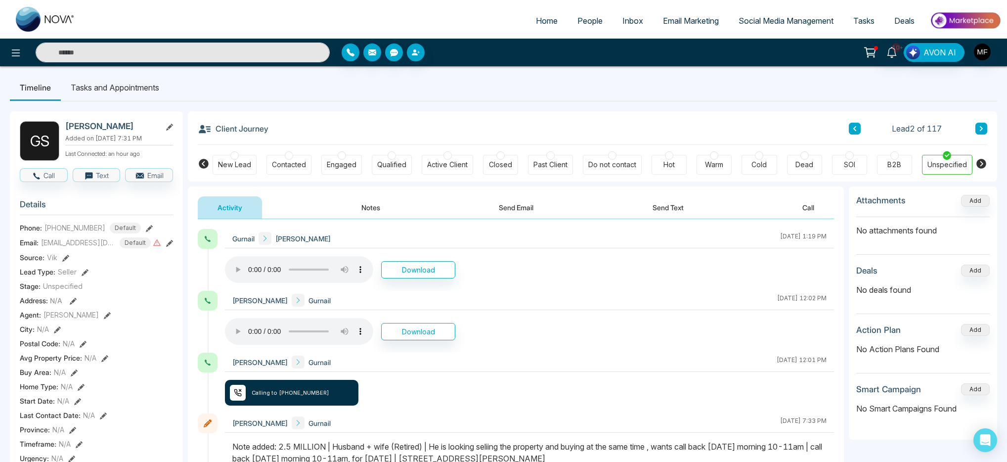
scroll to position [0, 0]
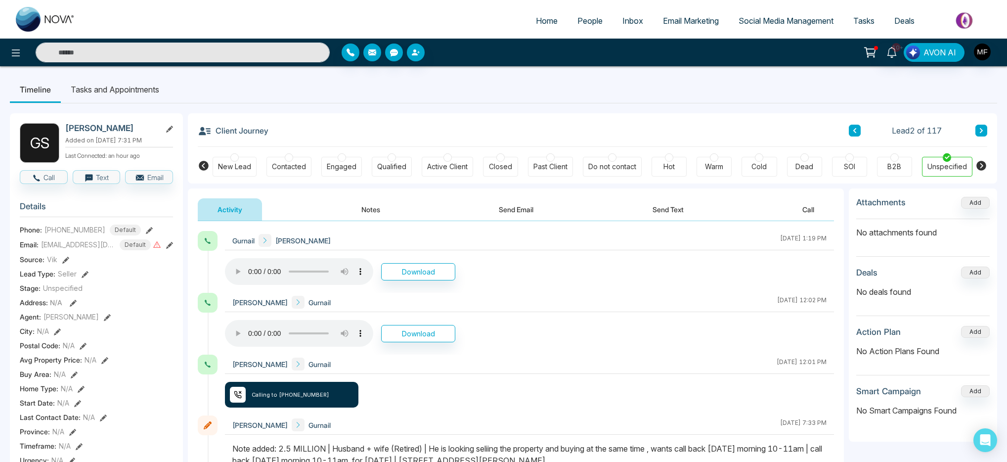
drag, startPoint x: 517, startPoint y: 118, endPoint x: 533, endPoint y: 100, distance: 24.1
click at [517, 117] on div "Client Journey Lead 2 of 117" at bounding box center [592, 130] width 789 height 34
